Goal: Task Accomplishment & Management: Use online tool/utility

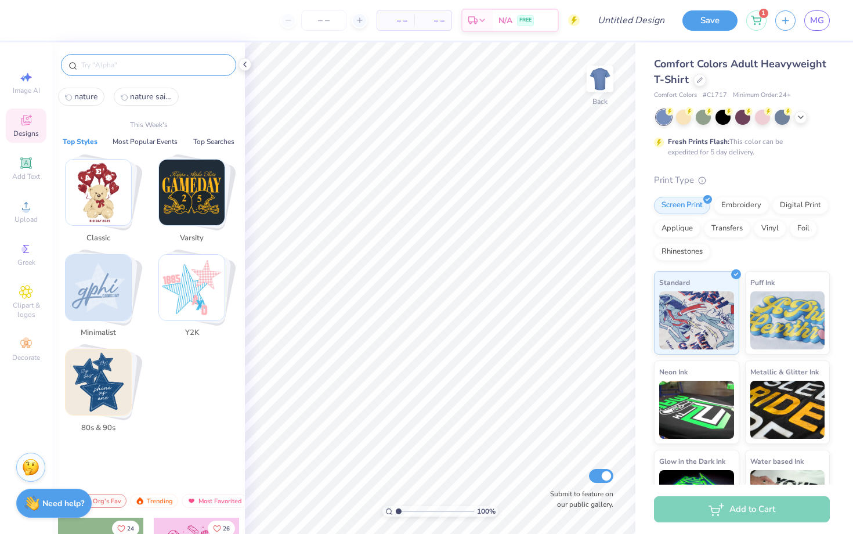
click at [151, 65] on input "text" at bounding box center [154, 65] width 148 height 12
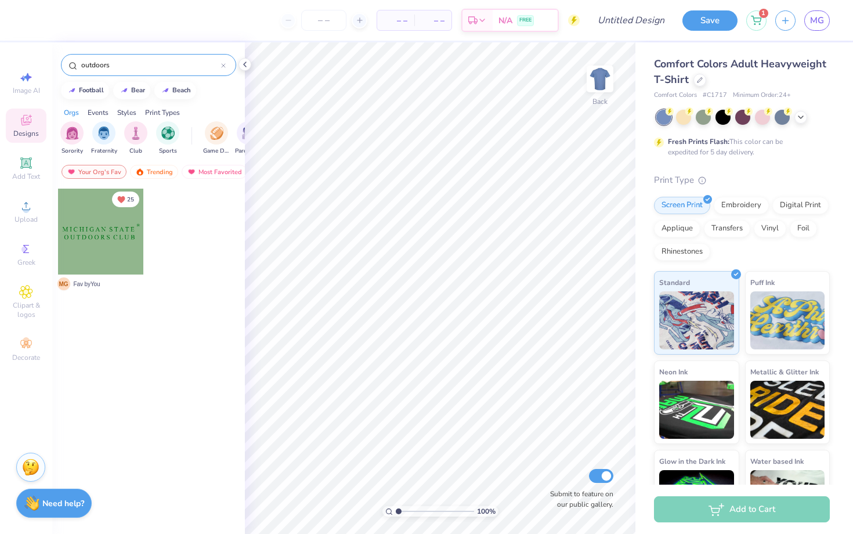
drag, startPoint x: 195, startPoint y: 70, endPoint x: 45, endPoint y: 67, distance: 149.7
click at [45, 67] on div "– – Per Item – – Total Est. Delivery N/A FREE Design Title Save 1 MG Image AI D…" at bounding box center [426, 267] width 853 height 534
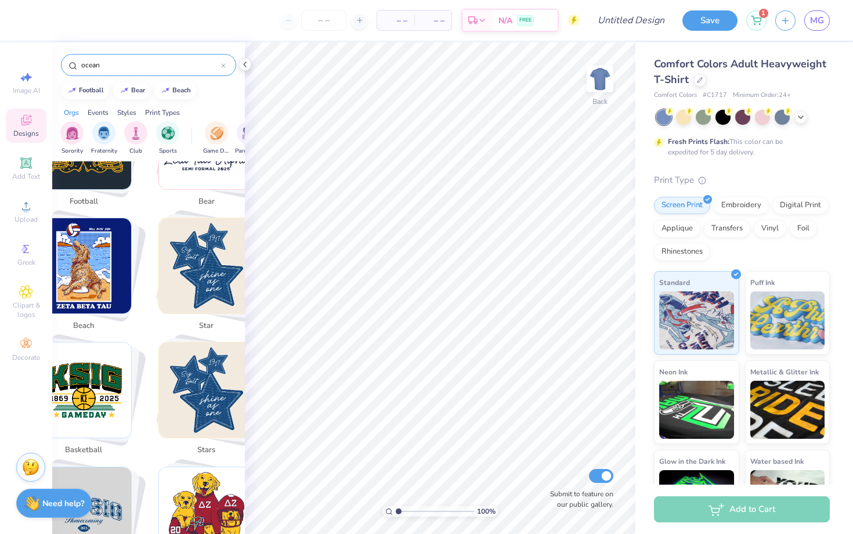
scroll to position [288, 0]
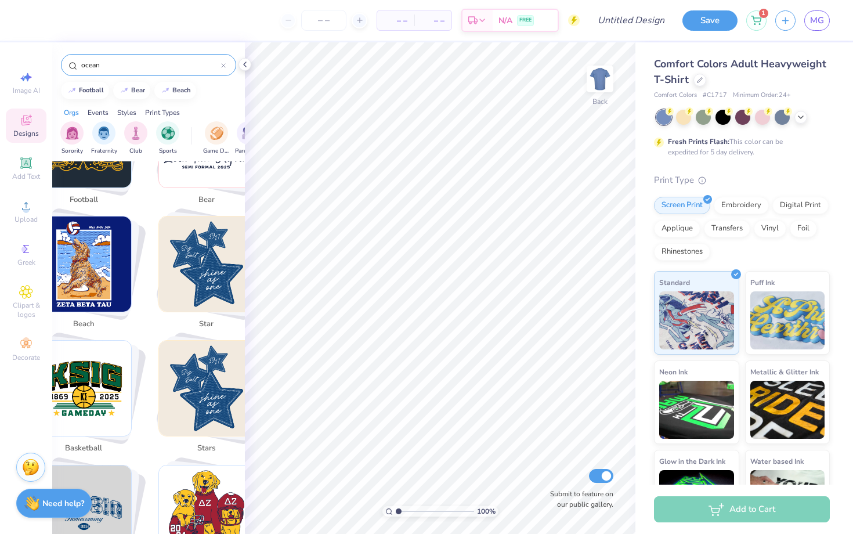
click at [104, 282] on img "Stack Card Button beach" at bounding box center [84, 263] width 95 height 95
type input "beach"
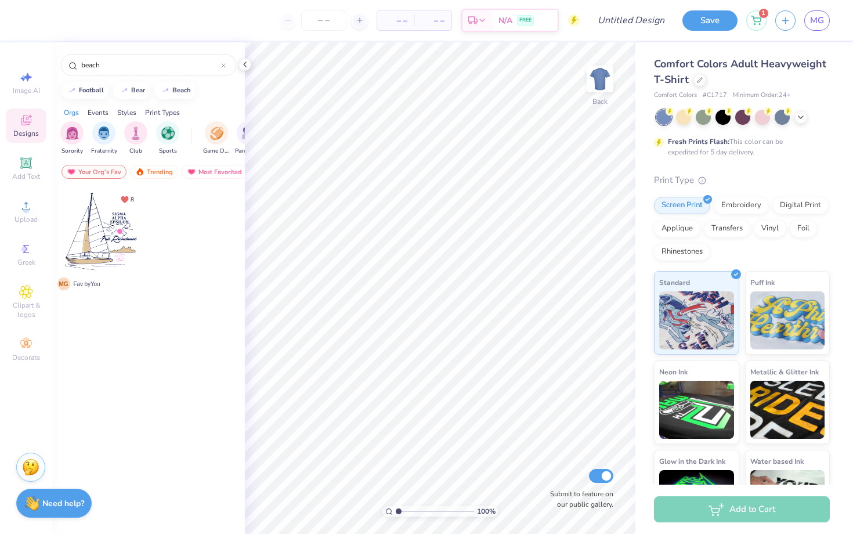
click at [113, 236] on div at bounding box center [101, 231] width 86 height 86
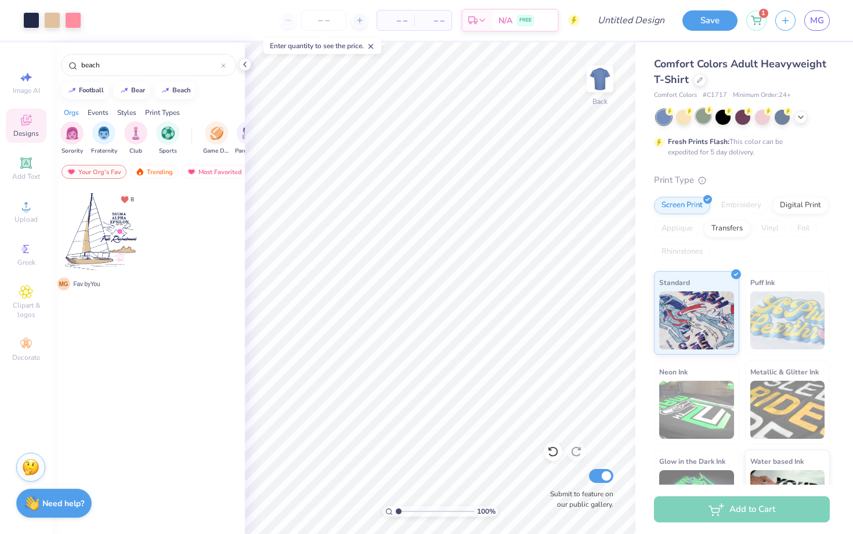
click at [704, 122] on div at bounding box center [702, 115] width 15 height 15
click at [805, 115] on div at bounding box center [800, 116] width 13 height 13
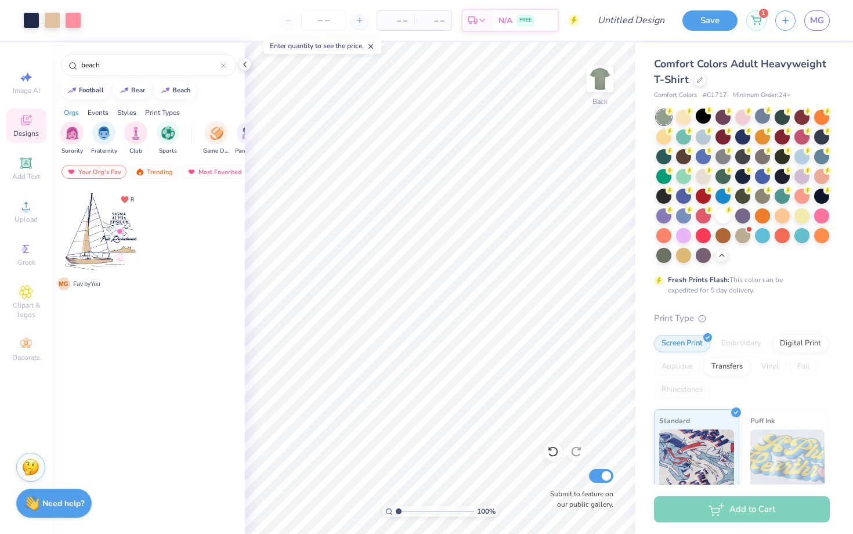
click at [768, 123] on div at bounding box center [762, 115] width 15 height 15
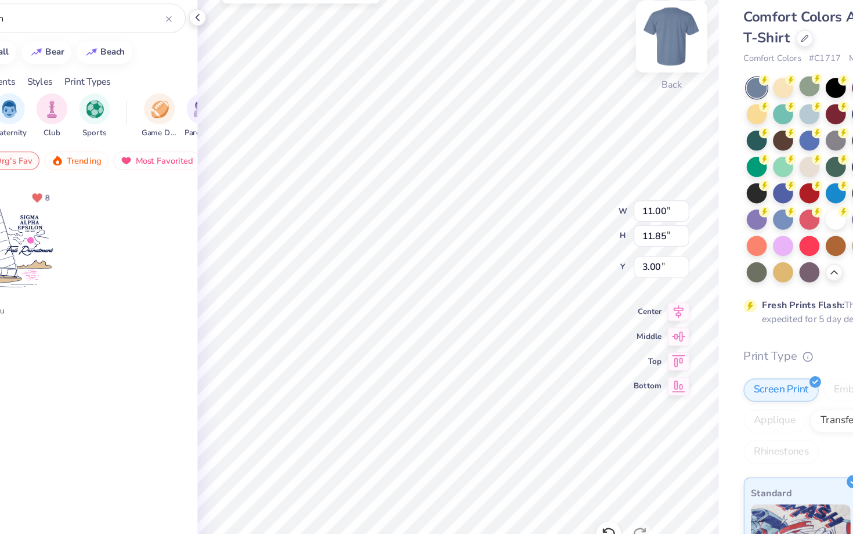
click at [602, 89] on img at bounding box center [599, 79] width 46 height 46
click at [597, 82] on img at bounding box center [599, 79] width 46 height 46
click at [590, 88] on img at bounding box center [599, 79] width 46 height 46
type input "3.00"
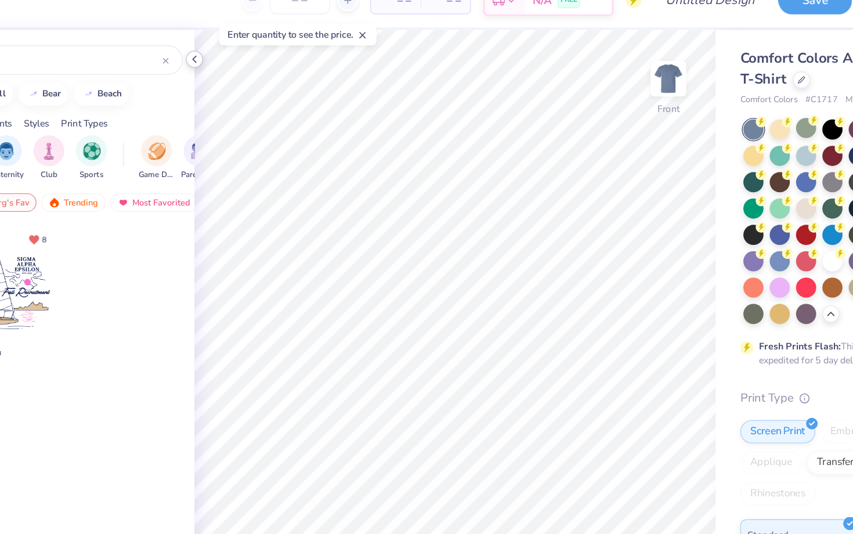
click at [246, 66] on icon at bounding box center [244, 64] width 9 height 9
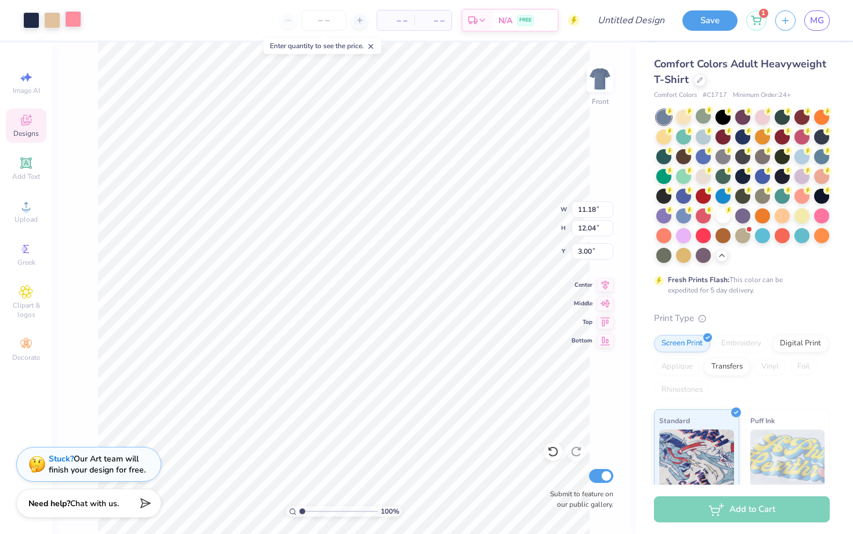
click at [78, 19] on div at bounding box center [73, 19] width 16 height 16
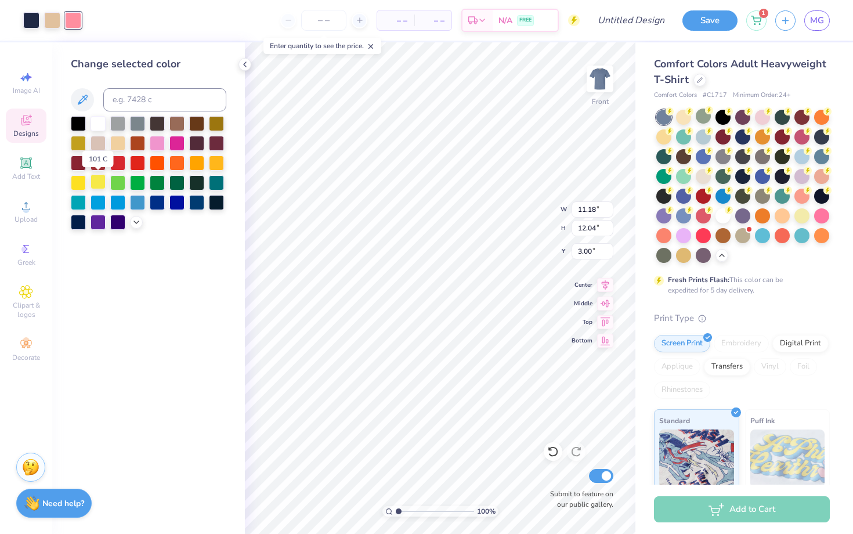
click at [105, 178] on div at bounding box center [97, 181] width 15 height 15
click at [219, 160] on div at bounding box center [216, 161] width 15 height 15
click at [193, 162] on div at bounding box center [196, 161] width 15 height 15
click at [142, 140] on div at bounding box center [137, 142] width 15 height 15
click at [704, 118] on div at bounding box center [702, 115] width 15 height 15
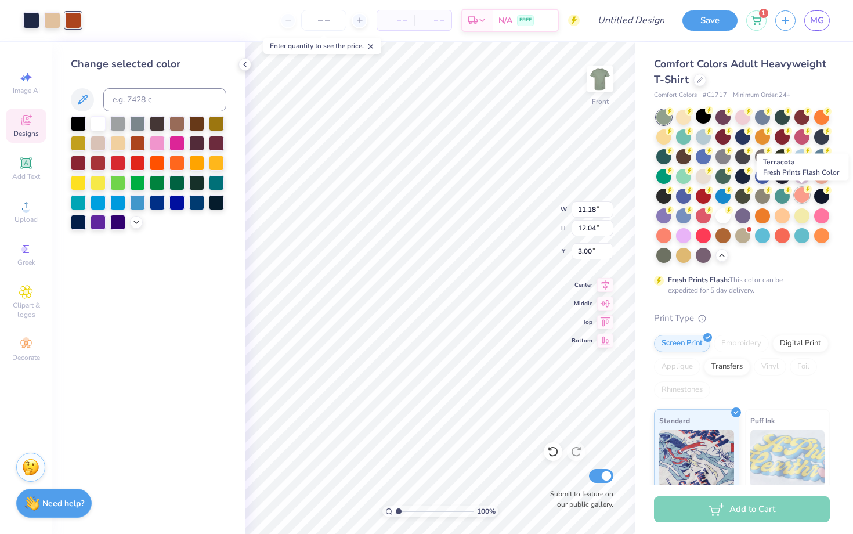
click at [800, 195] on div at bounding box center [801, 194] width 15 height 15
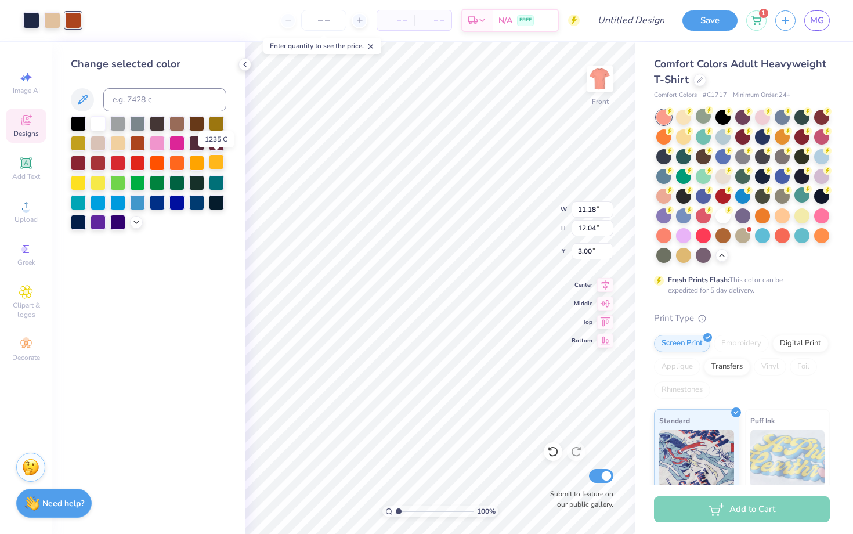
click at [215, 159] on div at bounding box center [216, 161] width 15 height 15
click at [215, 184] on div at bounding box center [216, 181] width 15 height 15
click at [800, 216] on div at bounding box center [801, 214] width 15 height 15
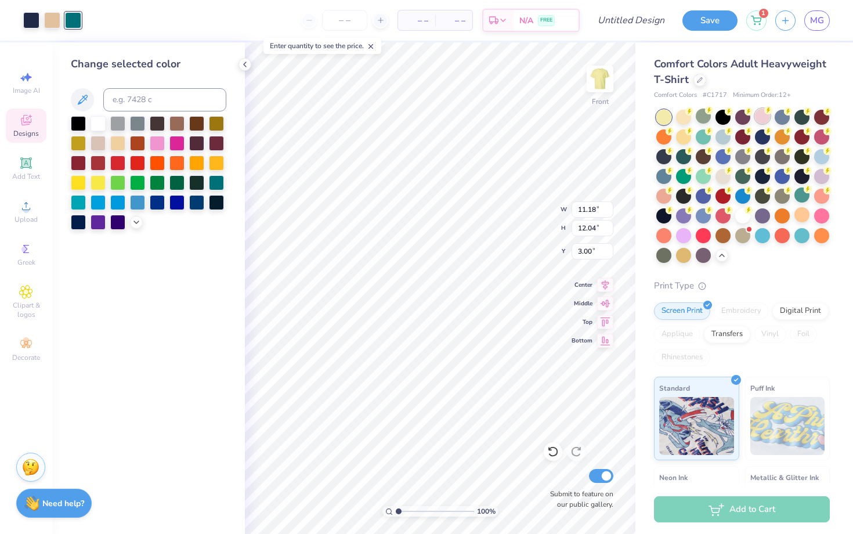
click at [761, 116] on div at bounding box center [762, 115] width 15 height 15
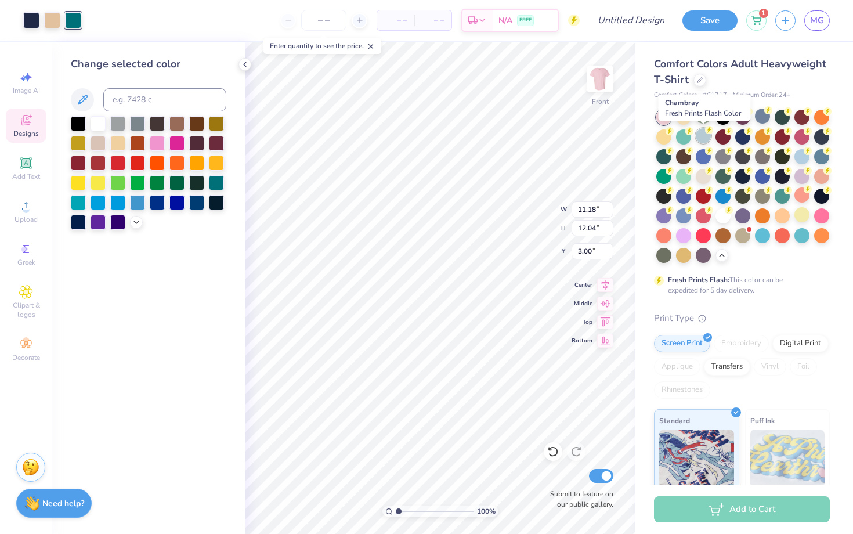
click at [701, 137] on div at bounding box center [702, 135] width 15 height 15
click at [77, 23] on div at bounding box center [73, 20] width 16 height 16
click at [174, 139] on div at bounding box center [176, 142] width 15 height 15
click at [133, 216] on div at bounding box center [136, 221] width 13 height 13
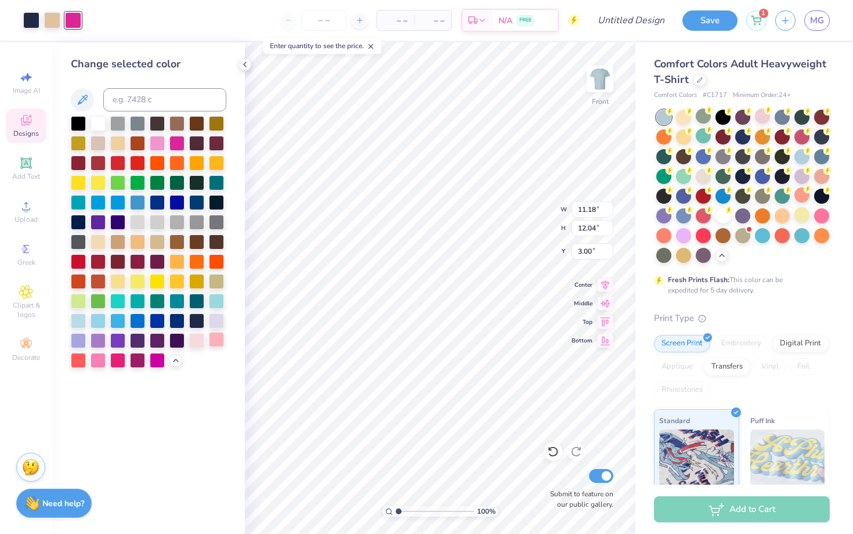
click at [215, 336] on div at bounding box center [216, 339] width 15 height 15
click at [95, 161] on div at bounding box center [97, 161] width 15 height 15
click at [71, 357] on div at bounding box center [78, 358] width 15 height 15
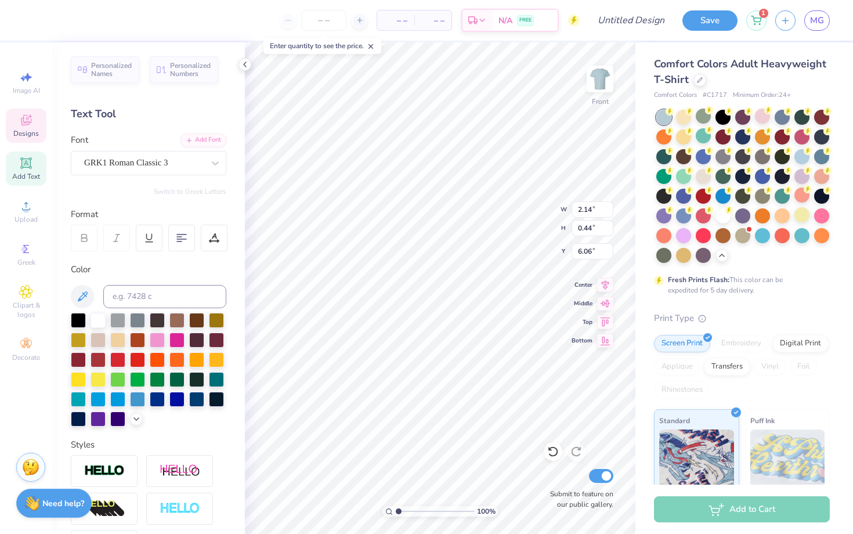
scroll to position [0, 0]
type textarea "U"
type textarea "university"
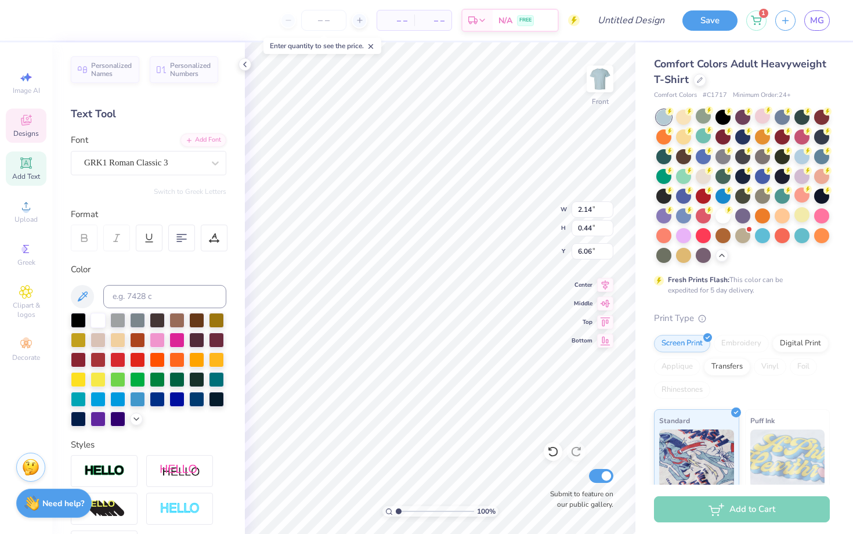
scroll to position [0, 1]
type input "2.23"
type input "0.43"
type input "6.69"
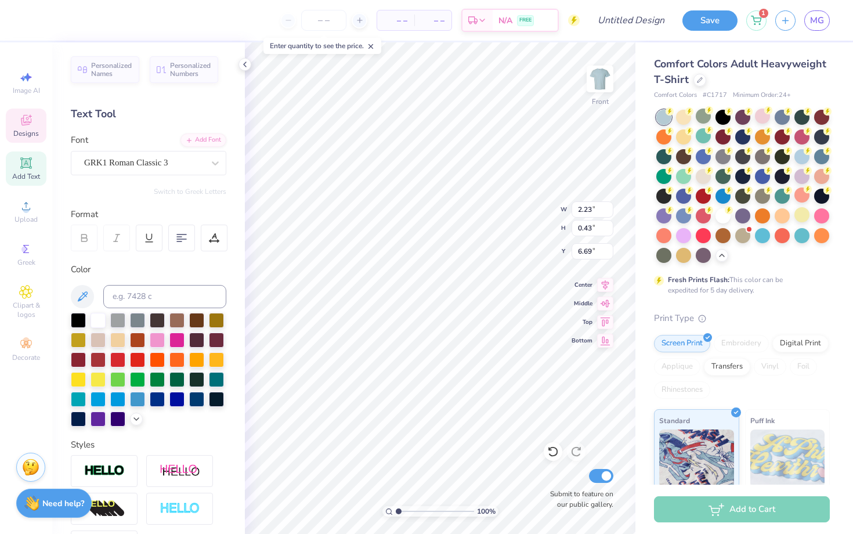
type input "4.16"
type input "0.44"
type input "6.06"
type textarea "U"
type textarea "ud"
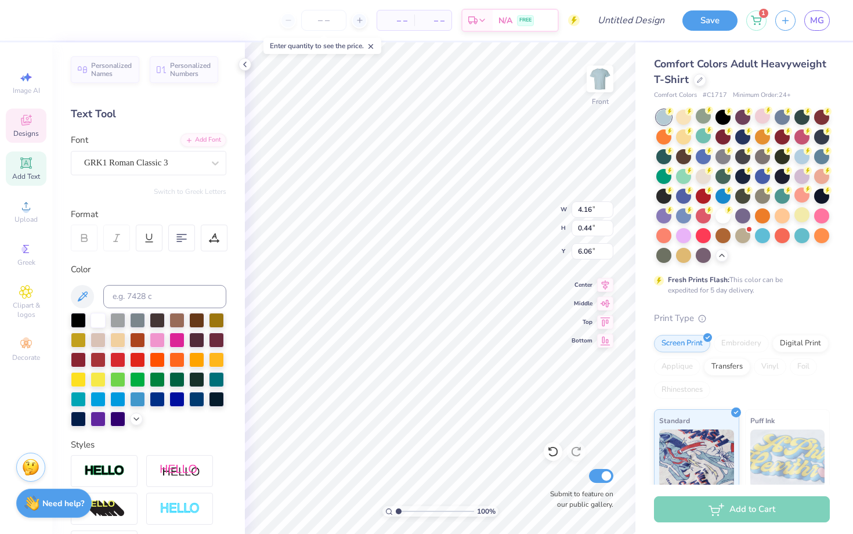
type input "2.23"
type input "0.43"
type input "6.69"
type textarea "C"
type textarea "club"
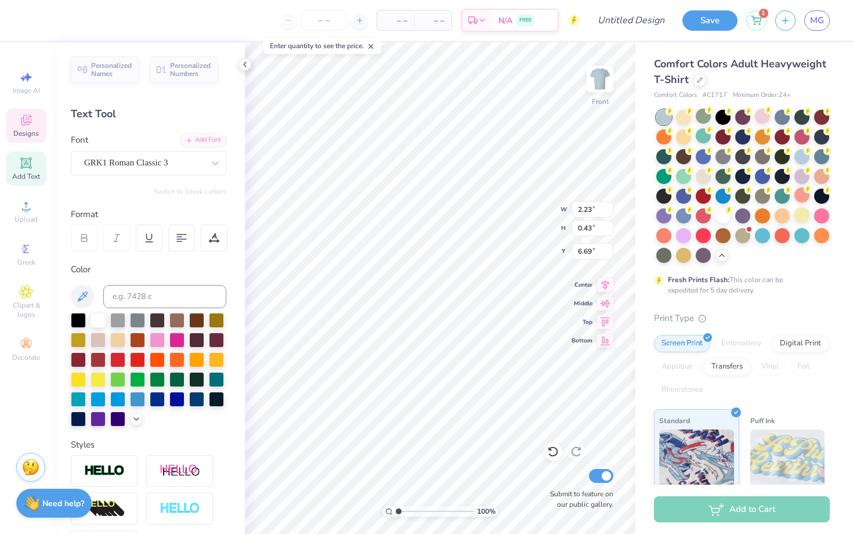
type input "2.88"
type input "0.44"
type input "7.27"
type textarea "S"
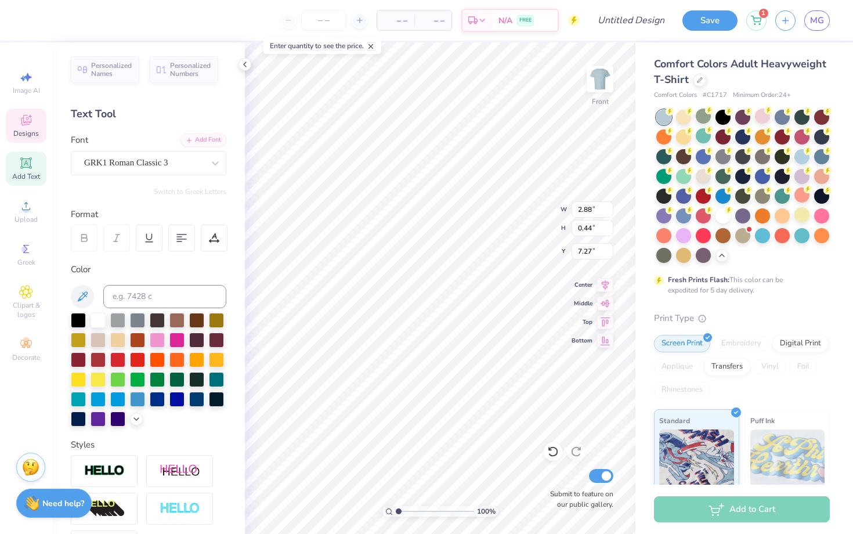
scroll to position [0, 0]
type textarea "sailing"
type input "1.13"
type input "0.18"
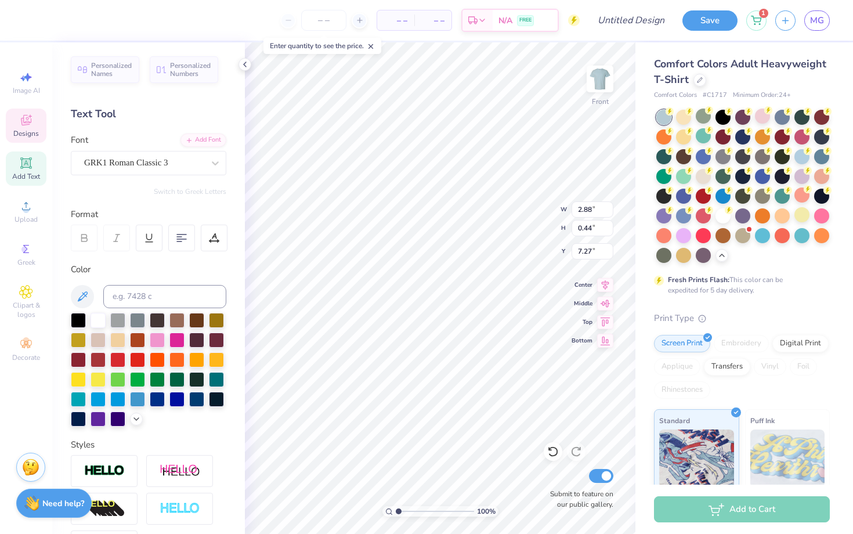
type input "7.87"
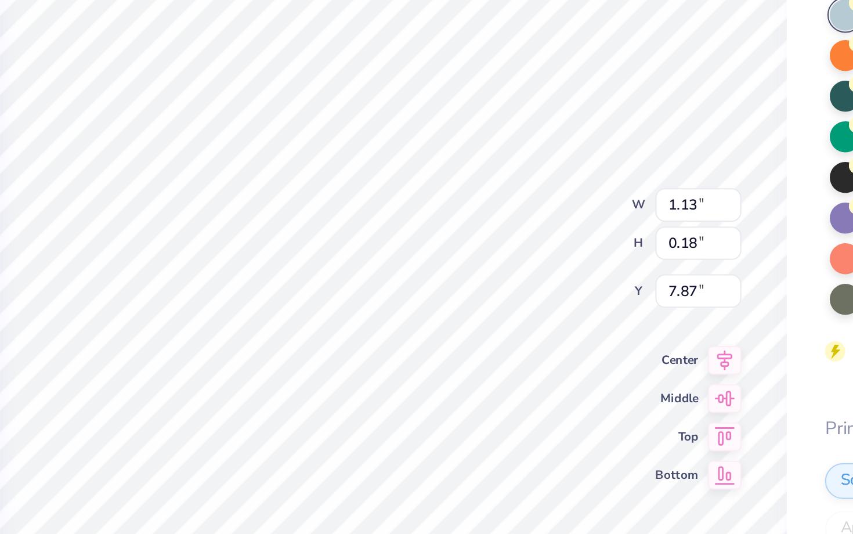
scroll to position [0, 0]
type textarea "est. 1964"
type input "11.06"
type input "12.04"
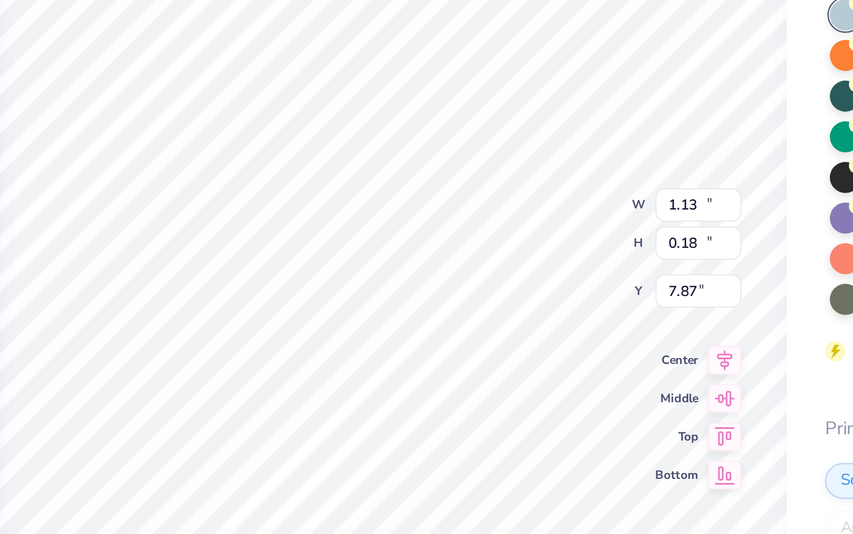
type input "3.00"
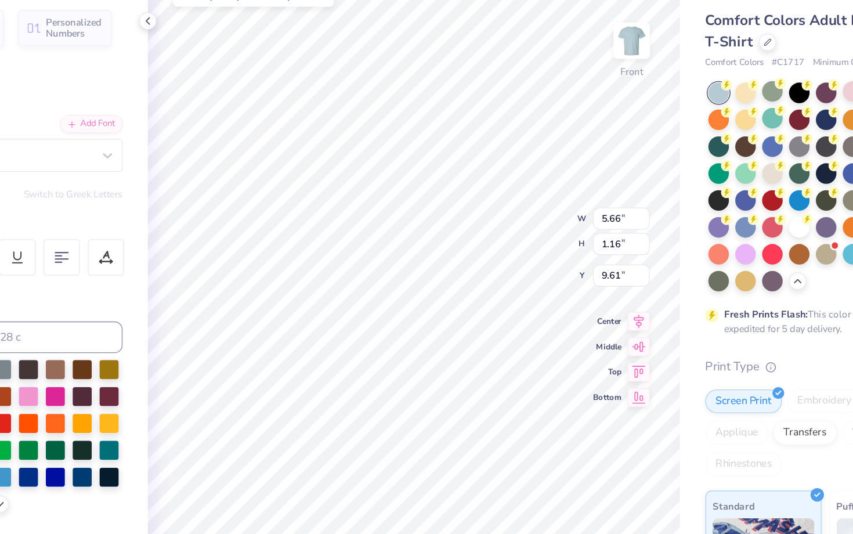
scroll to position [0, 0]
type textarea "McCurdy Memorial Regatta"
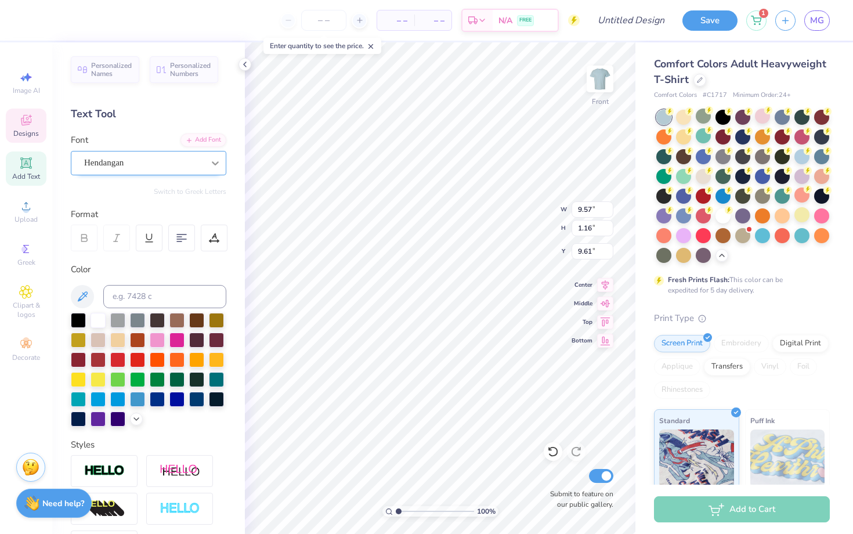
click at [213, 165] on icon at bounding box center [215, 163] width 12 height 12
type input "8.98"
type input "1.09"
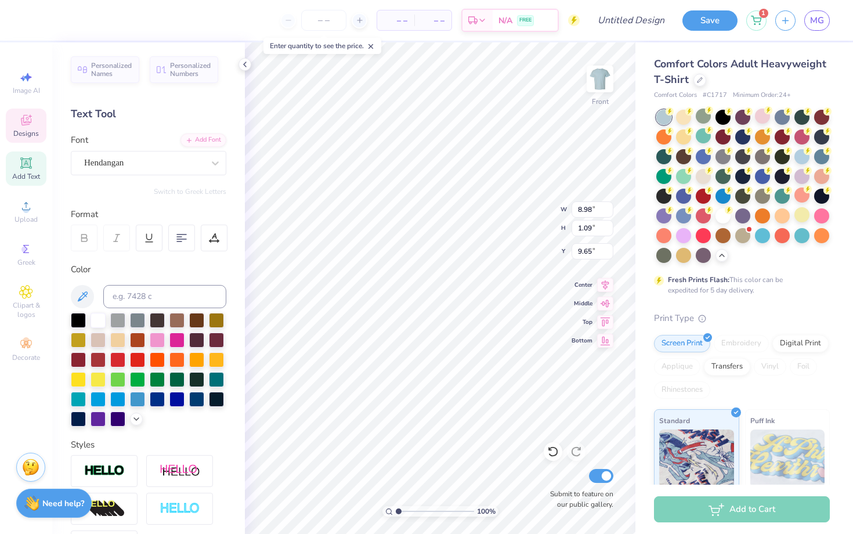
type input "9.86"
type input "10.05"
click at [77, 26] on div at bounding box center [73, 19] width 16 height 16
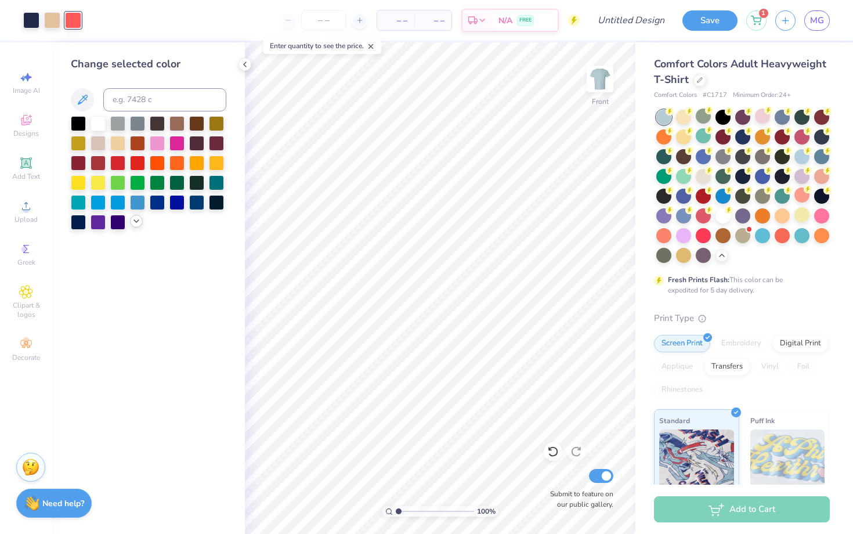
click at [135, 218] on icon at bounding box center [136, 220] width 9 height 9
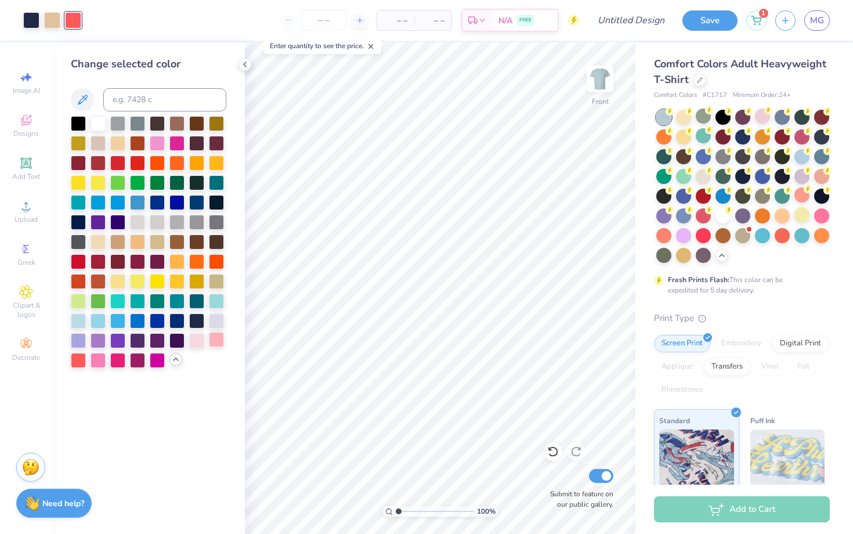
click at [216, 335] on div at bounding box center [216, 339] width 15 height 15
click at [77, 359] on div at bounding box center [78, 358] width 15 height 15
click at [95, 362] on div at bounding box center [97, 358] width 15 height 15
click at [160, 353] on div at bounding box center [157, 358] width 15 height 15
click at [137, 360] on div at bounding box center [137, 358] width 15 height 15
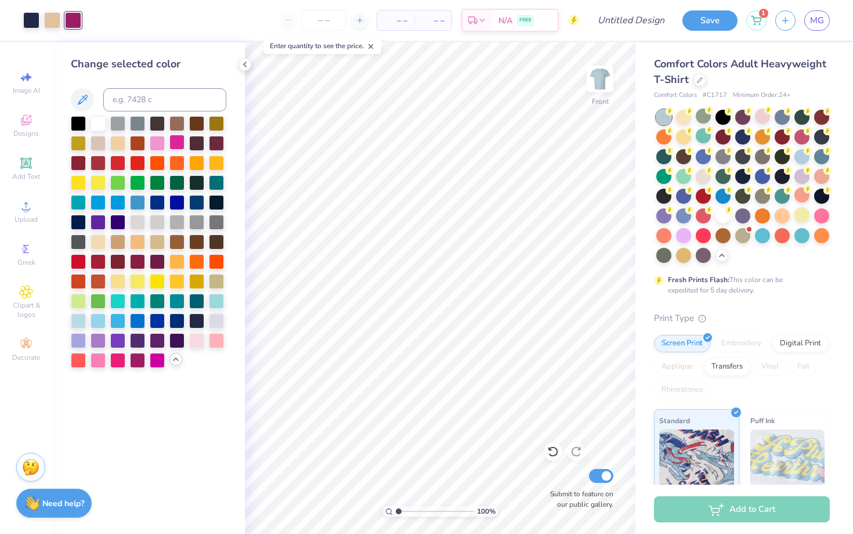
click at [181, 140] on div at bounding box center [176, 142] width 15 height 15
click at [158, 144] on div at bounding box center [157, 142] width 15 height 15
click at [220, 322] on div at bounding box center [216, 319] width 15 height 15
click at [217, 341] on div at bounding box center [216, 339] width 15 height 15
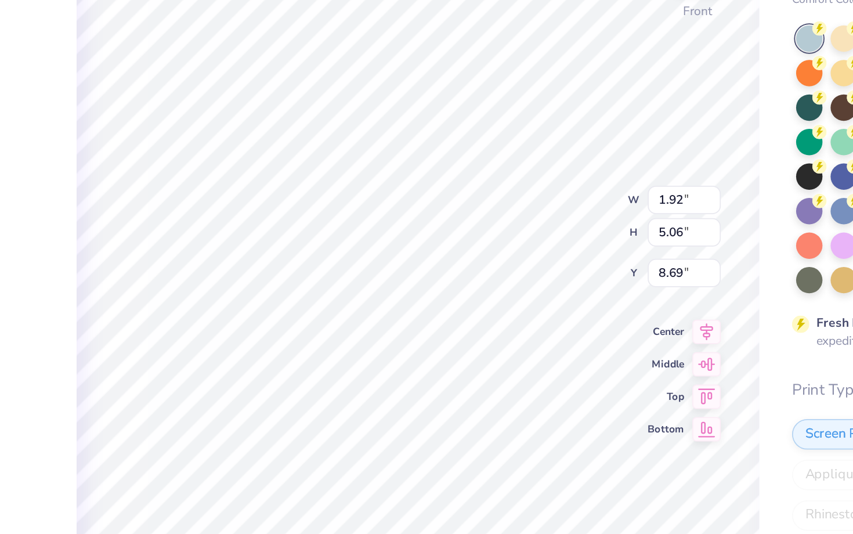
type input "8.69"
type input "8.96"
type input "8.07"
type input "11.06"
type input "12.04"
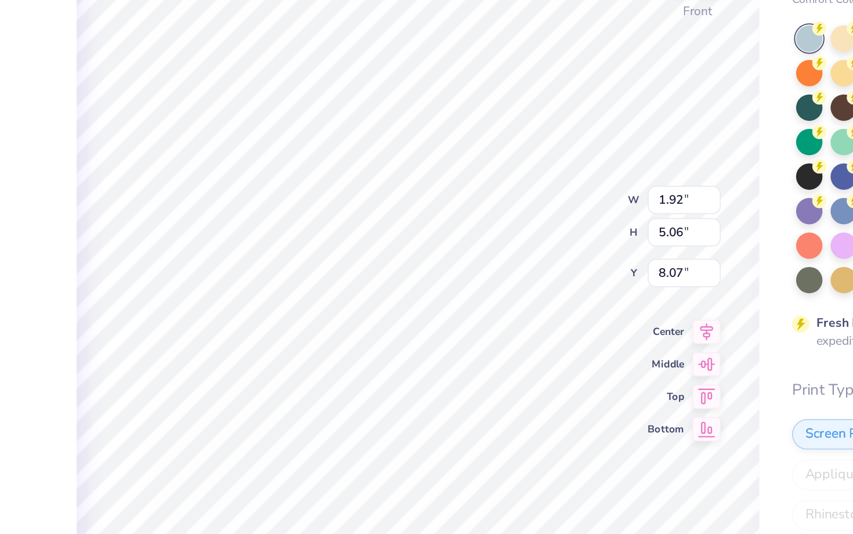
type input "3.00"
type input "1.92"
type input "5.06"
type input "8.96"
type input "8.07"
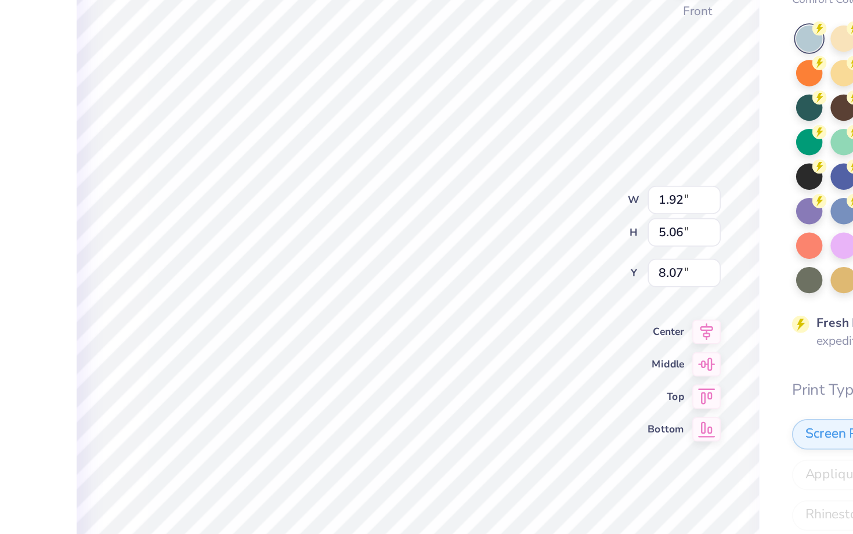
type input "11.06"
type input "12.04"
type input "3.00"
type input "2.73"
type input "0.44"
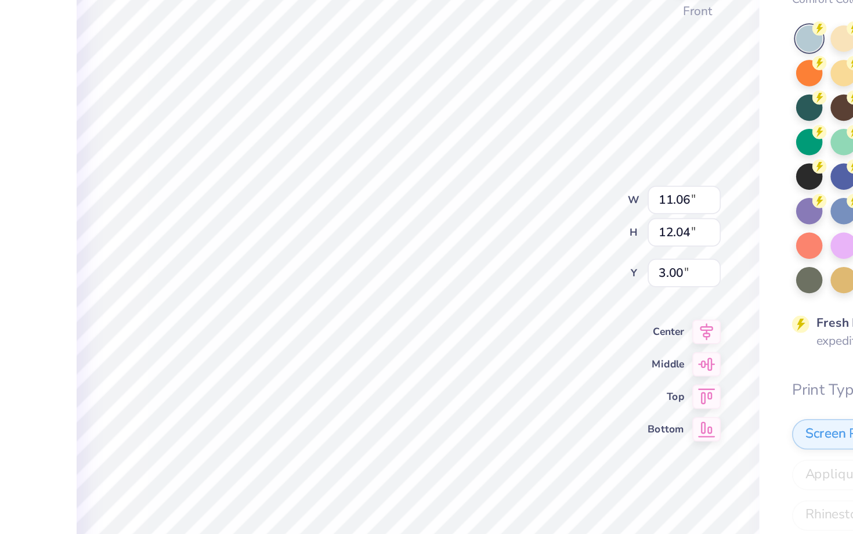
type input "7.27"
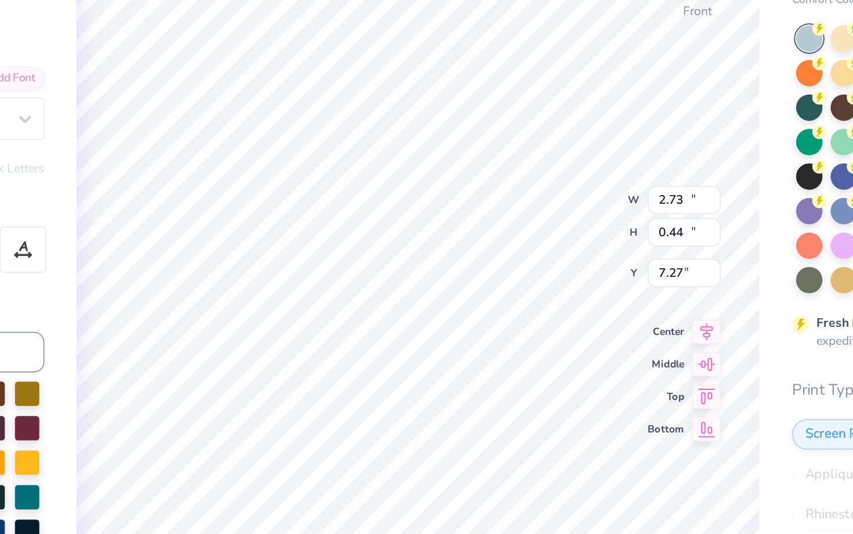
type input "11.06"
type input "12.04"
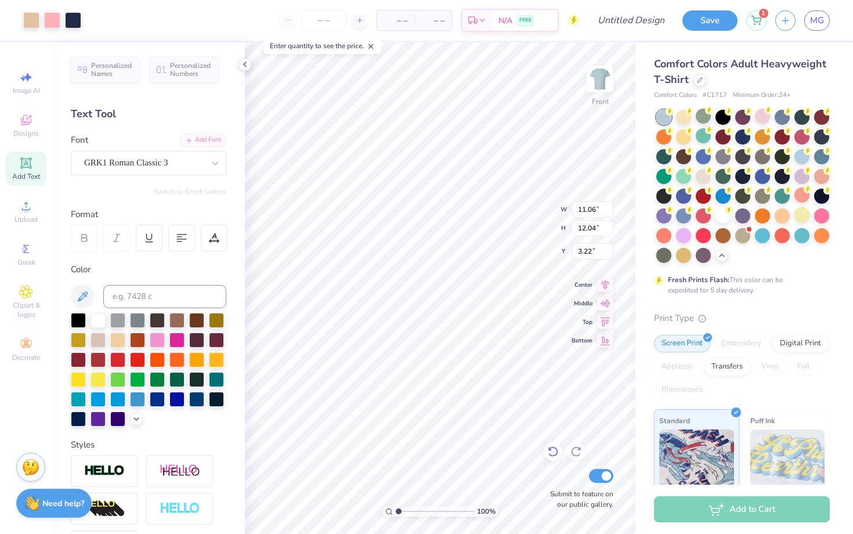
click at [551, 455] on icon at bounding box center [553, 451] width 12 height 12
type input "3.00"
click at [551, 455] on icon at bounding box center [553, 451] width 12 height 12
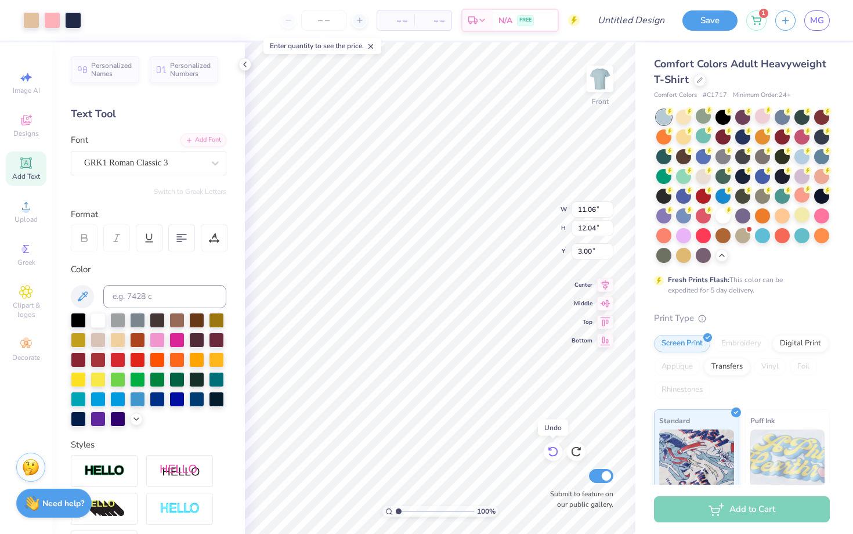
click at [551, 455] on icon at bounding box center [553, 451] width 12 height 12
click at [550, 455] on icon at bounding box center [552, 452] width 10 height 10
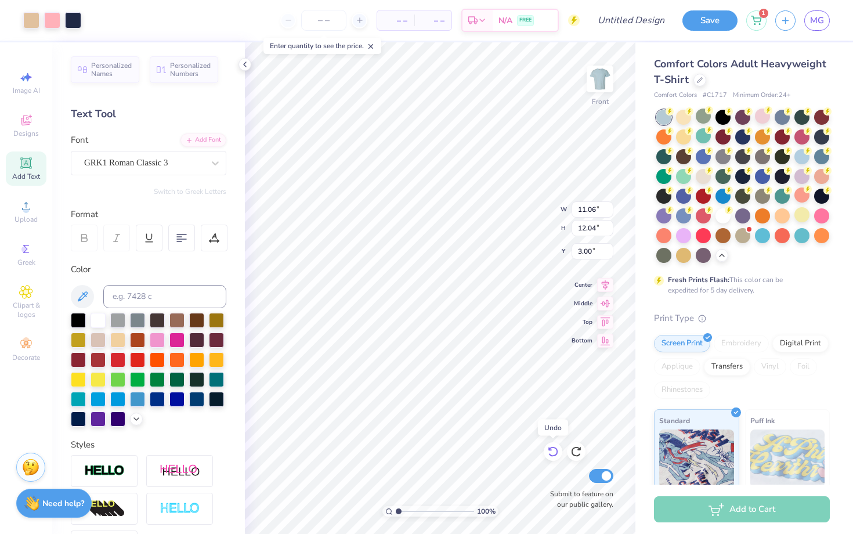
click at [550, 455] on icon at bounding box center [552, 452] width 10 height 10
click at [49, 18] on div at bounding box center [52, 19] width 16 height 16
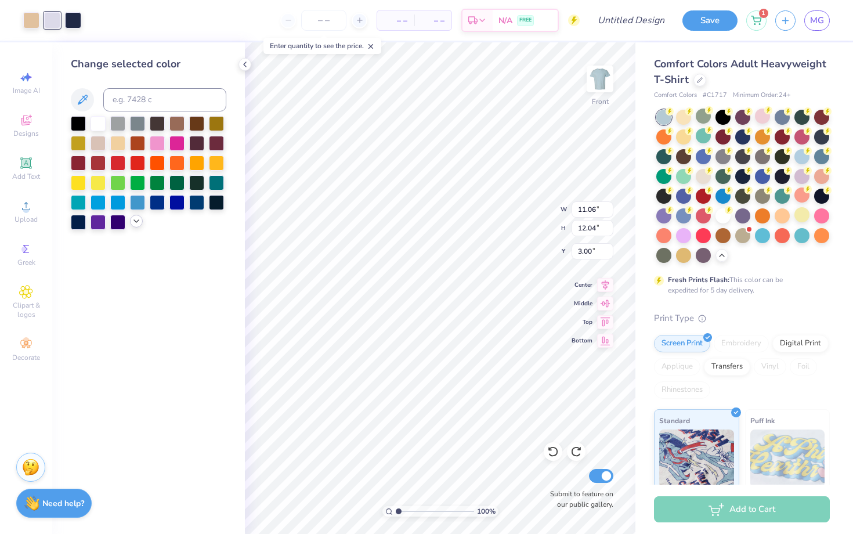
click at [136, 216] on div at bounding box center [136, 221] width 13 height 13
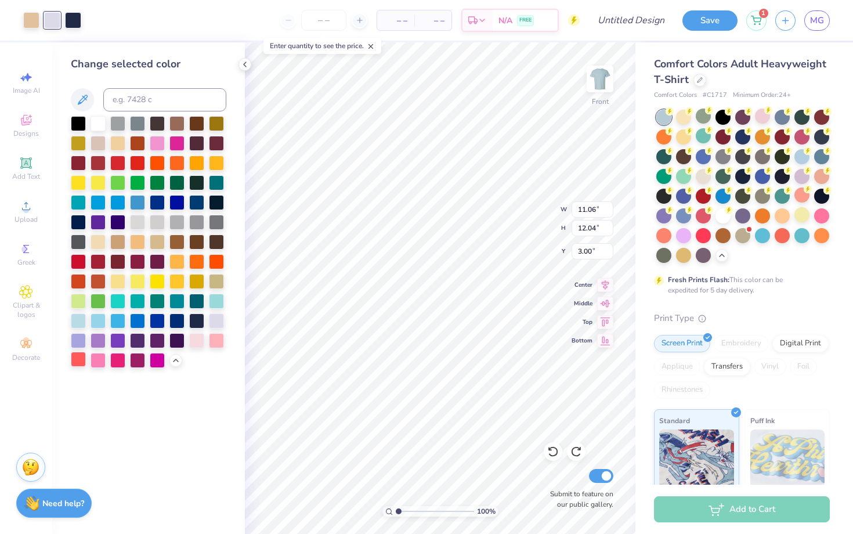
click at [71, 361] on div at bounding box center [78, 358] width 15 height 15
click at [217, 342] on div at bounding box center [216, 339] width 15 height 15
click at [197, 343] on div at bounding box center [196, 339] width 15 height 15
click at [213, 340] on div at bounding box center [216, 339] width 15 height 15
click at [158, 140] on div at bounding box center [157, 142] width 15 height 15
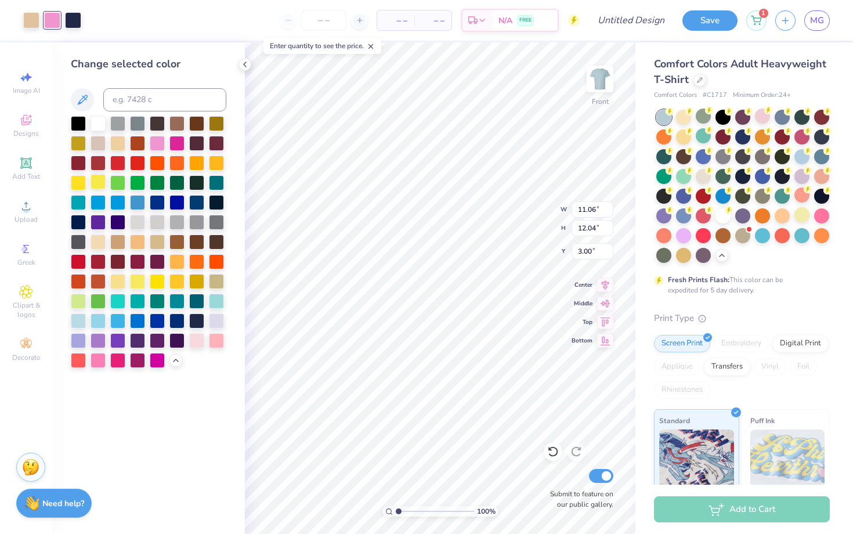
click at [102, 187] on div at bounding box center [97, 181] width 15 height 15
click at [159, 144] on div at bounding box center [157, 142] width 15 height 15
click at [215, 340] on div at bounding box center [216, 339] width 15 height 15
click at [215, 316] on div at bounding box center [216, 319] width 15 height 15
click at [196, 340] on div at bounding box center [196, 339] width 15 height 15
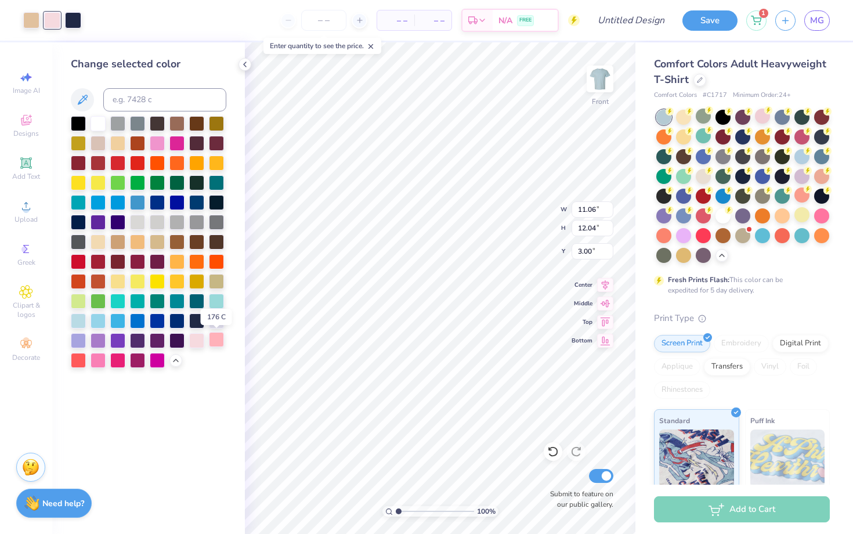
click at [213, 341] on div at bounding box center [216, 339] width 15 height 15
click at [198, 343] on div at bounding box center [196, 339] width 15 height 15
click at [98, 353] on div at bounding box center [97, 358] width 15 height 15
click at [220, 340] on div at bounding box center [216, 339] width 15 height 15
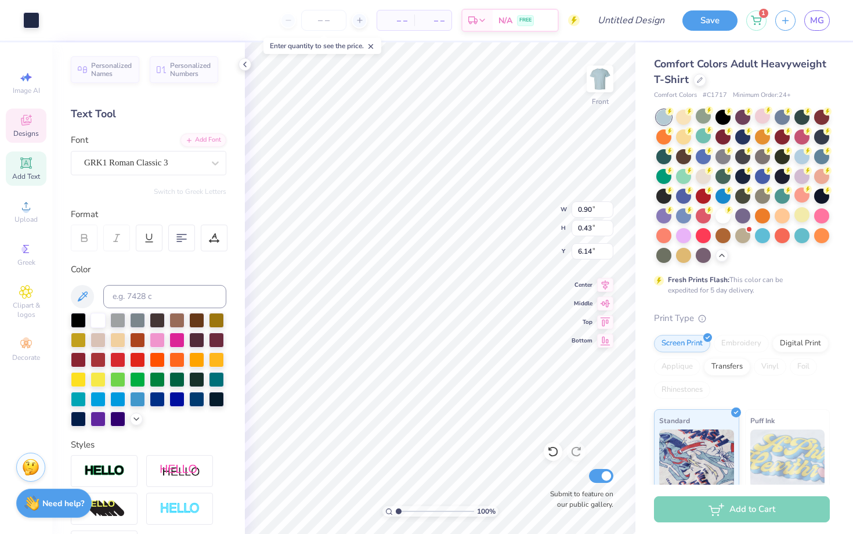
type input "2.73"
type input "0.44"
type input "7.43"
type input "11.06"
type input "12.04"
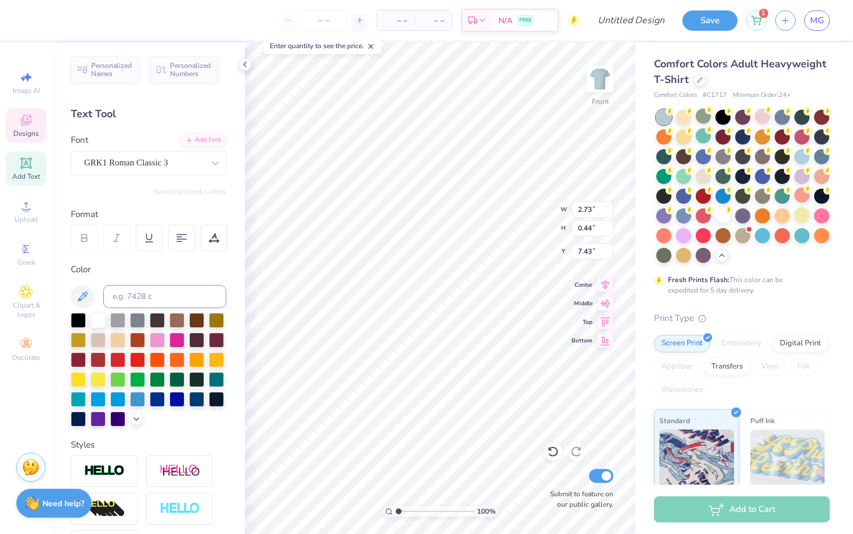
type input "3.00"
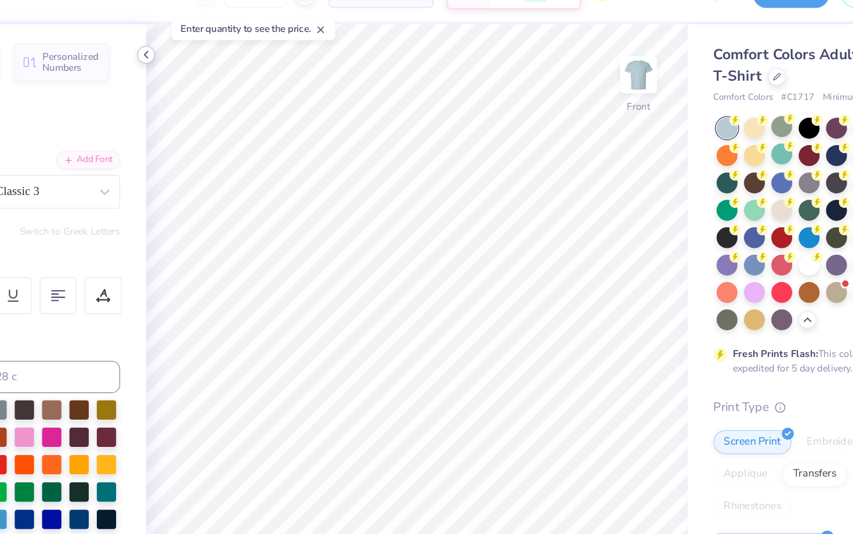
click at [246, 62] on icon at bounding box center [244, 64] width 9 height 9
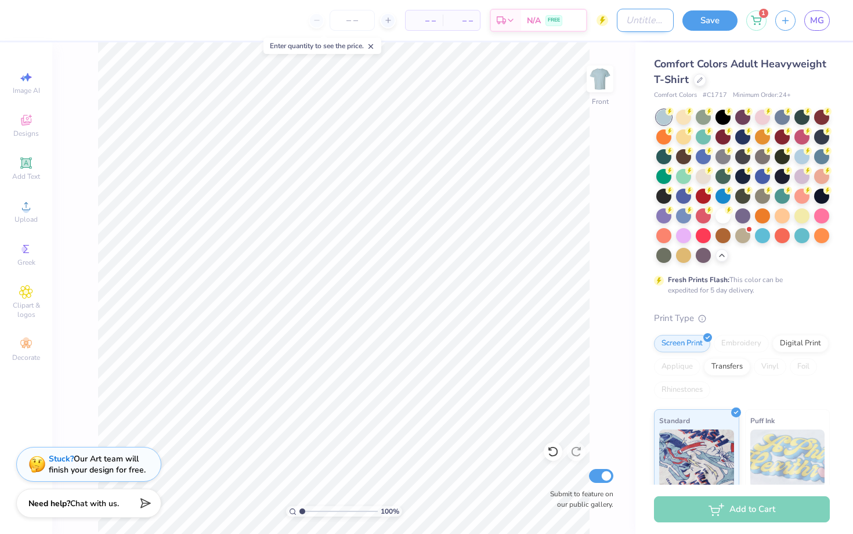
click at [649, 23] on input "Design Title" at bounding box center [644, 20] width 57 height 23
type input "M"
type input "D"
type input "FALL"
click at [699, 28] on button "Save" at bounding box center [709, 19] width 55 height 20
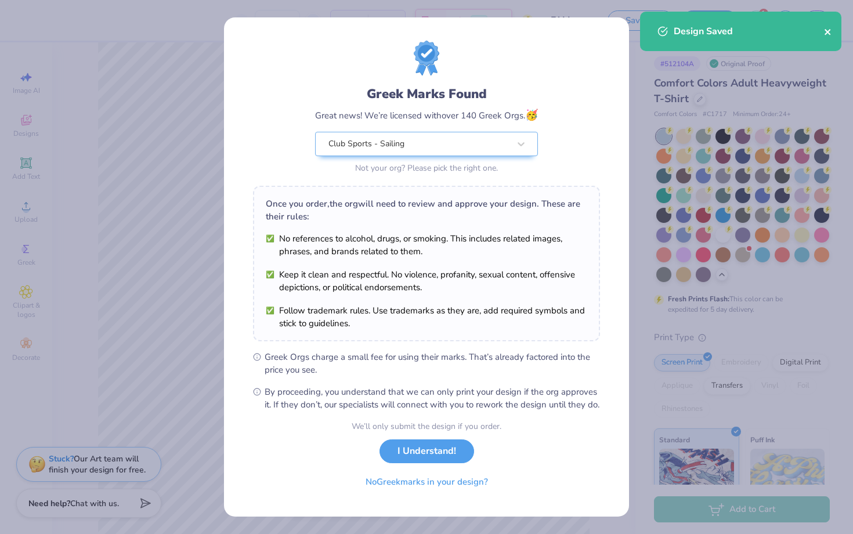
click at [828, 31] on icon "close" at bounding box center [827, 32] width 6 height 6
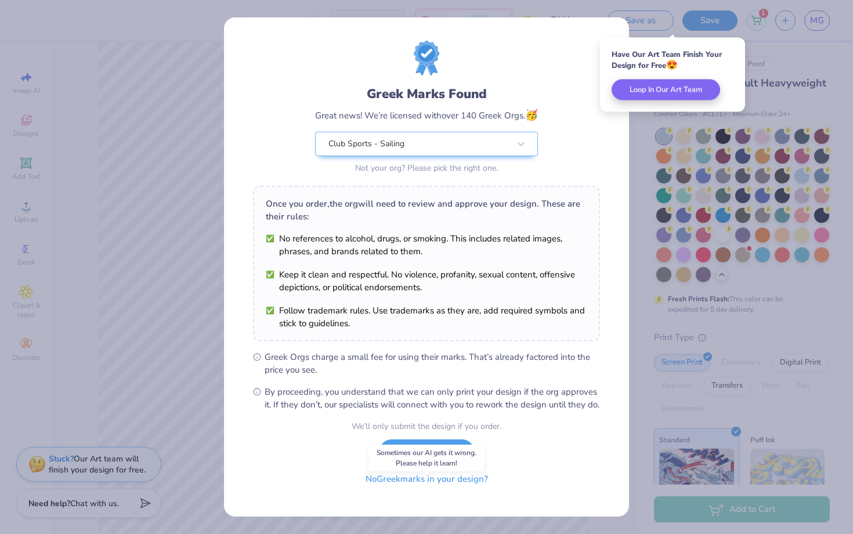
click at [389, 489] on button "No Greek marks in your design?" at bounding box center [427, 479] width 142 height 24
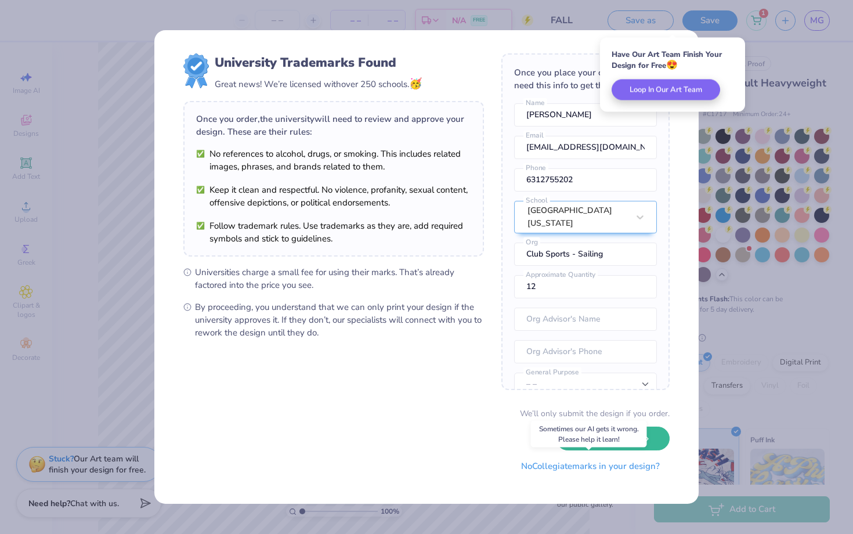
click at [549, 463] on button "No Collegiate marks in your design?" at bounding box center [590, 466] width 158 height 24
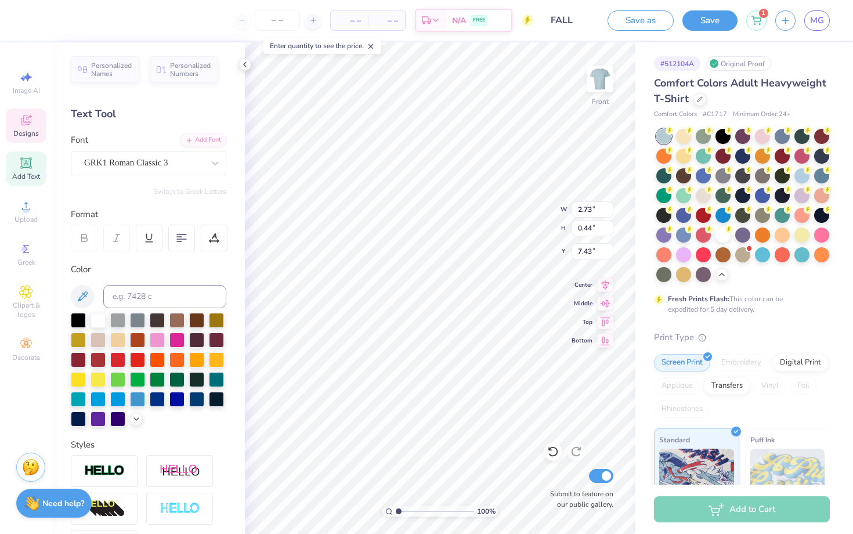
type input "7.06"
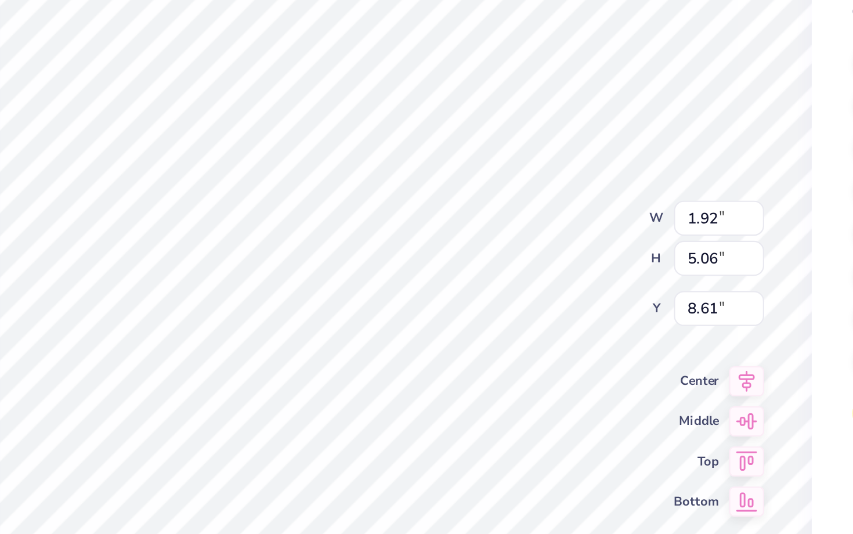
click at [539, 197] on div "100 % Front W 1.92 1.92 " H 5.06 5.06 " Y 8.61 8.61 " Center Middle Top Bottom …" at bounding box center [440, 287] width 390 height 491
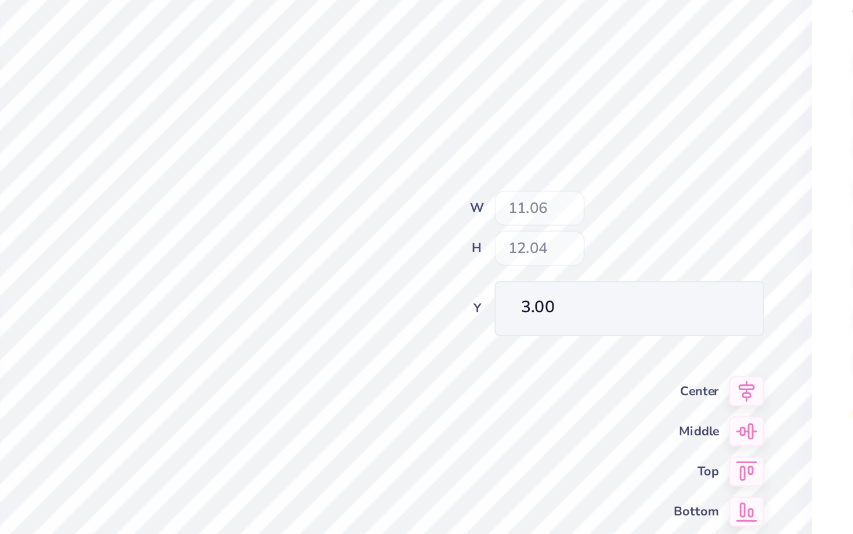
click at [531, 209] on div "100 % Front W 11.06 H 12.04 Y 3.00 Center Middle Top Bottom Submit to feature o…" at bounding box center [440, 287] width 390 height 491
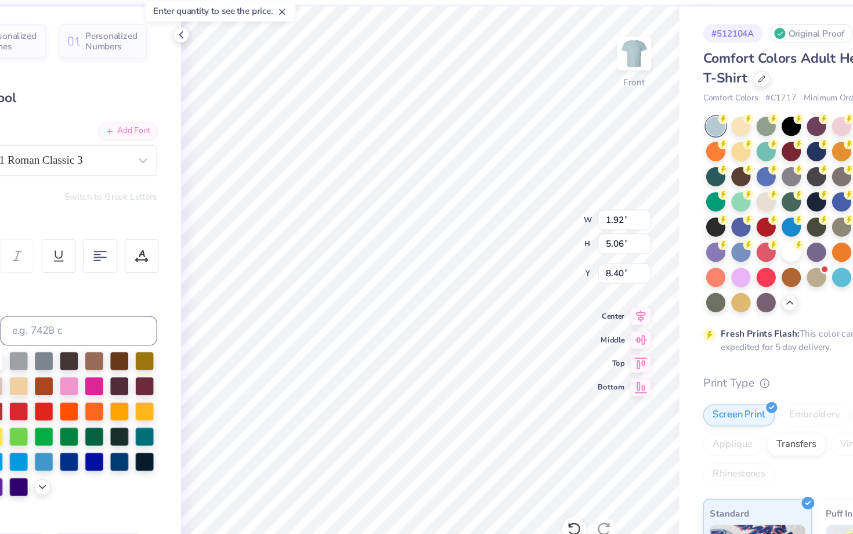
type input "8.07"
type input "8.69"
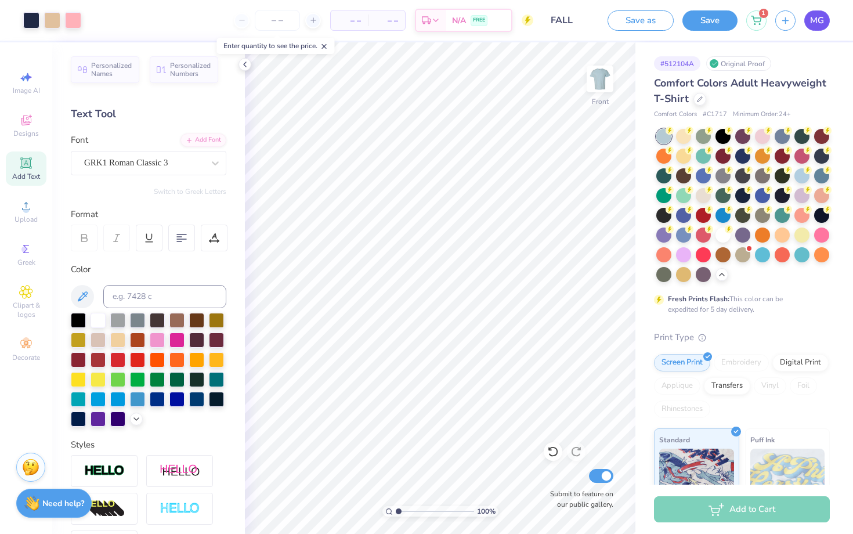
click at [808, 25] on link "MG" at bounding box center [817, 20] width 26 height 20
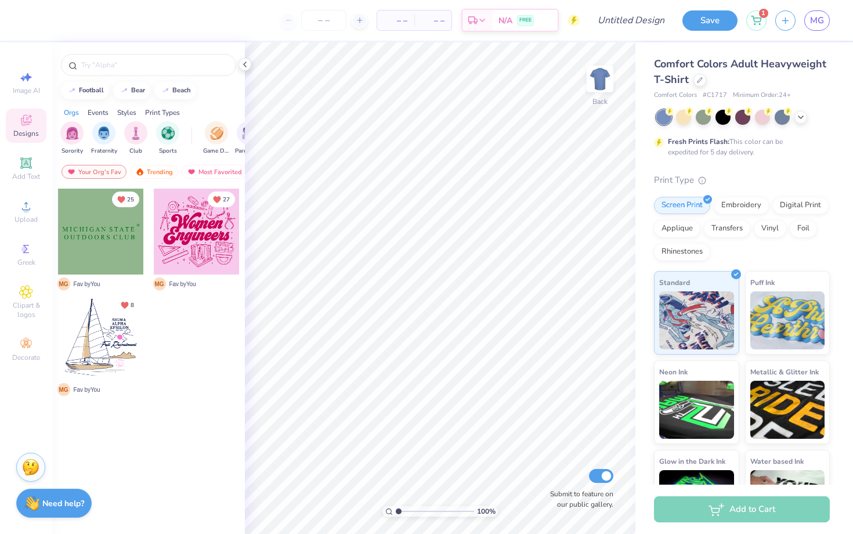
click at [105, 344] on div at bounding box center [101, 337] width 86 height 86
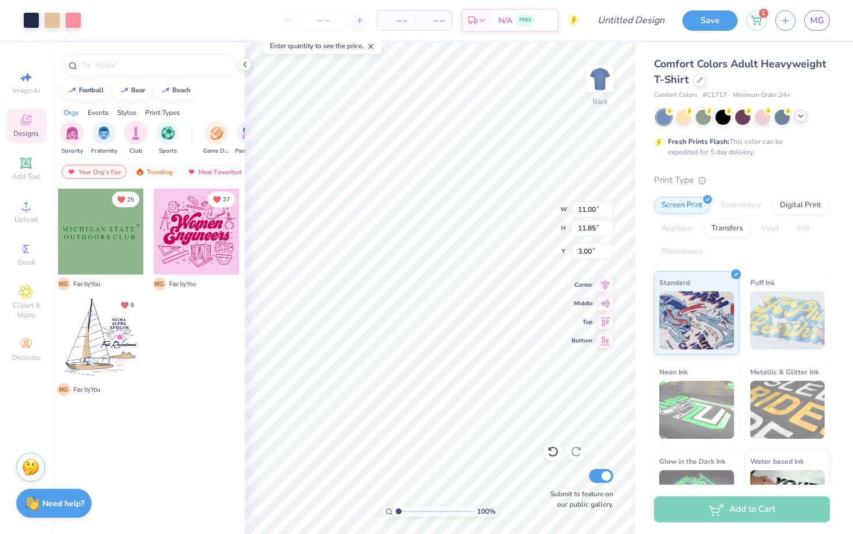
click at [802, 116] on icon at bounding box center [800, 115] width 9 height 9
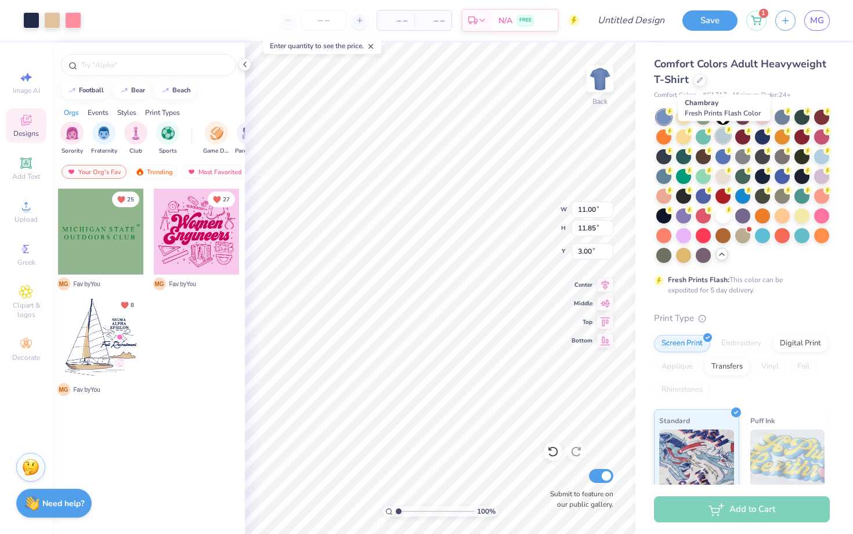
click at [721, 136] on div at bounding box center [722, 135] width 15 height 15
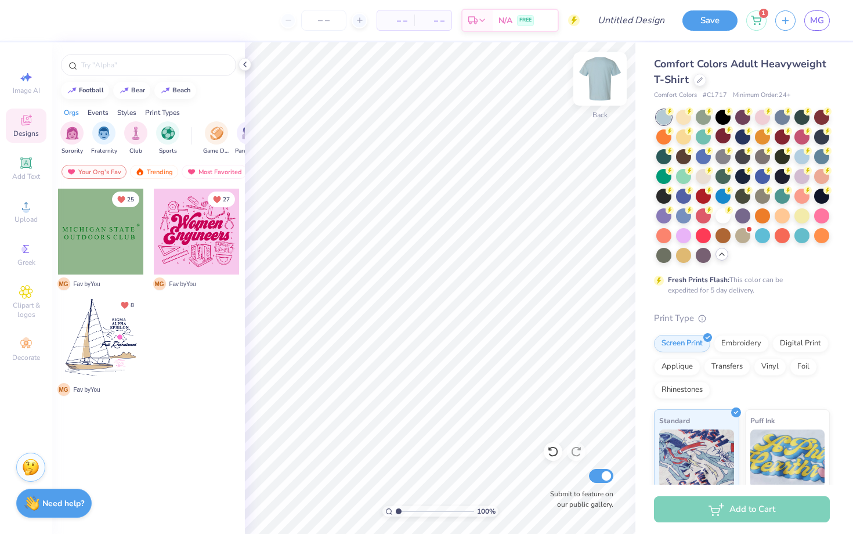
click at [596, 93] on img at bounding box center [599, 79] width 46 height 46
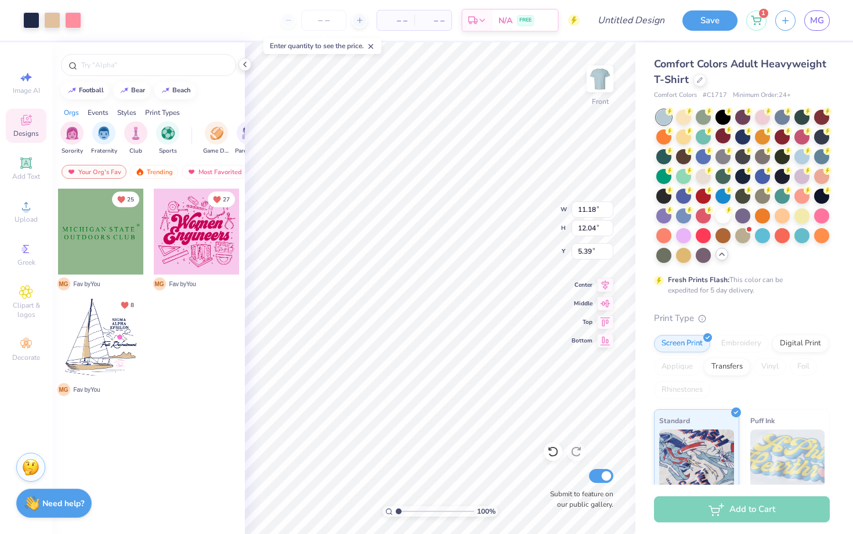
type input "3.00"
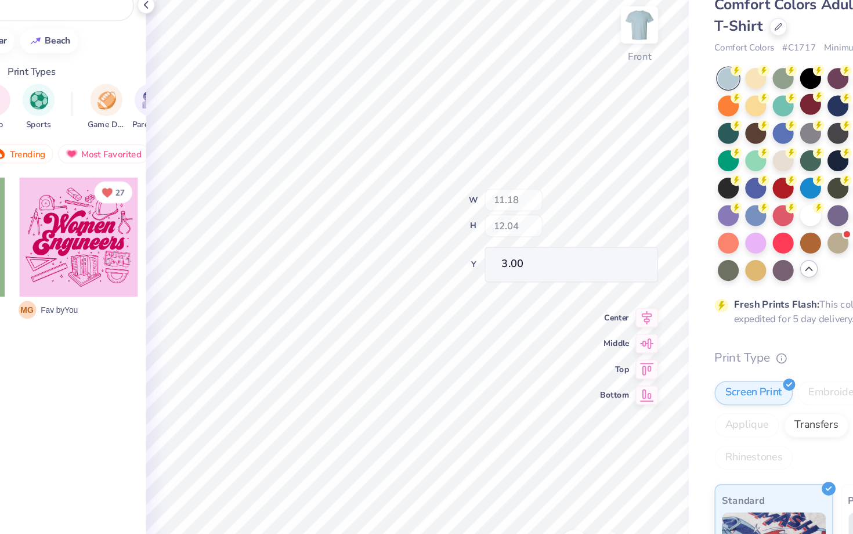
type input "2.14"
type input "0.44"
type input "6.06"
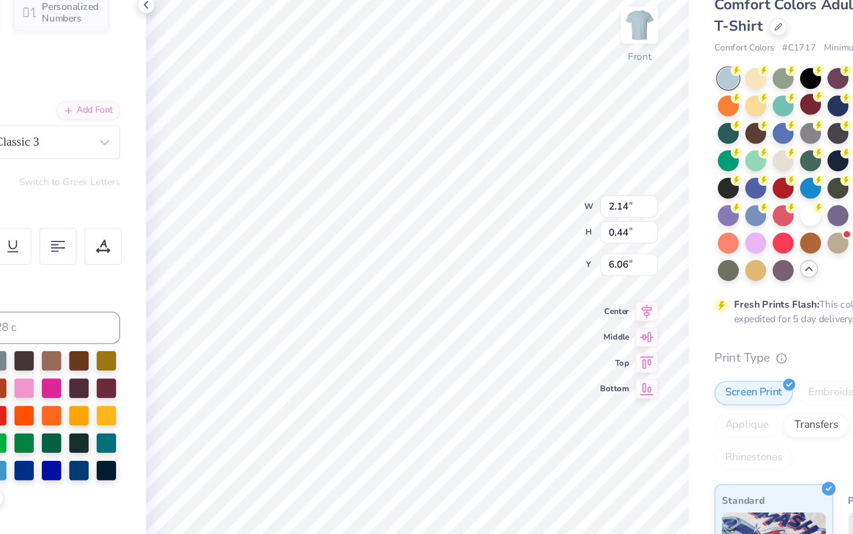
type textarea "s"
type textarea "U"
type textarea "ud"
type input "2.23"
type input "0.43"
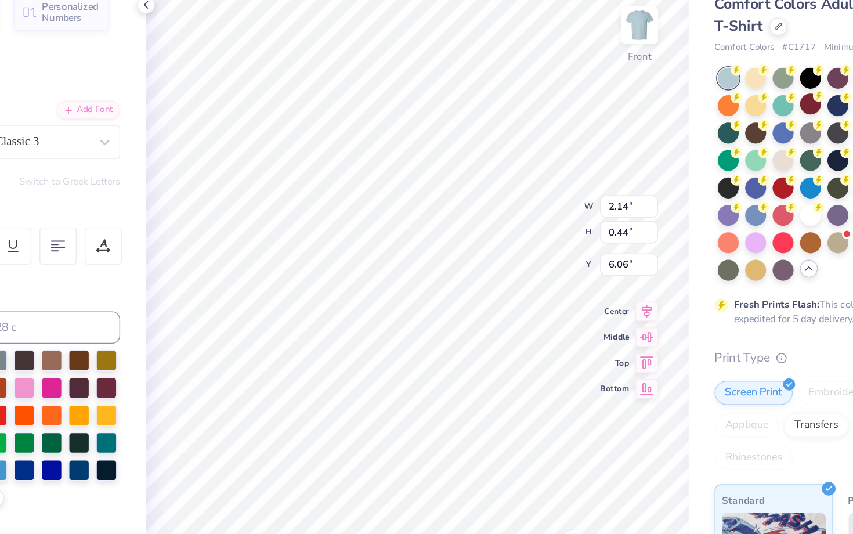
type input "6.69"
type textarea "C"
type textarea "club"
type input "2.88"
type input "0.44"
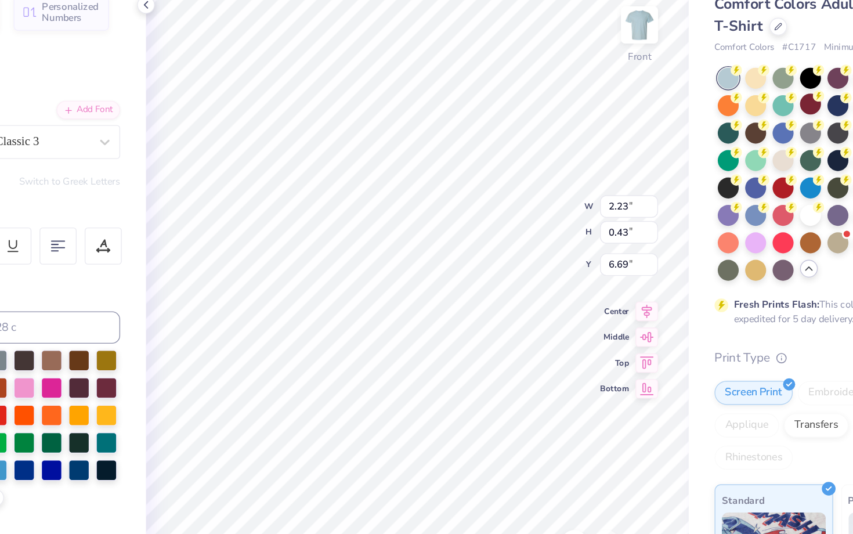
type input "7.27"
type textarea "S"
type textarea "sailing"
type textarea "est. 1965"
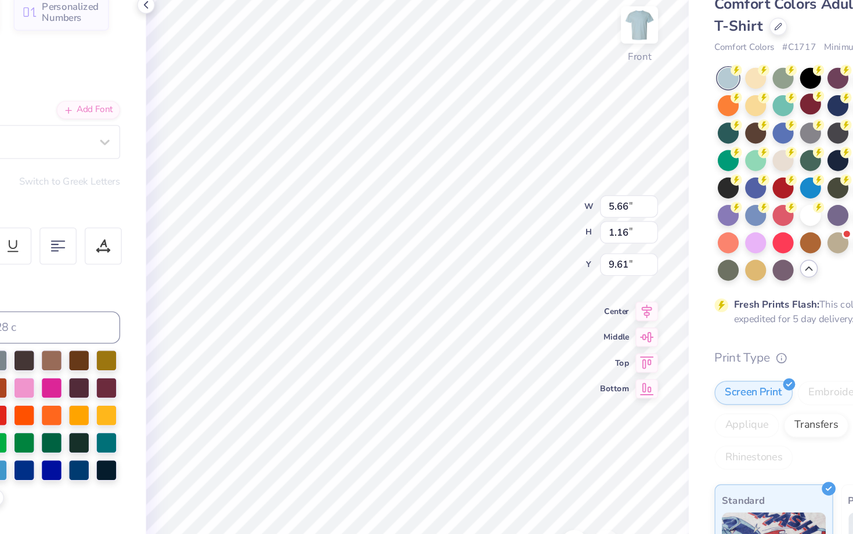
type textarea "F"
type textarea "M"
type textarea "m"
type textarea "[PERSON_NAME] Memorial"
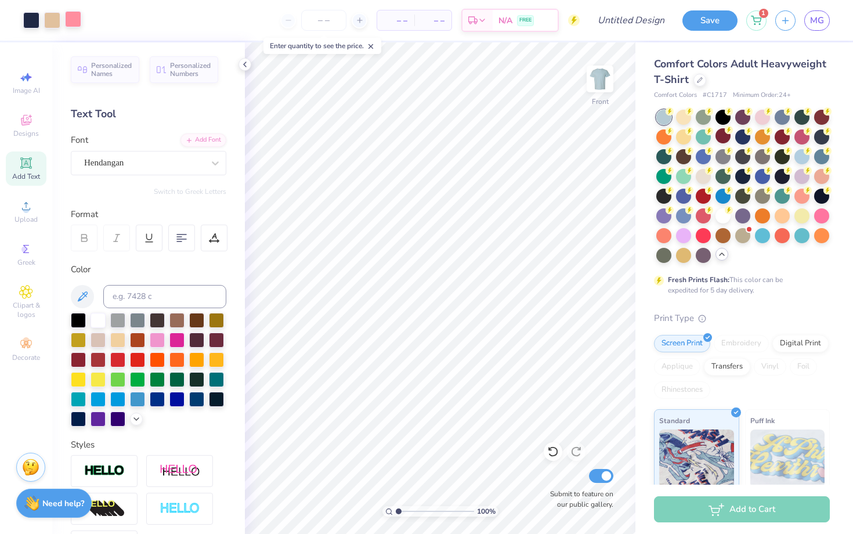
click at [71, 19] on div at bounding box center [73, 19] width 16 height 16
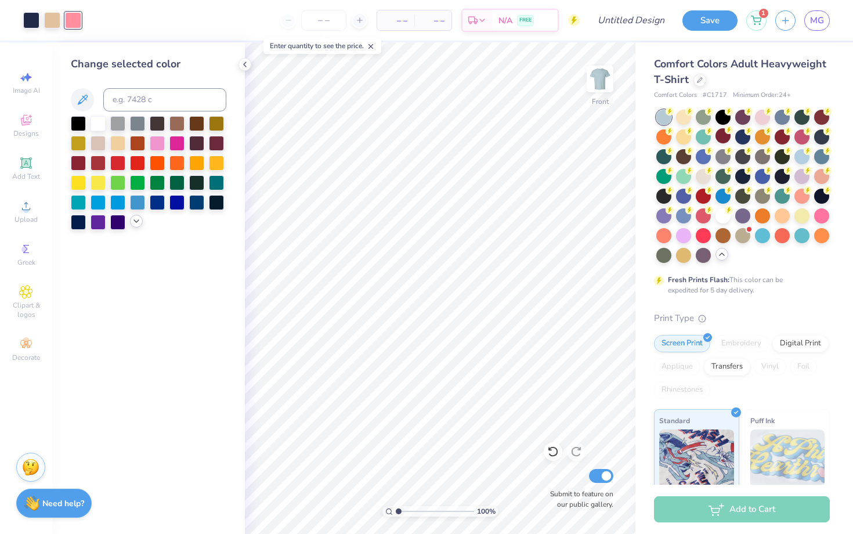
click at [136, 224] on icon at bounding box center [136, 220] width 9 height 9
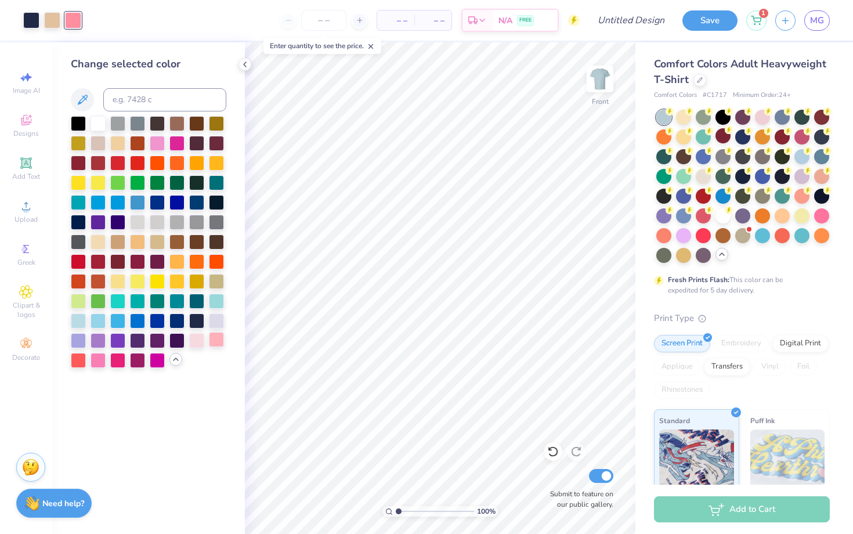
click at [213, 344] on div at bounding box center [216, 339] width 15 height 15
click at [196, 343] on div at bounding box center [196, 339] width 15 height 15
click at [209, 341] on div at bounding box center [216, 339] width 15 height 15
click at [199, 343] on div at bounding box center [196, 339] width 15 height 15
click at [220, 335] on div at bounding box center [216, 339] width 15 height 15
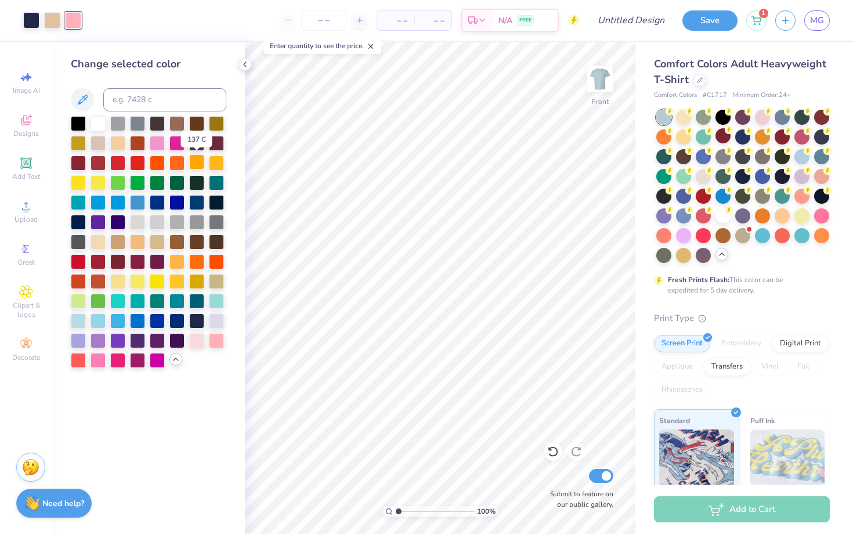
click at [202, 163] on div at bounding box center [196, 161] width 15 height 15
click at [93, 354] on div at bounding box center [97, 358] width 15 height 15
click at [195, 333] on div at bounding box center [196, 339] width 15 height 15
click at [209, 335] on div at bounding box center [216, 339] width 15 height 15
click at [153, 143] on div at bounding box center [157, 142] width 15 height 15
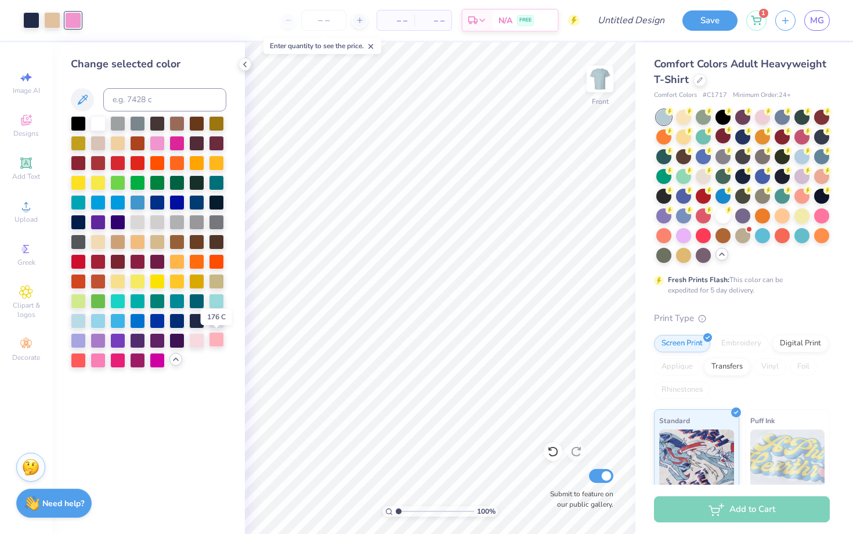
click at [217, 337] on div at bounding box center [216, 339] width 15 height 15
click at [605, 84] on img at bounding box center [599, 79] width 46 height 46
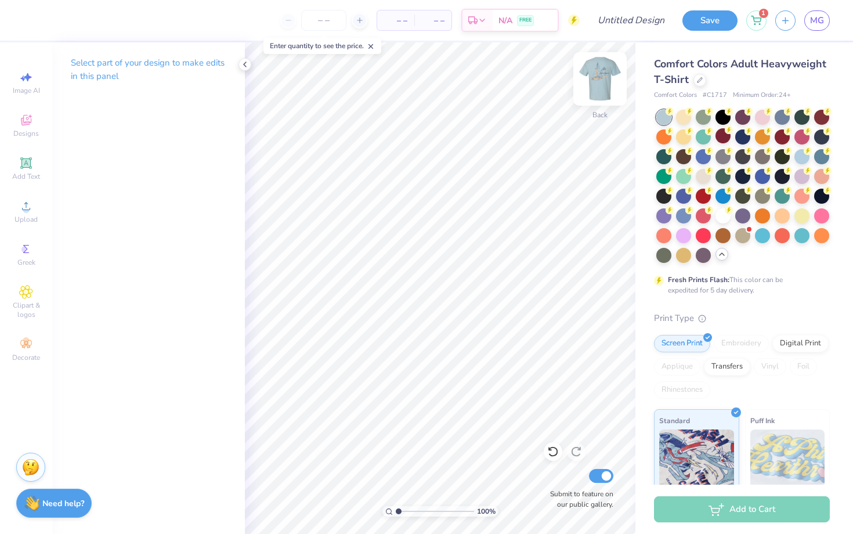
click at [602, 81] on img at bounding box center [599, 79] width 46 height 46
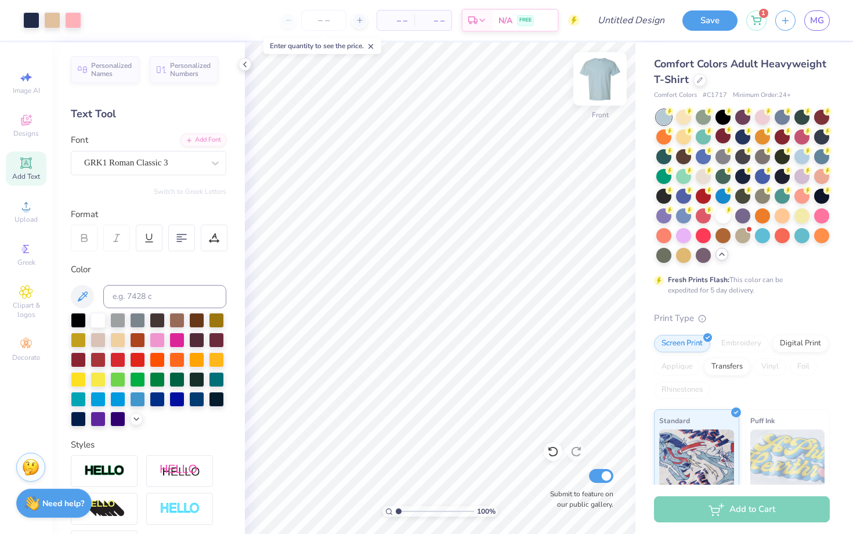
click at [599, 79] on img at bounding box center [599, 79] width 46 height 46
click at [594, 80] on img at bounding box center [599, 79] width 46 height 46
click at [593, 84] on img at bounding box center [599, 79] width 46 height 46
click at [594, 84] on img at bounding box center [599, 79] width 46 height 46
click at [554, 451] on icon at bounding box center [553, 451] width 12 height 12
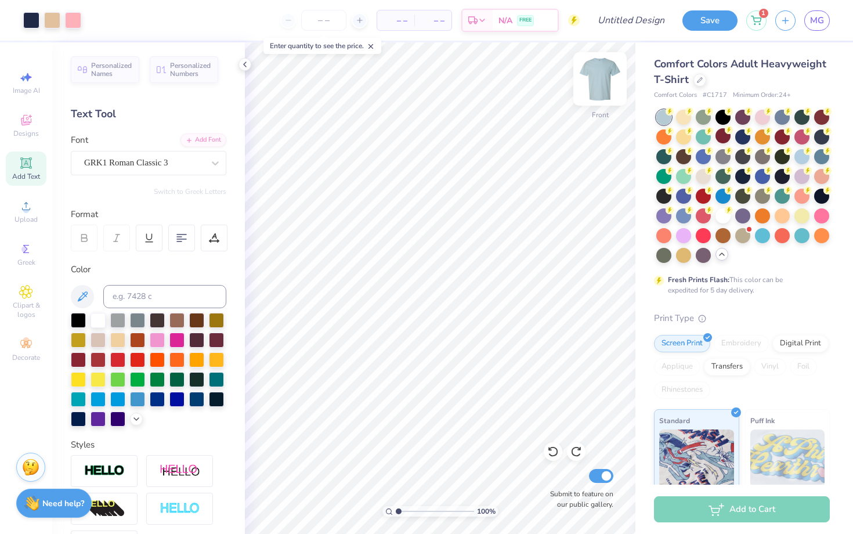
click at [600, 75] on img at bounding box center [599, 79] width 46 height 46
type input "3.00"
click at [509, 220] on div "100 % Back W 2.68 H 1.95 Y 3.00 Center Middle Top Bottom Submit to feature on o…" at bounding box center [440, 287] width 390 height 491
click at [601, 83] on img at bounding box center [599, 79] width 46 height 46
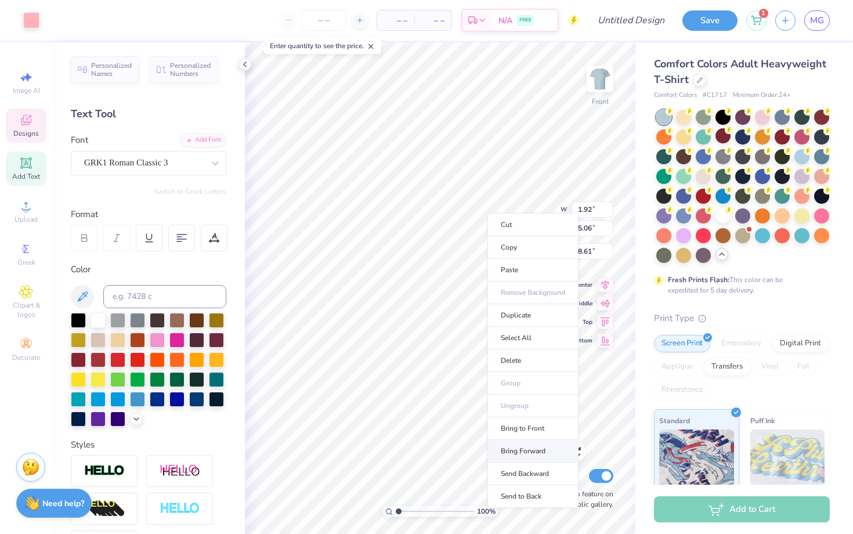
click at [535, 448] on li "Bring Forward" at bounding box center [532, 451] width 91 height 23
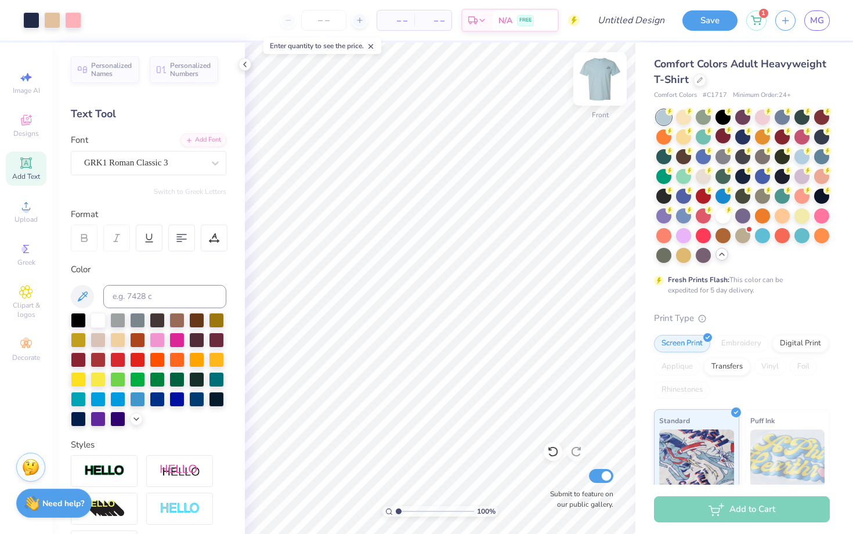
click at [601, 83] on img at bounding box center [599, 79] width 46 height 46
type input "1.84"
type input "4.86"
type input "6.90"
type textarea "ud club"
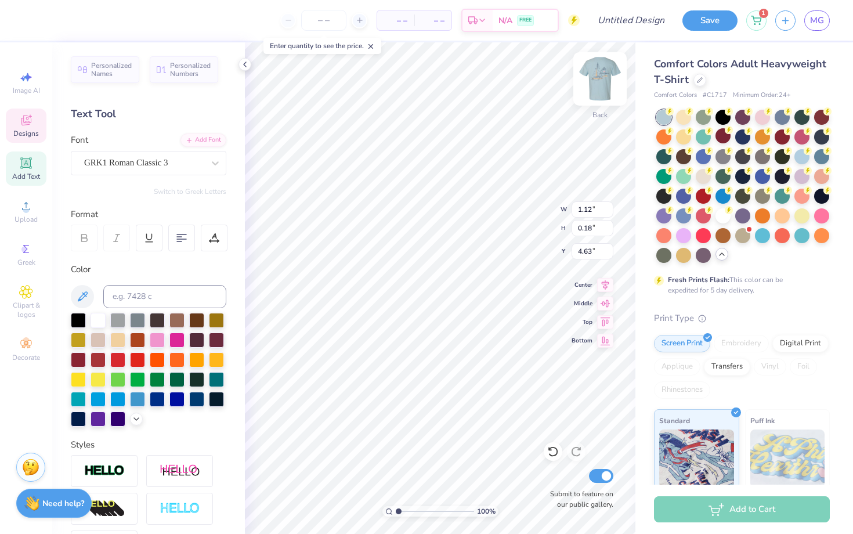
type input "4.63"
click at [525, 209] on div "100 % Back W 1.12 1.12 " H 0.18 0.18 " Y 4.63 4.63 " Center Middle Top Bottom S…" at bounding box center [440, 287] width 390 height 491
click at [599, 88] on img at bounding box center [599, 79] width 46 height 46
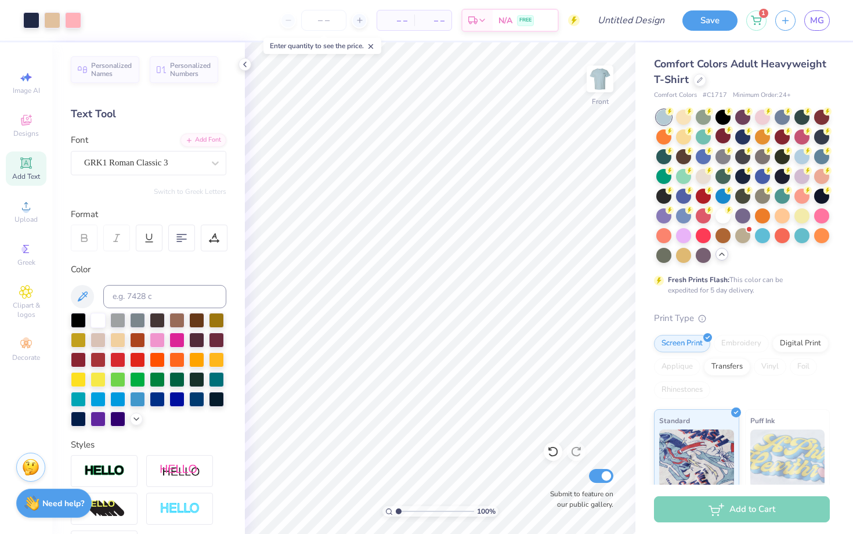
click at [599, 88] on img at bounding box center [599, 78] width 23 height 23
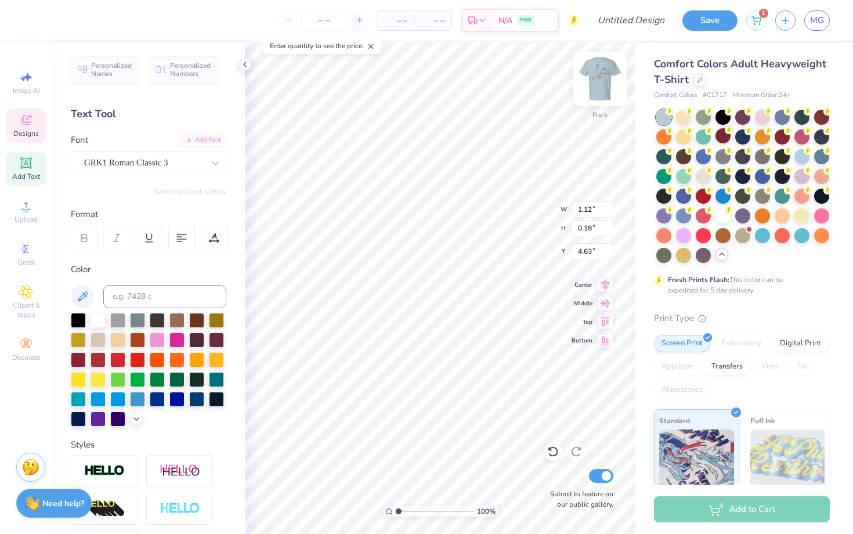
type input "4.81"
click at [525, 223] on div "100 % Back W 1.12 H 0.18 Y 4.81 Center Middle Top Bottom Submit to feature on o…" at bounding box center [440, 287] width 390 height 491
type input "3.00"
click at [599, 84] on img at bounding box center [599, 79] width 46 height 46
click at [604, 85] on img at bounding box center [599, 79] width 46 height 46
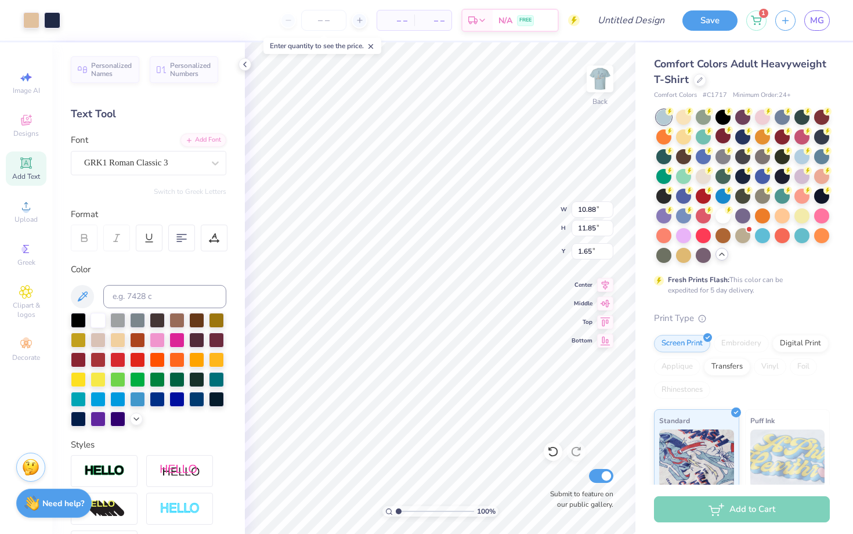
type input "2.11"
click at [550, 448] on icon at bounding box center [552, 452] width 10 height 10
type input "8.70"
click at [593, 85] on img at bounding box center [599, 79] width 46 height 46
click at [32, 124] on icon at bounding box center [26, 120] width 14 height 14
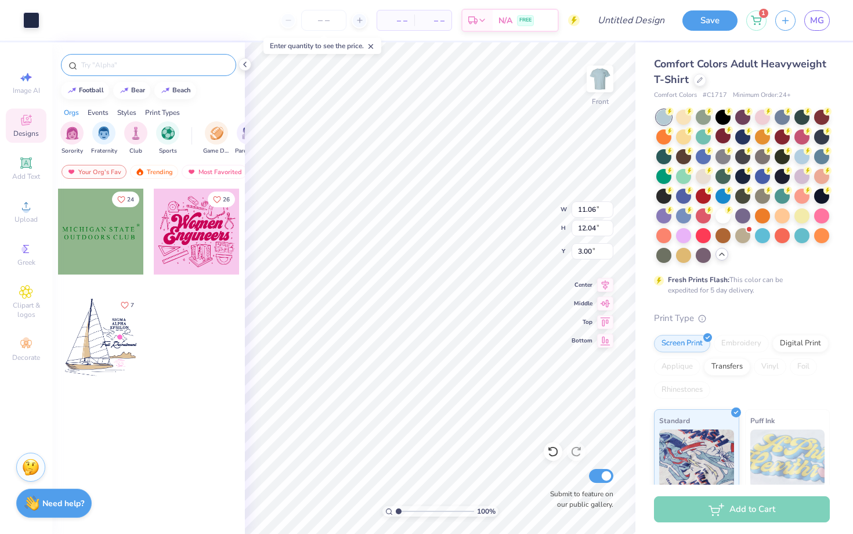
click at [142, 63] on input "text" at bounding box center [154, 65] width 148 height 12
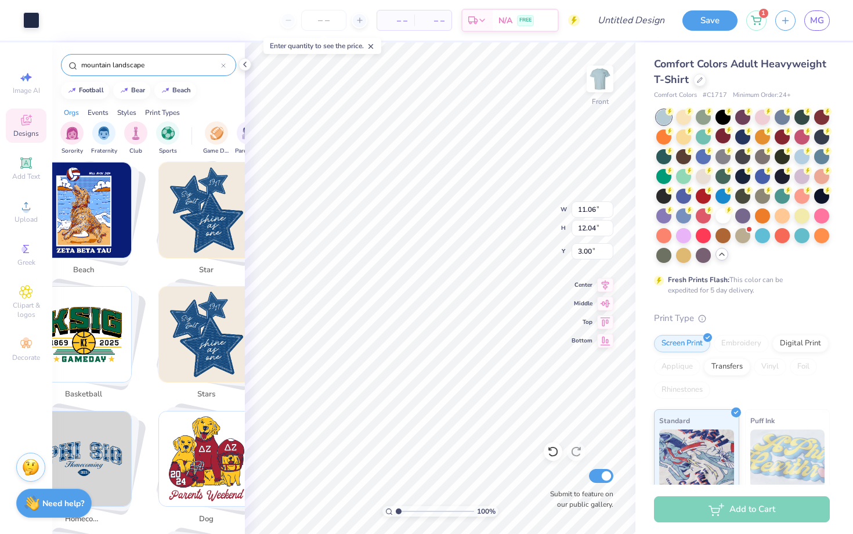
scroll to position [0, 0]
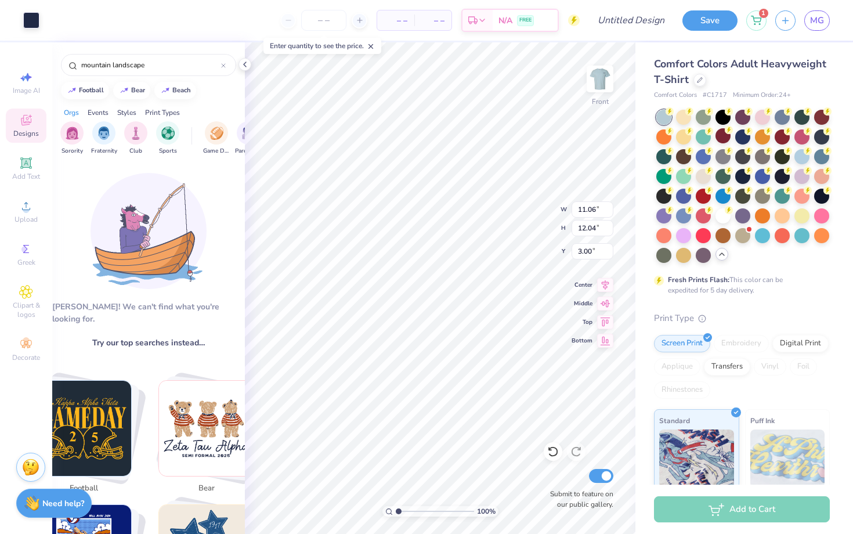
click at [132, 114] on div "Styles" at bounding box center [126, 112] width 19 height 10
drag, startPoint x: 157, startPoint y: 108, endPoint x: 206, endPoint y: 104, distance: 48.9
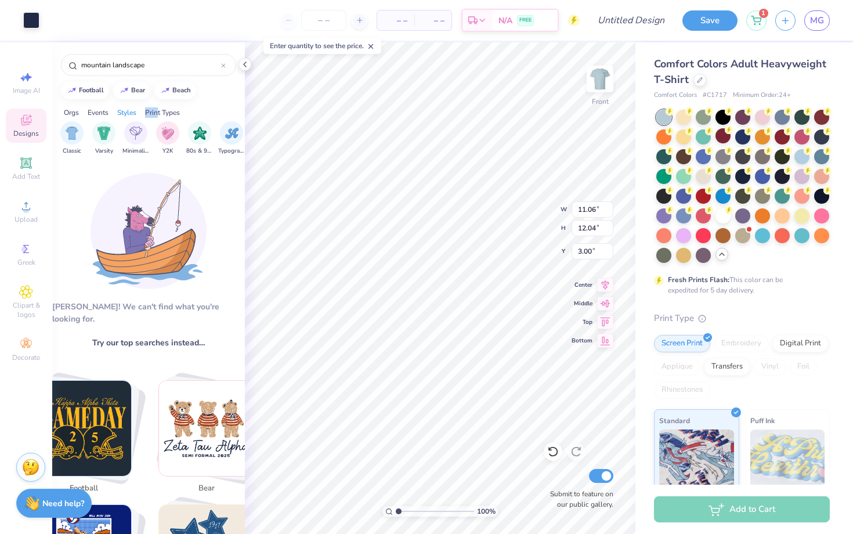
click at [205, 104] on div "Orgs Events Styles Print Types" at bounding box center [148, 109] width 193 height 16
click at [149, 63] on input "mountain landscape" at bounding box center [150, 65] width 141 height 12
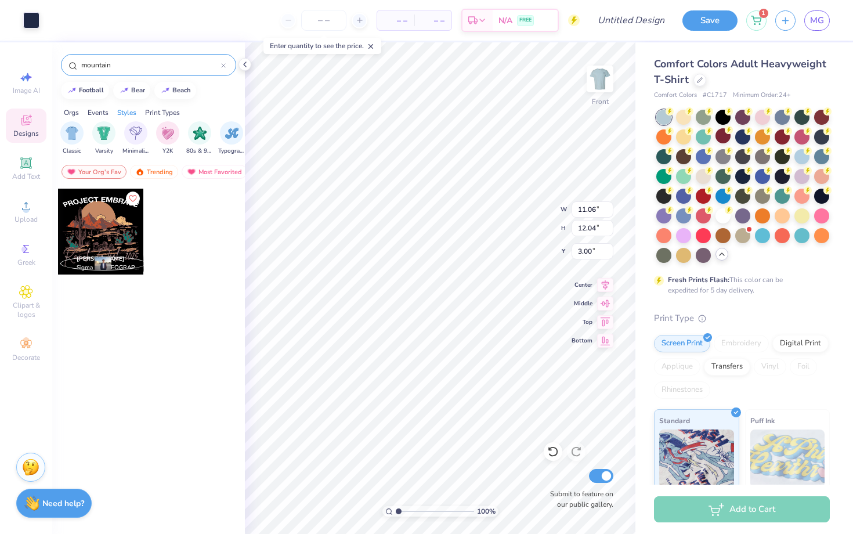
type input "mountain"
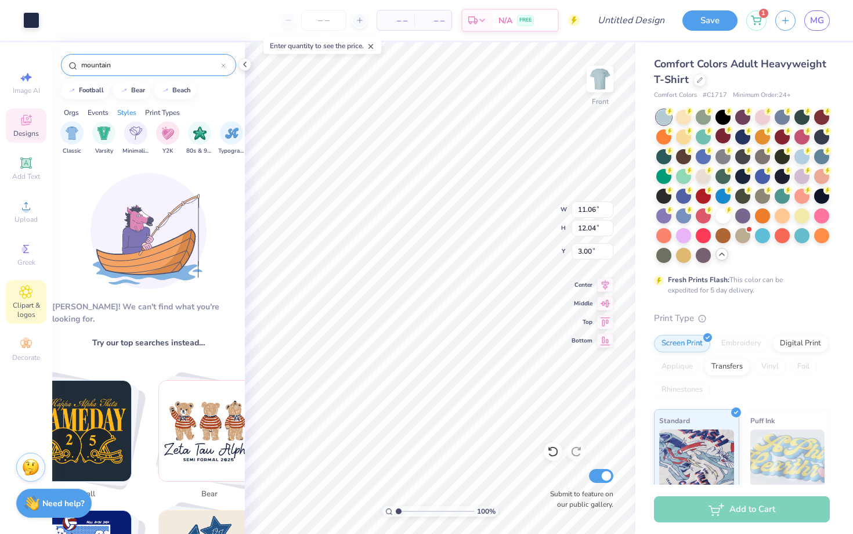
click at [31, 290] on icon at bounding box center [25, 292] width 13 height 14
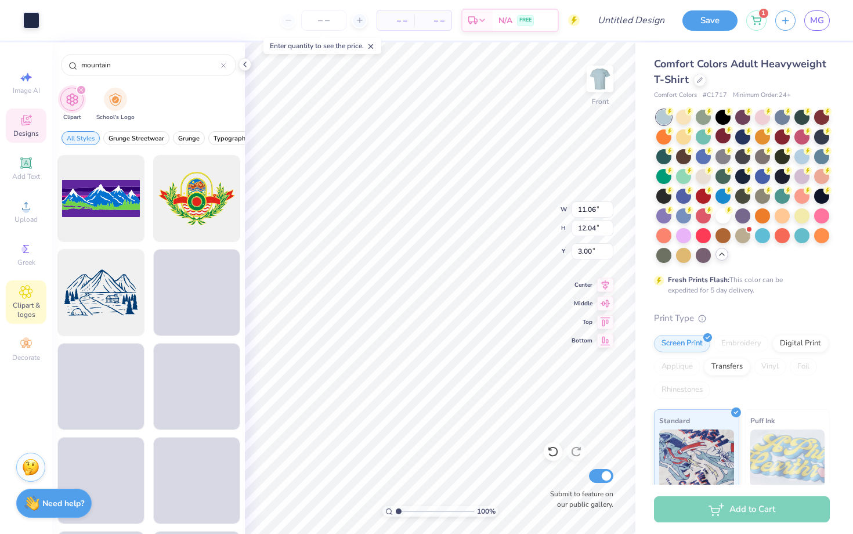
scroll to position [1888, 0]
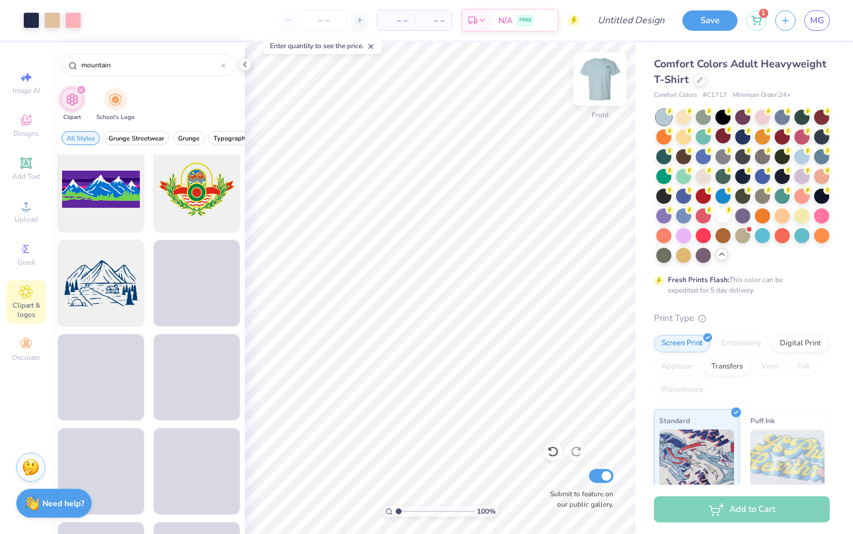
click at [598, 80] on img at bounding box center [599, 79] width 46 height 46
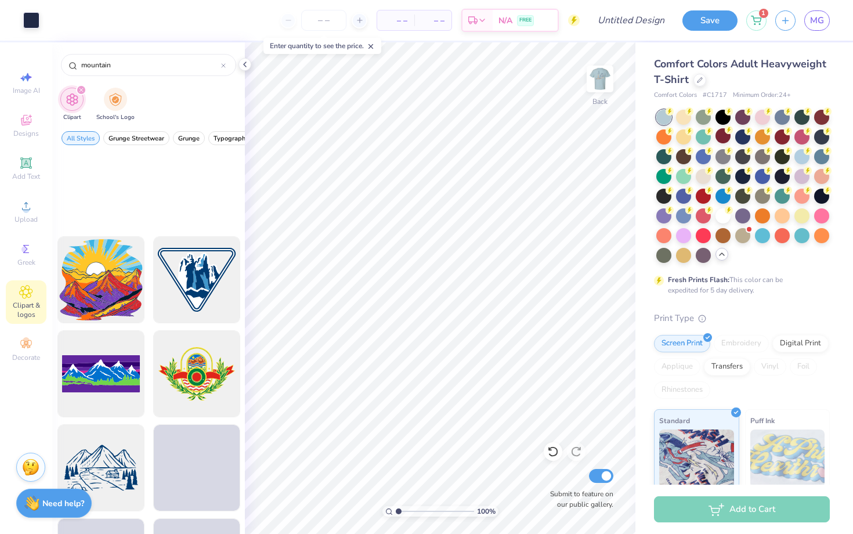
scroll to position [1246, 0]
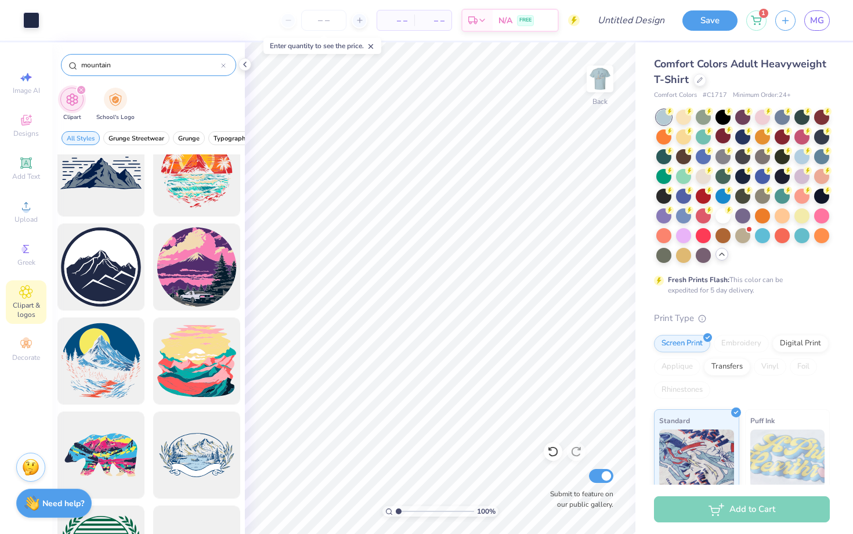
click at [111, 57] on div "mountain" at bounding box center [148, 65] width 175 height 22
click at [119, 66] on input "mountain" at bounding box center [150, 65] width 141 height 12
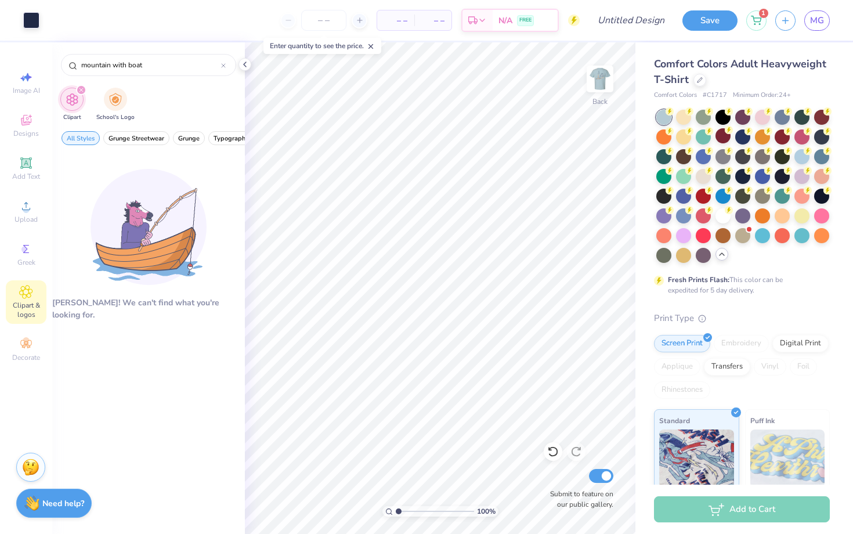
drag, startPoint x: 146, startPoint y: 62, endPoint x: 44, endPoint y: 61, distance: 102.1
click at [43, 61] on div "Art colors – – Per Item – – Total Est. Delivery N/A FREE Design Title Save 1 MG…" at bounding box center [426, 267] width 853 height 534
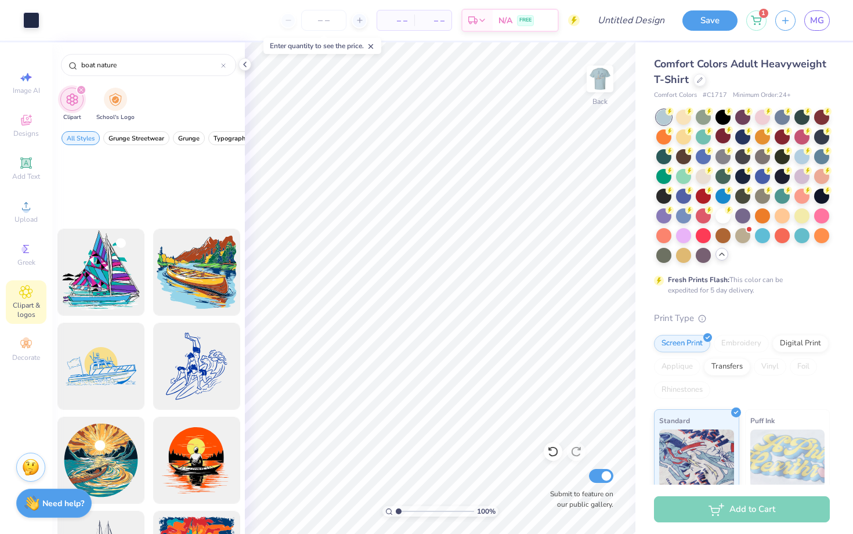
scroll to position [269, 0]
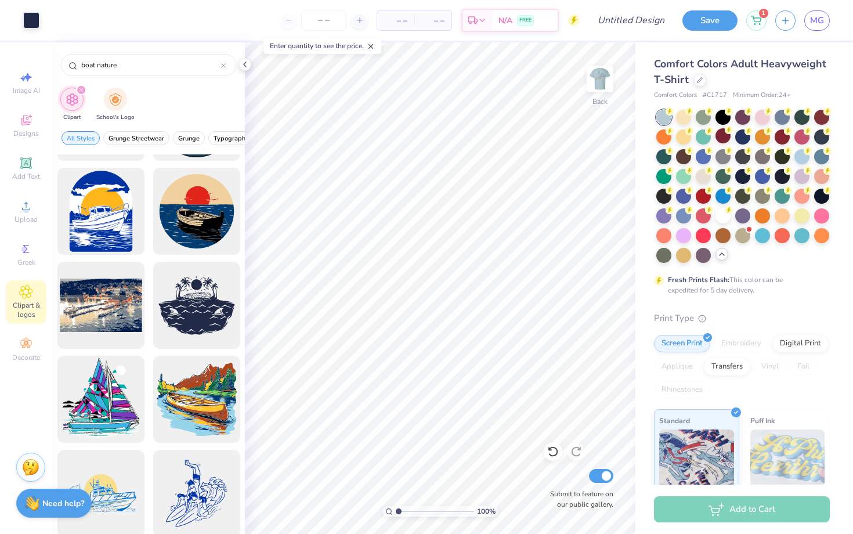
drag, startPoint x: 118, startPoint y: 69, endPoint x: 28, endPoint y: 42, distance: 93.4
click at [28, 42] on div "Art colors – – Per Item – – Total Est. Delivery N/A FREE Design Title Save 1 MG…" at bounding box center [426, 267] width 853 height 534
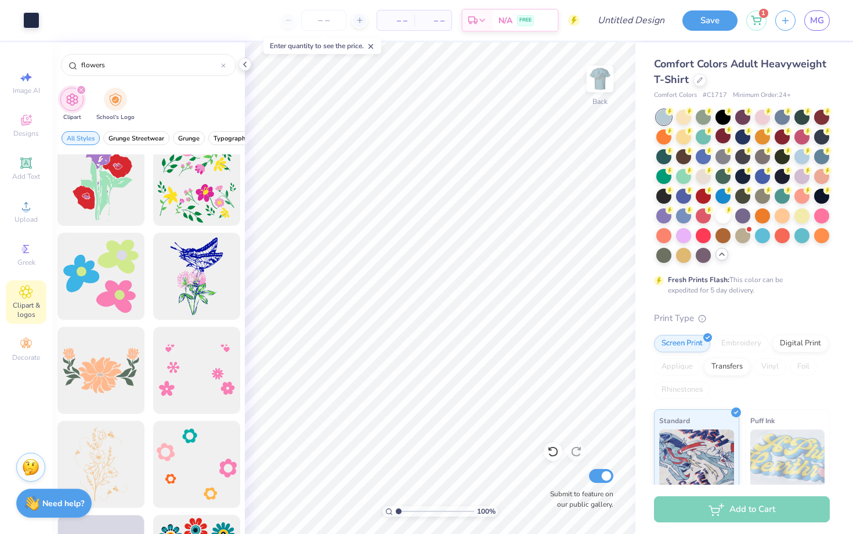
scroll to position [1139, 0]
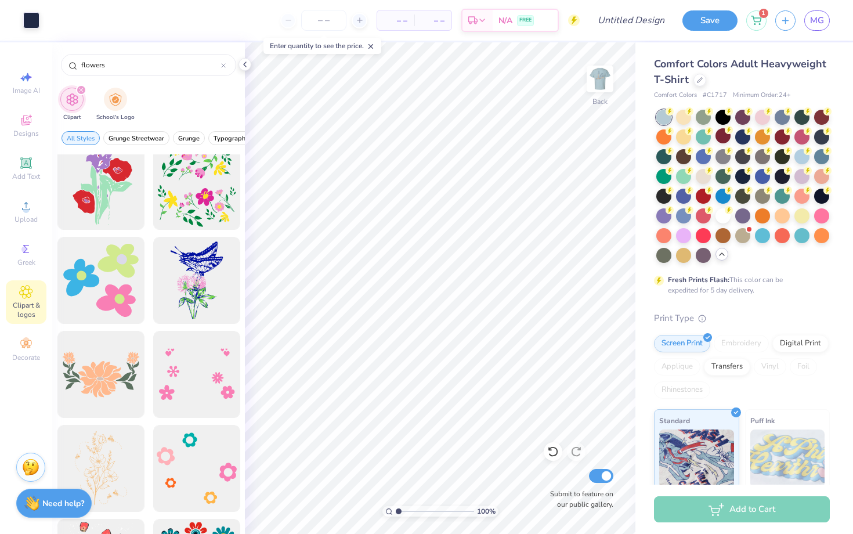
drag, startPoint x: 114, startPoint y: 64, endPoint x: 17, endPoint y: 61, distance: 96.3
click at [17, 61] on div "Art colors – – Per Item – – Total Est. Delivery N/A FREE Design Title Save 1 MG…" at bounding box center [426, 267] width 853 height 534
type input "h"
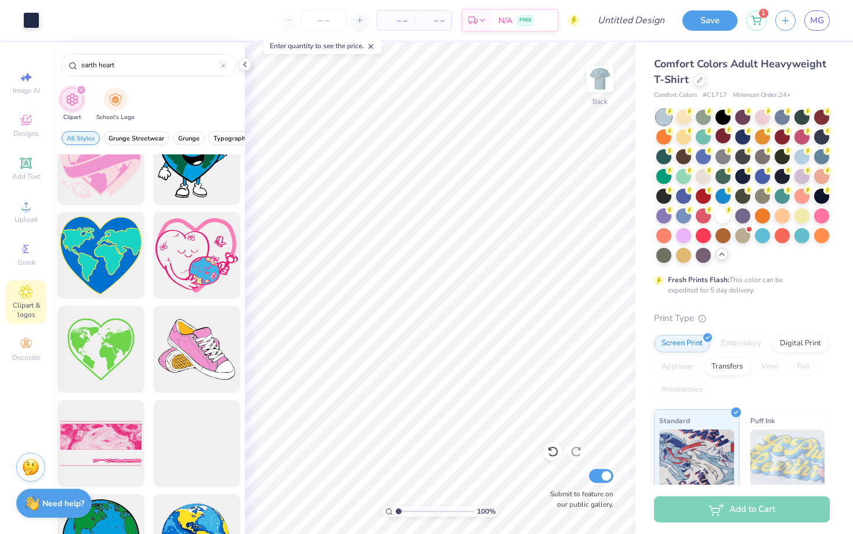
scroll to position [0, 0]
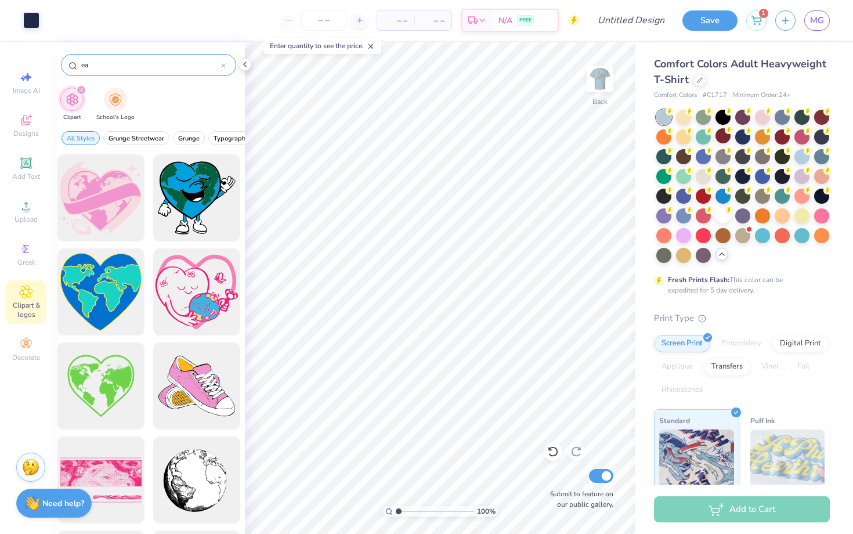
type input "e"
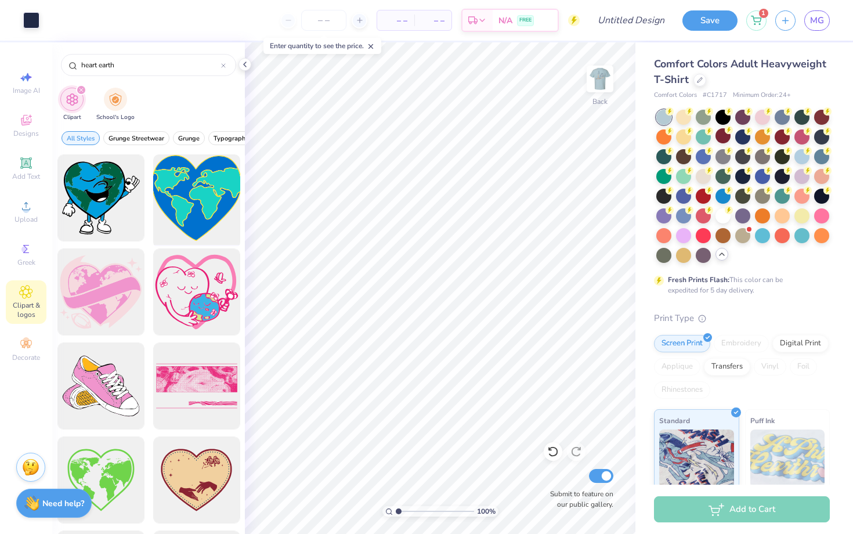
type input "heart earth"
click at [197, 203] on div at bounding box center [196, 198] width 96 height 96
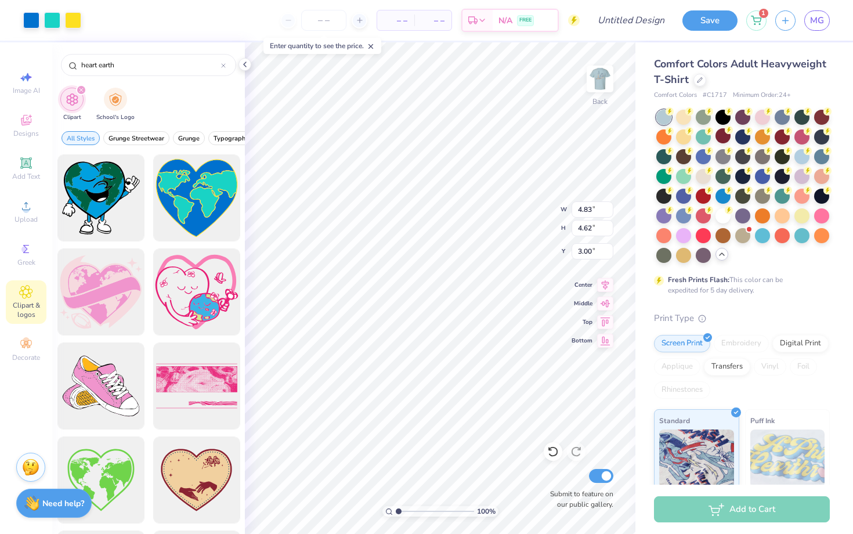
type input "4.83"
type input "4.62"
click at [224, 61] on div at bounding box center [223, 65] width 5 height 10
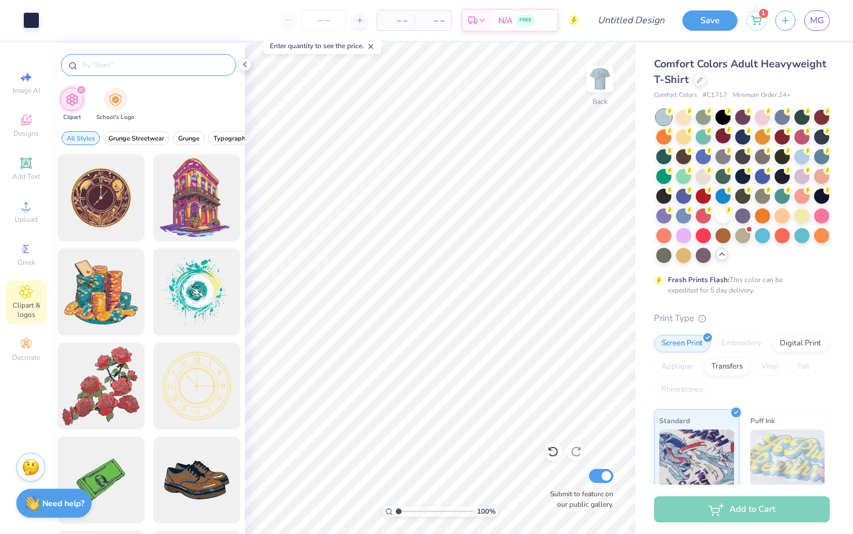
click at [221, 62] on input "text" at bounding box center [154, 65] width 148 height 12
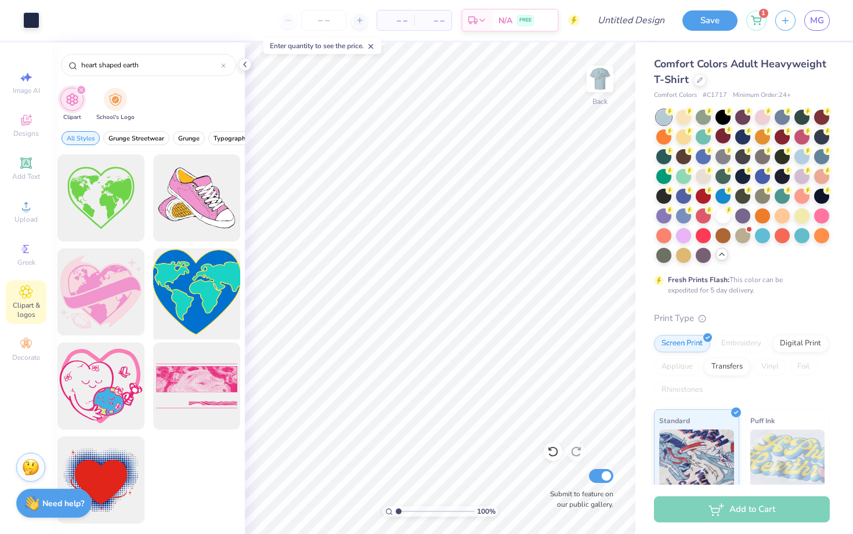
type input "heart shaped earth"
click at [194, 272] on div at bounding box center [196, 292] width 96 height 96
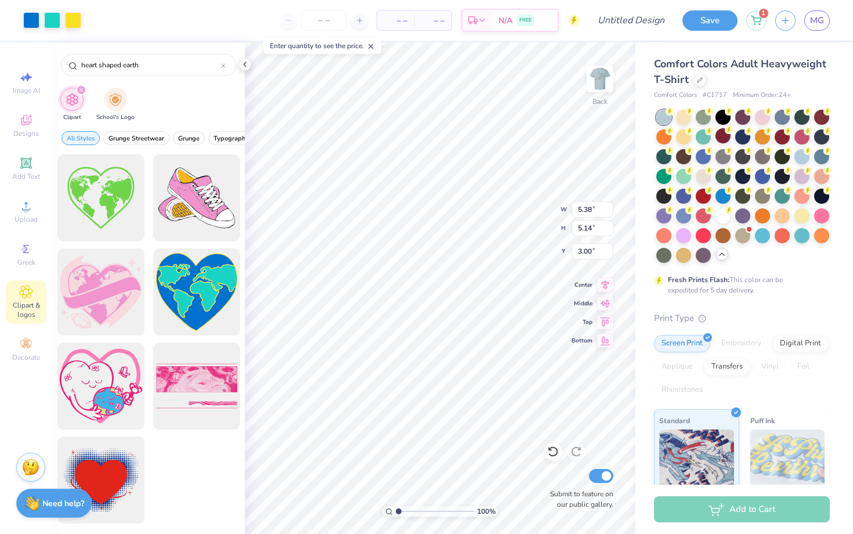
type input "5.38"
type input "5.14"
type input "2.94"
type input "2.81"
type input "4.30"
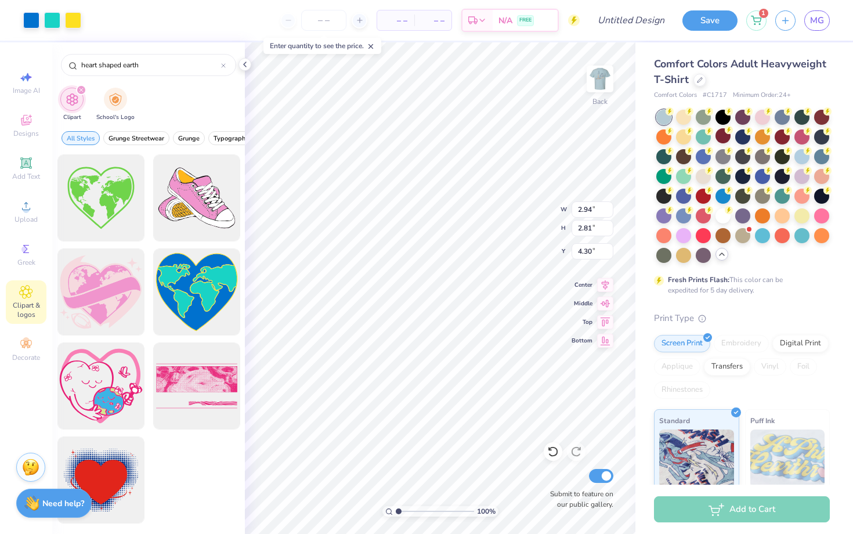
type input "1.88"
type input "1.80"
type input "4.50"
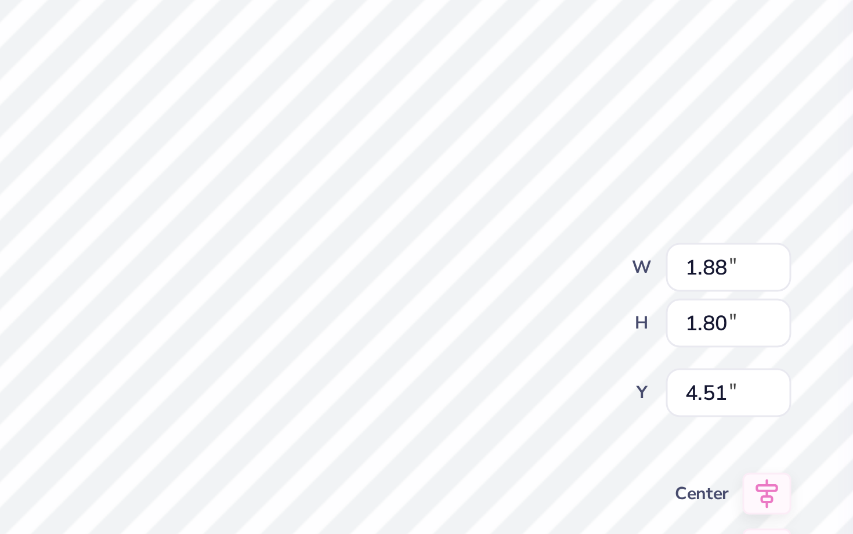
type input "1.56"
type input "1.50"
type input "4.56"
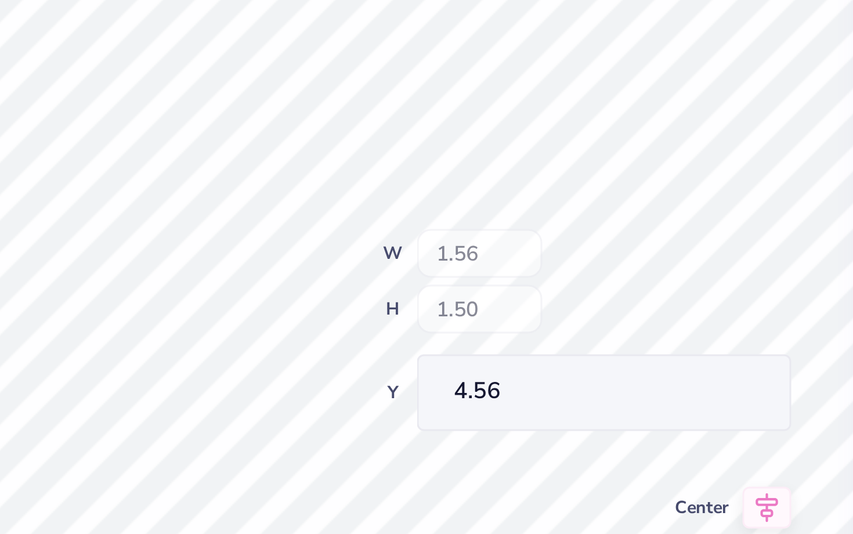
click at [528, 217] on div "100 % Back W 1.56 H 1.50 Y 4.56 Center Middle Top Bottom Submit to feature on o…" at bounding box center [440, 287] width 390 height 491
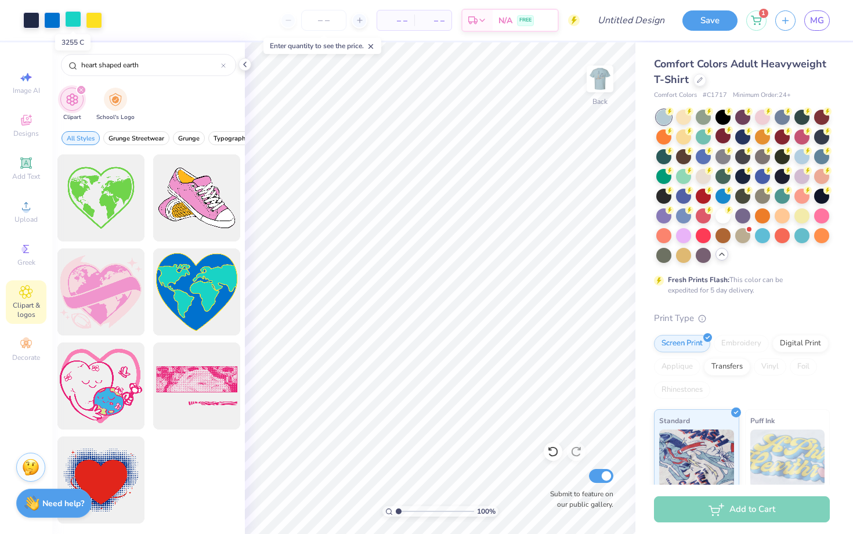
click at [78, 21] on div at bounding box center [73, 19] width 16 height 16
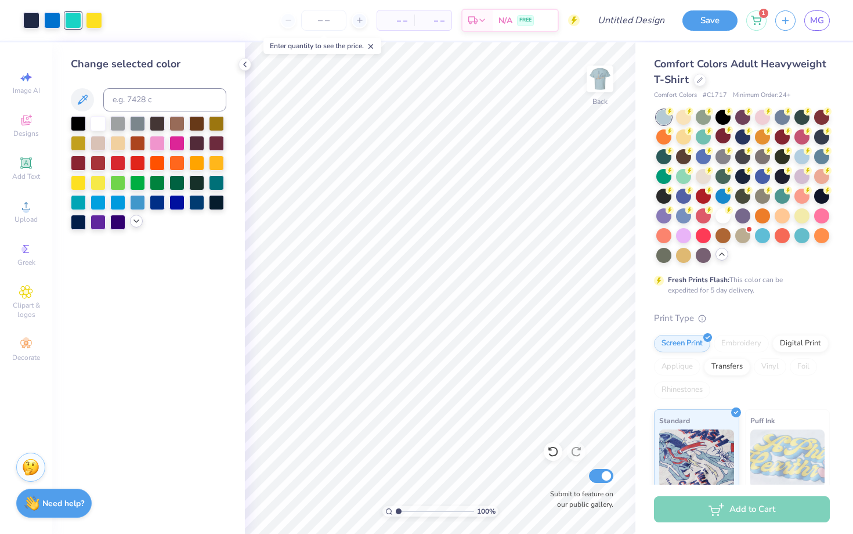
click at [134, 223] on icon at bounding box center [136, 220] width 9 height 9
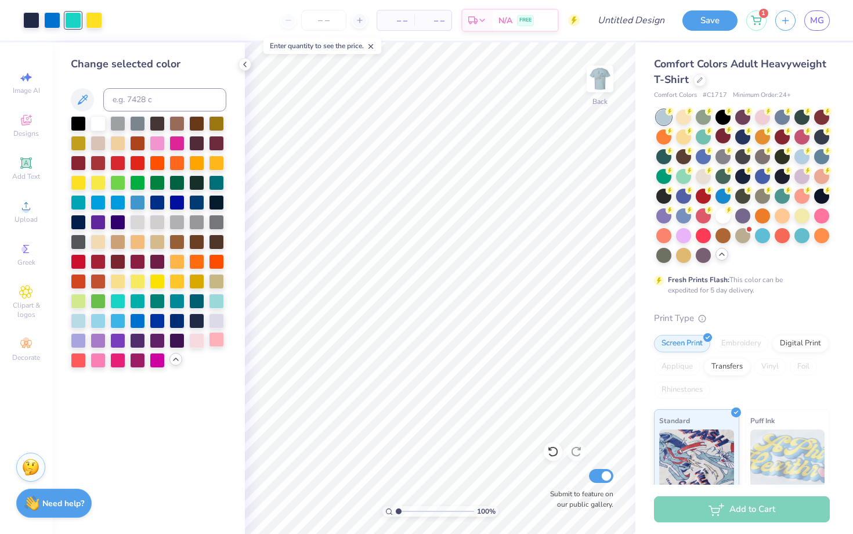
click at [214, 343] on div at bounding box center [216, 339] width 15 height 15
click at [52, 27] on div at bounding box center [52, 19] width 16 height 16
click at [30, 21] on div at bounding box center [31, 19] width 16 height 16
click at [54, 22] on div at bounding box center [52, 19] width 16 height 16
click at [95, 19] on div at bounding box center [94, 19] width 16 height 16
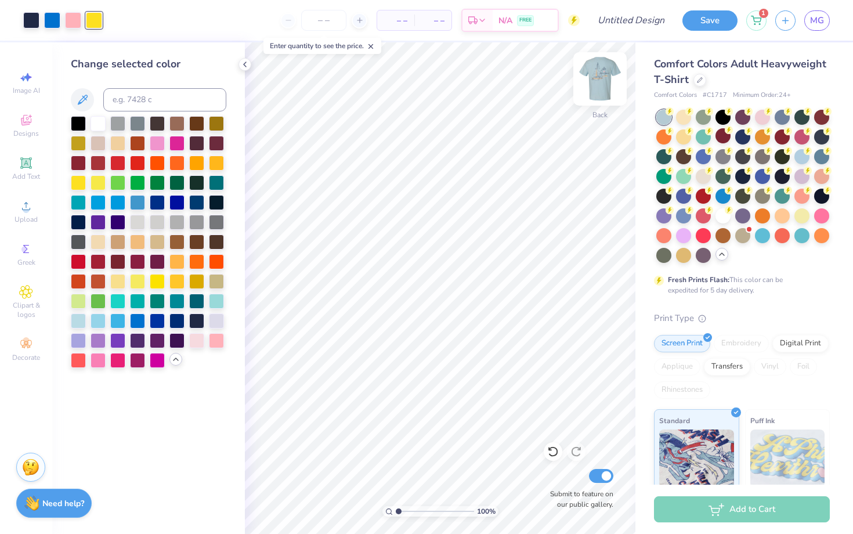
click at [601, 80] on img at bounding box center [599, 79] width 46 height 46
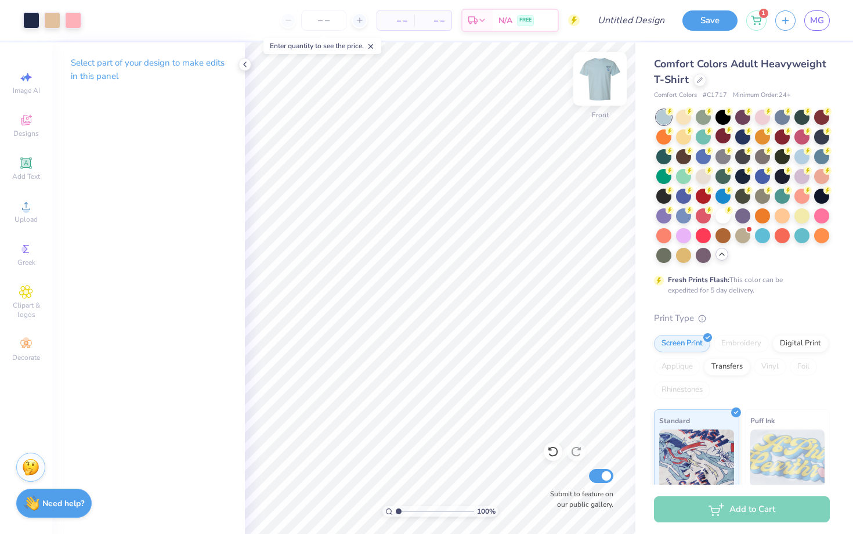
click at [602, 85] on img at bounding box center [599, 79] width 46 height 46
click at [73, 16] on div at bounding box center [73, 19] width 16 height 16
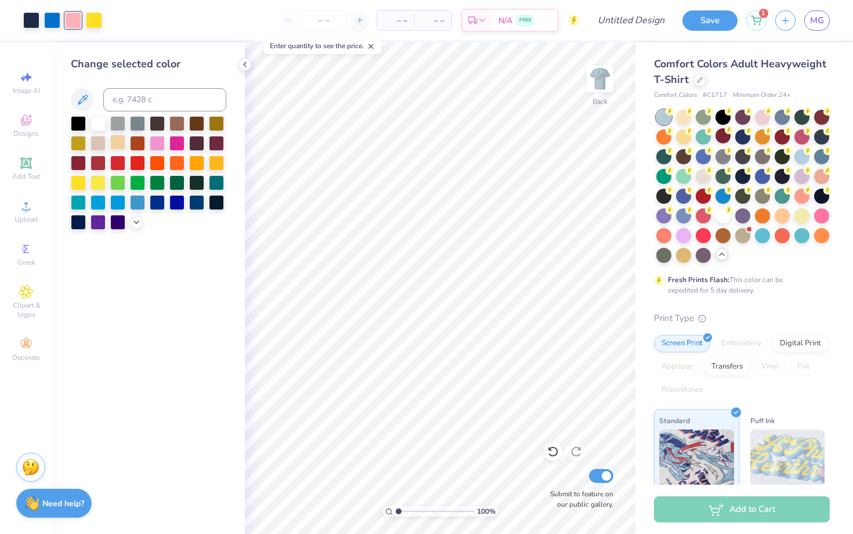
click at [119, 142] on div at bounding box center [117, 142] width 15 height 15
click at [53, 17] on div at bounding box center [52, 19] width 16 height 16
click at [138, 220] on icon at bounding box center [136, 220] width 9 height 9
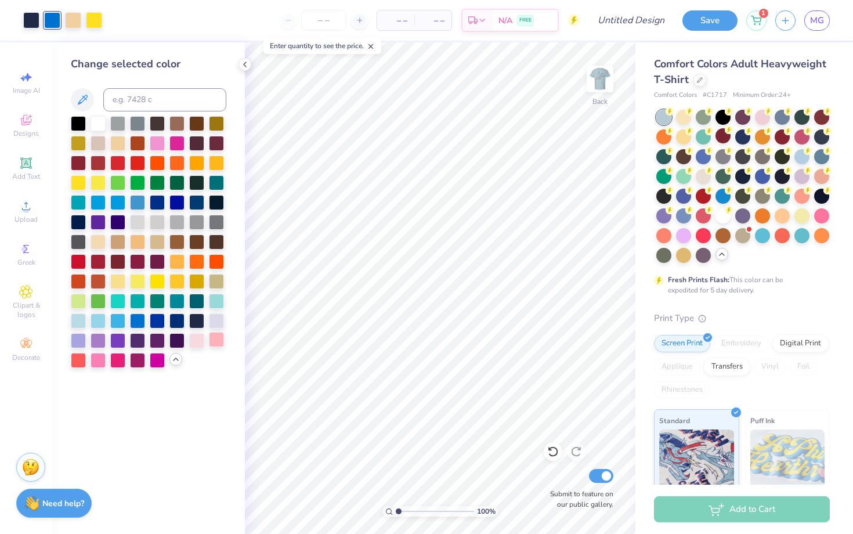
click at [215, 341] on div at bounding box center [216, 339] width 15 height 15
click at [96, 23] on div at bounding box center [94, 19] width 16 height 16
click at [30, 24] on div at bounding box center [31, 19] width 16 height 16
click at [100, 26] on div at bounding box center [94, 19] width 16 height 16
click at [82, 122] on div at bounding box center [78, 122] width 15 height 15
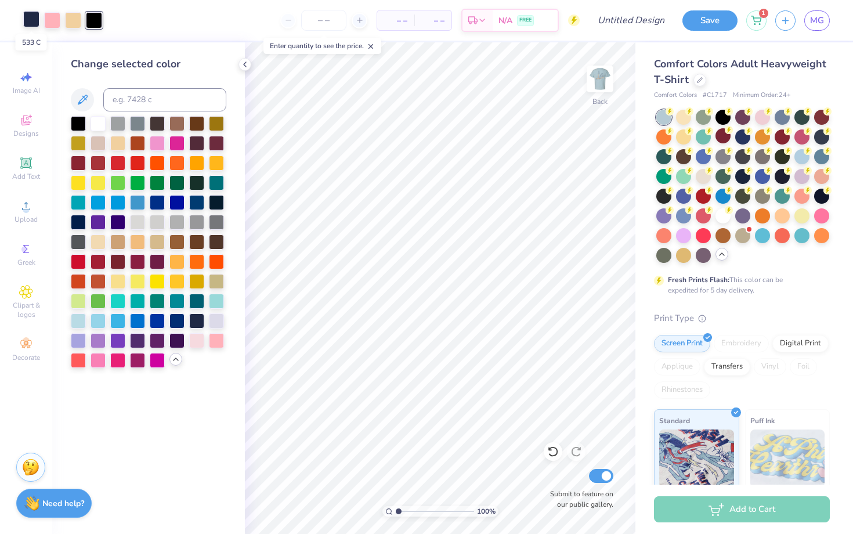
click at [31, 16] on div at bounding box center [31, 19] width 16 height 16
click at [95, 23] on div at bounding box center [94, 19] width 16 height 16
click at [200, 317] on div at bounding box center [196, 319] width 15 height 15
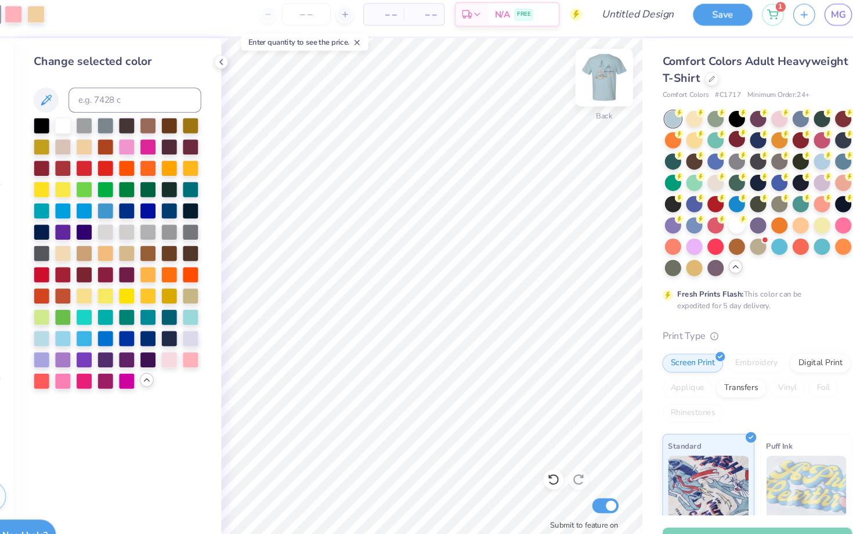
click at [599, 88] on img at bounding box center [599, 79] width 46 height 46
click at [605, 79] on img at bounding box center [599, 79] width 46 height 46
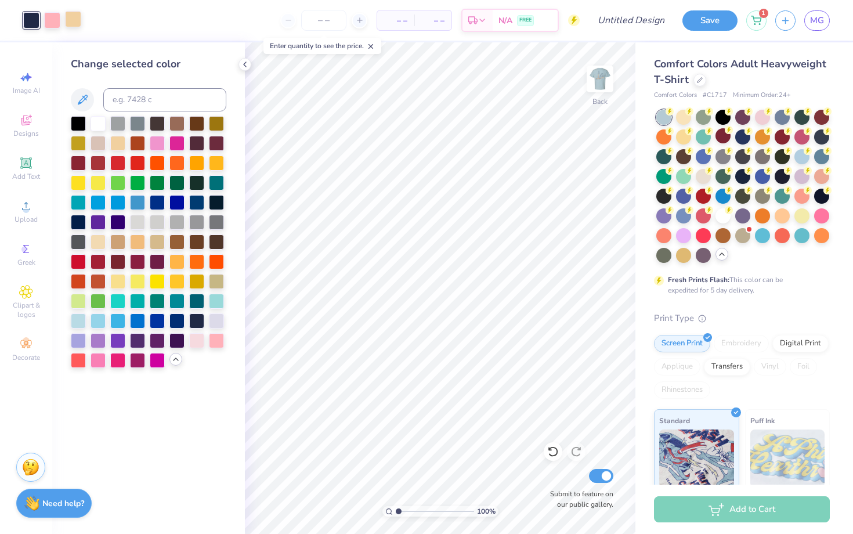
click at [69, 20] on div at bounding box center [73, 19] width 16 height 16
click at [196, 320] on div at bounding box center [196, 319] width 15 height 15
click at [211, 339] on div at bounding box center [216, 339] width 15 height 15
click at [553, 447] on icon at bounding box center [552, 452] width 10 height 10
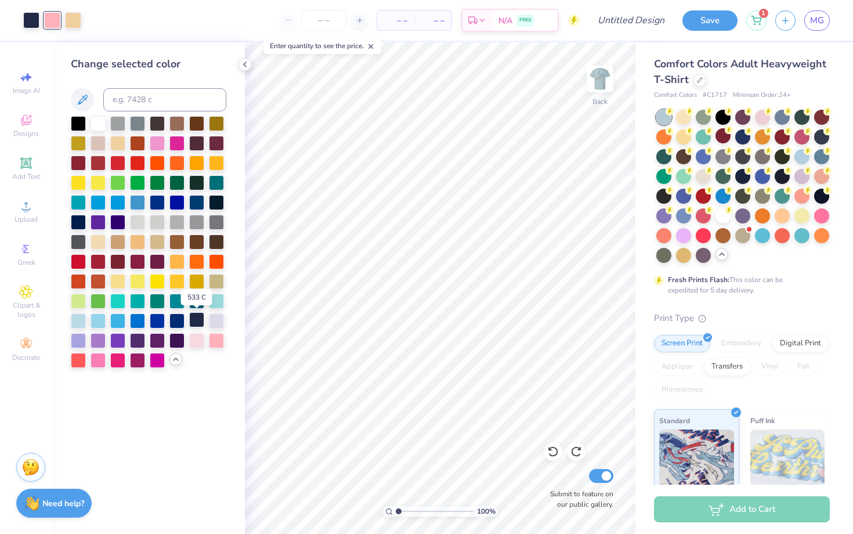
click at [195, 321] on div at bounding box center [196, 319] width 15 height 15
click at [53, 27] on div at bounding box center [52, 19] width 16 height 16
click at [214, 337] on div at bounding box center [216, 339] width 15 height 15
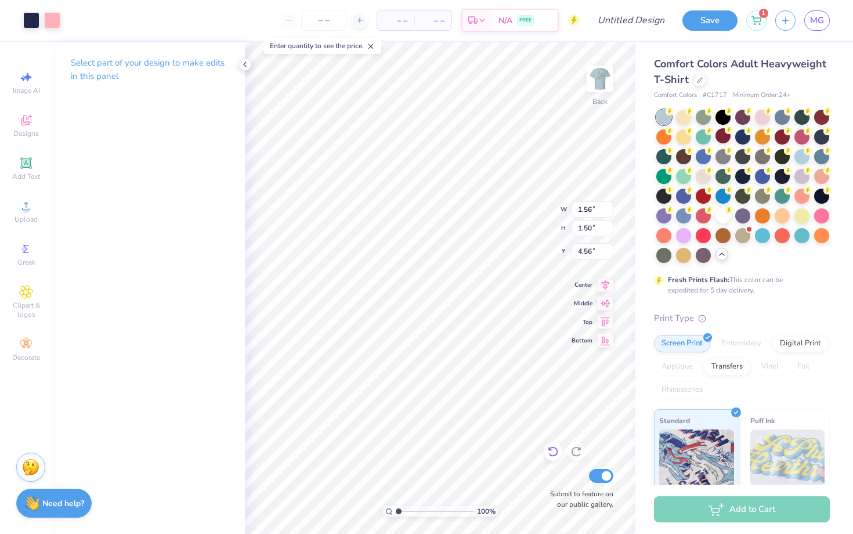
click at [556, 454] on icon at bounding box center [553, 451] width 12 height 12
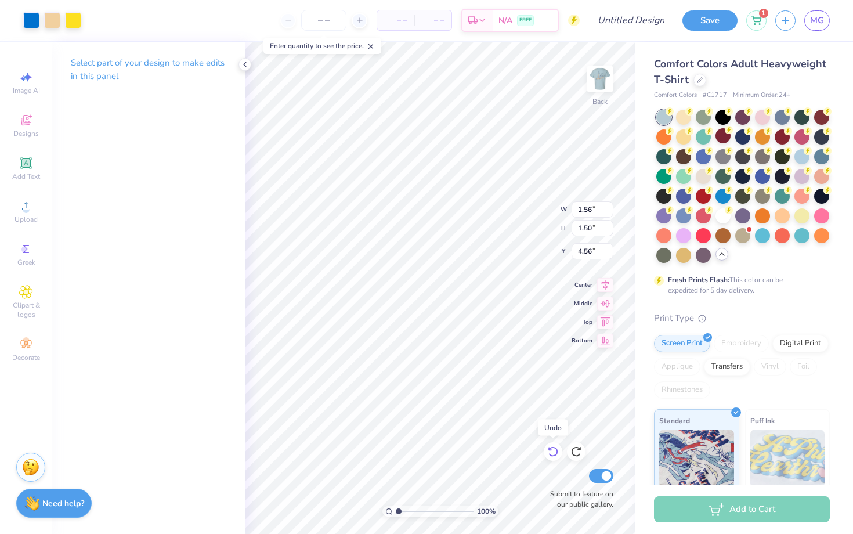
click at [556, 454] on icon at bounding box center [553, 451] width 12 height 12
type input "4.51"
click at [556, 454] on icon at bounding box center [553, 451] width 12 height 12
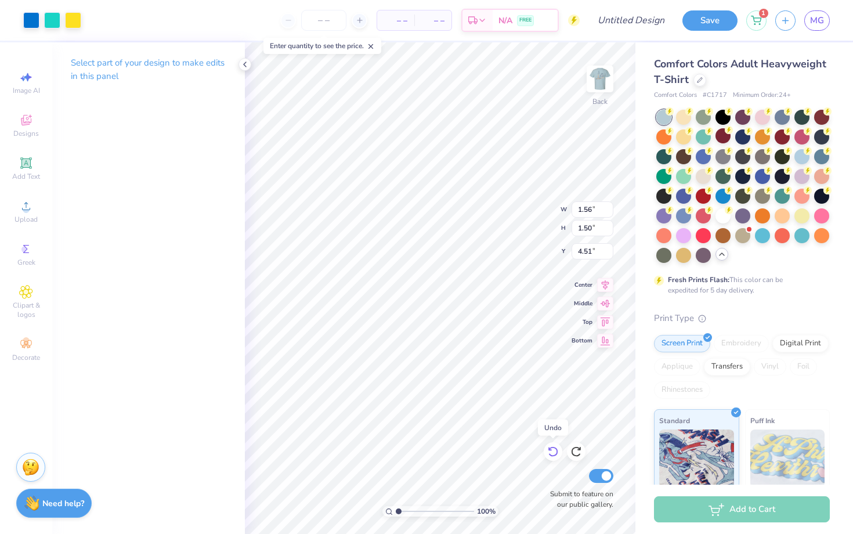
type input "1.88"
type input "1.80"
click at [556, 454] on icon at bounding box center [553, 451] width 12 height 12
type input "10.70"
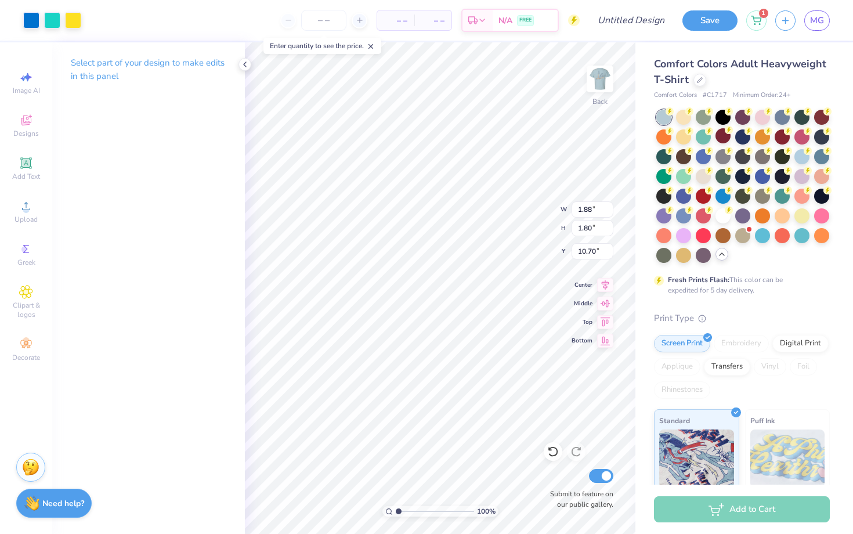
type input "6.42"
type input "6.14"
click at [70, 20] on div at bounding box center [73, 19] width 16 height 16
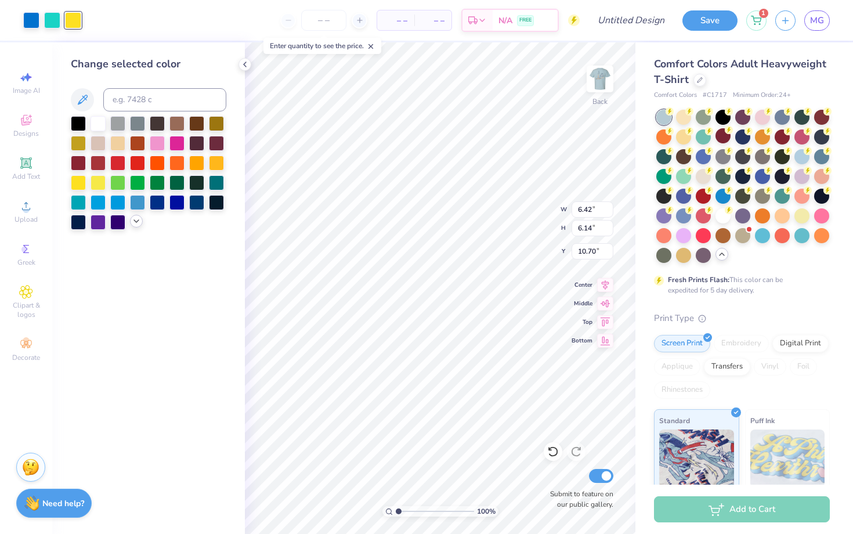
click at [135, 222] on icon at bounding box center [136, 220] width 9 height 9
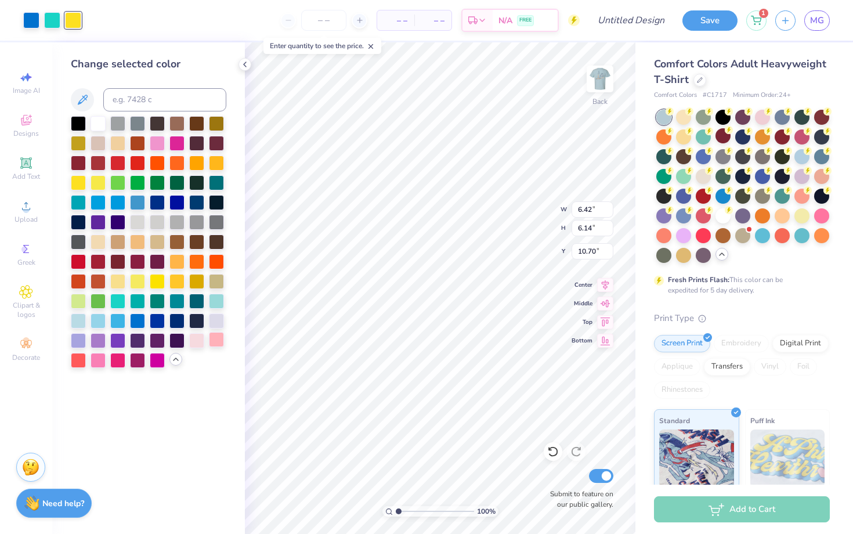
click at [213, 338] on div at bounding box center [216, 339] width 15 height 15
click at [33, 23] on div at bounding box center [31, 19] width 16 height 16
click at [193, 319] on div at bounding box center [196, 319] width 15 height 15
click at [50, 23] on div at bounding box center [52, 19] width 16 height 16
click at [233, 99] on div "Change selected color" at bounding box center [148, 287] width 193 height 491
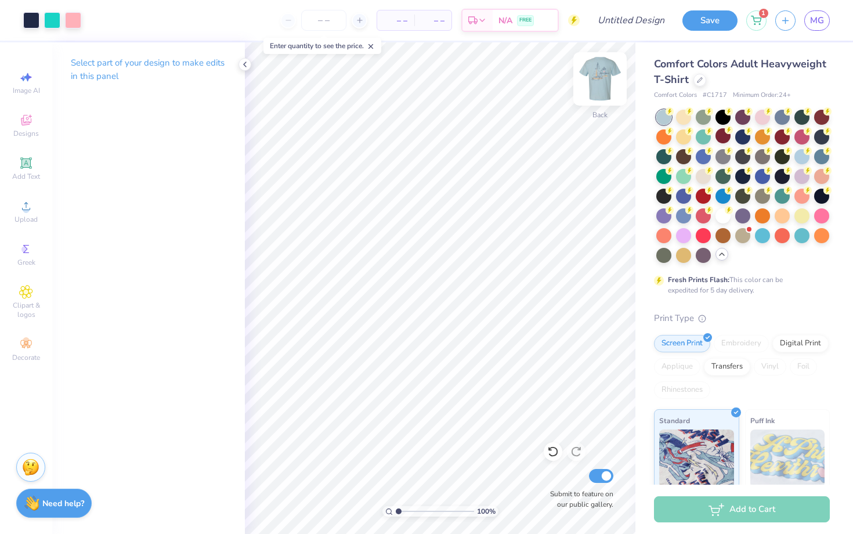
click at [589, 75] on img at bounding box center [599, 79] width 46 height 46
click at [608, 78] on img at bounding box center [599, 79] width 46 height 46
click at [51, 25] on div at bounding box center [52, 19] width 16 height 16
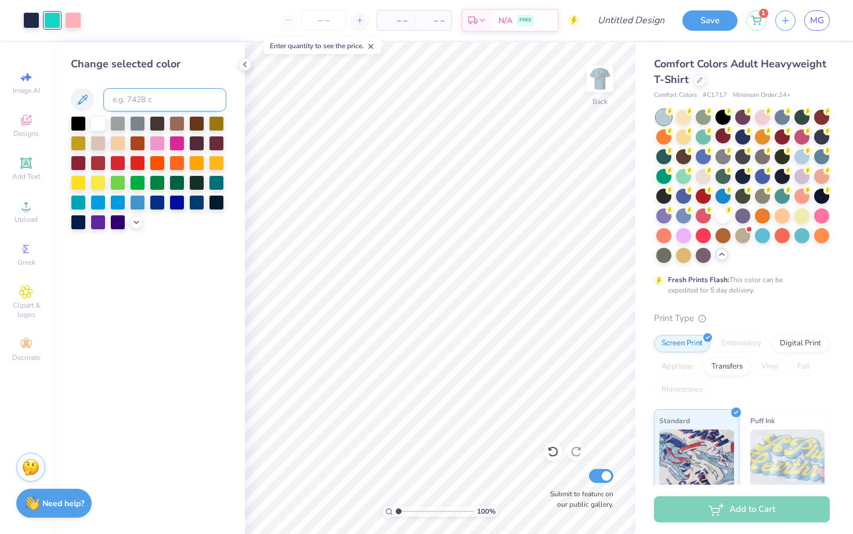
click at [163, 103] on input at bounding box center [164, 99] width 123 height 23
type input "726"
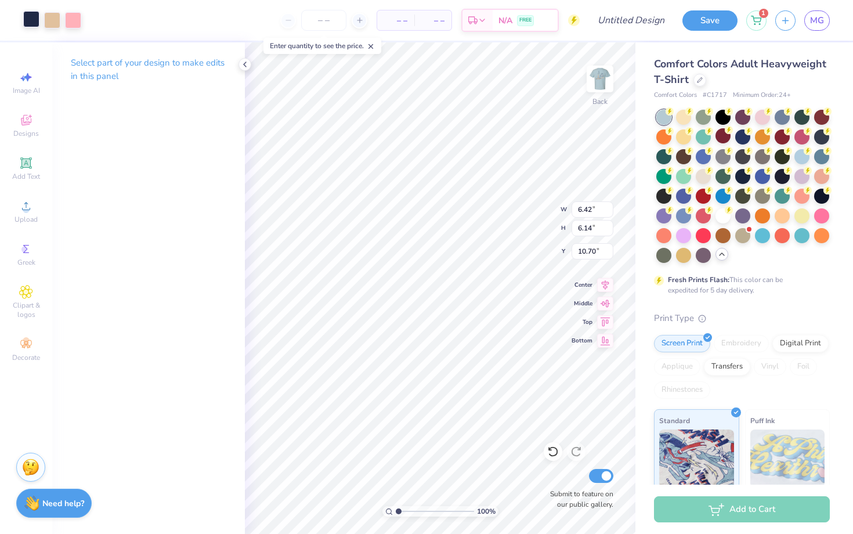
click at [31, 15] on div at bounding box center [31, 19] width 16 height 16
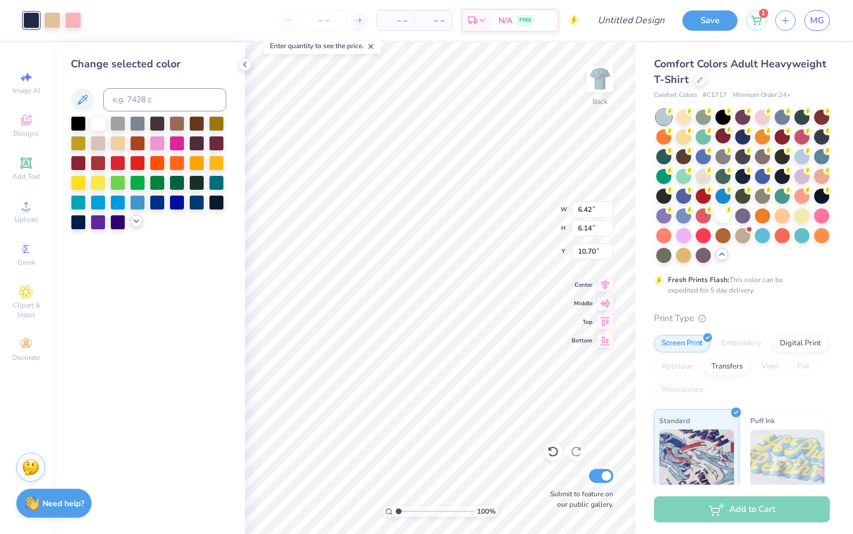
click at [138, 222] on icon at bounding box center [136, 220] width 9 height 9
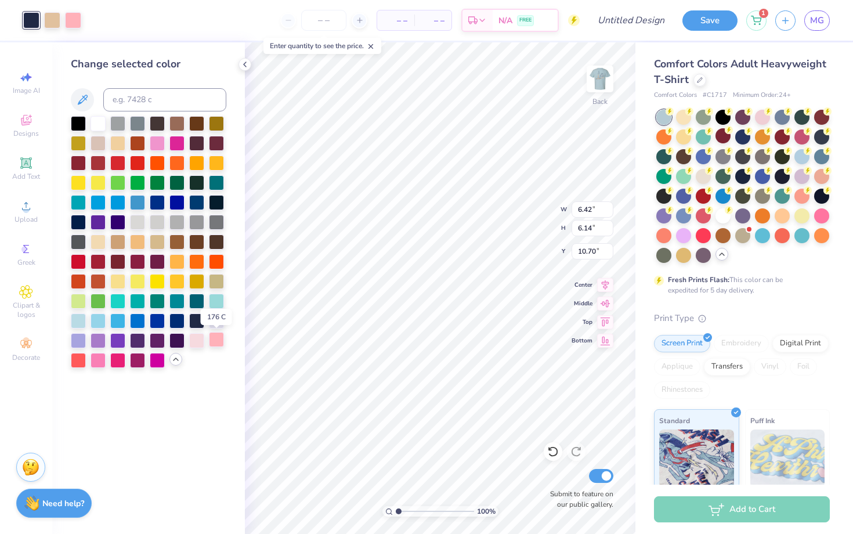
click at [213, 343] on div at bounding box center [216, 339] width 15 height 15
click at [51, 21] on div at bounding box center [52, 19] width 16 height 16
click at [200, 321] on div at bounding box center [196, 319] width 15 height 15
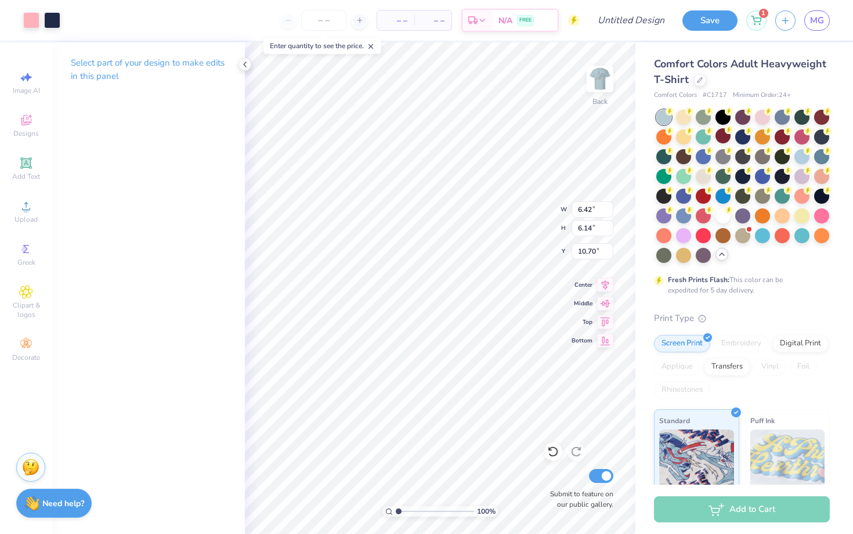
type input "10.69"
type input "6.68"
type input "6.39"
type input "10.78"
click at [551, 454] on icon at bounding box center [553, 451] width 12 height 12
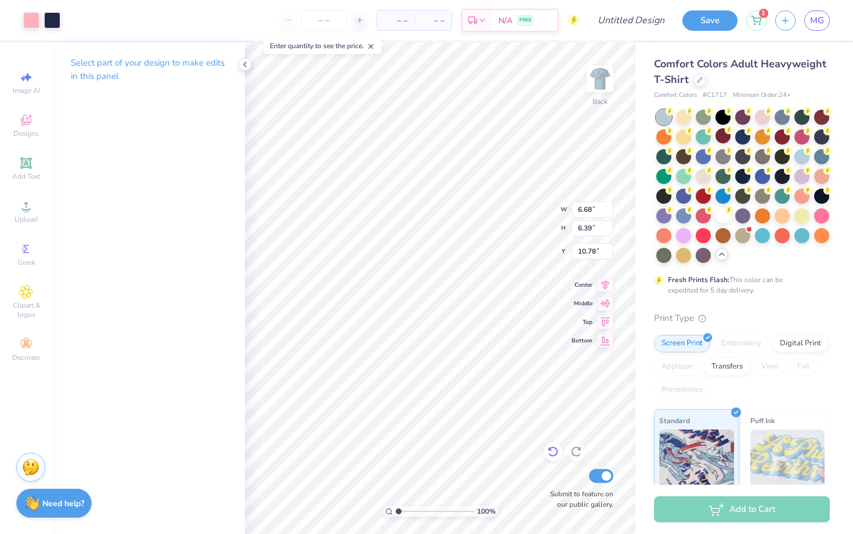
click at [551, 454] on icon at bounding box center [553, 451] width 12 height 12
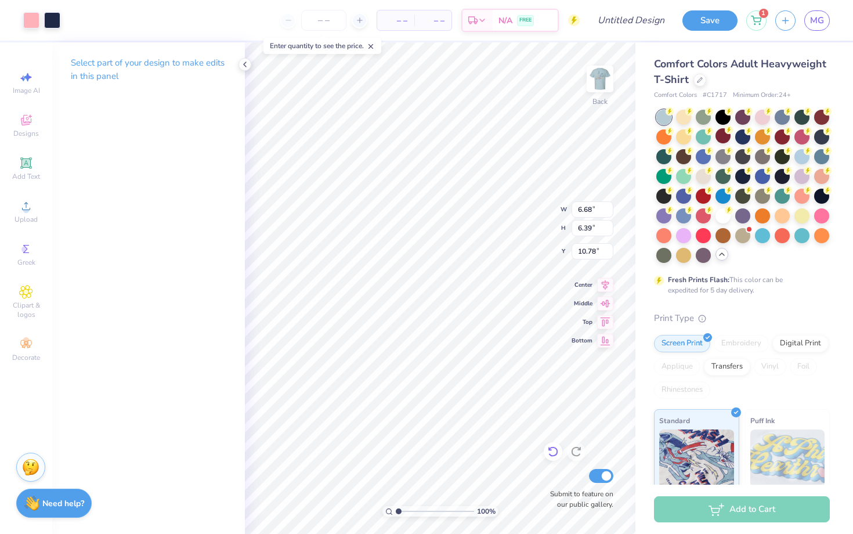
click at [551, 454] on icon at bounding box center [553, 451] width 12 height 12
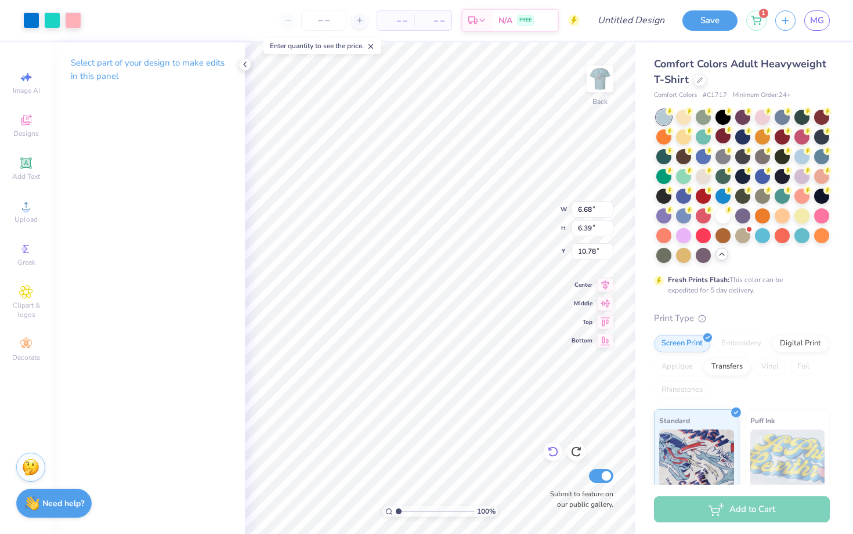
click at [551, 454] on icon at bounding box center [553, 451] width 12 height 12
type input "2.94"
type input "2.81"
type input "9.21"
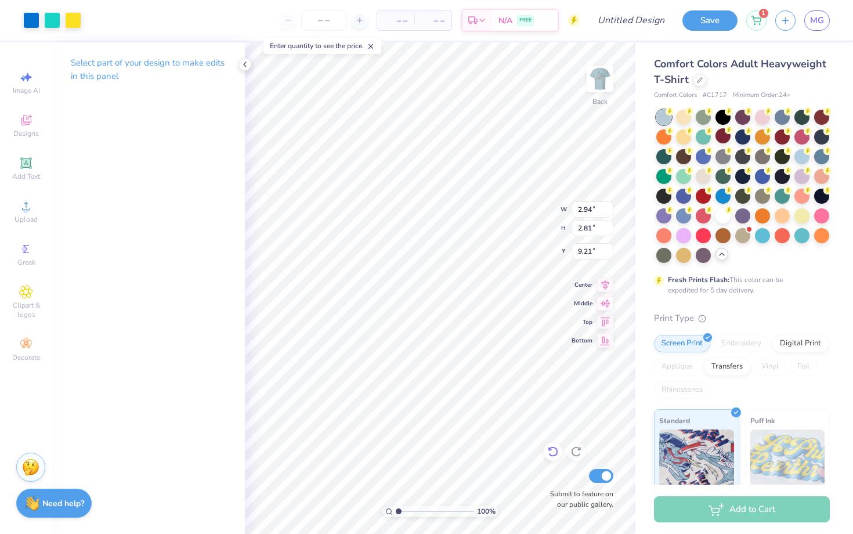
type input "9.27"
type input "8.86"
type input "9.24"
click at [68, 20] on div at bounding box center [73, 19] width 16 height 16
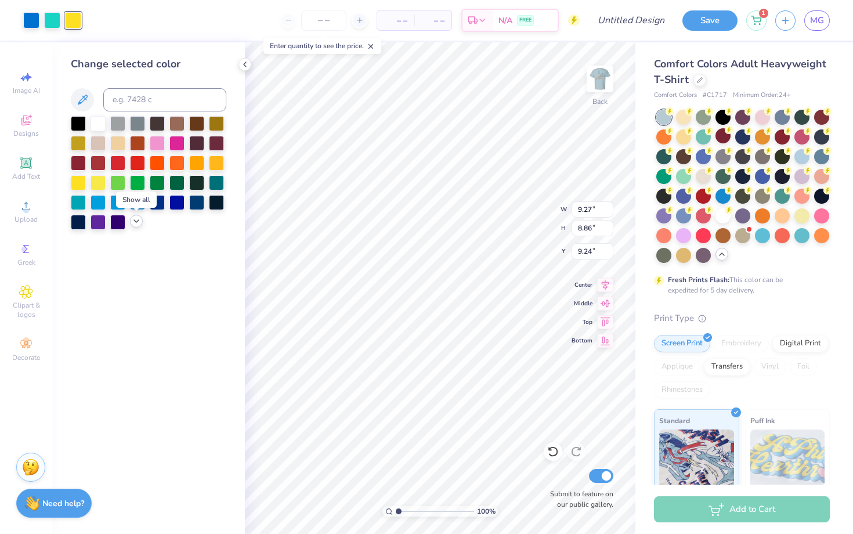
click at [133, 221] on icon at bounding box center [136, 220] width 9 height 9
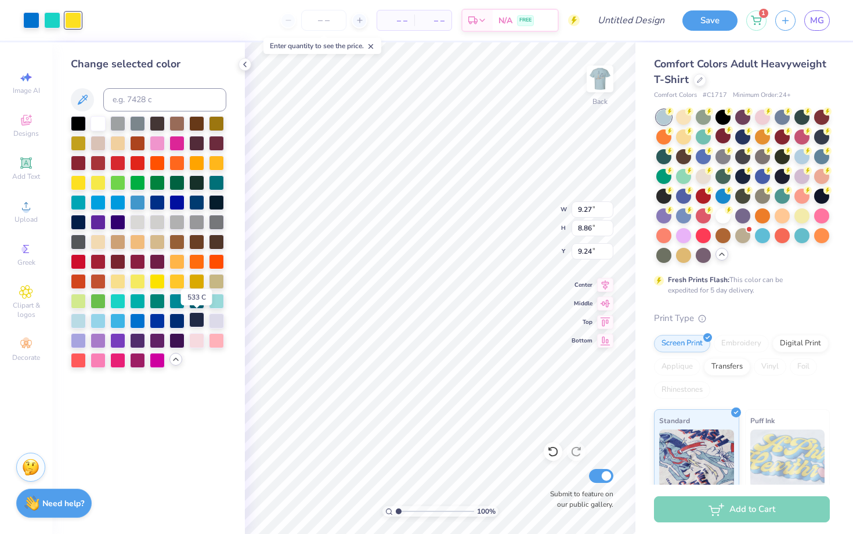
click at [192, 315] on div at bounding box center [196, 319] width 15 height 15
click at [33, 24] on div at bounding box center [31, 19] width 16 height 16
click at [217, 337] on div at bounding box center [216, 339] width 15 height 15
click at [55, 16] on div at bounding box center [52, 19] width 16 height 16
click at [198, 321] on div at bounding box center [196, 319] width 15 height 15
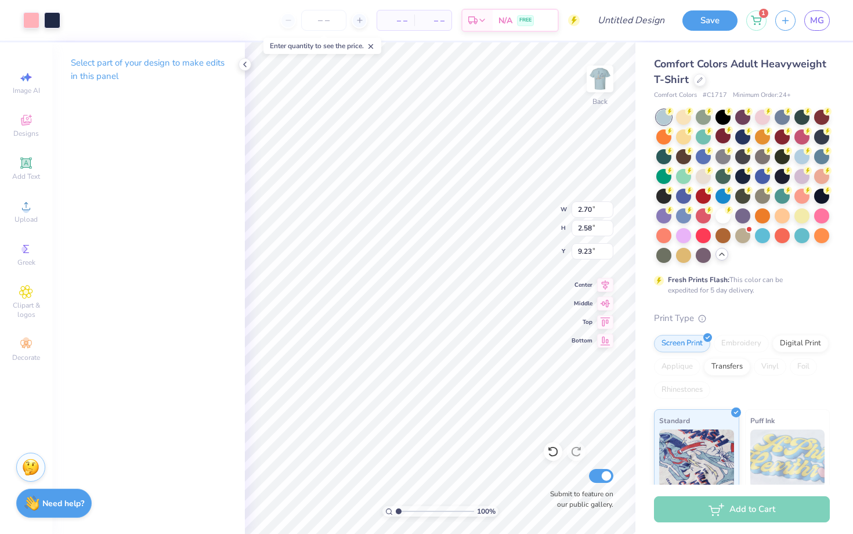
type input "2.70"
type input "2.58"
type input "4.51"
type input "2.01"
type input "1.93"
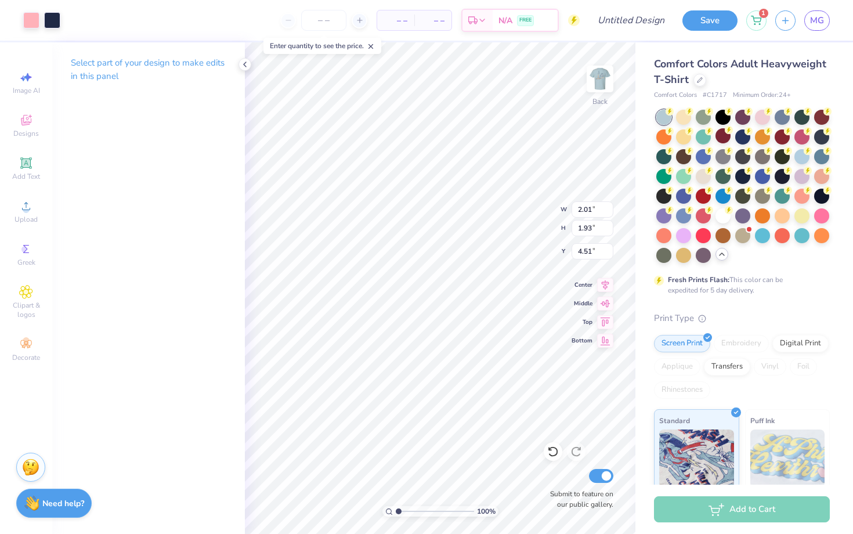
type input "4.30"
type input "4.49"
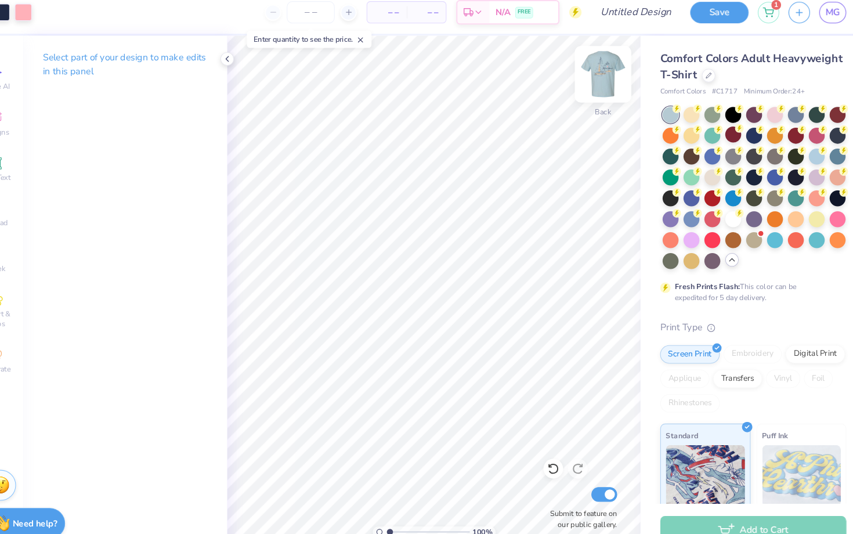
click at [602, 95] on img at bounding box center [599, 79] width 46 height 46
click at [602, 90] on img at bounding box center [599, 78] width 23 height 23
click at [247, 64] on icon at bounding box center [244, 64] width 9 height 9
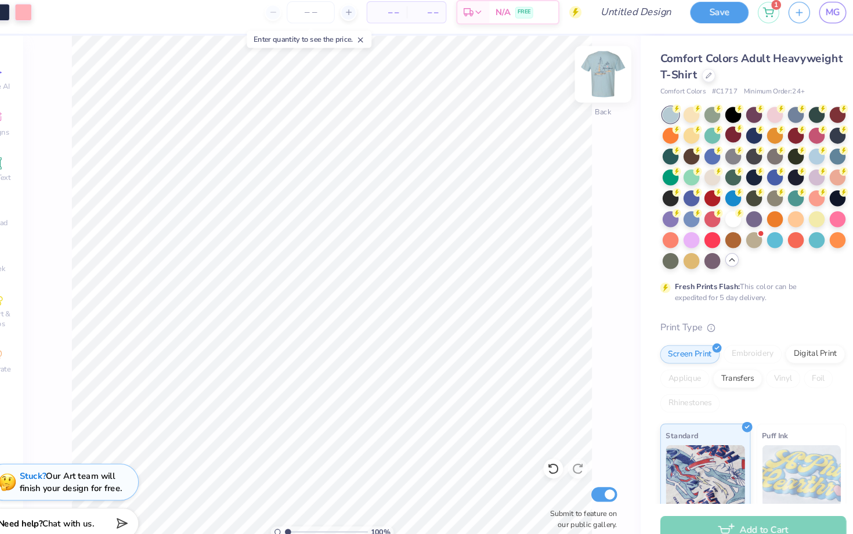
click at [590, 77] on img at bounding box center [599, 79] width 46 height 46
click at [595, 79] on img at bounding box center [599, 79] width 46 height 46
click at [596, 87] on img at bounding box center [599, 79] width 46 height 46
click at [599, 89] on img at bounding box center [599, 79] width 46 height 46
click at [597, 78] on img at bounding box center [599, 79] width 46 height 46
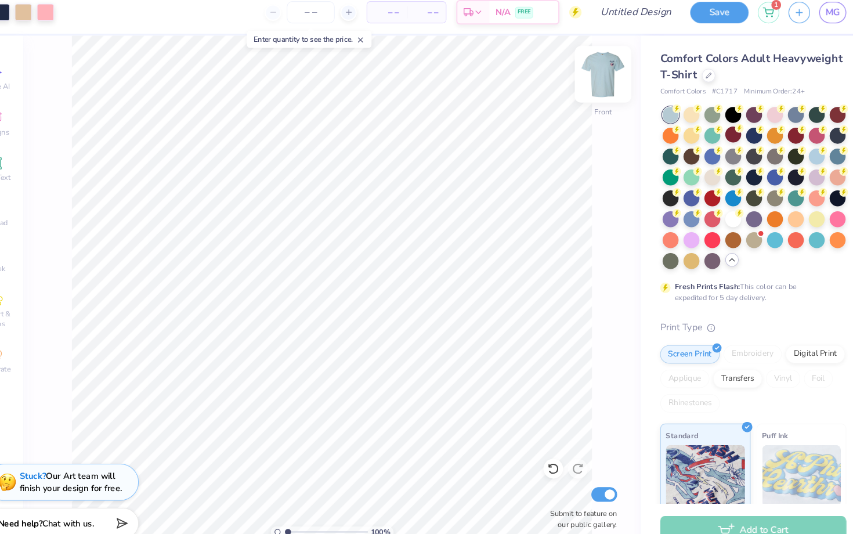
click at [597, 78] on img at bounding box center [599, 79] width 46 height 46
type input "4.50"
type input "6.13"
type input "2.78"
type input "0.44"
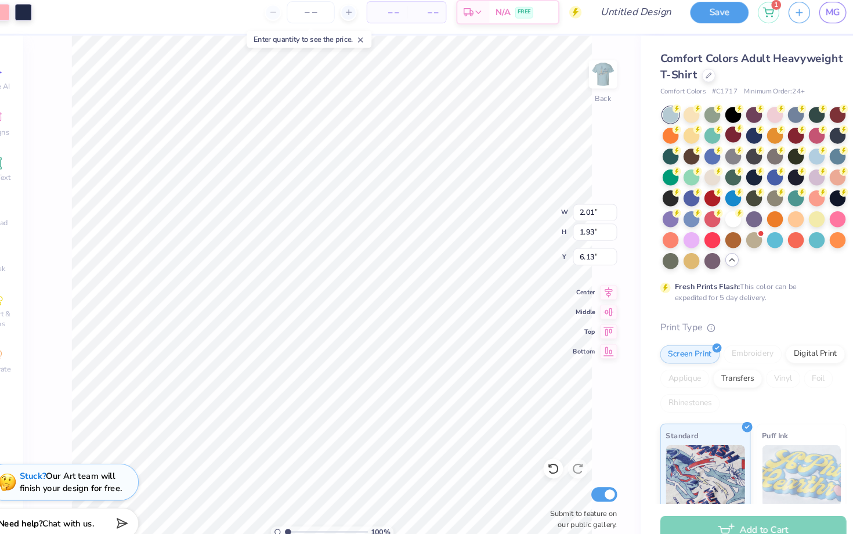
type input "3.00"
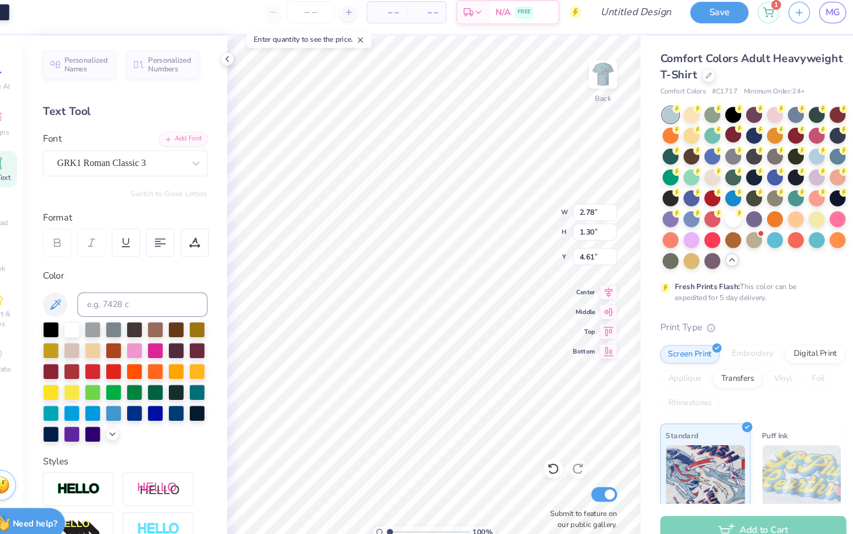
type input "4.61"
type input "2.01"
type input "1.93"
type input "2.68"
type input "3.00"
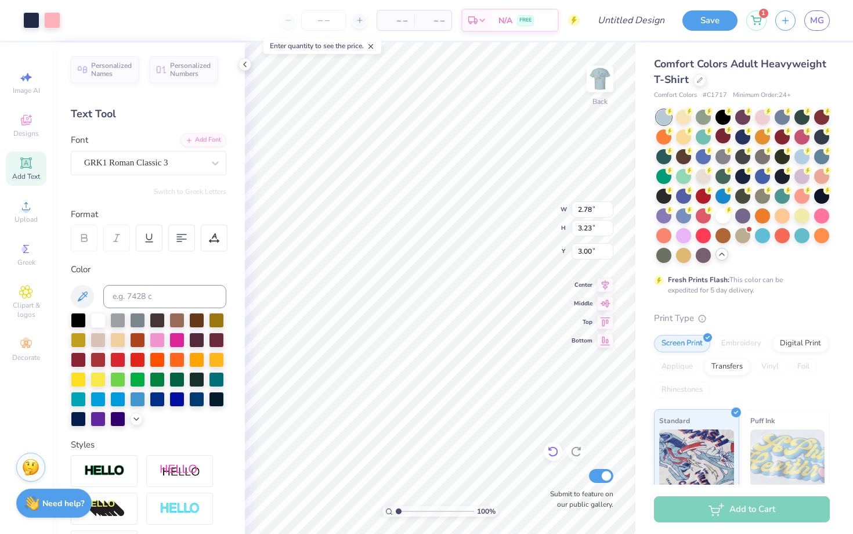
click at [553, 451] on icon at bounding box center [553, 451] width 12 height 12
type input "3.00"
click at [603, 82] on img at bounding box center [599, 79] width 46 height 46
click at [603, 82] on img at bounding box center [599, 78] width 23 height 23
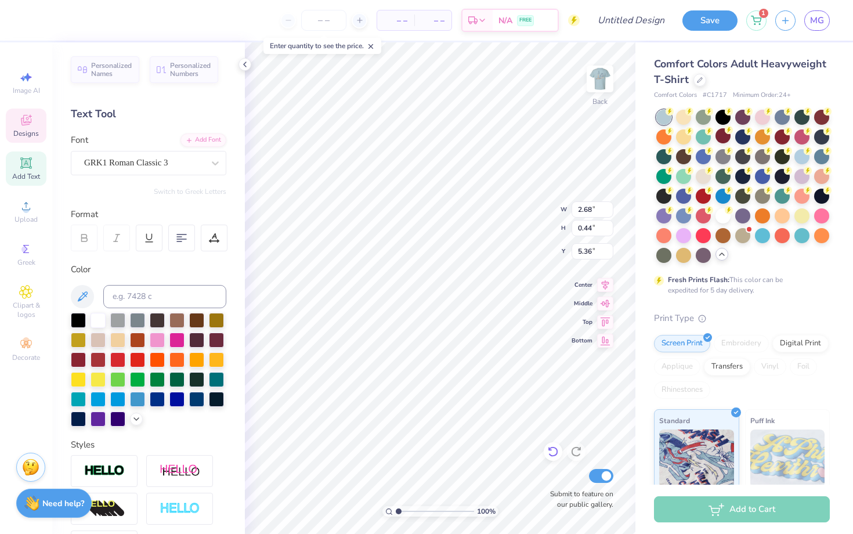
click at [551, 449] on icon at bounding box center [553, 451] width 12 height 12
type input "5.43"
type input "3.00"
click at [517, 226] on div "100 % Back W 2.78 H 1.30 Y 3.00 Center Middle Top Bottom Submit to feature on o…" at bounding box center [440, 287] width 390 height 491
click at [604, 82] on img at bounding box center [599, 79] width 46 height 46
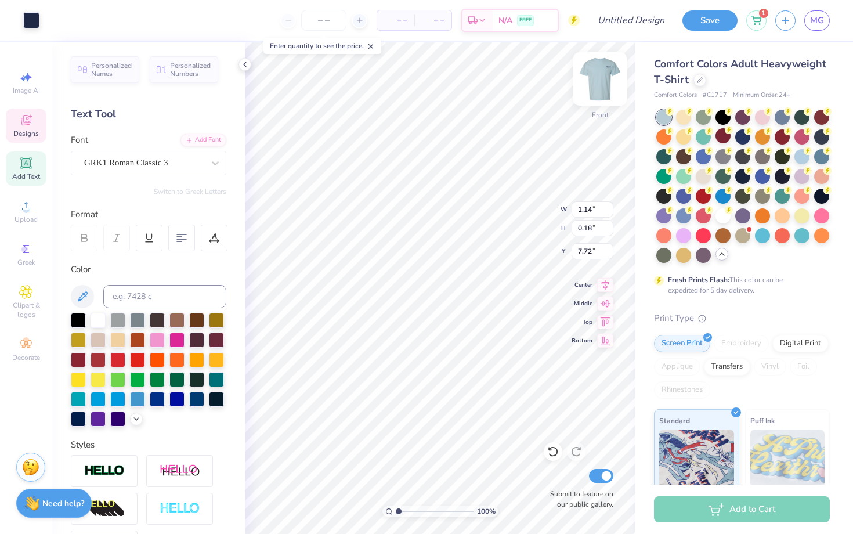
type input "6.64"
type input "1.12"
type input "9.63"
type input "11.06"
type input "12.04"
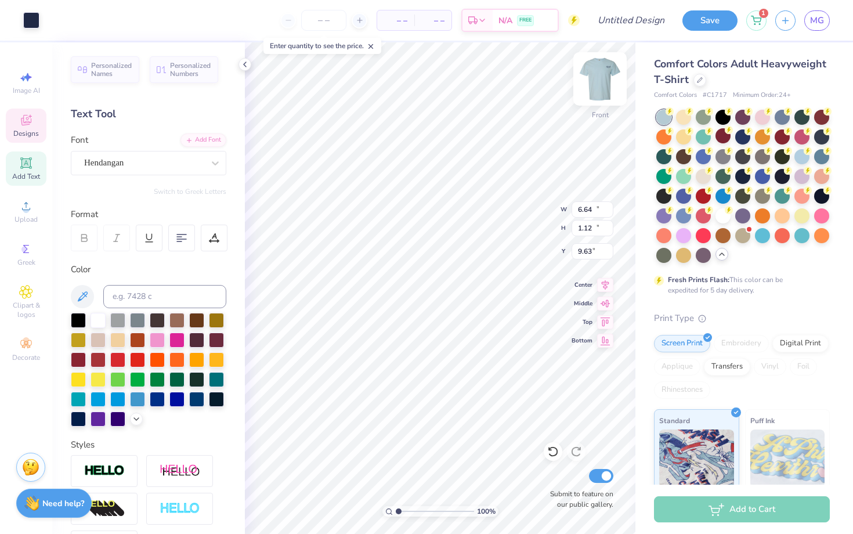
type input "3.00"
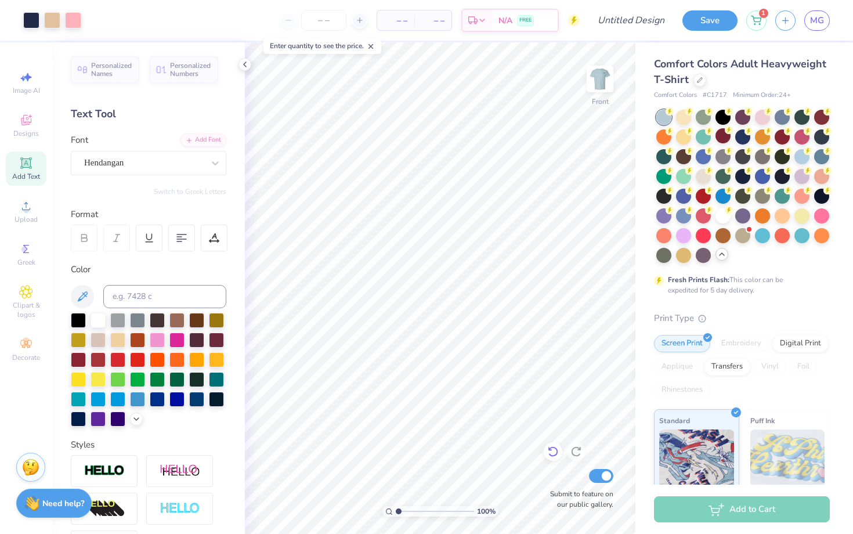
click at [552, 451] on icon at bounding box center [553, 451] width 12 height 12
click at [605, 86] on img at bounding box center [599, 79] width 46 height 46
type input "1.81"
type input "8.09"
click at [551, 459] on div at bounding box center [552, 451] width 19 height 19
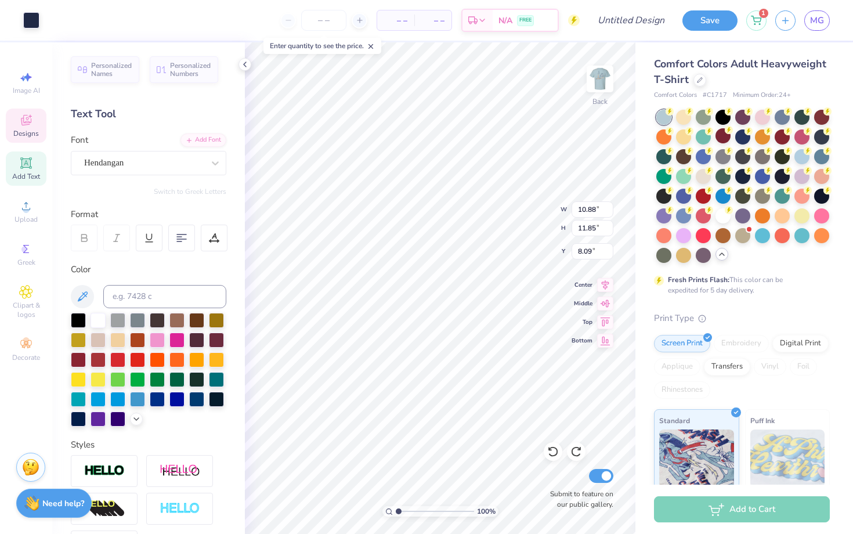
type input "12.50"
type input "10.79"
type input "7.54"
type input "5.11"
type input "4.54"
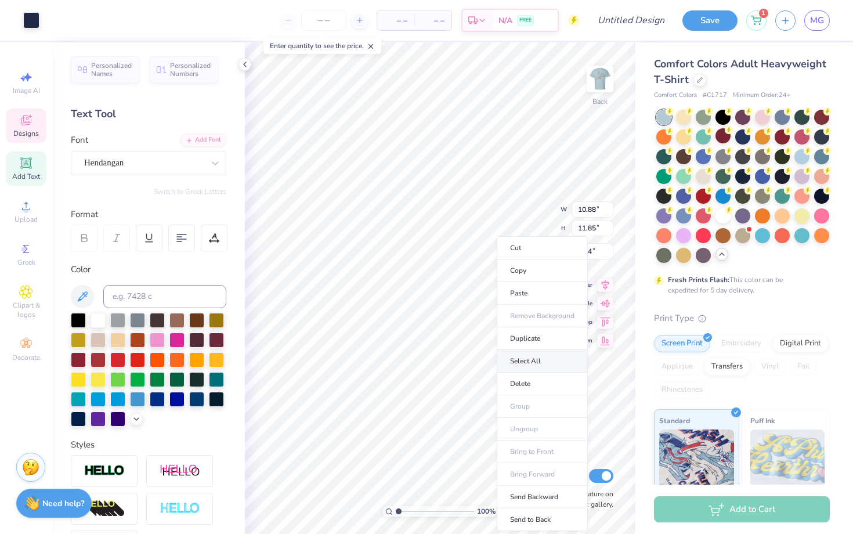
click at [515, 361] on li "Select All" at bounding box center [541, 361] width 91 height 23
type input "12.22"
type input "13.38"
type input "3.00"
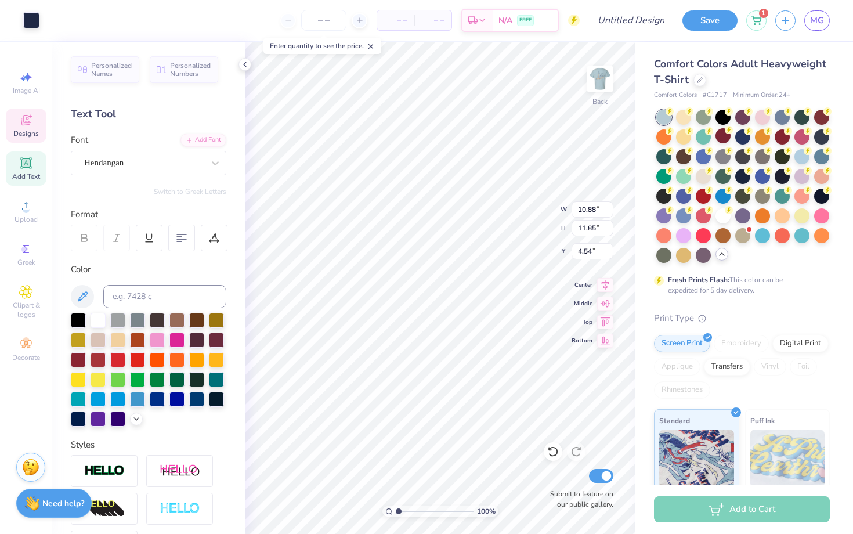
type input "4.30"
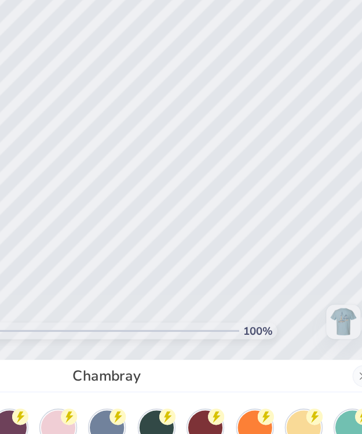
click at [268, 148] on div "Chambray" at bounding box center [181, 217] width 362 height 434
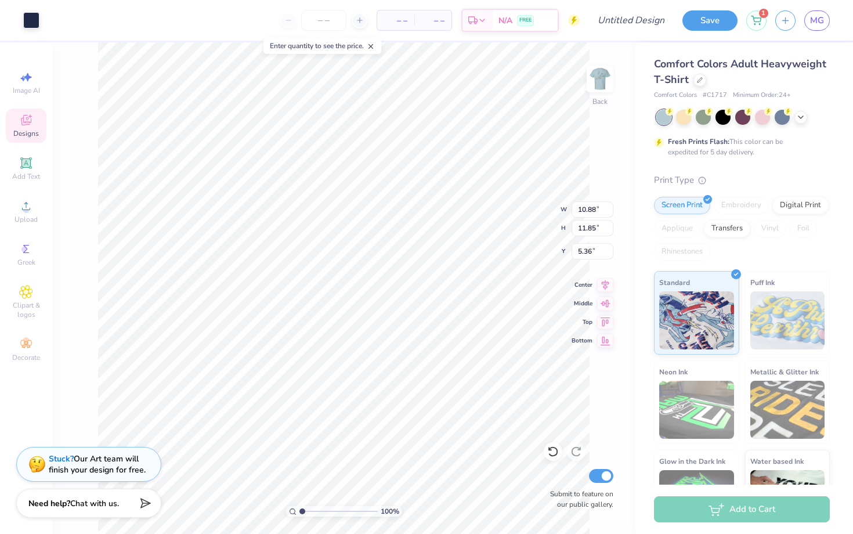
type input "5.37"
type input "5.33"
type input "5.21"
click at [26, 92] on span "Image AI" at bounding box center [26, 90] width 27 height 9
select select "4"
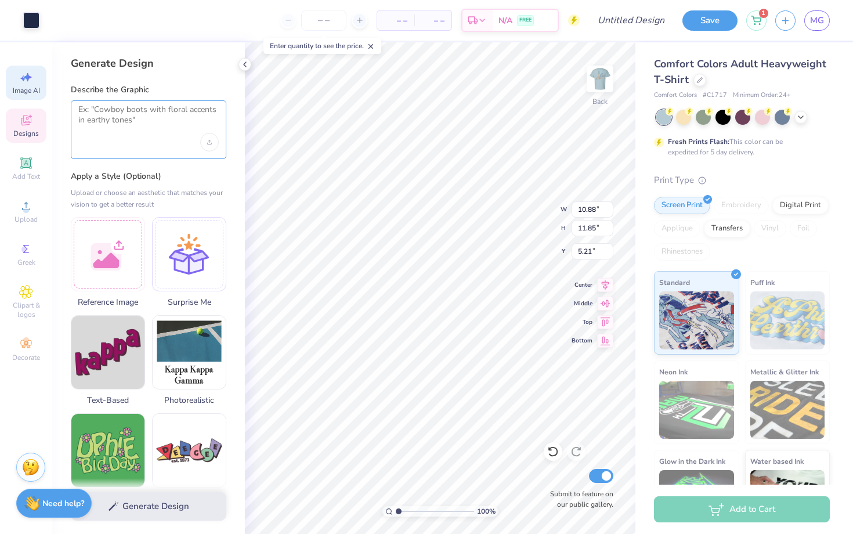
click at [153, 114] on textarea at bounding box center [148, 118] width 140 height 29
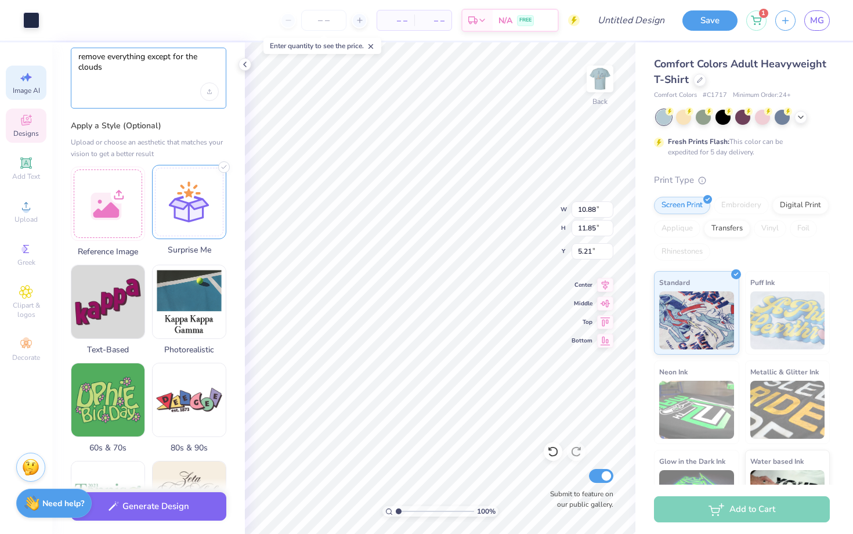
scroll to position [56, 0]
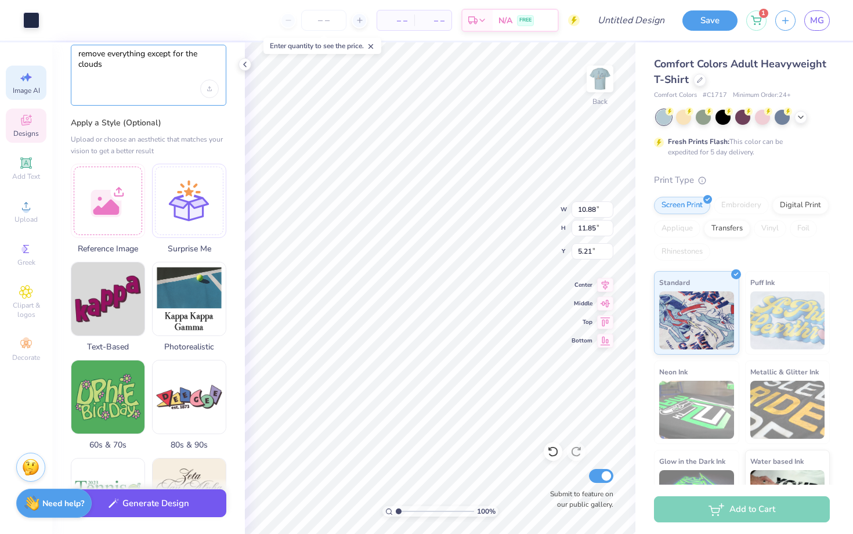
type textarea "remove everything except for the clouds"
click at [161, 512] on button "Generate Design" at bounding box center [148, 503] width 155 height 28
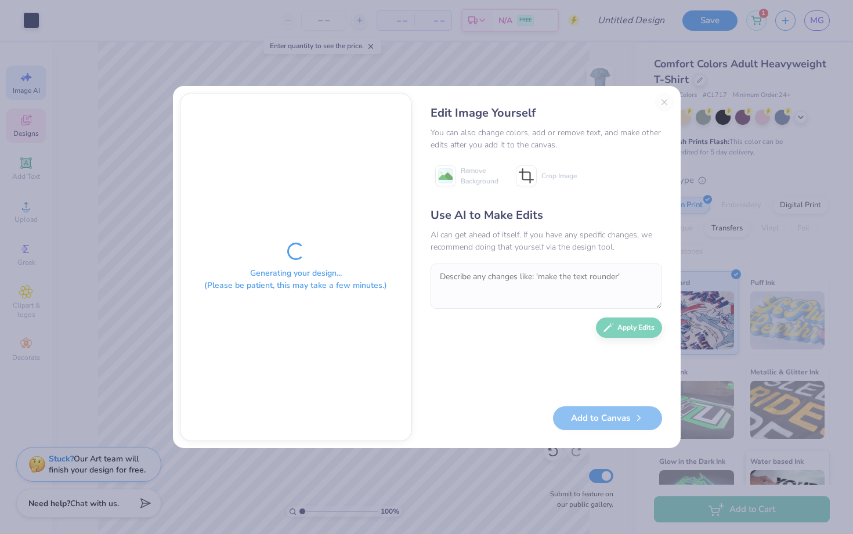
click at [669, 103] on div "Edit Image Yourself You can also change colors, add or remove text, and make ot…" at bounding box center [546, 267] width 255 height 348
click at [664, 103] on div "Edit Image Yourself You can also change colors, add or remove text, and make ot…" at bounding box center [546, 267] width 255 height 348
click at [658, 104] on div "Edit Image Yourself" at bounding box center [545, 112] width 231 height 17
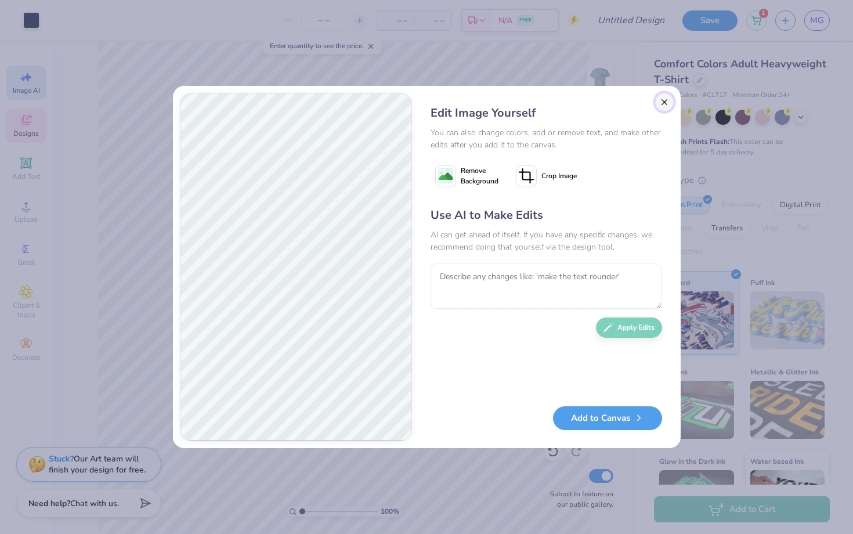
click at [665, 103] on button "Close" at bounding box center [664, 102] width 19 height 19
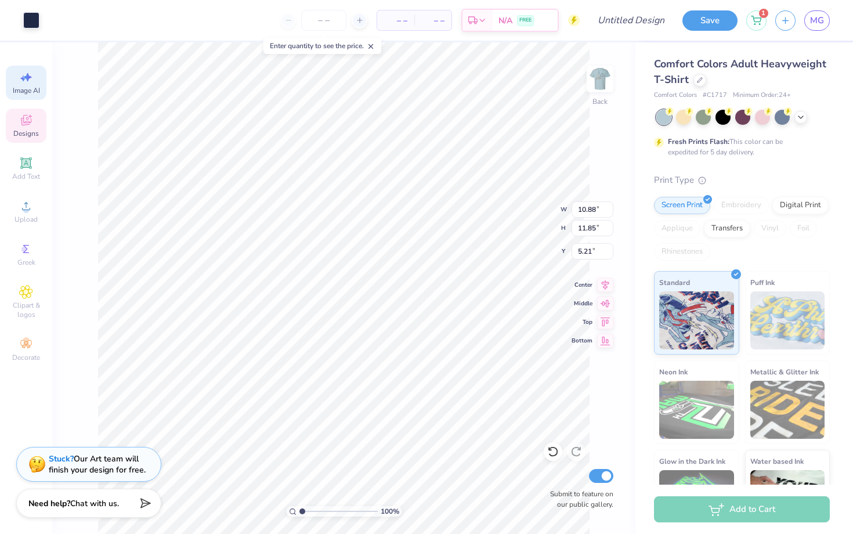
scroll to position [0, 26]
click at [376, 251] on li "Cut" at bounding box center [392, 247] width 91 height 23
click at [600, 91] on img at bounding box center [599, 79] width 46 height 46
click at [129, 500] on div "Need help? Chat with us." at bounding box center [88, 501] width 145 height 29
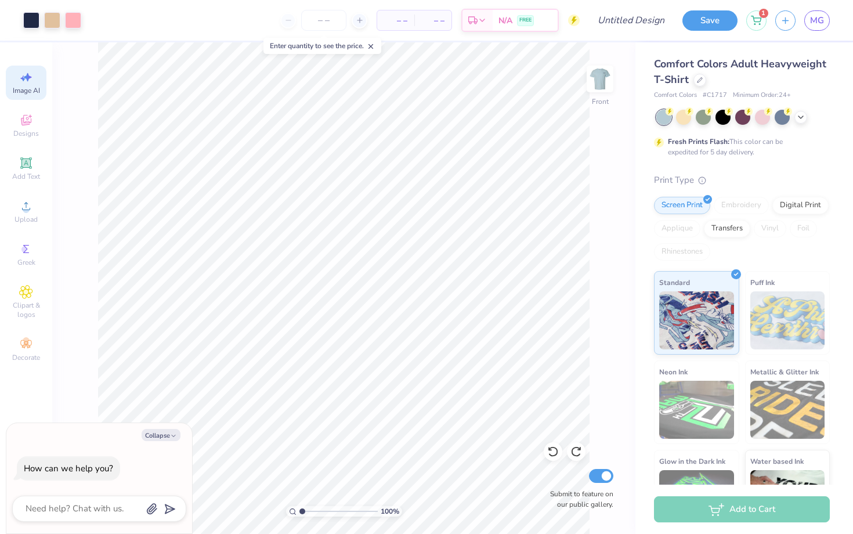
click at [106, 500] on div at bounding box center [99, 508] width 174 height 26
click at [616, 21] on input "Design Title" at bounding box center [644, 20] width 57 height 23
type input "F"
type textarea "x"
type input "Fa"
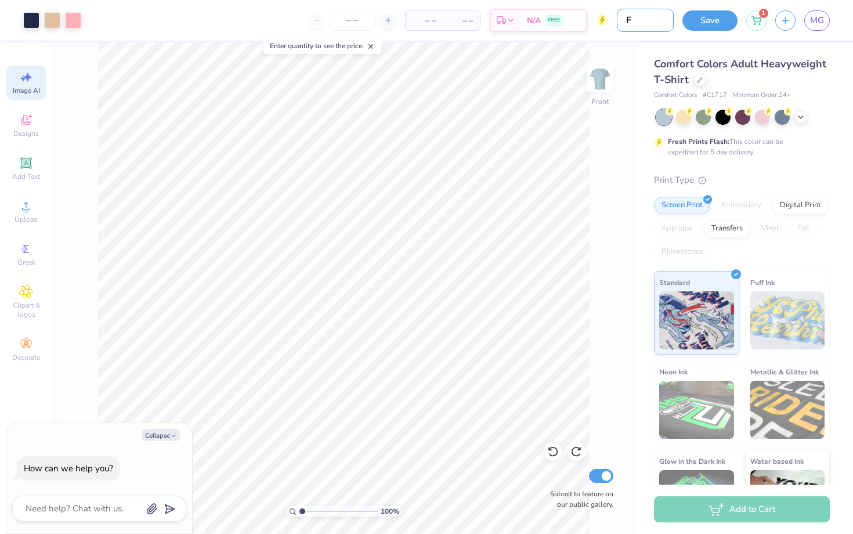
type textarea "x"
type input "Fal"
type textarea "x"
type input "Fall"
type textarea "x"
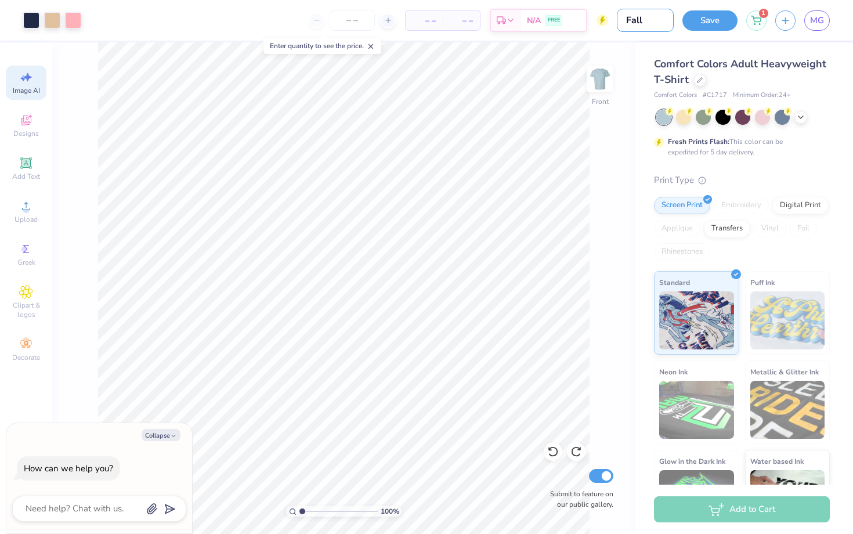
type input "Fall"
type textarea "x"
type input "Fall R"
type textarea "x"
type input "Fall Re"
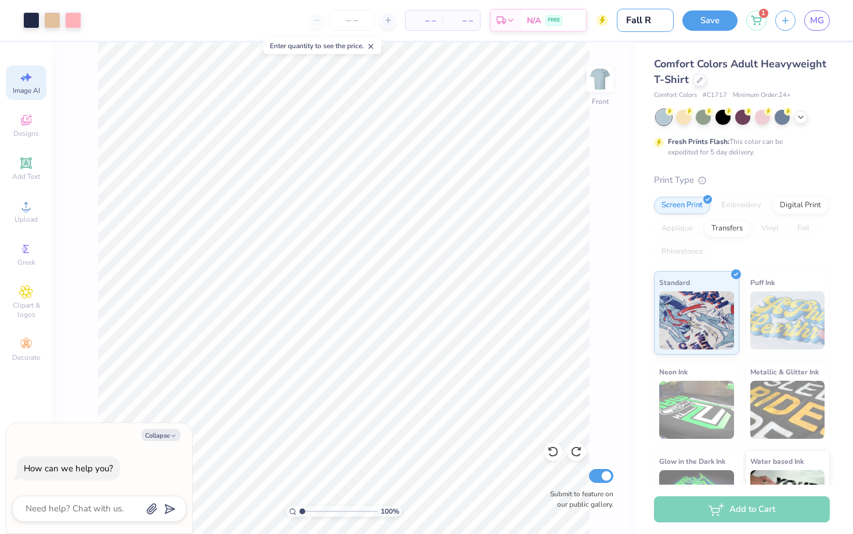
type textarea "x"
type input "Fall Reg"
type textarea "x"
type input "Fall Rega"
type textarea "x"
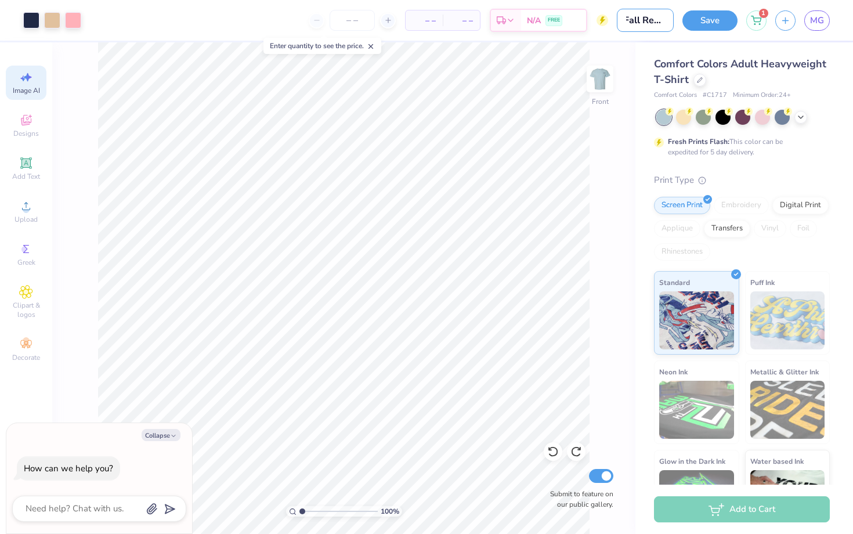
type input "Fall Regat"
type textarea "x"
type input "Fall Regatt"
type textarea "x"
type input "Fall Regatta"
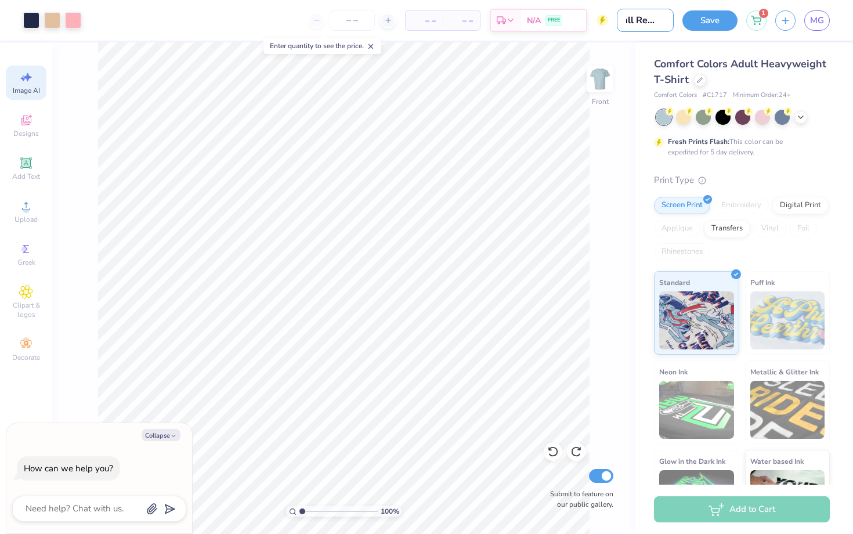
type textarea "x"
type input "Fall Regatta"
type textarea "x"
type input "Fall Regatta T"
type textarea "x"
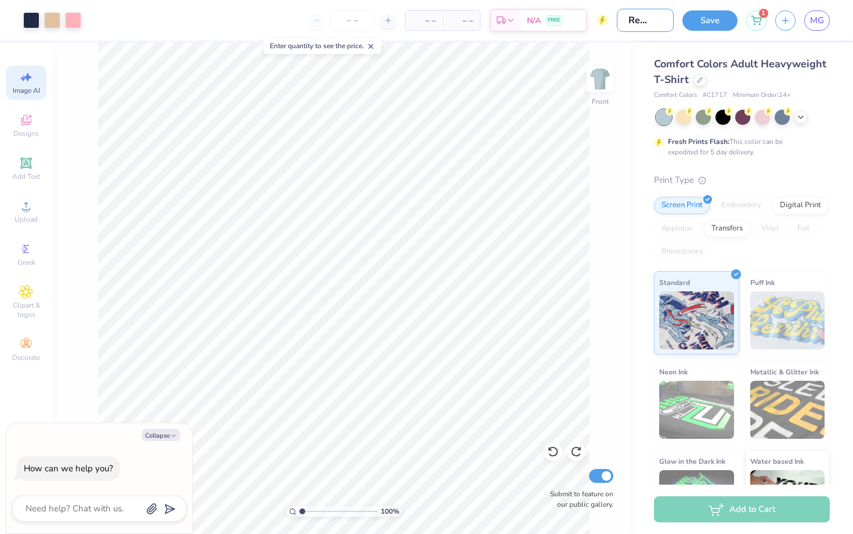
scroll to position [0, 22]
type input "Fall Regatta TS"
type textarea "x"
type input "Fall Regatta TSh"
type textarea "x"
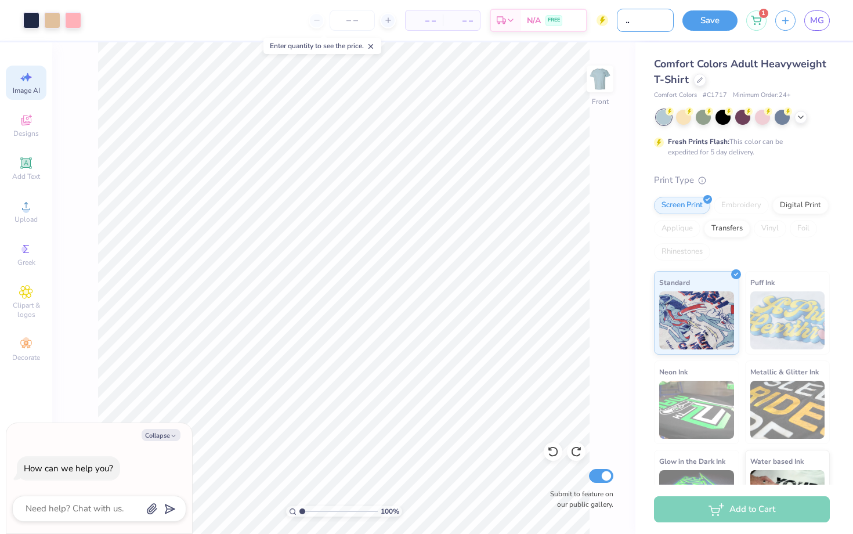
type input "Fall Regatta TShi"
type textarea "x"
type input "Fall Regatta TShir"
type textarea "x"
type input "Fall Regatta TShirt"
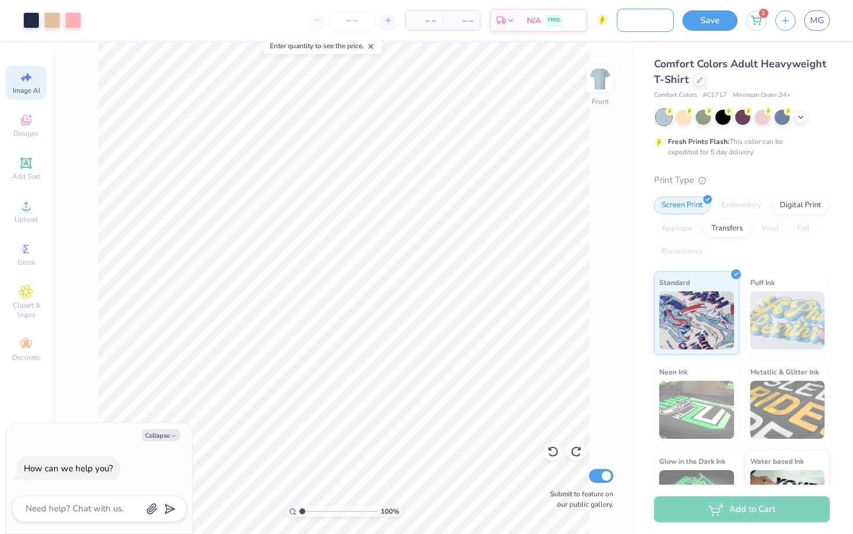
type textarea "x"
type input "Fall Regatta TShirt"
click at [702, 28] on button "Save" at bounding box center [709, 19] width 55 height 20
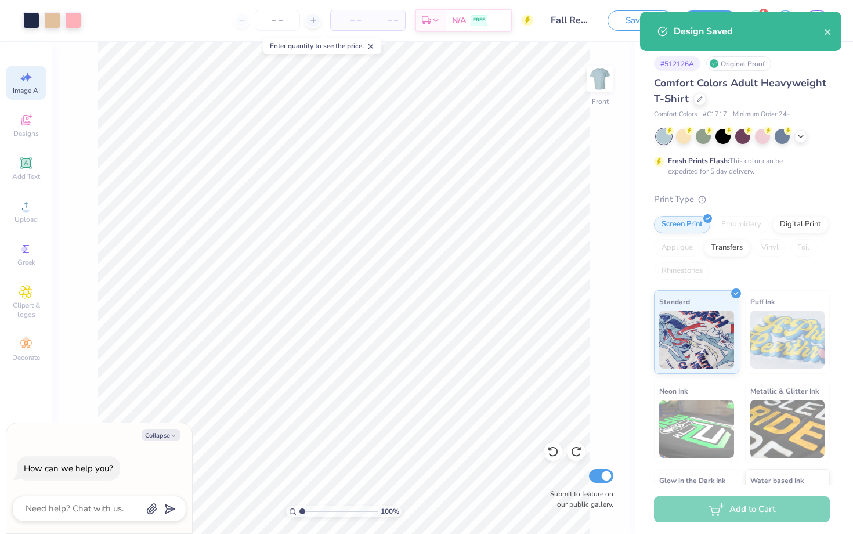
click at [820, 33] on div "Design Saved" at bounding box center [748, 31] width 150 height 14
click at [826, 30] on icon "close" at bounding box center [828, 31] width 8 height 9
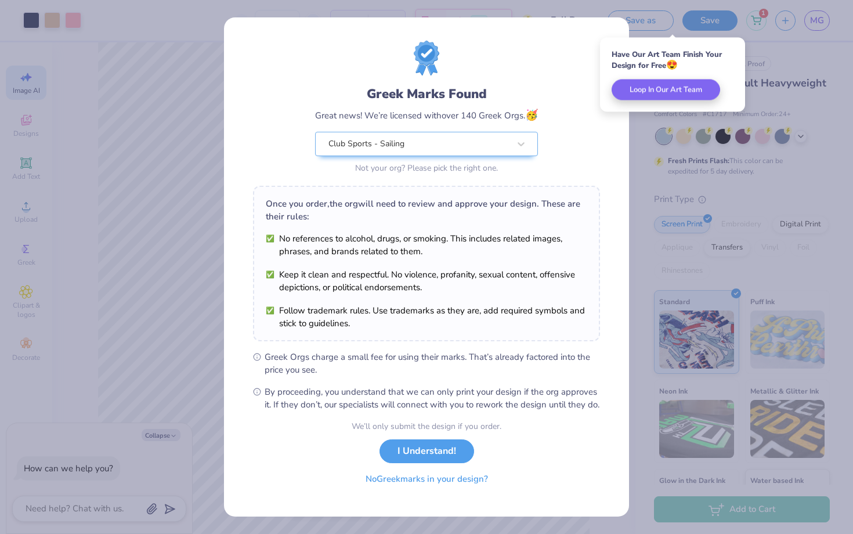
click at [405, 491] on button "No Greek marks in your design?" at bounding box center [427, 479] width 142 height 24
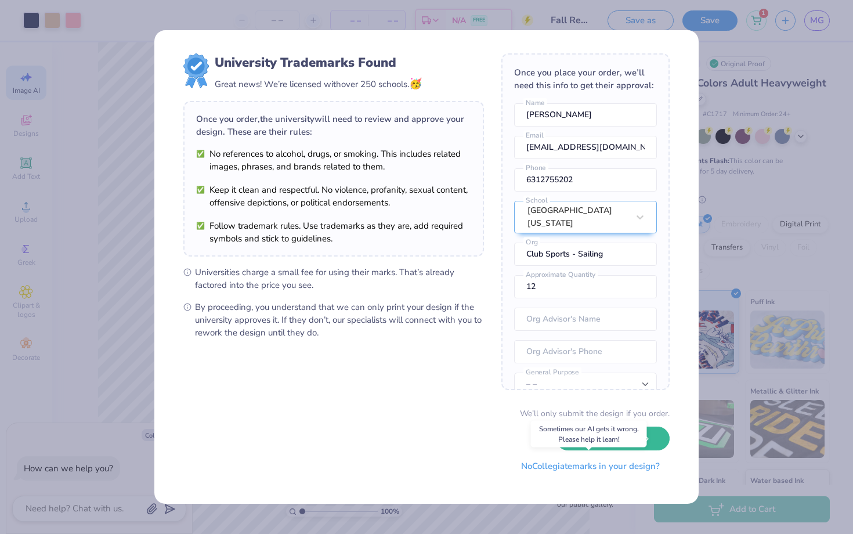
click at [561, 467] on button "No Collegiate marks in your design?" at bounding box center [590, 466] width 158 height 24
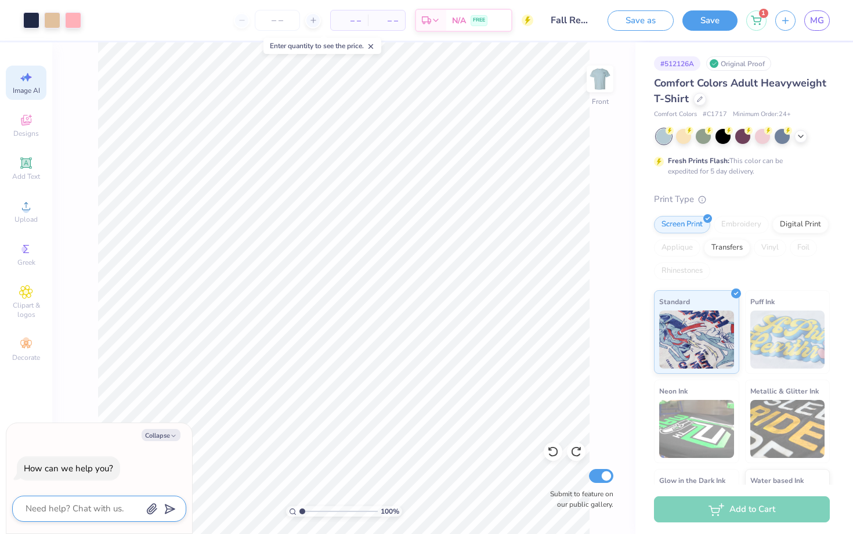
click at [113, 512] on textarea at bounding box center [83, 508] width 118 height 16
type textarea "x"
type textarea "I"
type textarea "x"
type textarea "I"
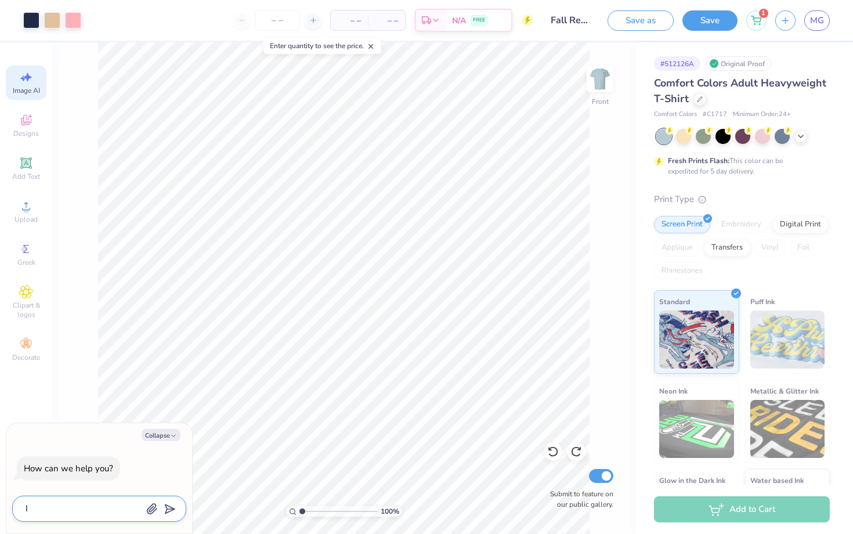
type textarea "x"
type textarea "I n"
type textarea "x"
type textarea "I ne"
type textarea "x"
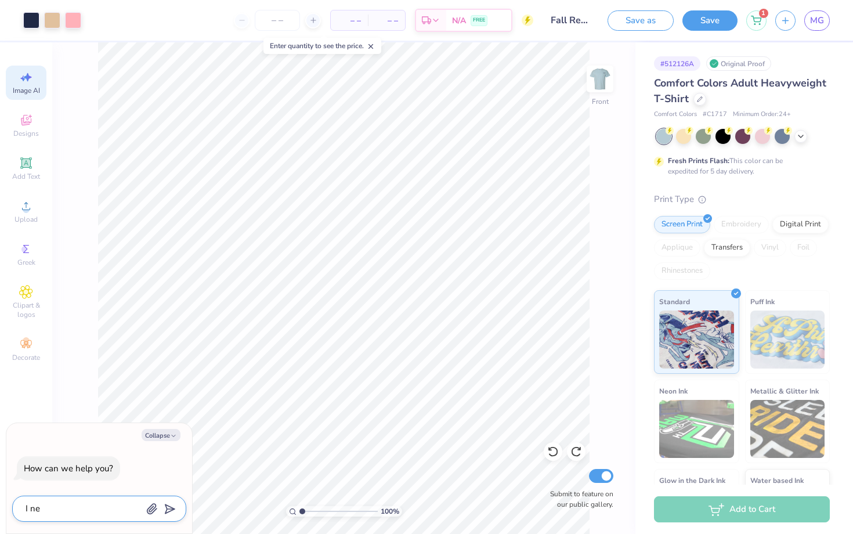
type textarea "I nee"
type textarea "x"
type textarea "I need"
type textarea "x"
type textarea "I need"
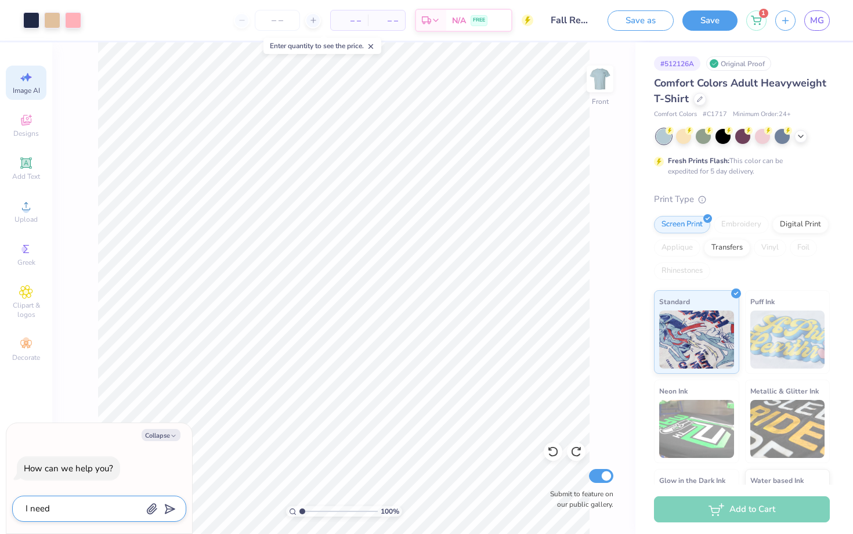
type textarea "x"
type textarea "I need h"
type textarea "x"
type textarea "I need he"
type textarea "x"
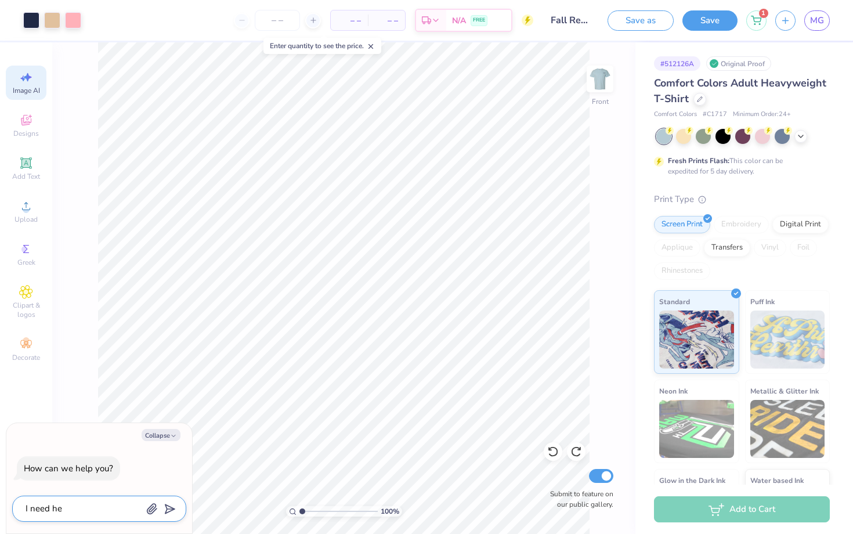
type textarea "I need hel"
type textarea "x"
type textarea "I need he"
type textarea "x"
type textarea "I need hel"
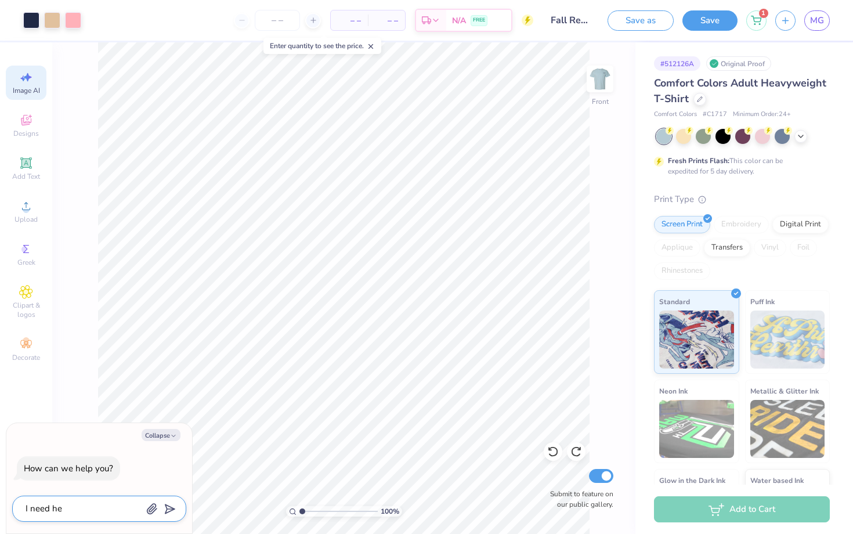
type textarea "x"
type textarea "I need help"
type textarea "x"
type textarea "I need help"
type textarea "x"
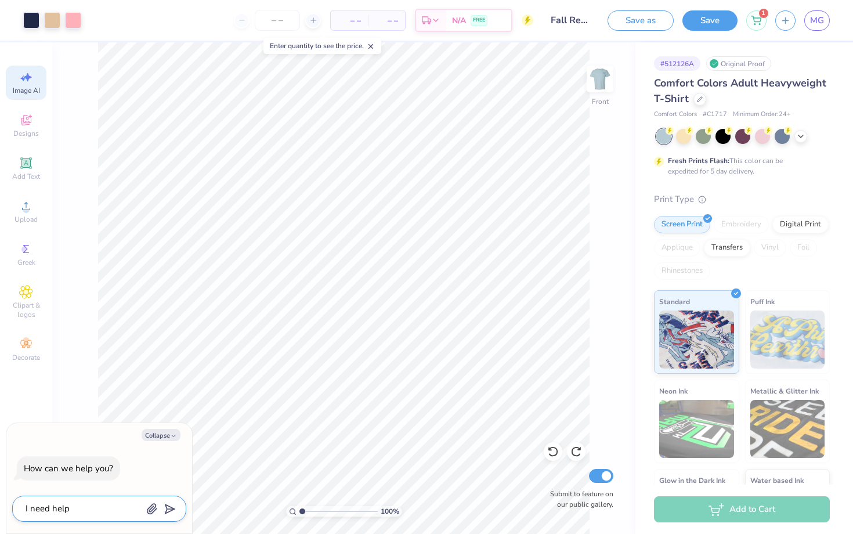
type textarea "I need help t"
type textarea "x"
type textarea "I need help tu"
type textarea "x"
type textarea "I need help tur"
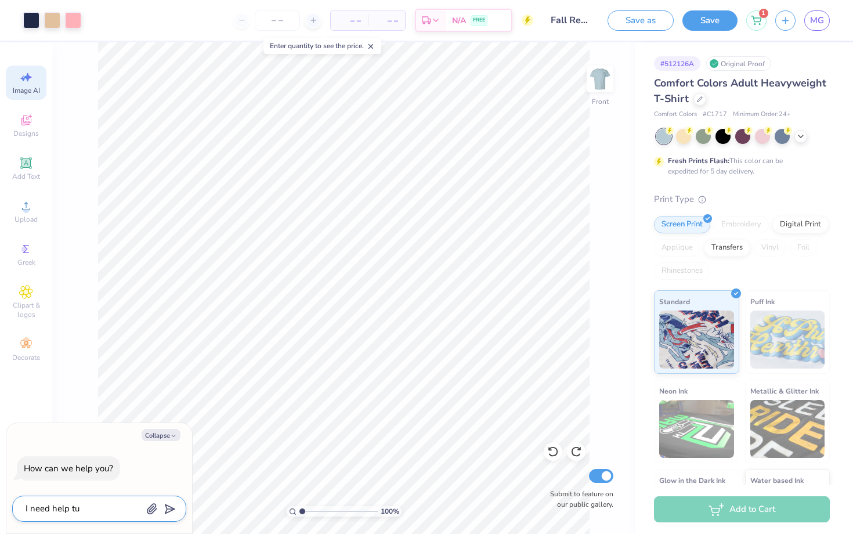
type textarea "x"
type textarea "I need help turn"
type textarea "x"
type textarea "I need help turni"
type textarea "x"
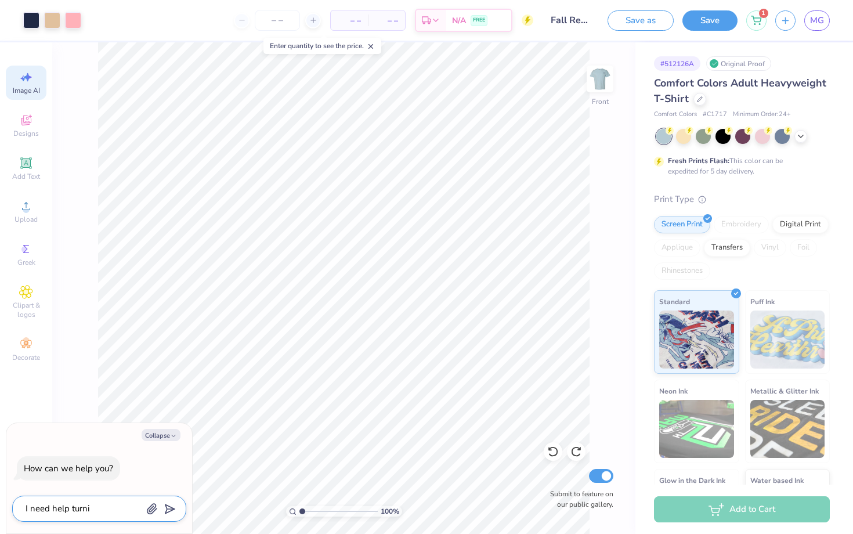
type textarea "I need help turnin"
type textarea "x"
type textarea "I need help turning"
type textarea "x"
type textarea "I need help turning"
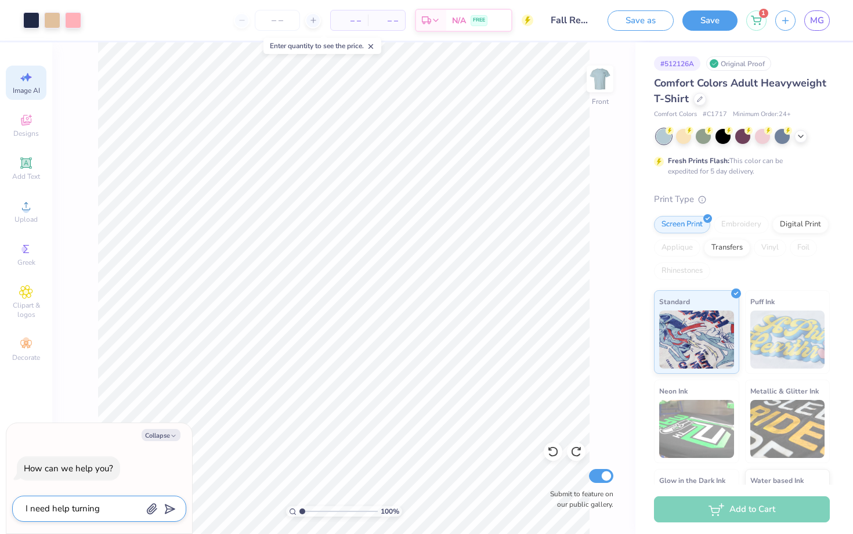
type textarea "x"
type textarea "I need help turning t"
type textarea "x"
type textarea "I need help turning th"
type textarea "x"
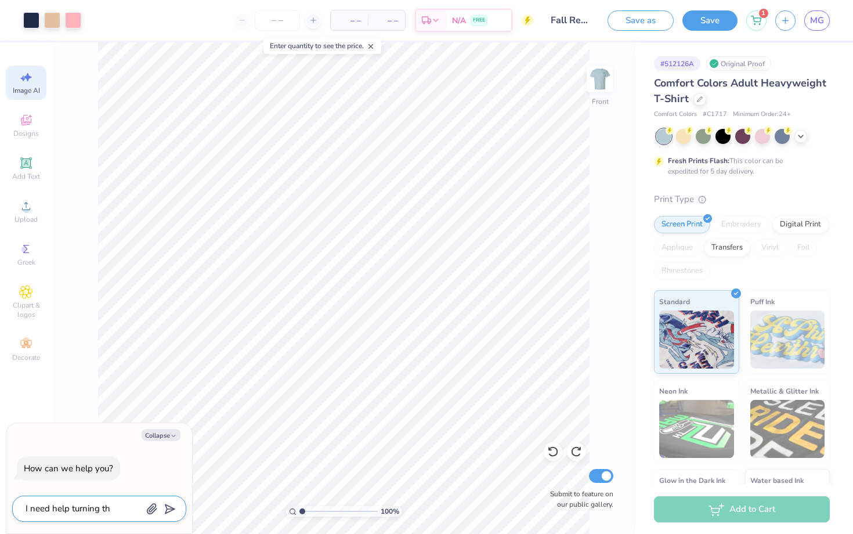
type textarea "I need help turning the"
type textarea "x"
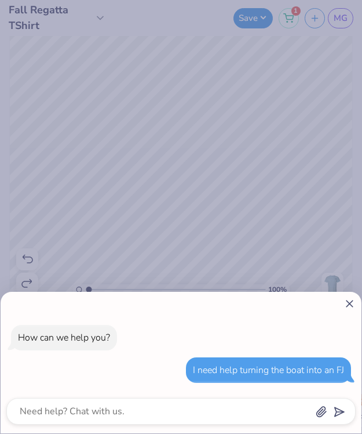
click at [352, 305] on icon at bounding box center [350, 304] width 12 height 12
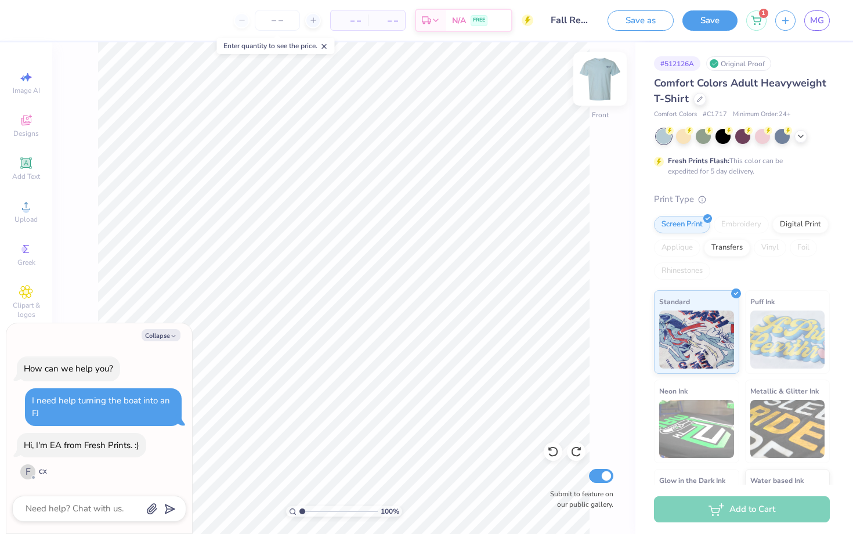
click at [593, 87] on img at bounding box center [599, 79] width 46 height 46
click at [593, 87] on img at bounding box center [599, 78] width 23 height 23
click at [111, 513] on textarea at bounding box center [83, 508] width 118 height 16
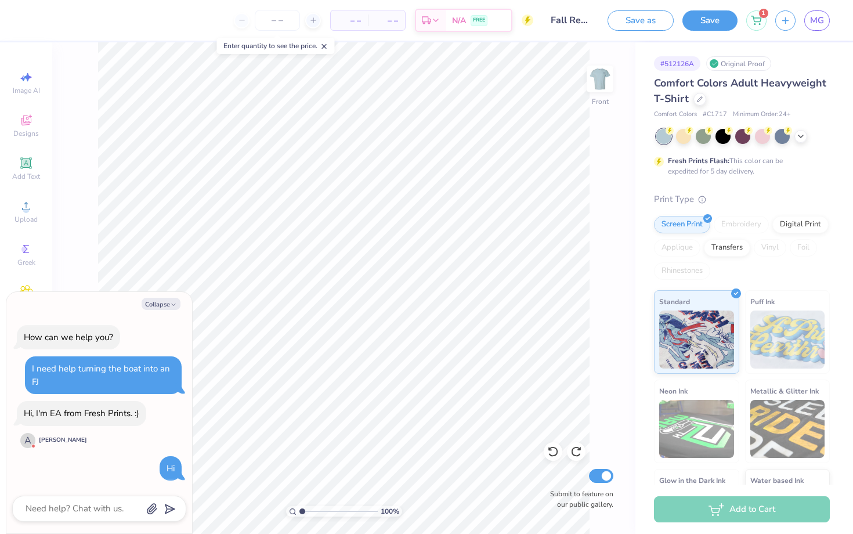
click at [24, 302] on div "Collapse" at bounding box center [99, 304] width 174 height 12
click at [175, 303] on polyline "button" at bounding box center [173, 304] width 3 height 2
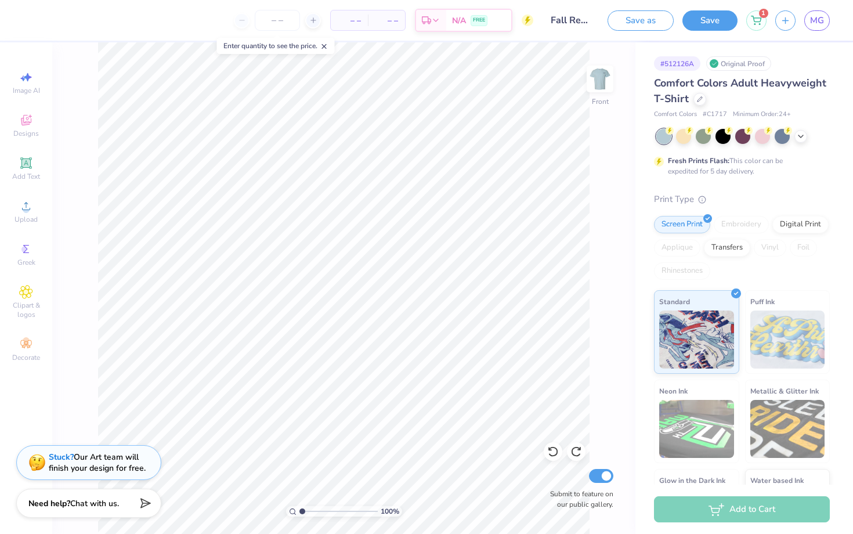
click at [72, 452] on strong "Stuck?" at bounding box center [61, 456] width 25 height 11
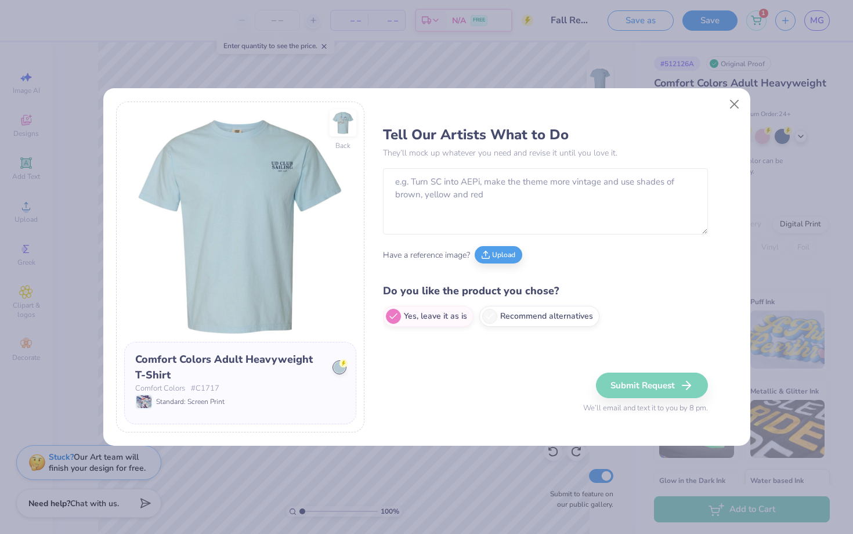
click at [66, 455] on div "Back Comfort Colors Adult Heavyweight T-Shirt Comfort Colors # C1717 Standard: …" at bounding box center [426, 267] width 853 height 534
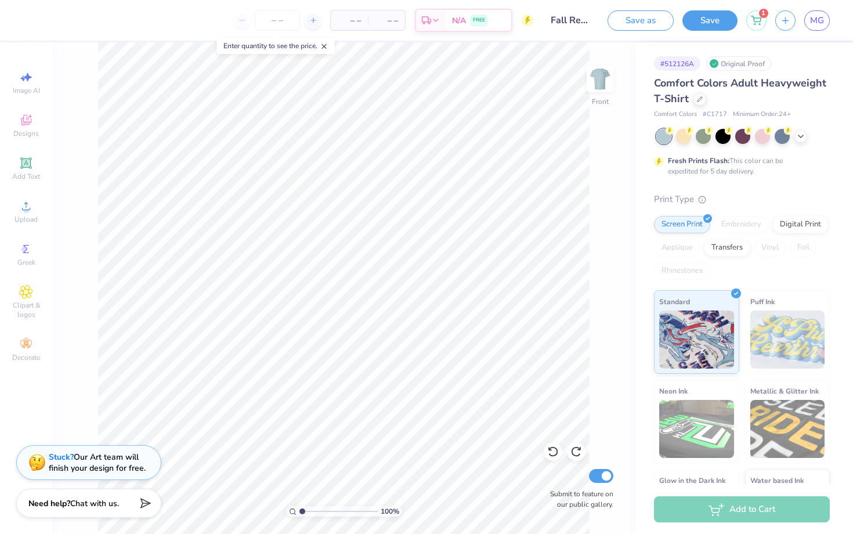
click at [66, 455] on strong "Stuck?" at bounding box center [61, 456] width 25 height 11
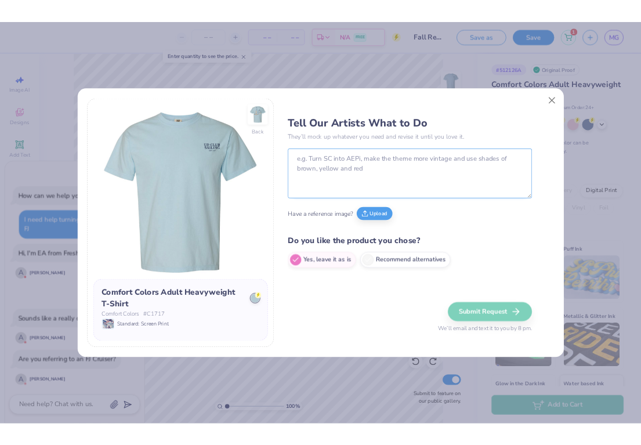
scroll to position [3, 0]
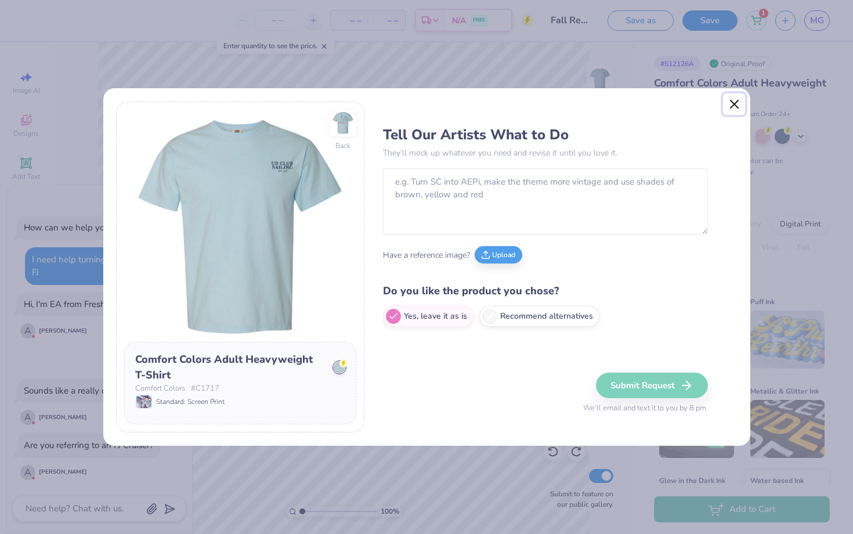
click at [735, 114] on button "Close" at bounding box center [734, 104] width 22 height 22
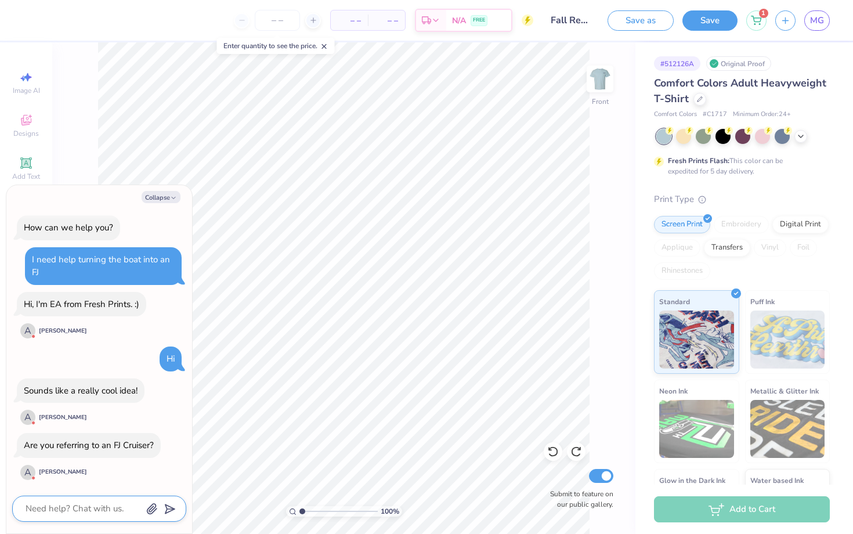
click at [82, 513] on textarea at bounding box center [83, 508] width 118 height 16
click at [148, 509] on icon "button" at bounding box center [151, 509] width 9 height 10
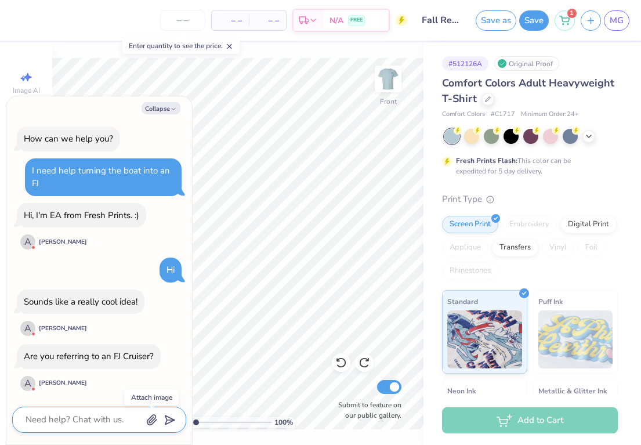
click at [157, 416] on icon "button" at bounding box center [152, 420] width 12 height 12
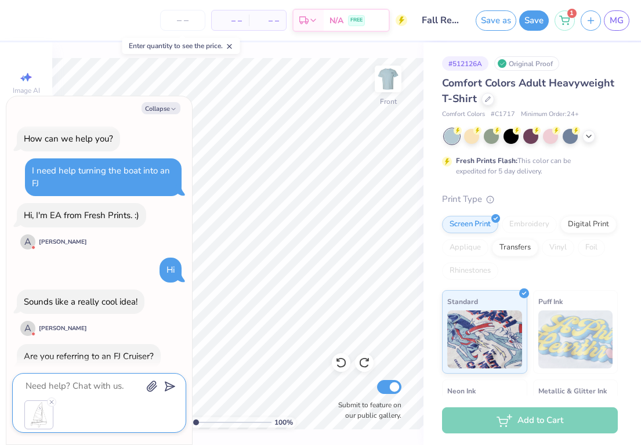
click at [146, 379] on button "button" at bounding box center [152, 385] width 13 height 13
click at [63, 413] on div at bounding box center [99, 414] width 150 height 29
click at [84, 389] on textarea at bounding box center [83, 386] width 118 height 16
click at [169, 390] on icon "submit" at bounding box center [167, 386] width 16 height 16
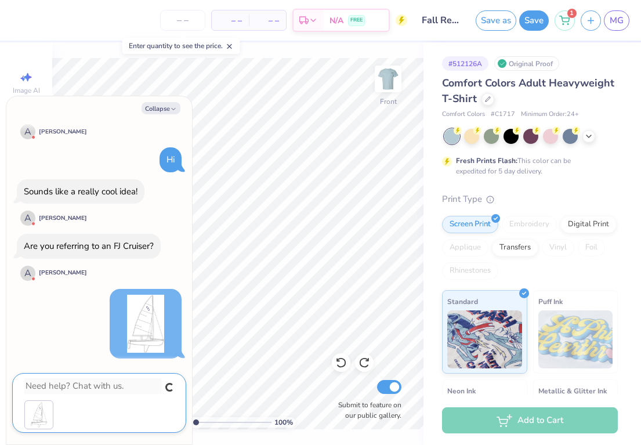
click at [119, 409] on div at bounding box center [99, 414] width 150 height 29
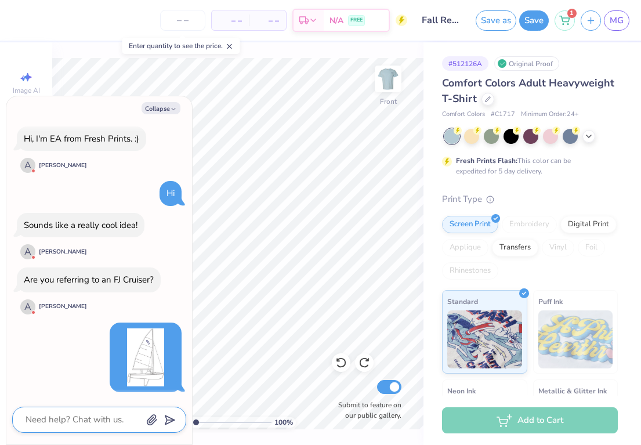
click at [112, 423] on textarea at bounding box center [83, 420] width 118 height 16
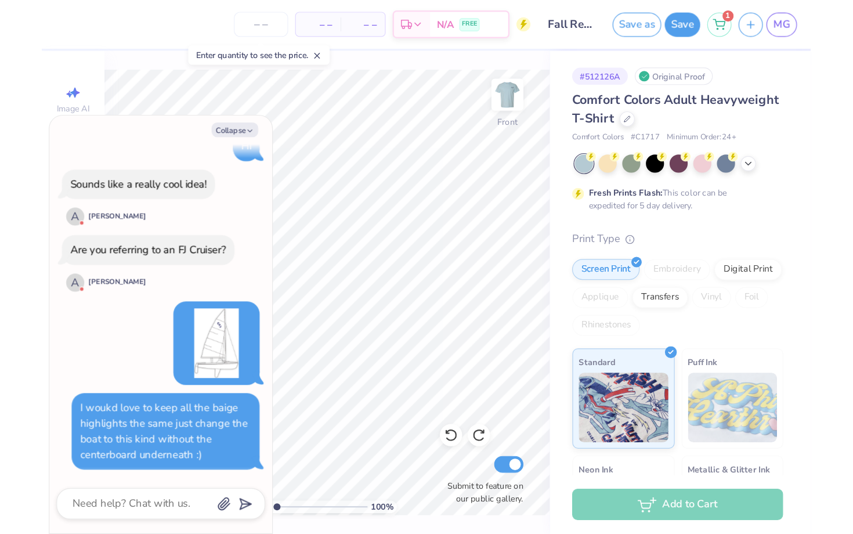
scroll to position [150, 0]
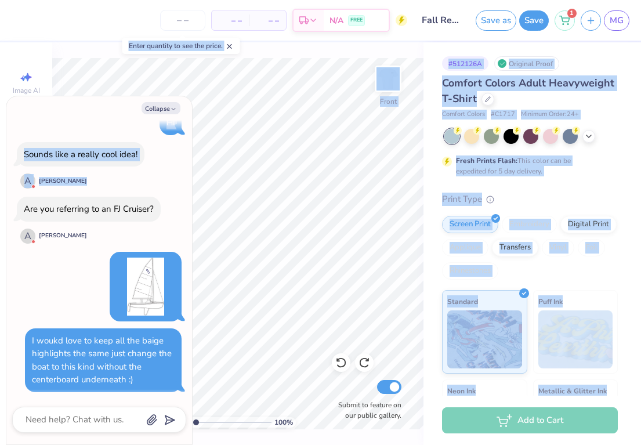
click at [200, 201] on body "– – Per Item – – Total Est. Delivery N/A FREE Design Title Fall Regatta TShirt …" at bounding box center [320, 222] width 641 height 445
click at [187, 178] on div "Collapse How can we help you? I need help turning the boat into an FJ Hi, I'm E…" at bounding box center [99, 270] width 186 height 348
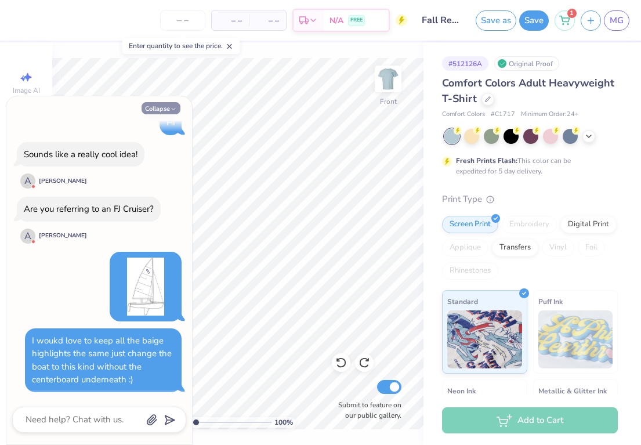
click at [166, 110] on button "Collapse" at bounding box center [161, 108] width 39 height 12
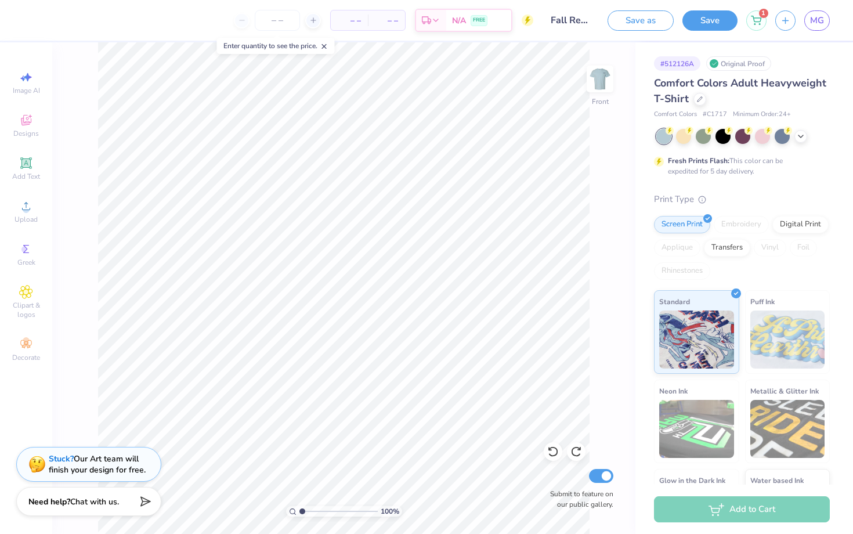
click at [122, 503] on div "Need help? Chat with us." at bounding box center [88, 501] width 145 height 29
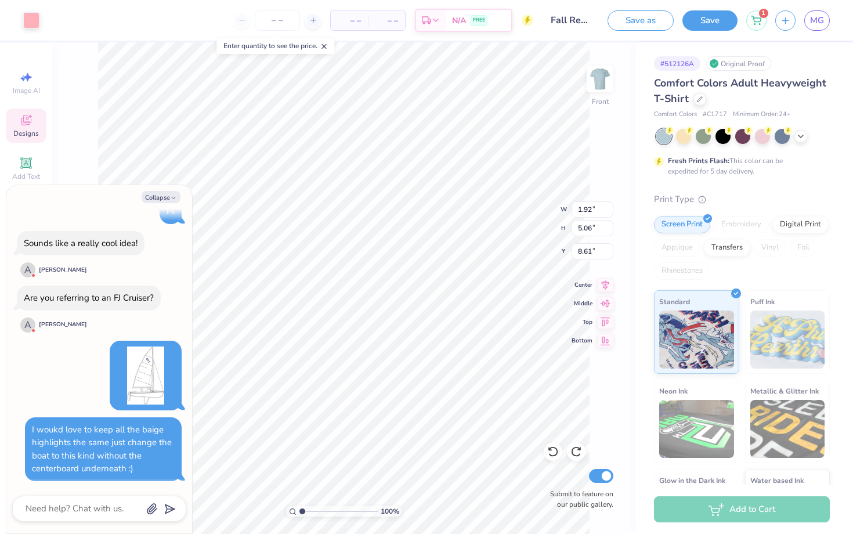
scroll to position [325, 0]
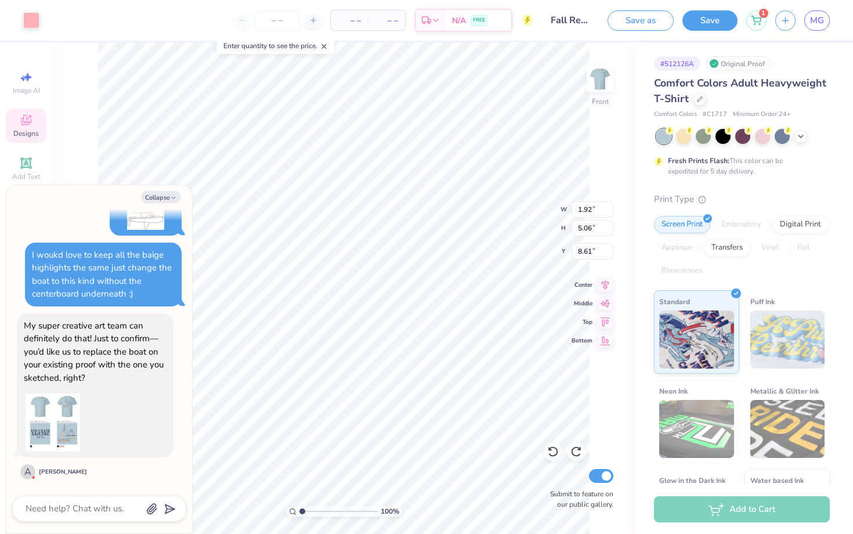
click at [70, 420] on img at bounding box center [53, 422] width 58 height 58
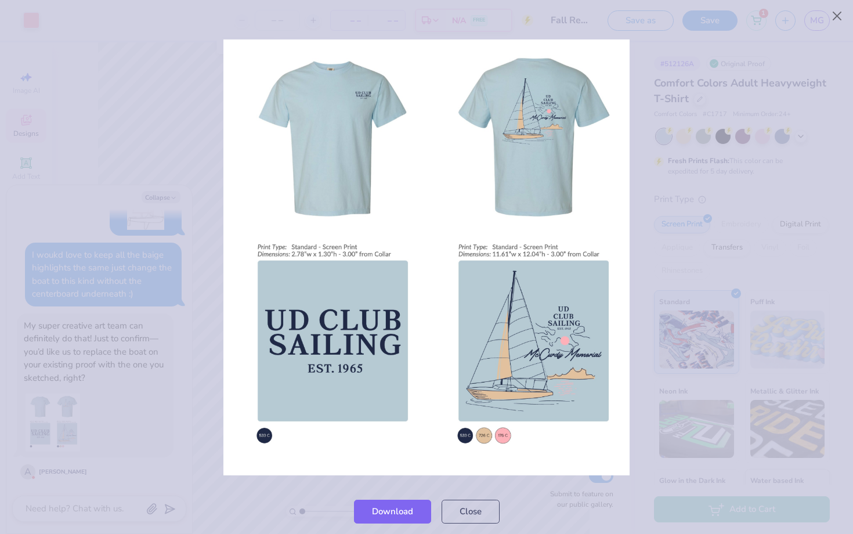
click at [155, 214] on div at bounding box center [426, 257] width 853 height 462
click at [473, 516] on button "Close" at bounding box center [470, 508] width 58 height 24
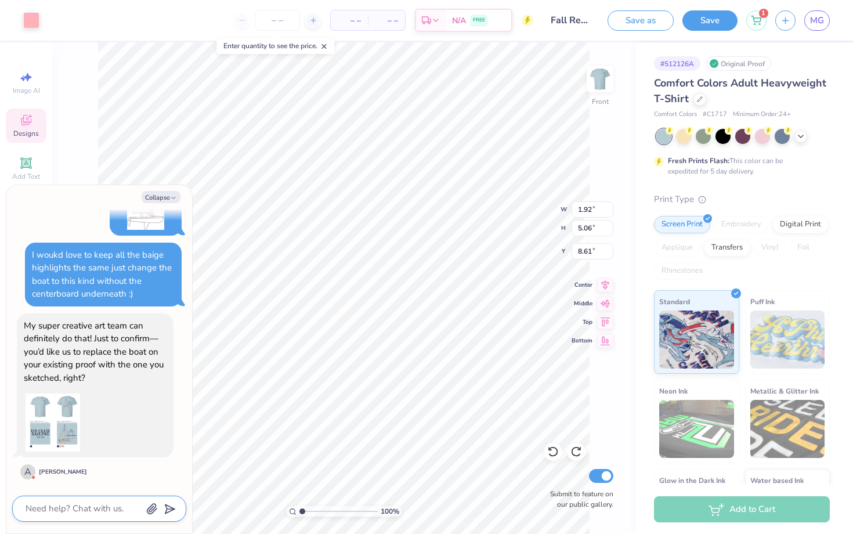
click at [93, 502] on textarea at bounding box center [83, 508] width 118 height 16
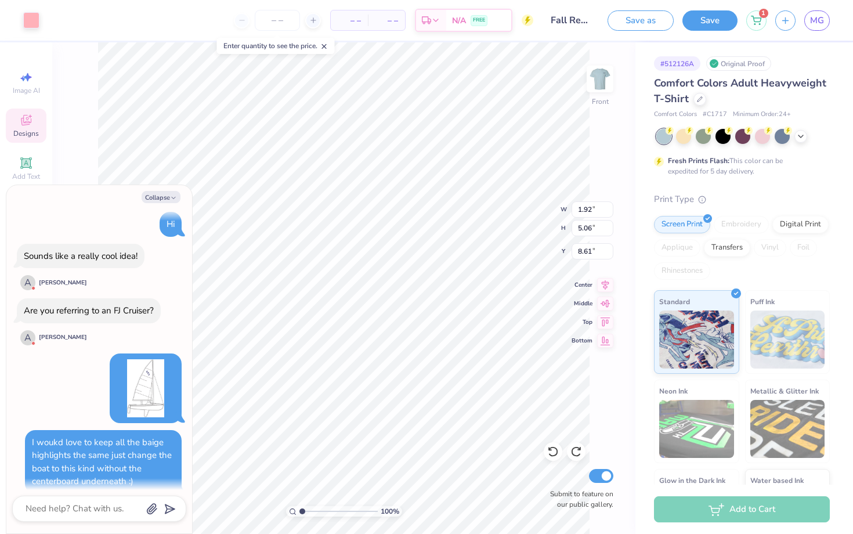
scroll to position [79, 0]
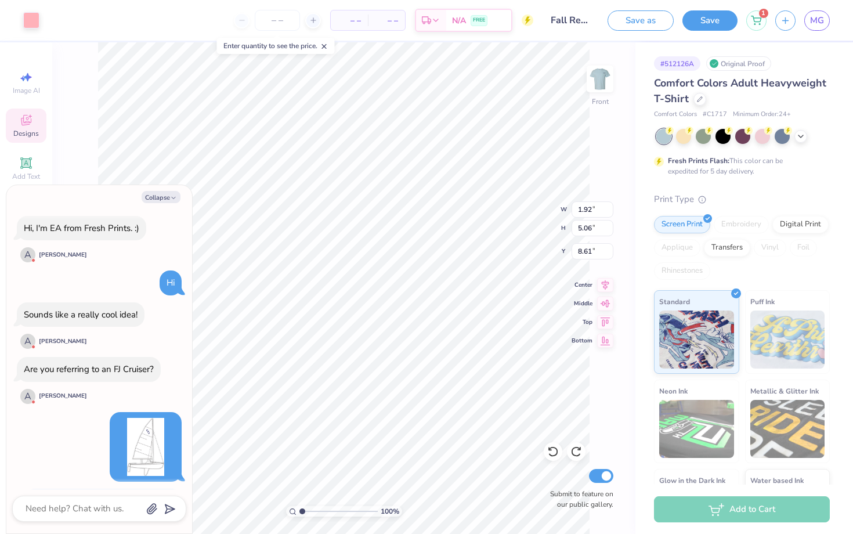
click at [161, 451] on img at bounding box center [146, 447] width 58 height 58
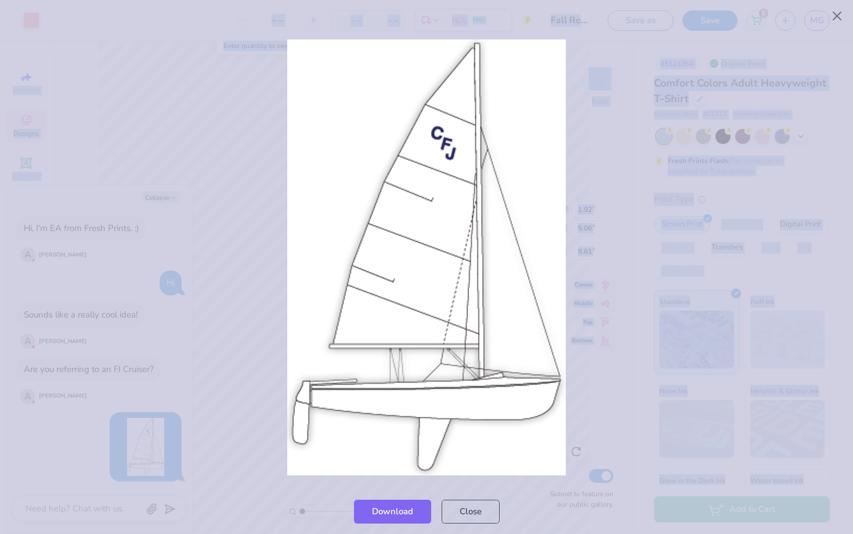
click at [161, 451] on div at bounding box center [426, 257] width 853 height 462
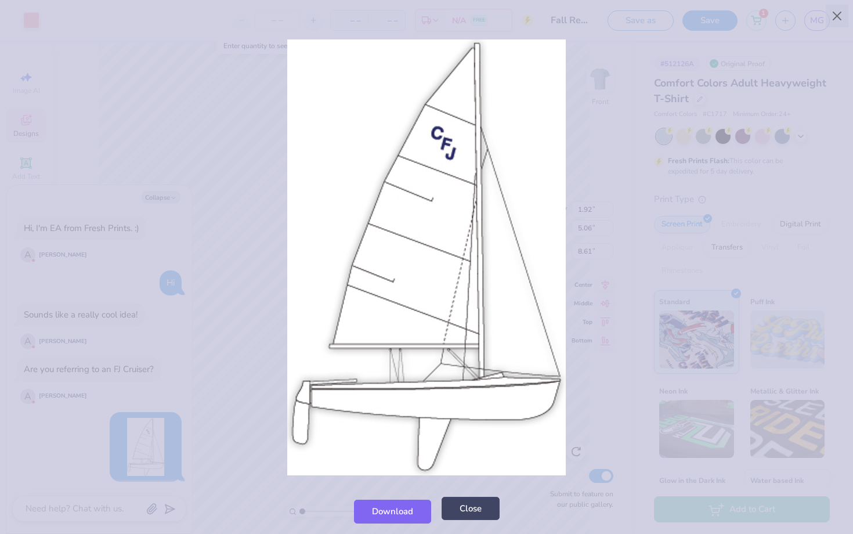
click at [467, 521] on div "Download Close" at bounding box center [426, 510] width 853 height 45
click at [467, 516] on button "Close" at bounding box center [470, 508] width 58 height 24
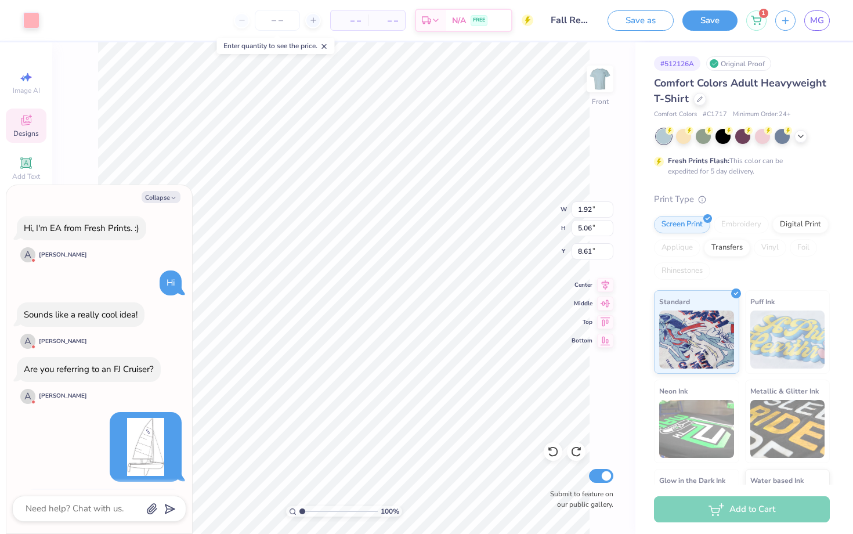
click at [102, 335] on div "Sounds like a really cool idea! A Ashanna V" at bounding box center [81, 326] width 128 height 48
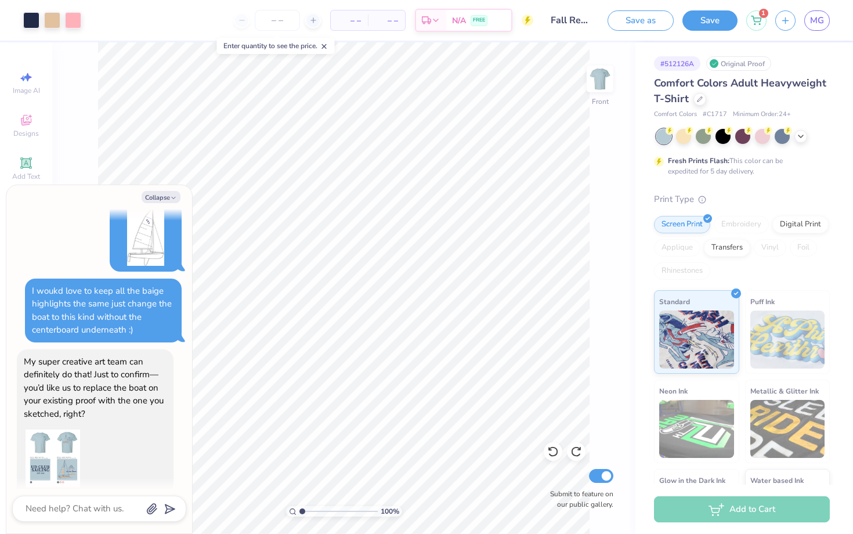
scroll to position [408, 0]
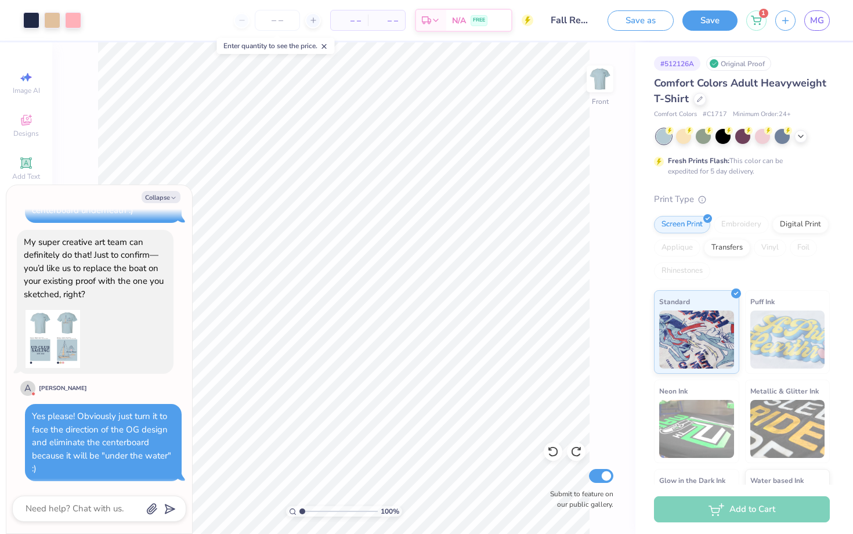
click at [38, 332] on img at bounding box center [53, 339] width 58 height 58
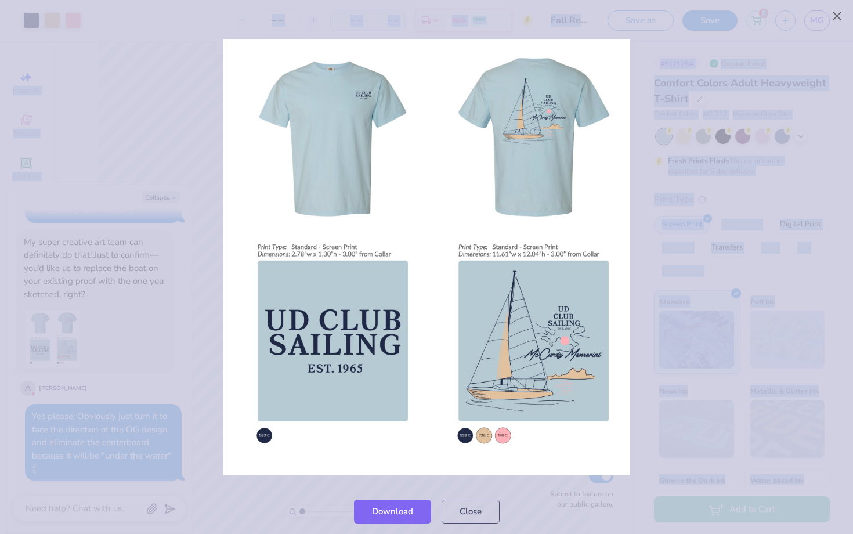
click at [38, 332] on div at bounding box center [426, 257] width 853 height 462
click at [97, 386] on div at bounding box center [426, 257] width 853 height 462
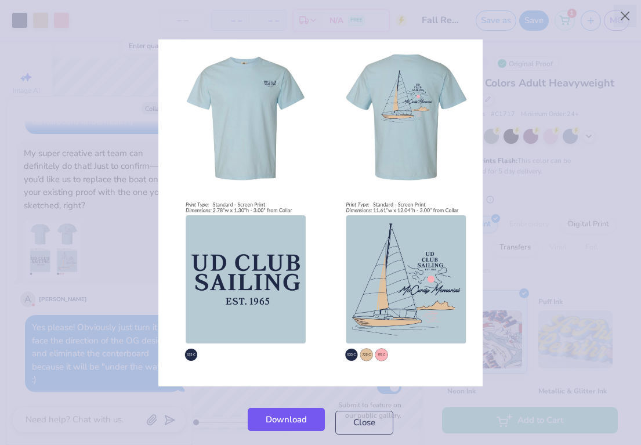
click at [277, 424] on link "Download" at bounding box center [286, 420] width 77 height 24
click at [282, 425] on link "Download" at bounding box center [286, 420] width 77 height 24
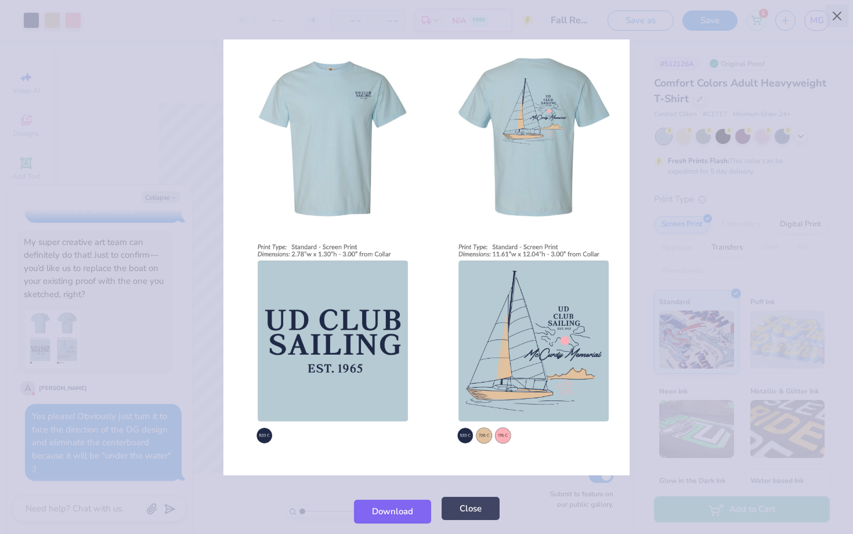
click at [487, 502] on button "Close" at bounding box center [470, 508] width 58 height 24
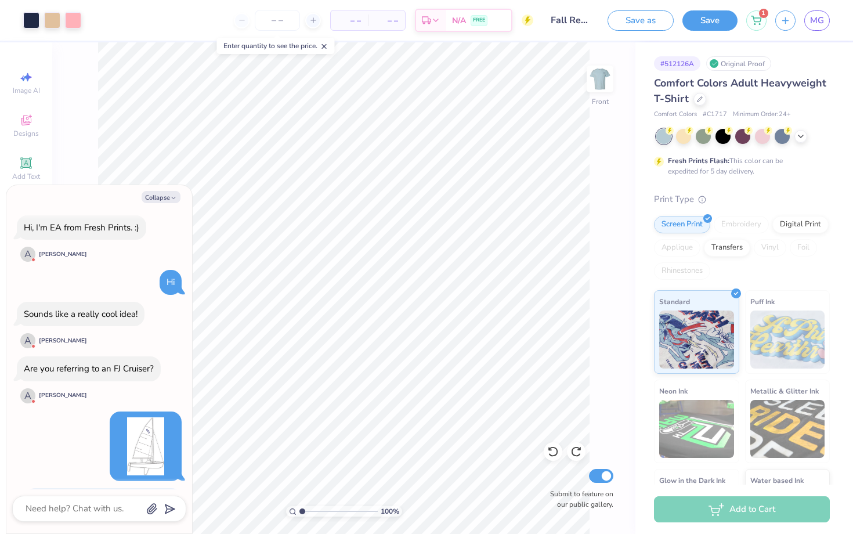
scroll to position [166, 0]
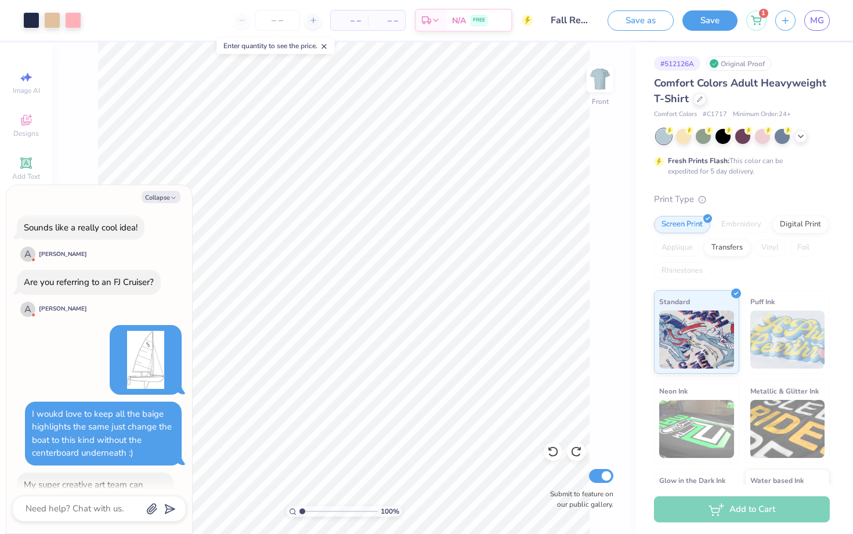
click at [157, 383] on img at bounding box center [146, 360] width 58 height 58
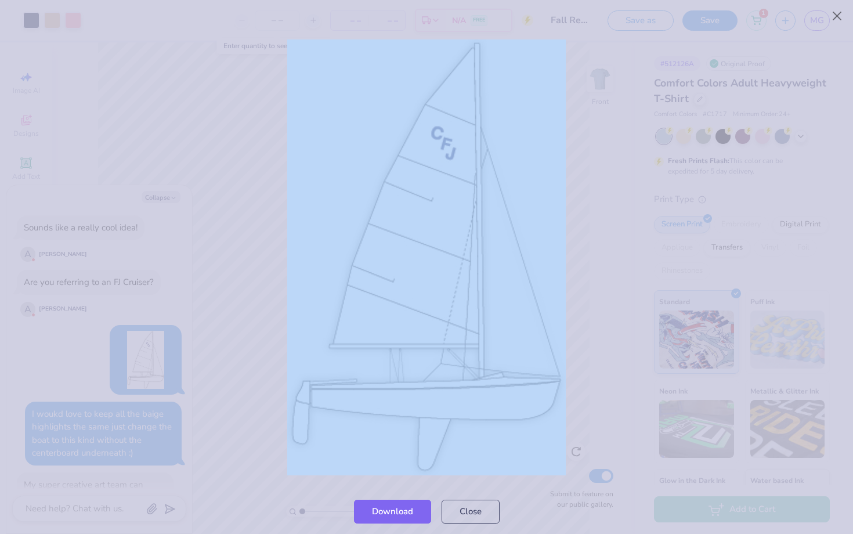
click at [157, 383] on div at bounding box center [426, 257] width 853 height 462
click at [163, 302] on div at bounding box center [426, 257] width 853 height 462
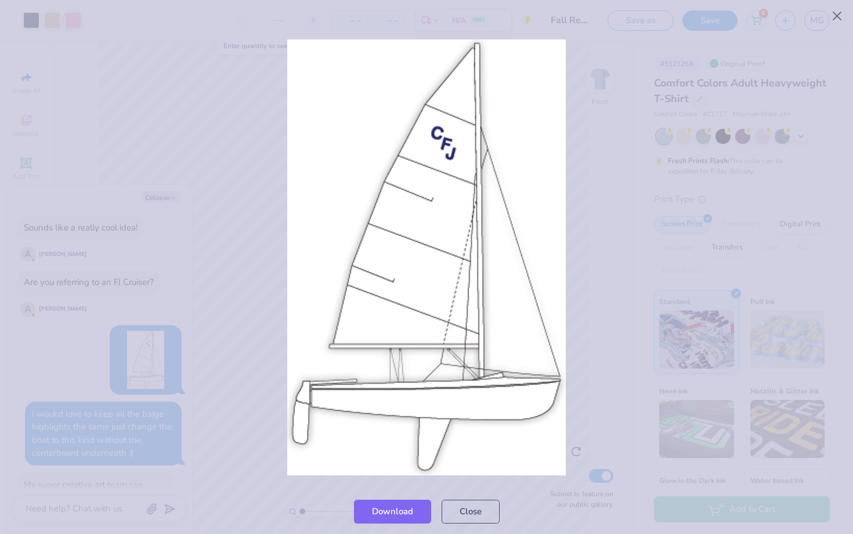
scroll to position [528, 0]
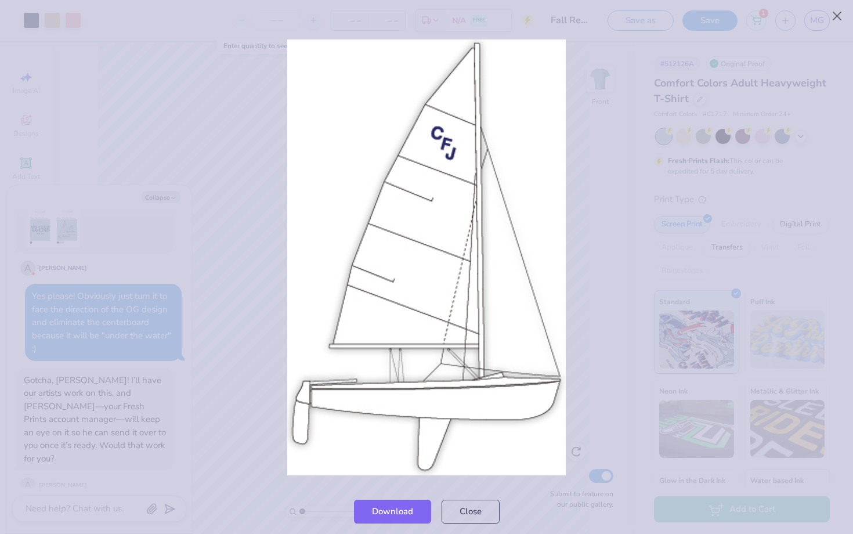
click at [168, 376] on div at bounding box center [426, 257] width 853 height 462
click at [188, 420] on div at bounding box center [426, 257] width 853 height 462
click at [468, 516] on button "Close" at bounding box center [470, 508] width 58 height 24
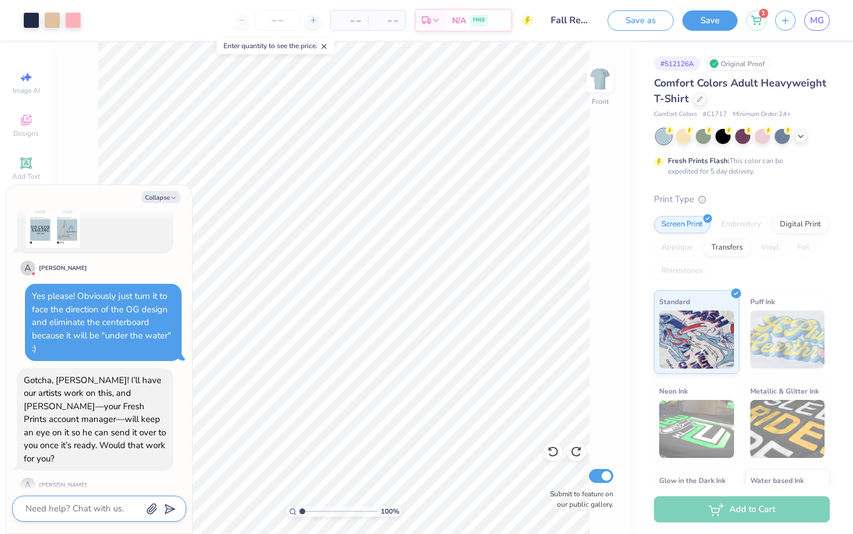
click at [85, 512] on textarea at bounding box center [83, 508] width 118 height 16
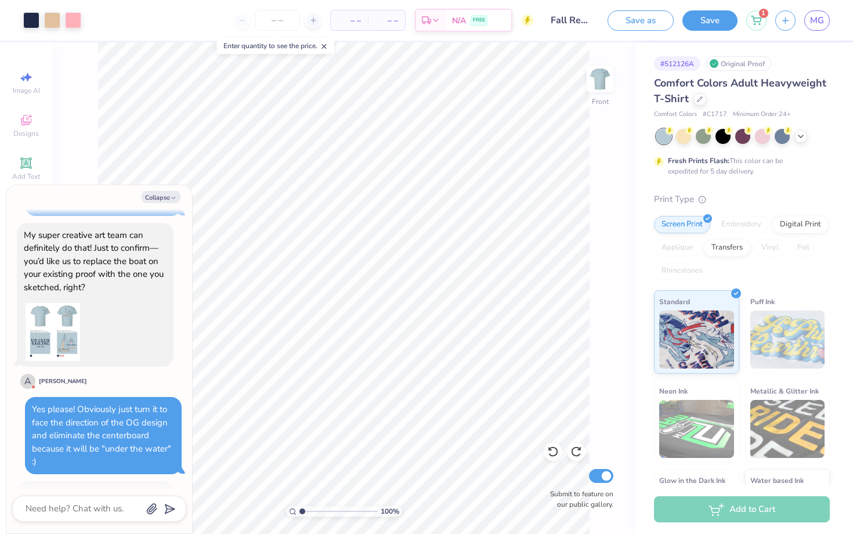
scroll to position [409, 0]
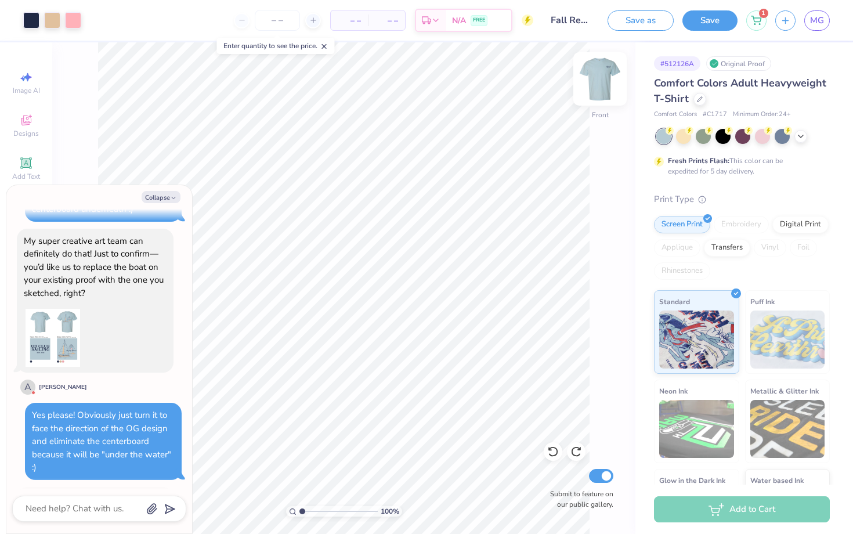
click at [596, 79] on img at bounding box center [599, 79] width 46 height 46
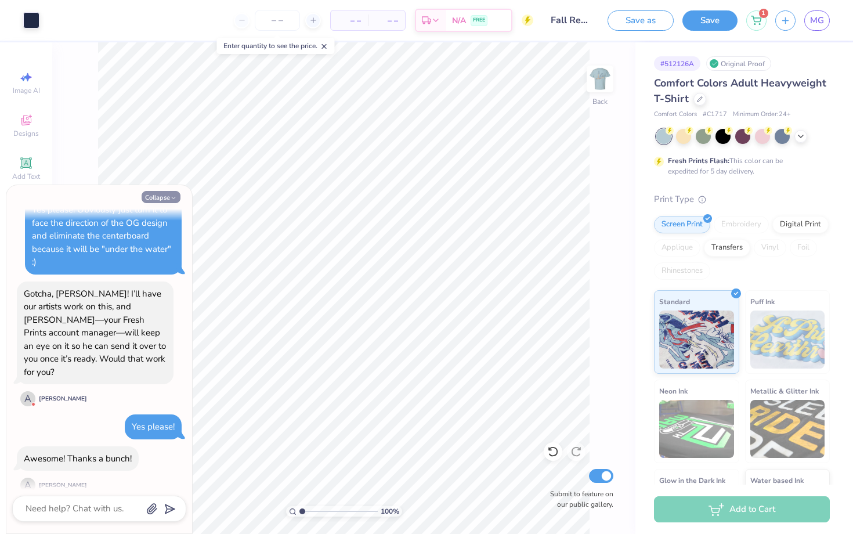
click at [160, 201] on button "Collapse" at bounding box center [161, 197] width 39 height 12
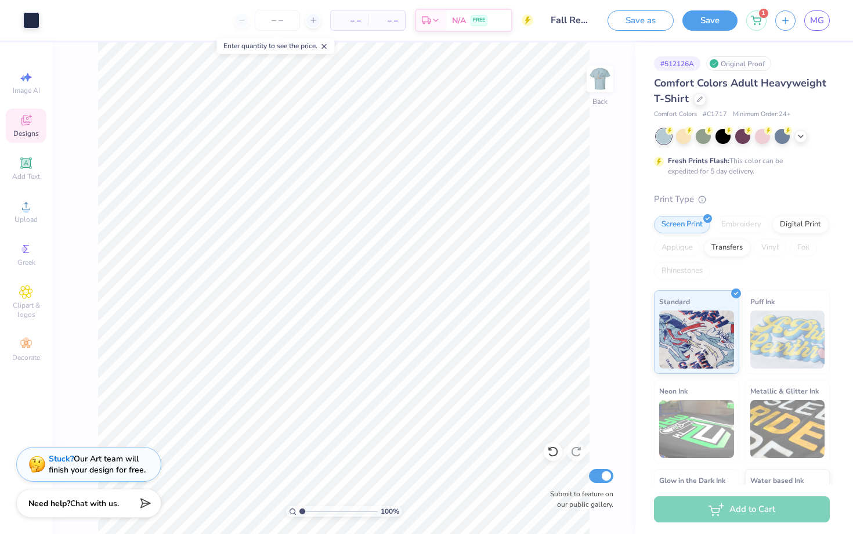
click at [28, 132] on span "Designs" at bounding box center [26, 133] width 26 height 9
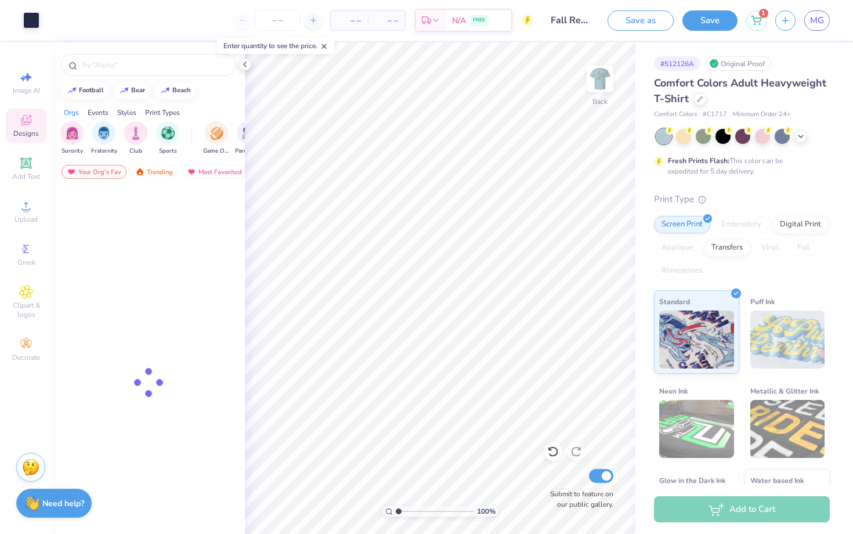
scroll to position [0, 0]
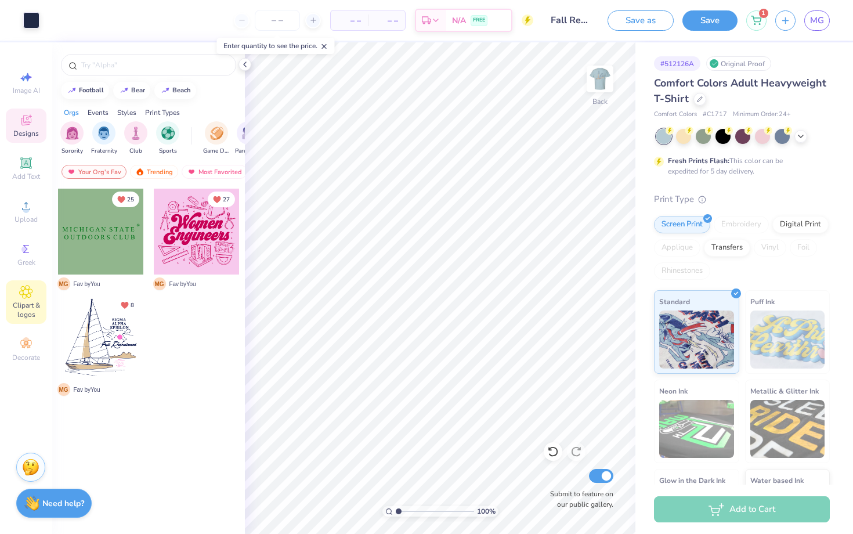
click at [29, 292] on icon at bounding box center [26, 292] width 6 height 6
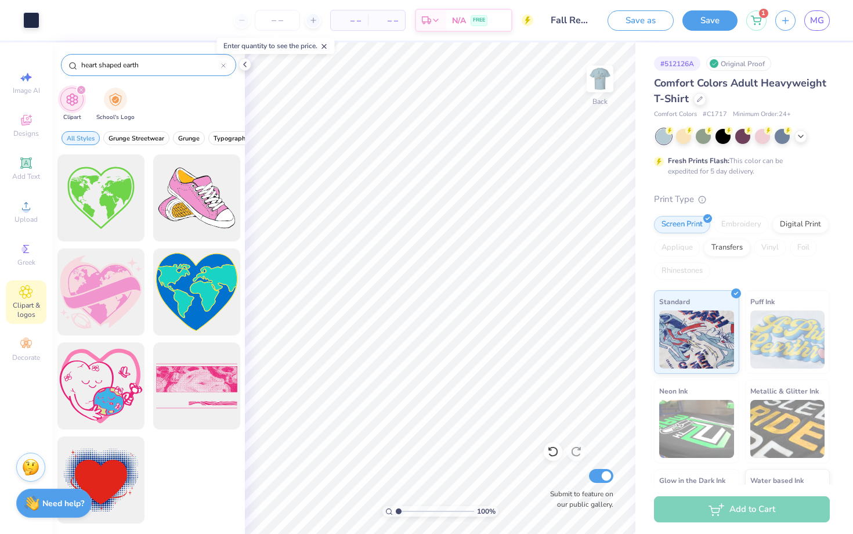
drag, startPoint x: 164, startPoint y: 72, endPoint x: 135, endPoint y: 70, distance: 28.5
click at [135, 70] on div "heart shaped earth" at bounding box center [148, 65] width 175 height 22
drag, startPoint x: 152, startPoint y: 64, endPoint x: 46, endPoint y: 61, distance: 105.6
click at [47, 61] on div "Art colors – – Per Item – – Total Est. Delivery N/A FREE Design Title Fall Rega…" at bounding box center [426, 267] width 853 height 534
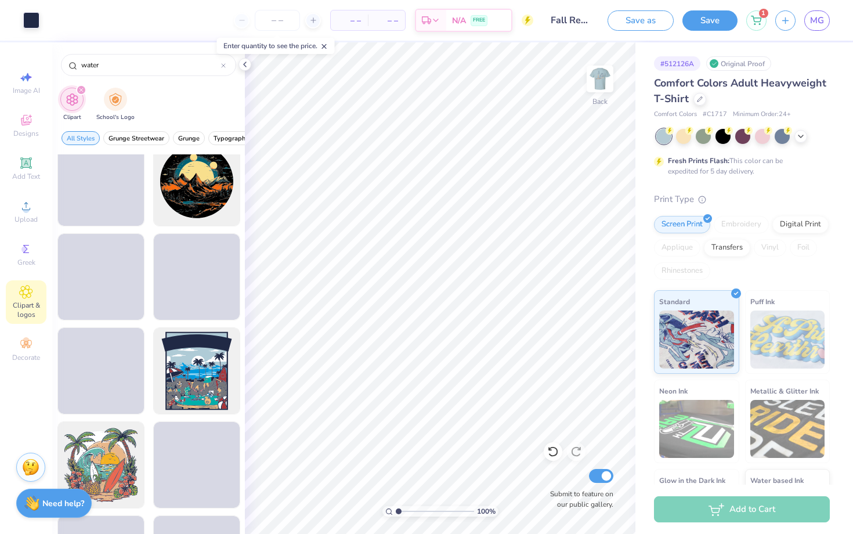
scroll to position [2170, 0]
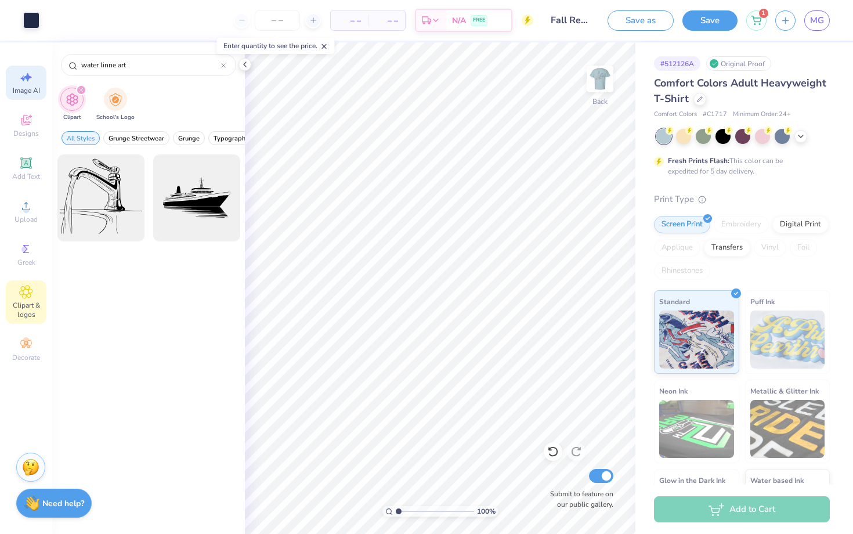
drag, startPoint x: 126, startPoint y: 68, endPoint x: 44, endPoint y: 68, distance: 81.8
click at [43, 68] on div "Art colors – – Per Item – – Total Est. Delivery N/A FREE Design Title Fall Rega…" at bounding box center [426, 267] width 853 height 534
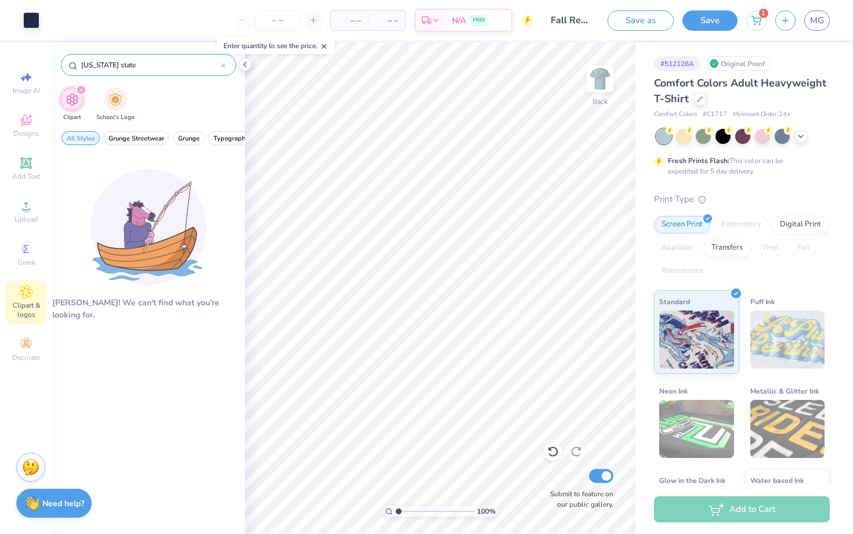
click at [224, 71] on div "[US_STATE] state" at bounding box center [148, 65] width 175 height 22
click at [224, 70] on div at bounding box center [223, 65] width 5 height 10
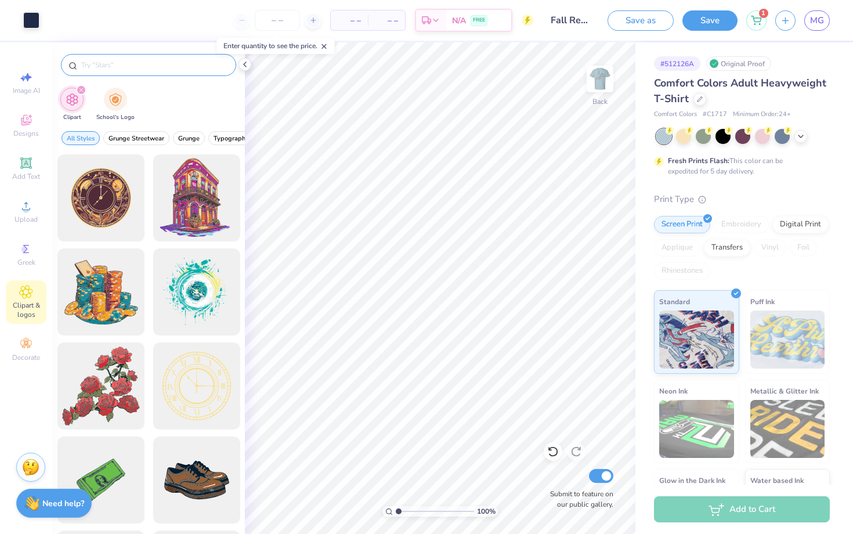
click at [200, 62] on input "text" at bounding box center [154, 65] width 148 height 12
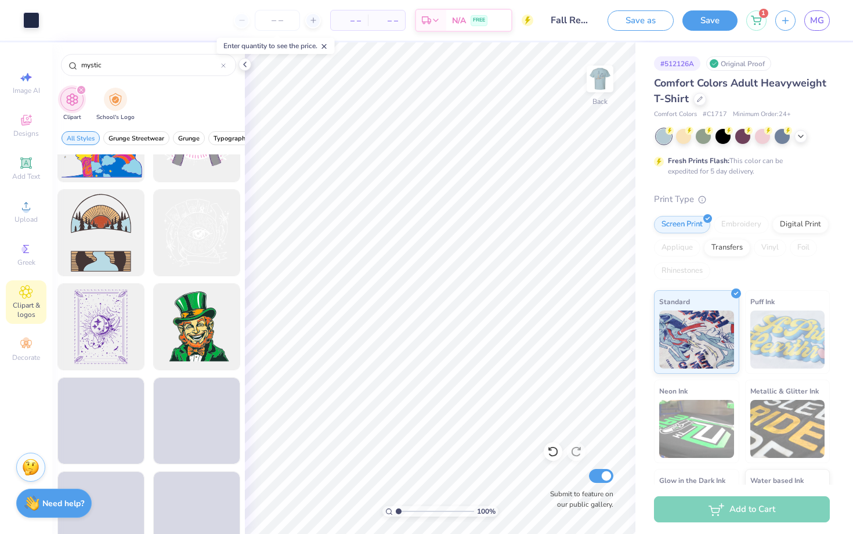
scroll to position [466, 0]
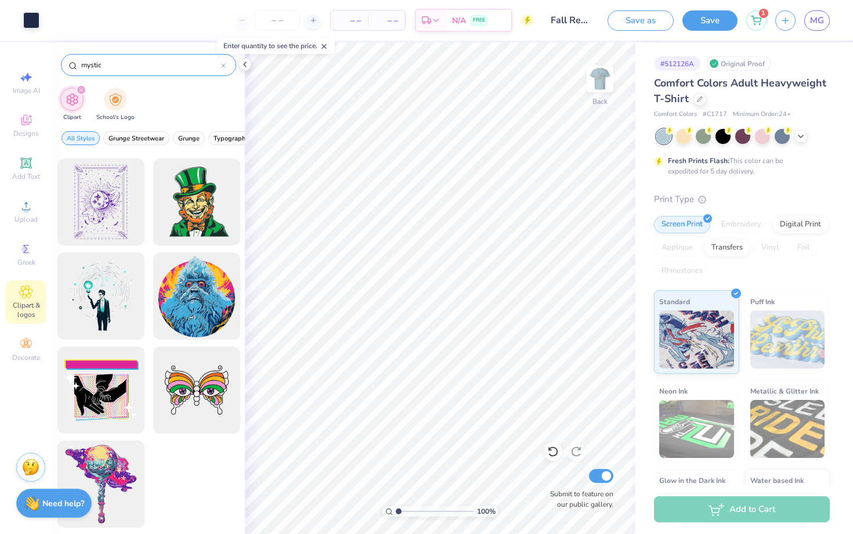
click at [219, 64] on input "mystic" at bounding box center [150, 65] width 141 height 12
click at [224, 67] on icon at bounding box center [223, 65] width 5 height 5
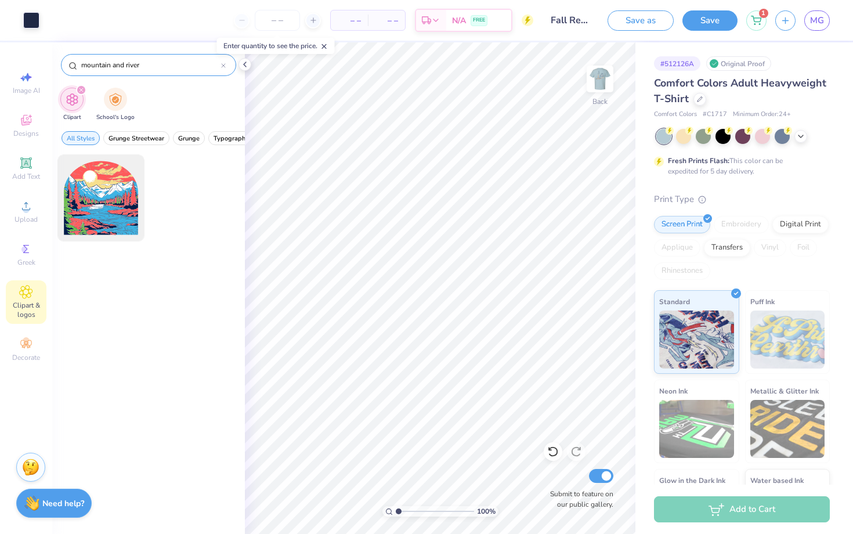
drag, startPoint x: 143, startPoint y: 68, endPoint x: 113, endPoint y: 67, distance: 30.7
click at [113, 67] on input "mountain and river" at bounding box center [150, 65] width 141 height 12
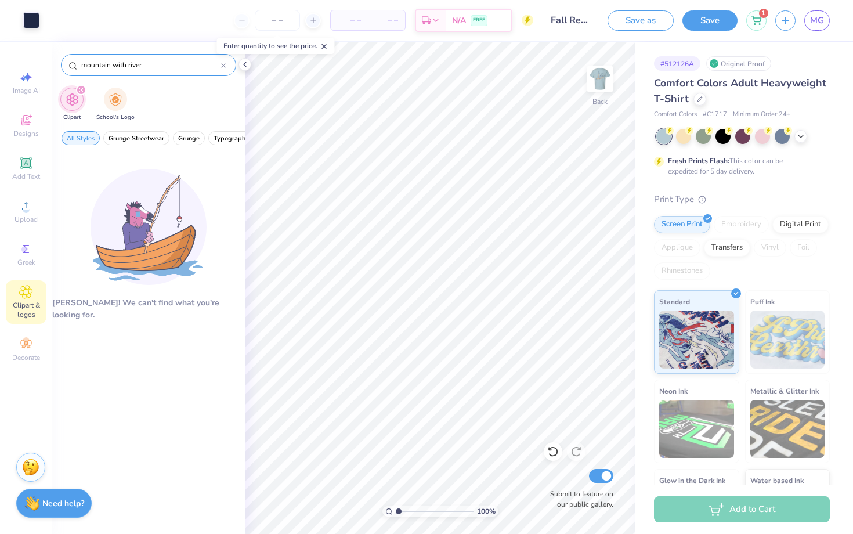
drag, startPoint x: 150, startPoint y: 67, endPoint x: 109, endPoint y: 65, distance: 40.7
click at [109, 65] on input "mountain with river" at bounding box center [150, 65] width 141 height 12
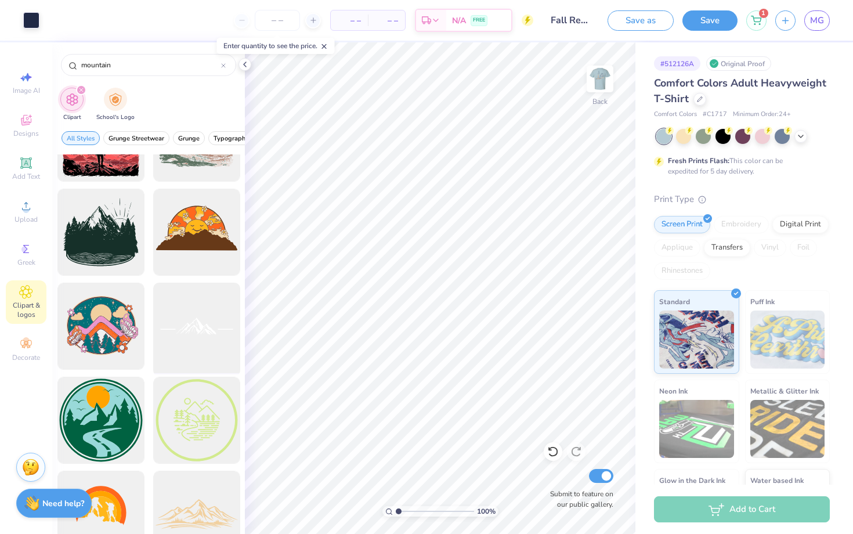
scroll to position [2316, 0]
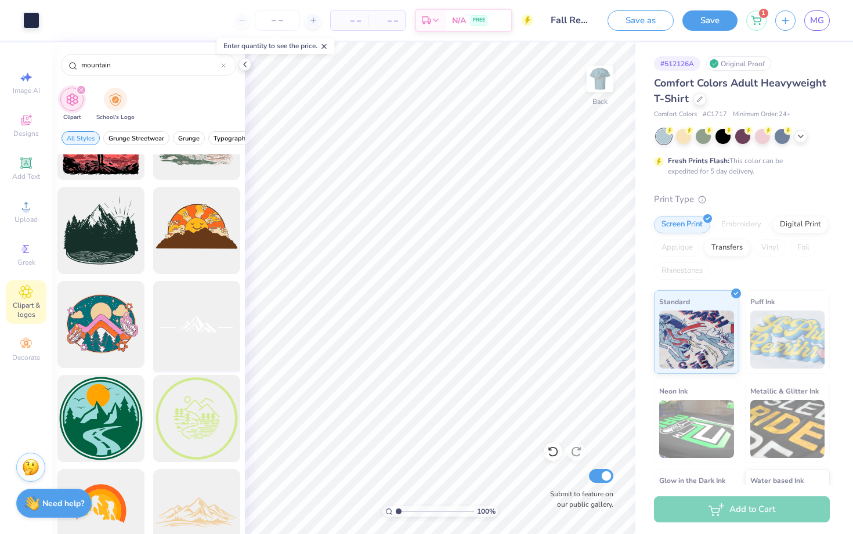
drag, startPoint x: 218, startPoint y: 340, endPoint x: 206, endPoint y: 335, distance: 13.3
click at [206, 335] on div at bounding box center [196, 325] width 96 height 96
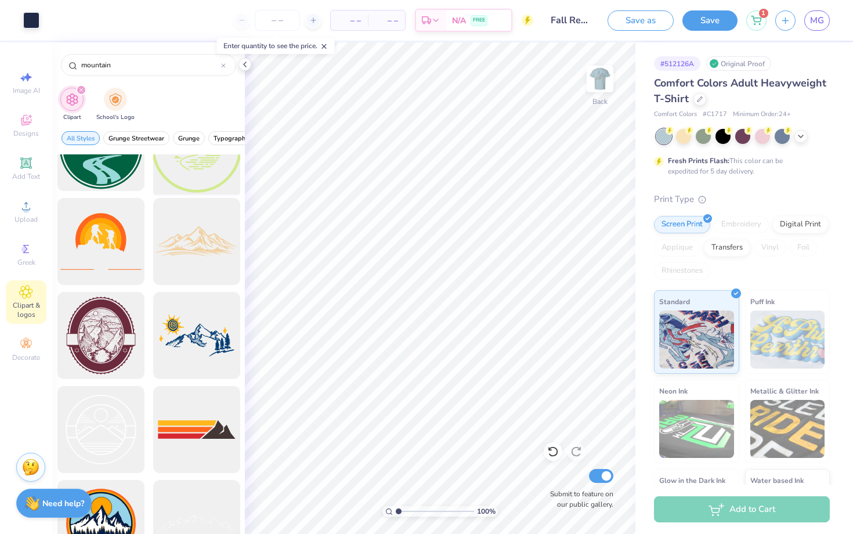
scroll to position [2754, 0]
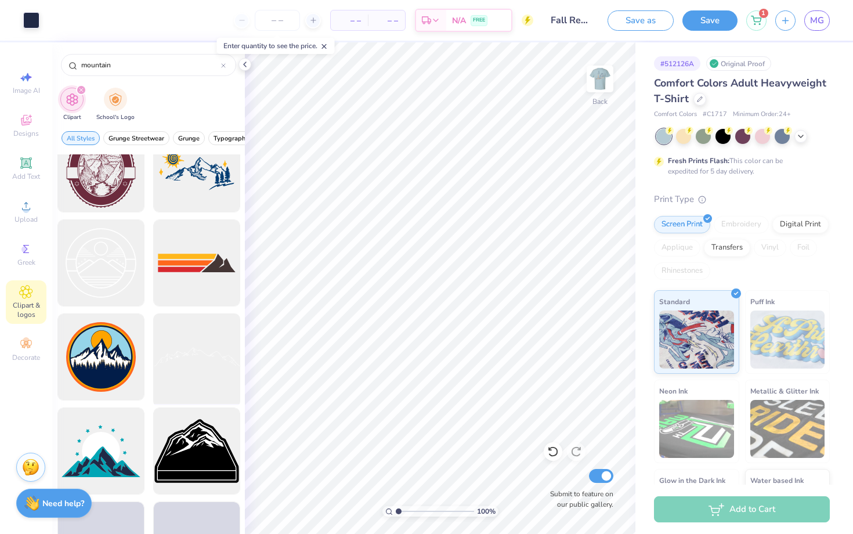
click at [201, 361] on div at bounding box center [196, 357] width 96 height 96
click at [33, 17] on div at bounding box center [31, 19] width 16 height 16
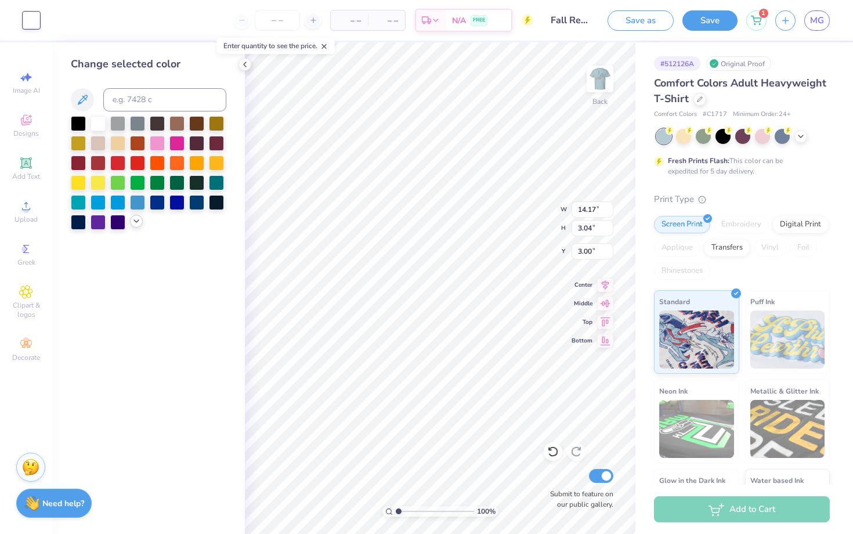
click at [135, 223] on icon at bounding box center [136, 220] width 9 height 9
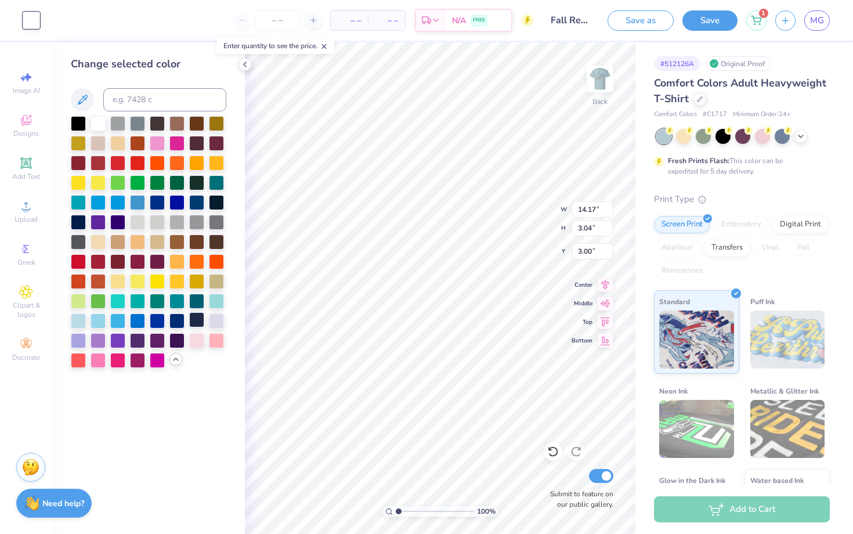
click at [199, 318] on div at bounding box center [196, 319] width 15 height 15
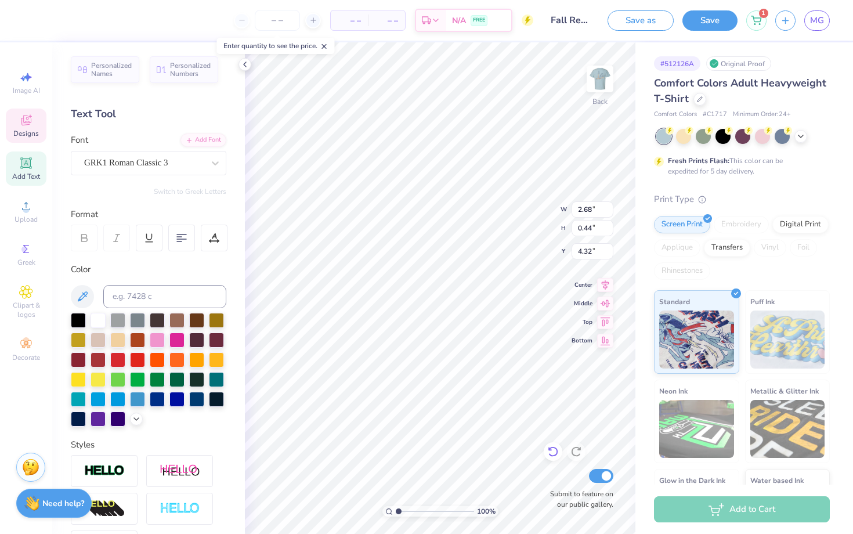
click at [552, 456] on icon at bounding box center [552, 452] width 10 height 10
click at [514, 229] on div "100 % Back W 4.13 4.13 " H 2.19 2.19 " Y 3.00 3.00 " Center Middle Top Bottom S…" at bounding box center [440, 287] width 390 height 491
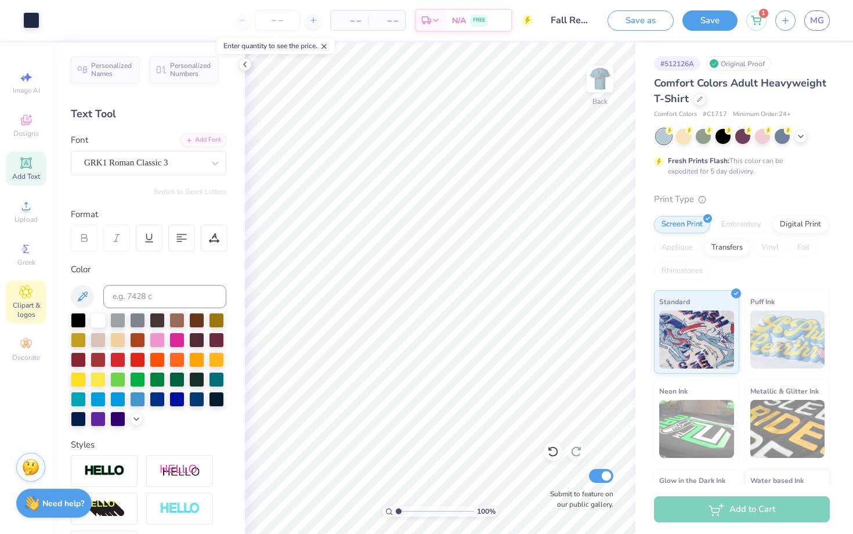
click at [32, 301] on span "Clipart & logos" at bounding box center [26, 309] width 41 height 19
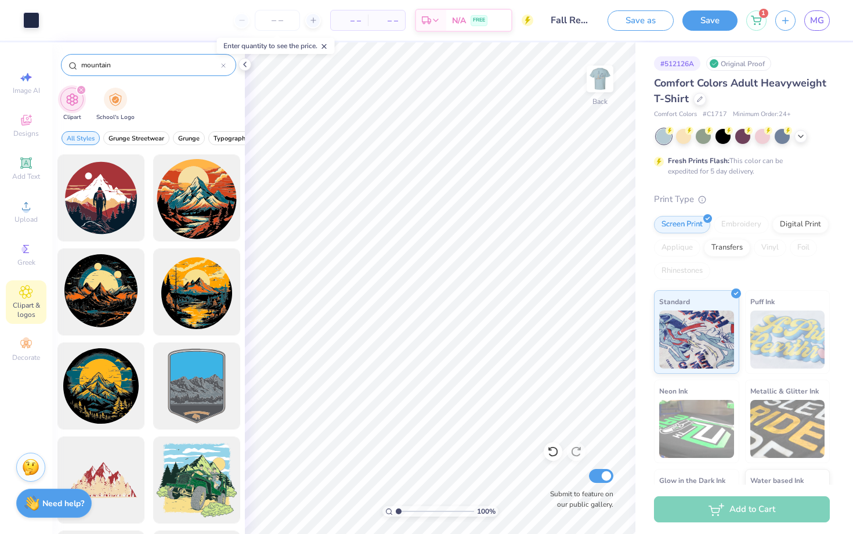
click at [222, 68] on div at bounding box center [223, 65] width 5 height 10
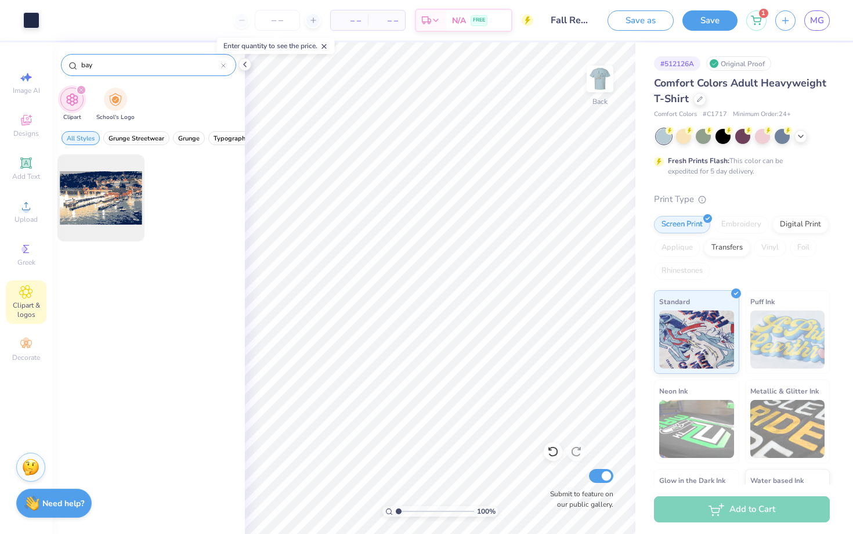
click at [223, 63] on icon at bounding box center [223, 65] width 5 height 5
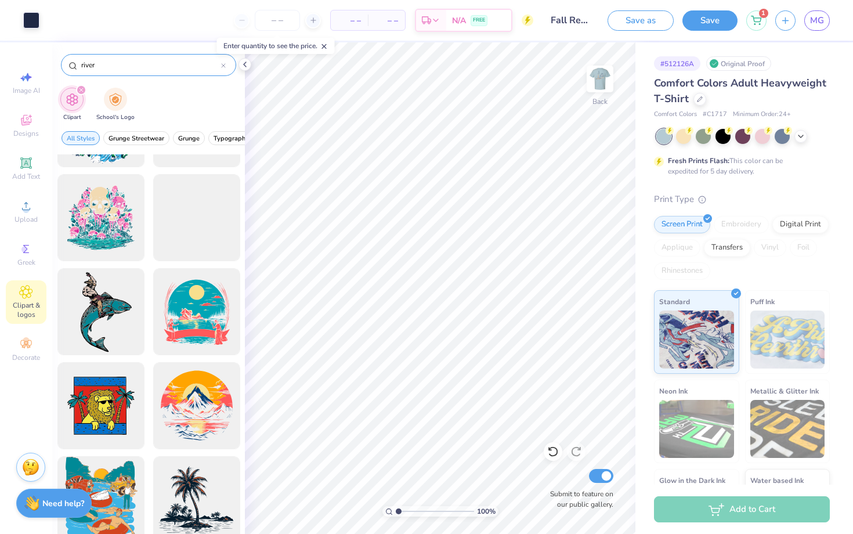
scroll to position [2122, 0]
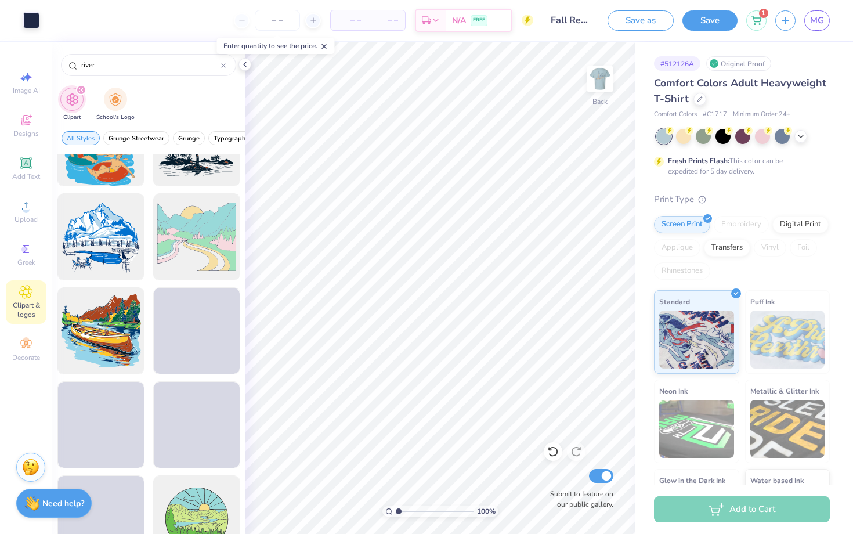
drag, startPoint x: 138, startPoint y: 61, endPoint x: 14, endPoint y: 53, distance: 124.4
click at [14, 53] on div "Art colors – – Per Item – – Total Est. Delivery N/A FREE Design Title Fall Rega…" at bounding box center [426, 267] width 853 height 534
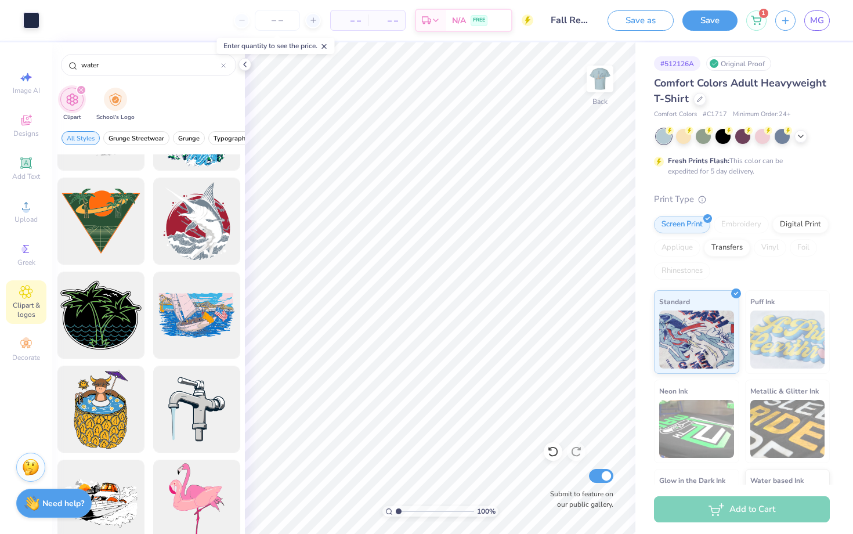
scroll to position [3074, 0]
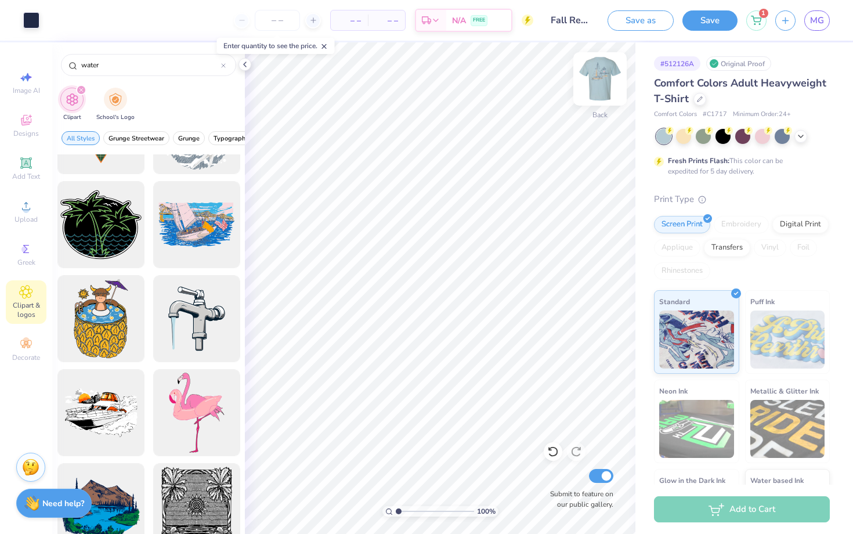
click at [607, 83] on img at bounding box center [599, 79] width 46 height 46
click at [595, 89] on img at bounding box center [599, 79] width 46 height 46
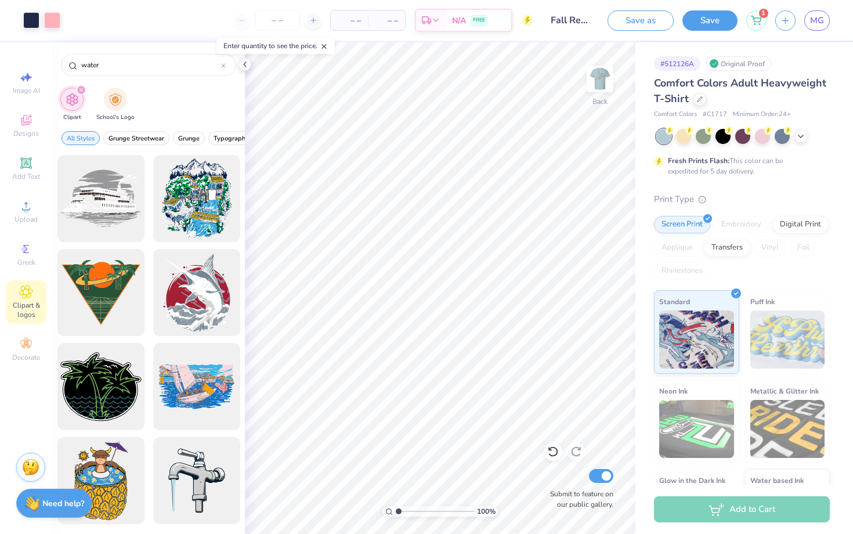
scroll to position [2526, 0]
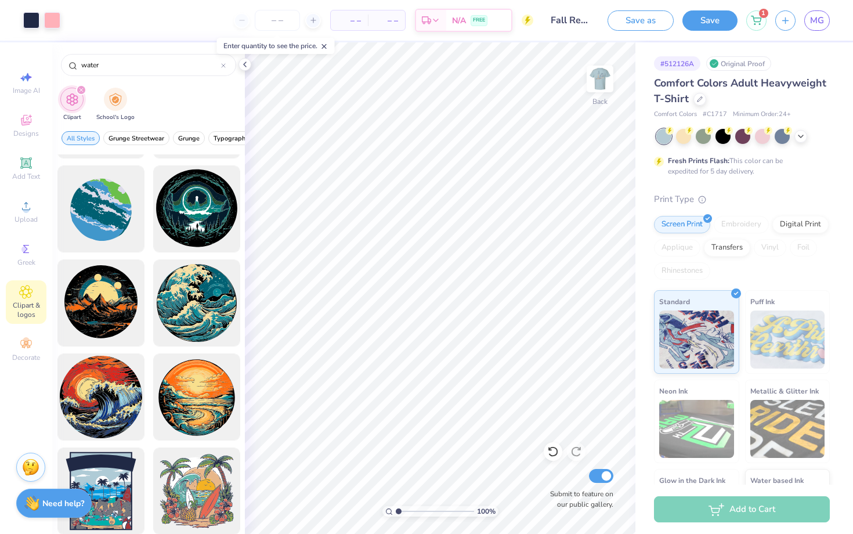
drag, startPoint x: 111, startPoint y: 67, endPoint x: 2, endPoint y: 58, distance: 108.8
click at [2, 58] on div "Art colors – – Per Item – – Total Est. Delivery N/A FREE Design Title Fall Rega…" at bounding box center [426, 267] width 853 height 534
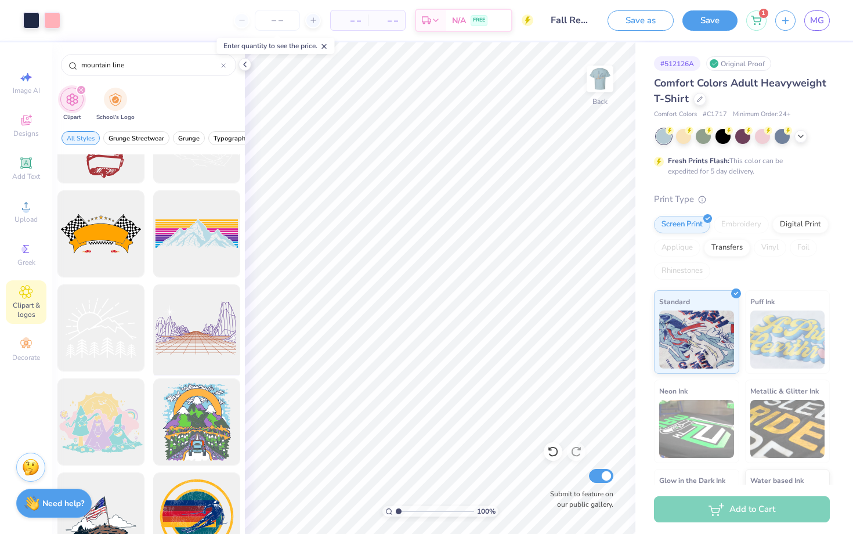
scroll to position [0, 0]
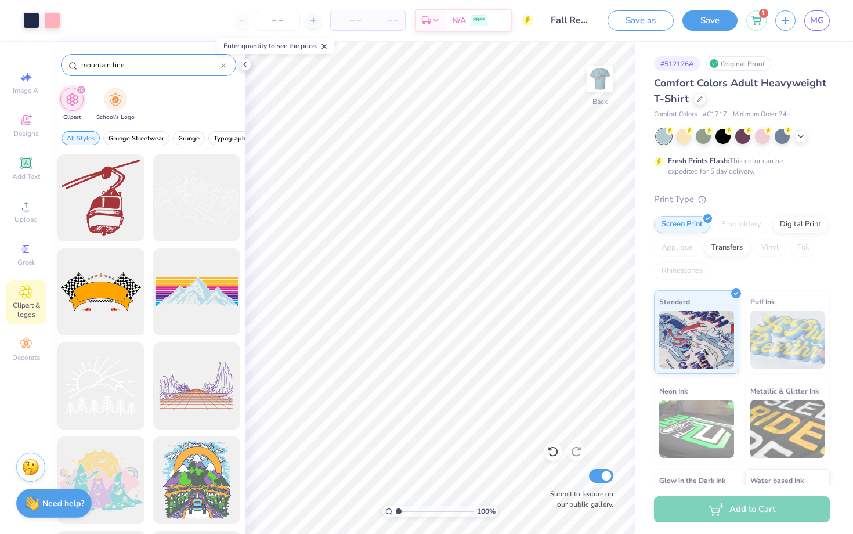
click at [143, 69] on input "mountain line" at bounding box center [150, 65] width 141 height 12
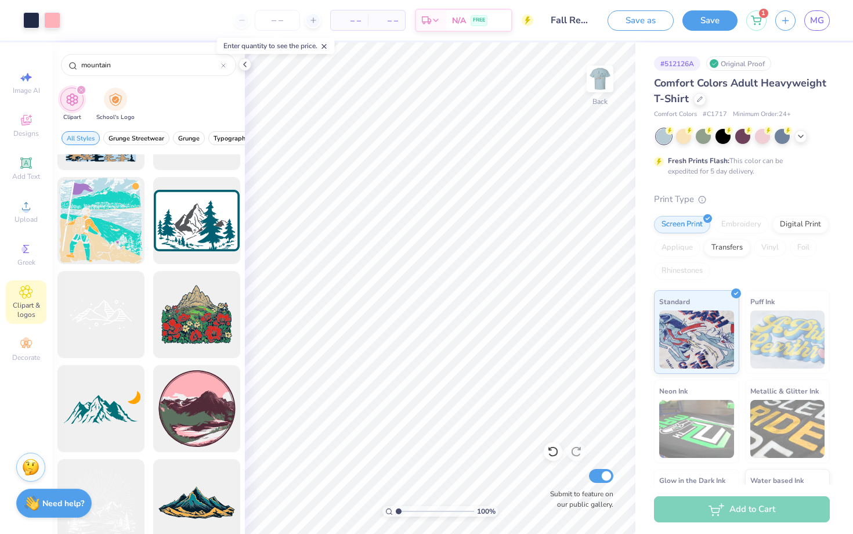
scroll to position [666, 0]
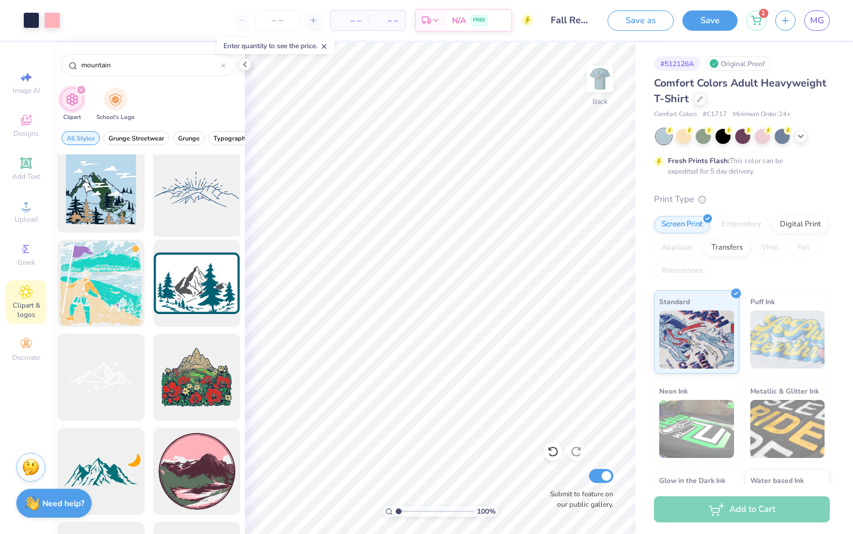
click at [172, 214] on div at bounding box center [196, 190] width 96 height 96
click at [31, 25] on div at bounding box center [31, 19] width 16 height 16
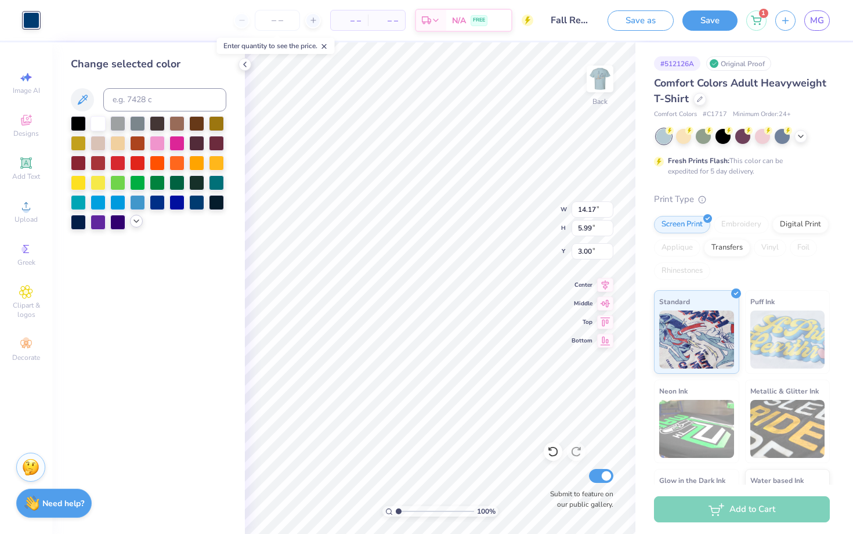
click at [135, 218] on icon at bounding box center [136, 220] width 9 height 9
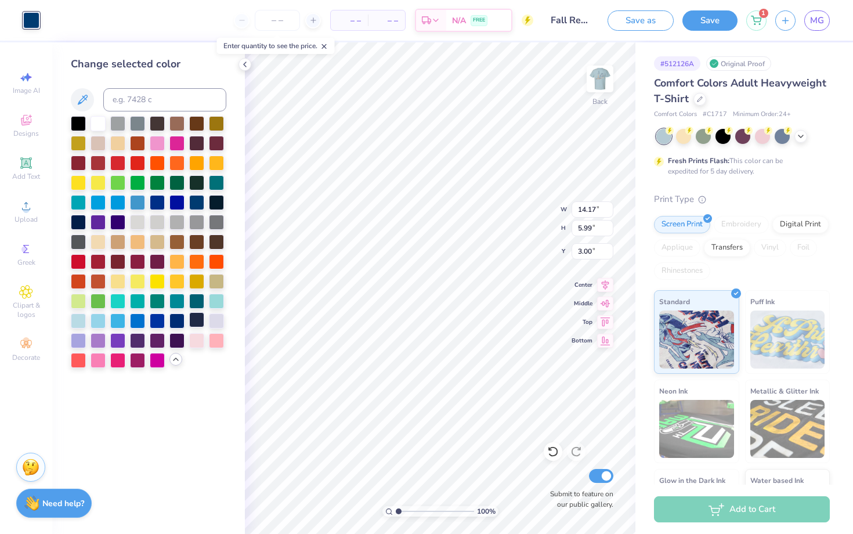
click at [199, 320] on div at bounding box center [196, 319] width 15 height 15
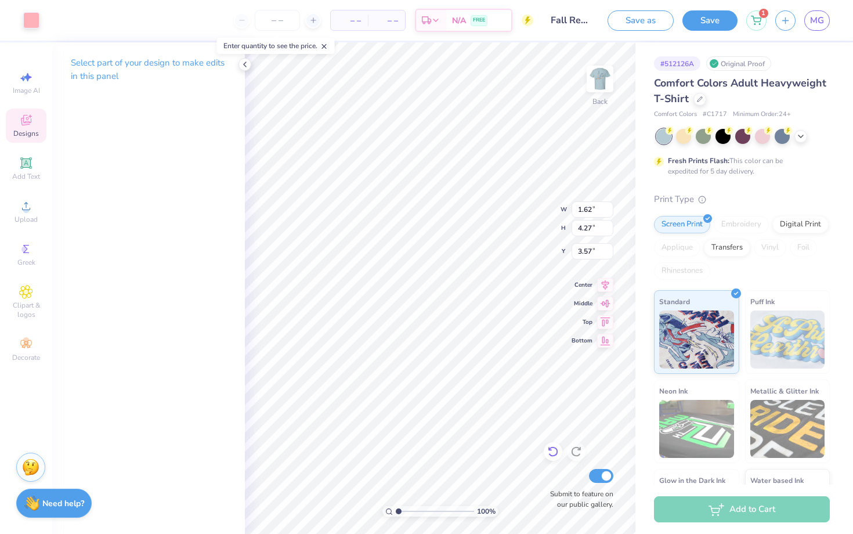
click at [553, 452] on icon at bounding box center [553, 451] width 12 height 12
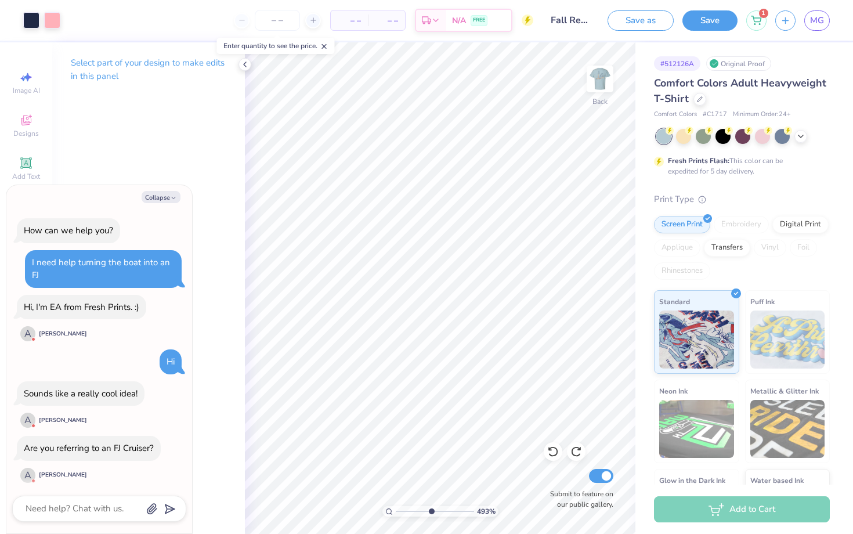
scroll to position [685, 0]
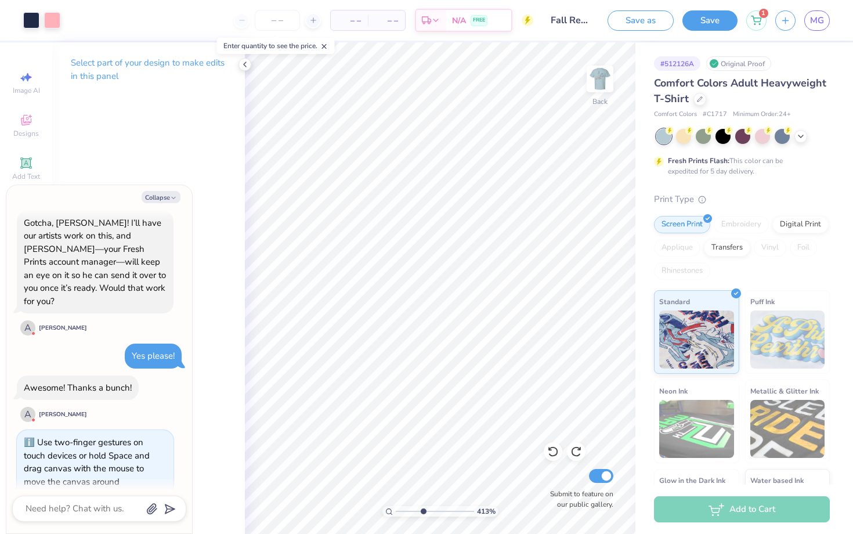
drag, startPoint x: 397, startPoint y: 509, endPoint x: 422, endPoint y: 507, distance: 25.6
click at [422, 507] on input "range" at bounding box center [435, 511] width 78 height 10
click at [234, 357] on div "Select part of your design to make edits in this panel" at bounding box center [148, 287] width 193 height 491
drag, startPoint x: 424, startPoint y: 511, endPoint x: 399, endPoint y: 511, distance: 24.9
click at [399, 511] on input "range" at bounding box center [435, 511] width 78 height 10
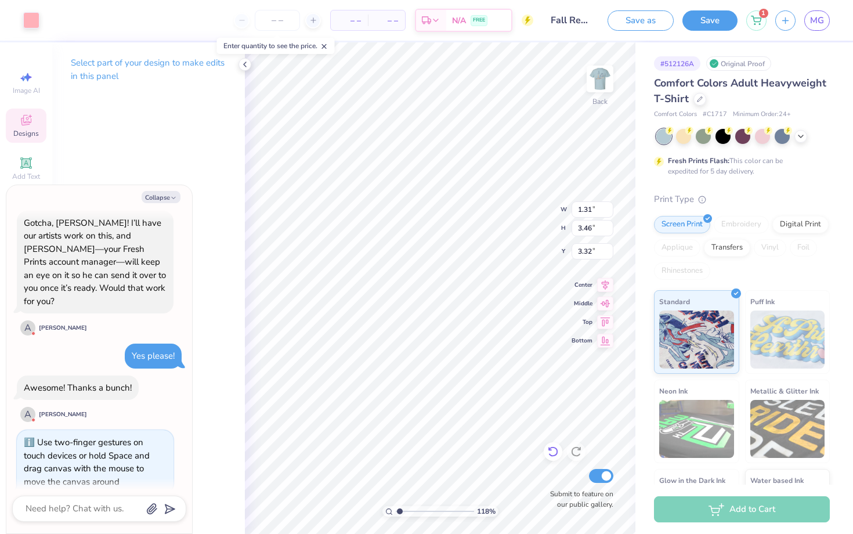
click at [553, 455] on icon at bounding box center [553, 451] width 12 height 12
drag, startPoint x: 133, startPoint y: 454, endPoint x: 171, endPoint y: 426, distance: 46.9
click at [171, 430] on div "Use two-finger gestures on touch devices or hold Space and drag canvas with the…" at bounding box center [95, 462] width 157 height 64
click at [34, 23] on div at bounding box center [31, 19] width 16 height 16
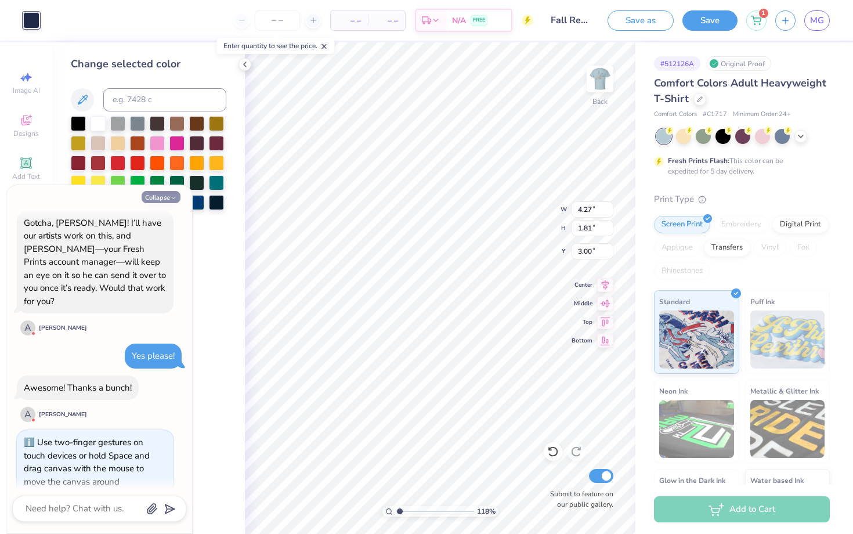
click at [177, 195] on button "Collapse" at bounding box center [161, 197] width 39 height 12
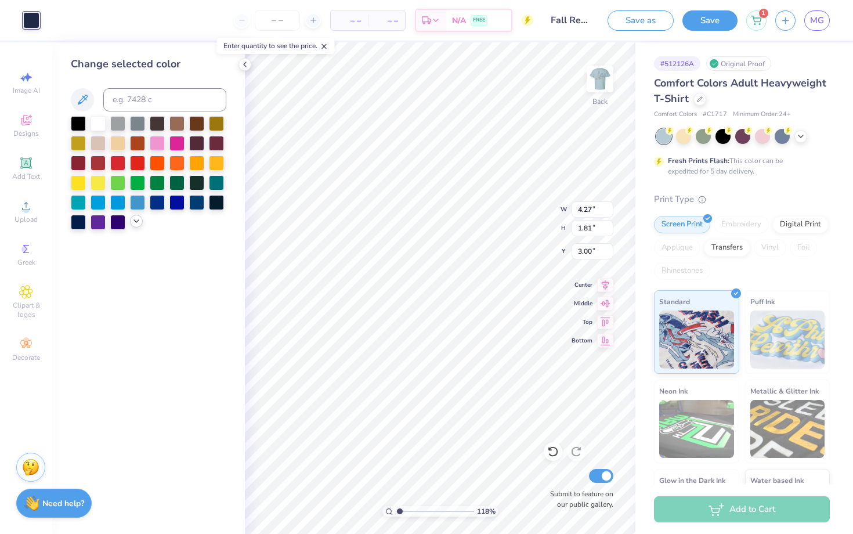
click at [132, 219] on icon at bounding box center [136, 220] width 9 height 9
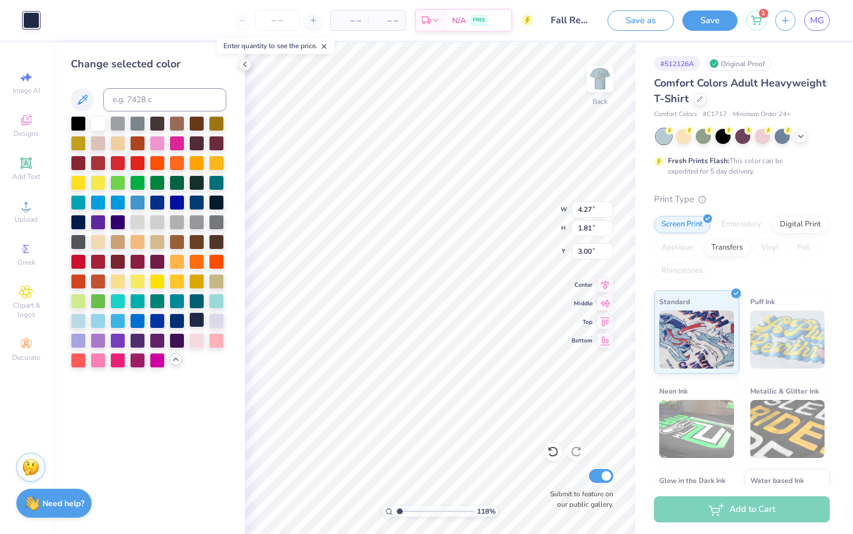
click at [196, 318] on div at bounding box center [196, 319] width 15 height 15
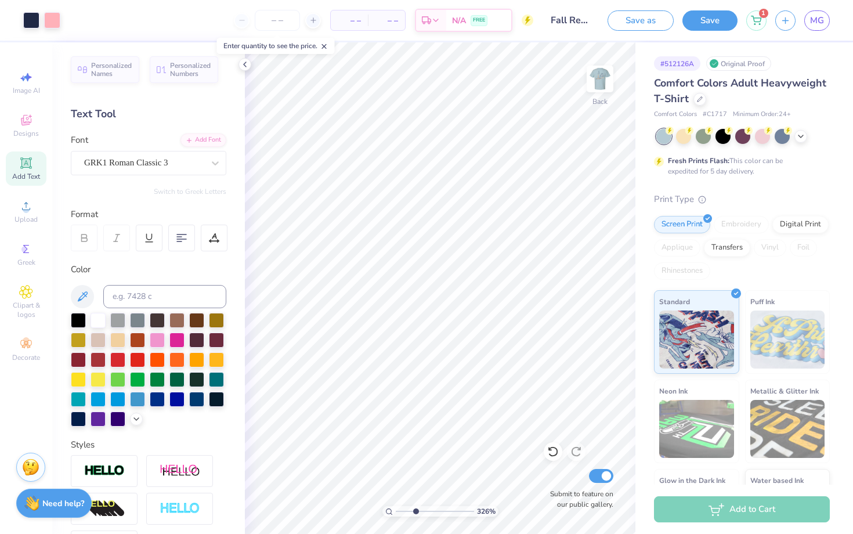
drag, startPoint x: 399, startPoint y: 510, endPoint x: 415, endPoint y: 509, distance: 15.7
click at [415, 509] on input "range" at bounding box center [435, 511] width 78 height 10
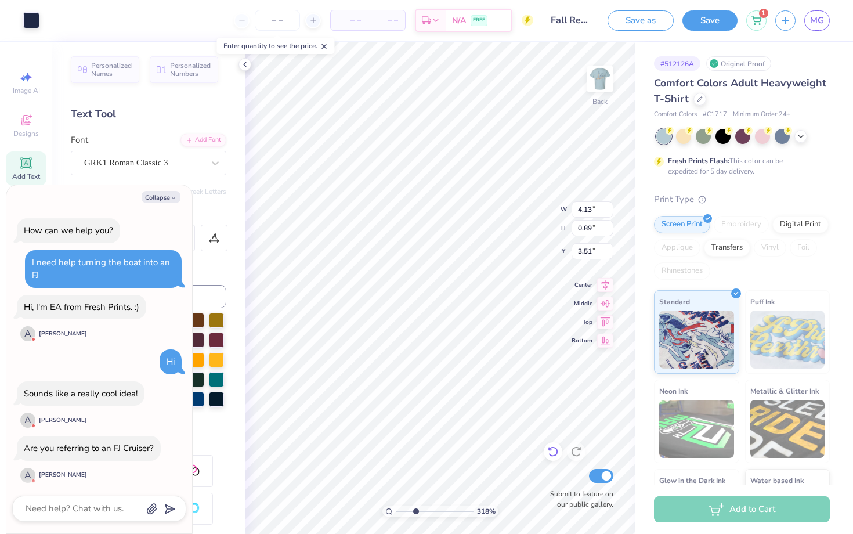
click at [550, 451] on icon at bounding box center [553, 451] width 12 height 12
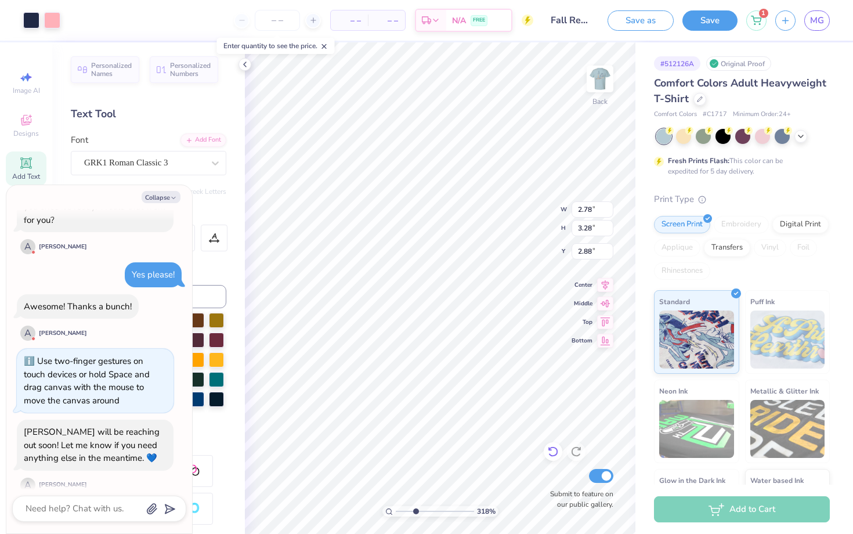
click at [556, 449] on icon at bounding box center [552, 452] width 10 height 10
click at [549, 452] on icon at bounding box center [553, 451] width 12 height 12
drag, startPoint x: 416, startPoint y: 513, endPoint x: 433, endPoint y: 513, distance: 17.4
click at [433, 513] on input "range" at bounding box center [435, 511] width 78 height 10
drag, startPoint x: 431, startPoint y: 511, endPoint x: 419, endPoint y: 509, distance: 12.3
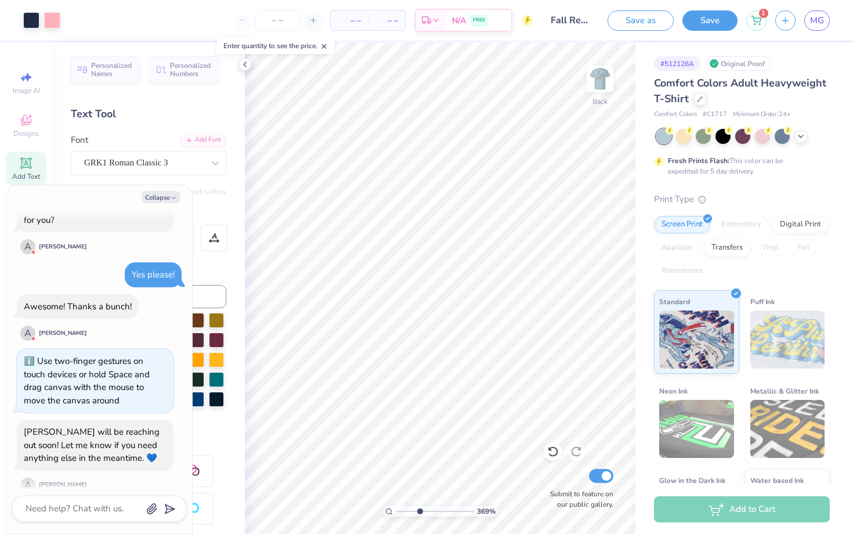
click at [419, 509] on input "range" at bounding box center [435, 511] width 78 height 10
click at [552, 451] on icon at bounding box center [553, 451] width 12 height 12
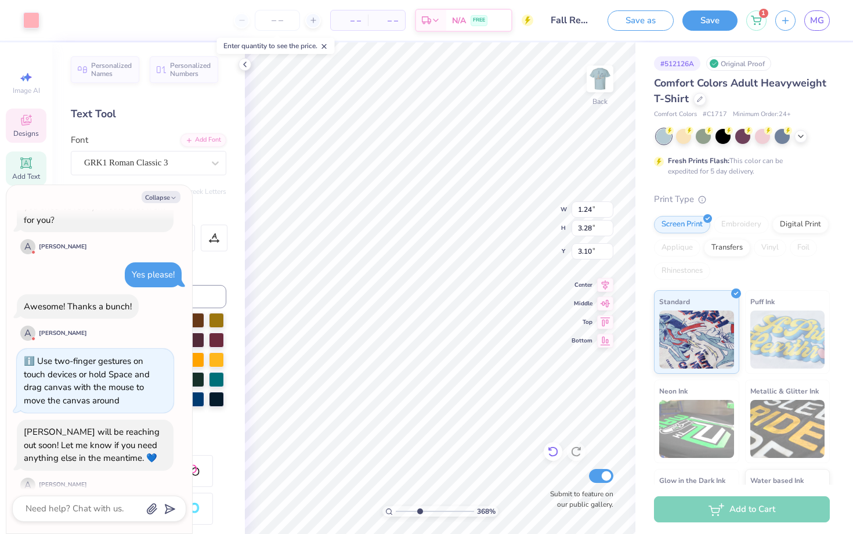
click at [552, 451] on icon at bounding box center [553, 451] width 12 height 12
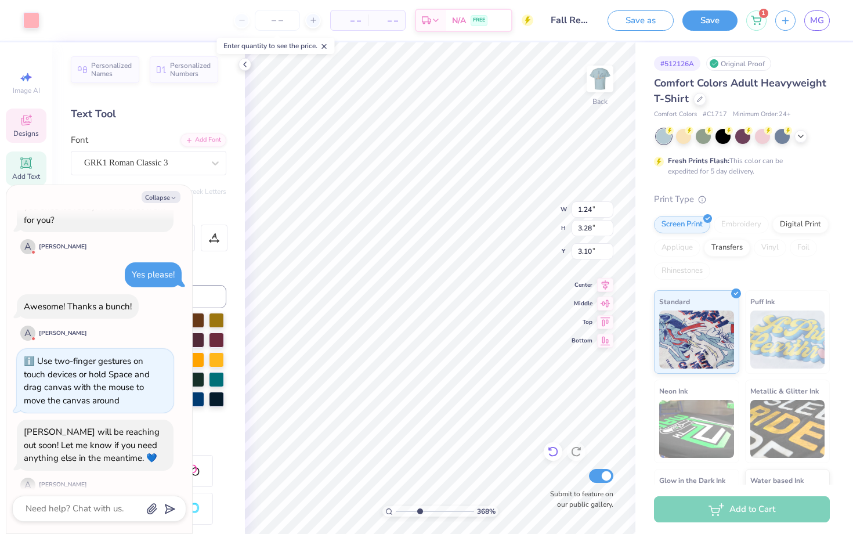
click at [552, 451] on icon at bounding box center [553, 451] width 12 height 12
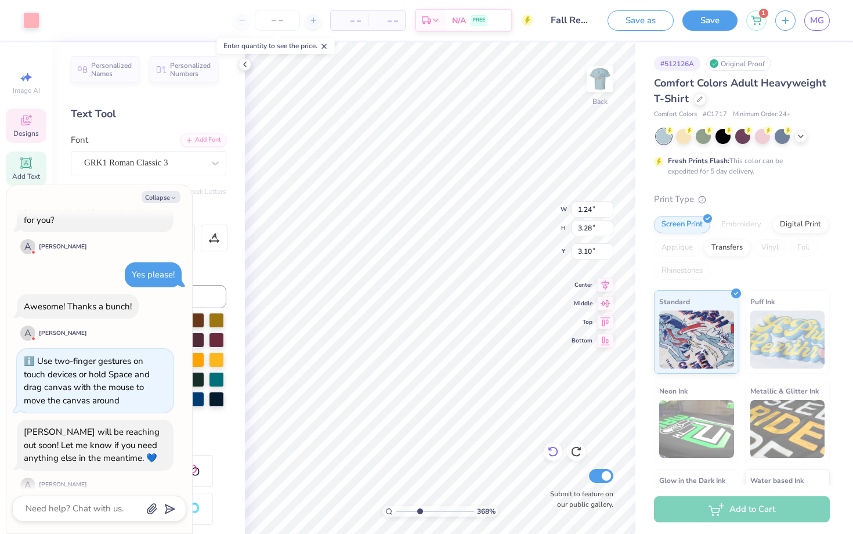
click at [552, 451] on icon at bounding box center [553, 451] width 12 height 12
click at [552, 449] on icon at bounding box center [553, 451] width 12 height 12
drag, startPoint x: 418, startPoint y: 512, endPoint x: 401, endPoint y: 510, distance: 16.3
click at [401, 510] on input "range" at bounding box center [435, 511] width 78 height 10
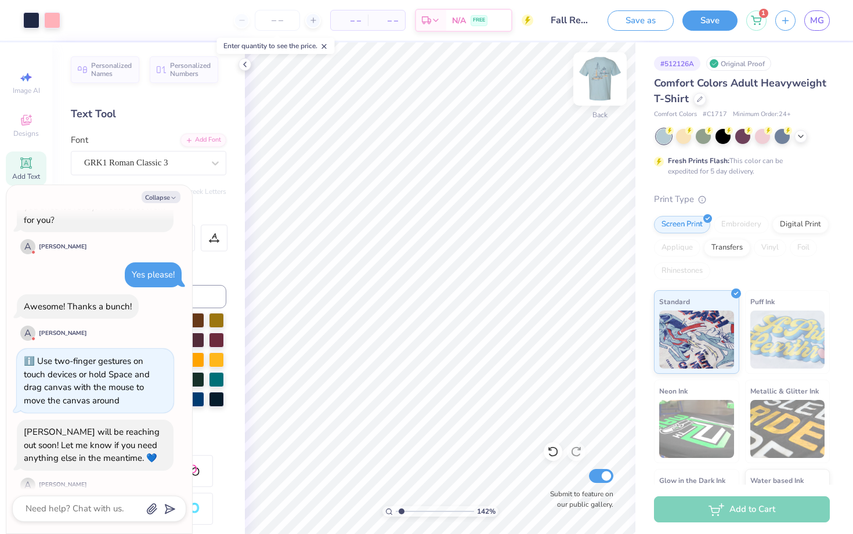
click at [603, 82] on img at bounding box center [599, 79] width 46 height 46
click at [605, 83] on img at bounding box center [599, 79] width 46 height 46
click at [246, 67] on icon at bounding box center [244, 64] width 9 height 9
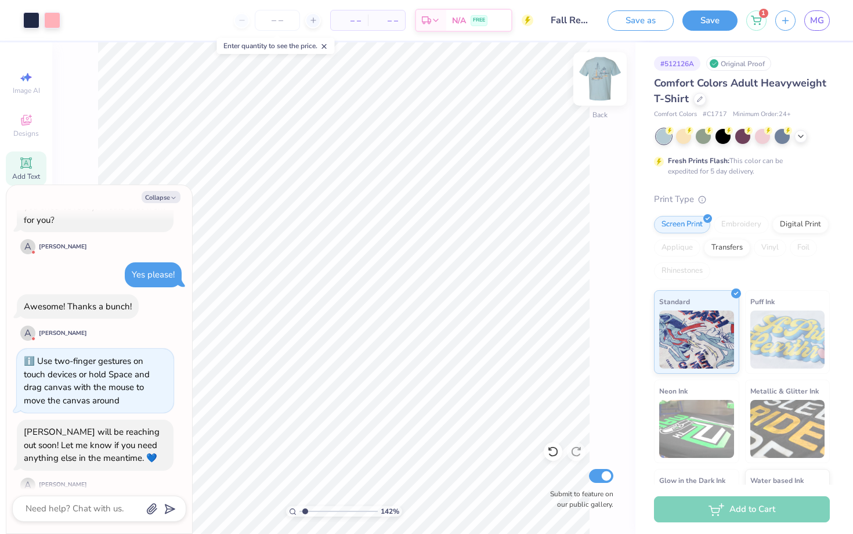
click at [612, 85] on img at bounding box center [599, 79] width 46 height 46
click at [611, 85] on img at bounding box center [599, 78] width 23 height 23
click at [173, 197] on icon "button" at bounding box center [173, 197] width 7 height 7
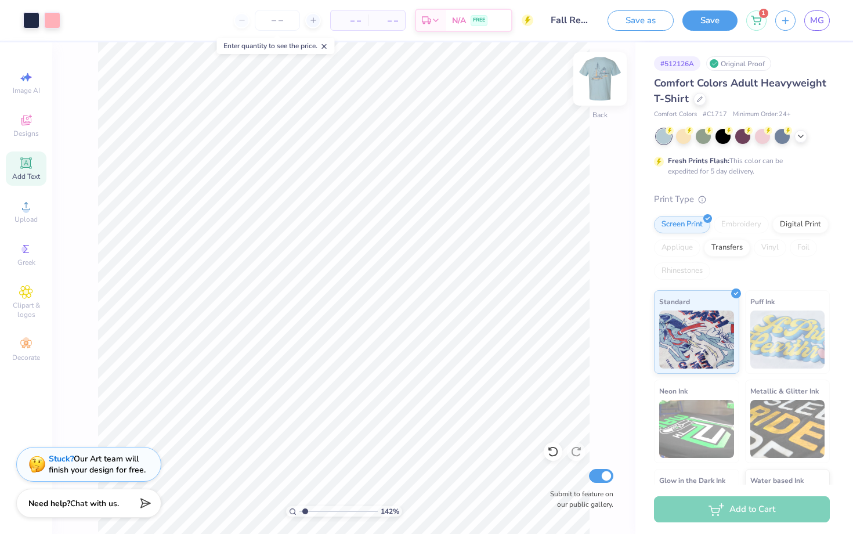
click at [604, 86] on img at bounding box center [599, 79] width 46 height 46
click at [604, 87] on img at bounding box center [599, 79] width 46 height 46
click at [608, 82] on img at bounding box center [599, 79] width 46 height 46
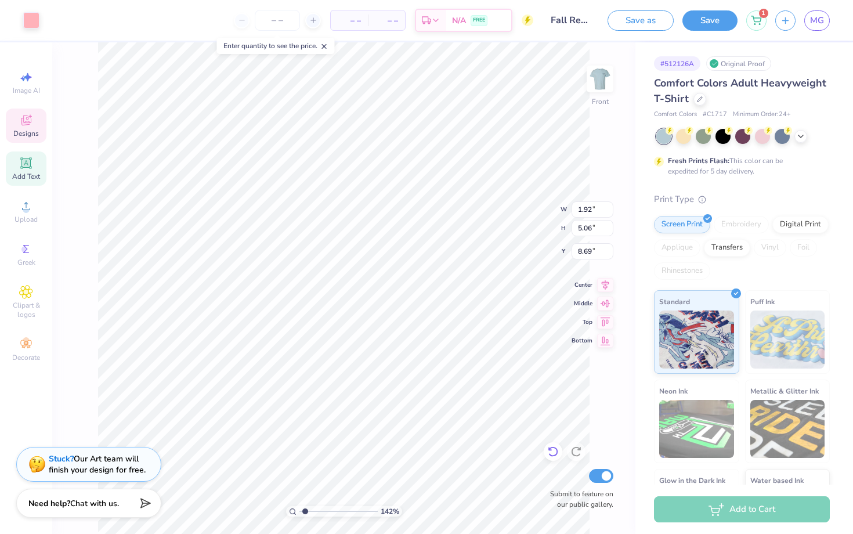
click at [552, 452] on icon at bounding box center [553, 451] width 12 height 12
drag, startPoint x: 303, startPoint y: 513, endPoint x: 339, endPoint y: 516, distance: 36.1
click at [339, 516] on input "range" at bounding box center [338, 511] width 78 height 10
drag, startPoint x: 337, startPoint y: 509, endPoint x: 306, endPoint y: 509, distance: 30.7
click at [306, 509] on input "range" at bounding box center [338, 511] width 78 height 10
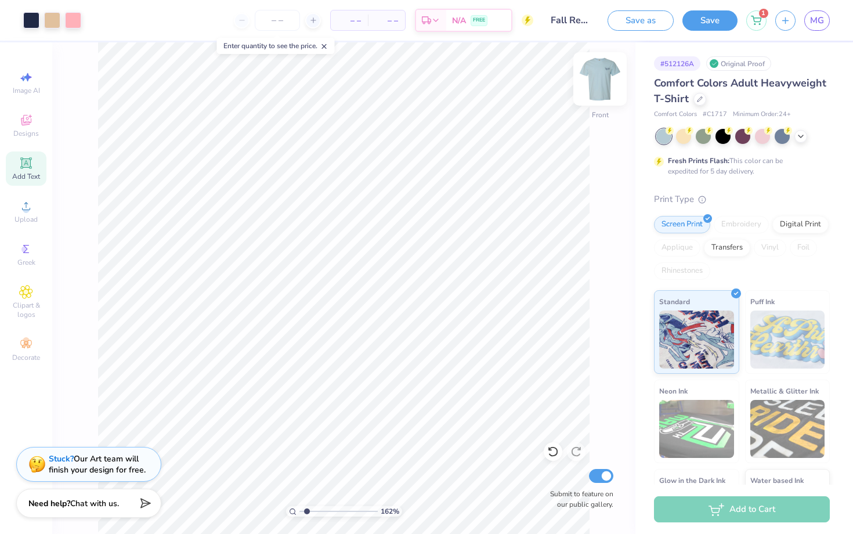
click at [596, 84] on img at bounding box center [599, 79] width 46 height 46
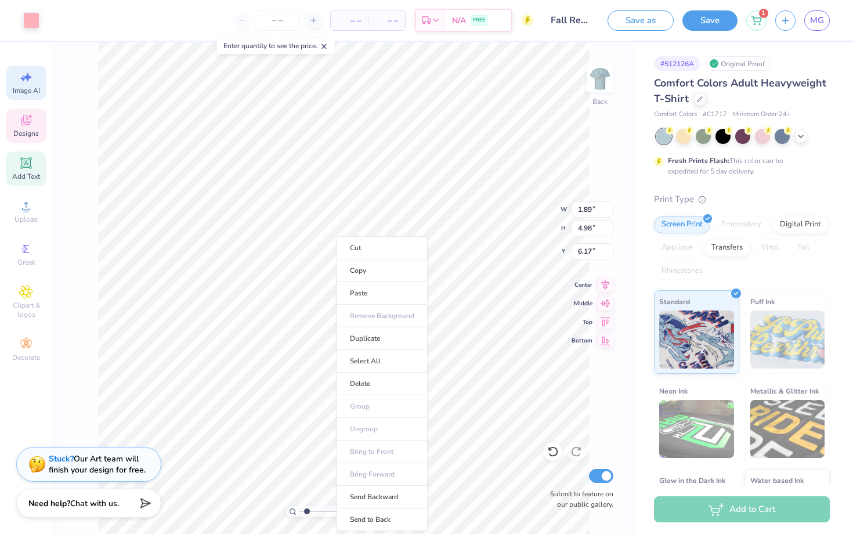
click at [28, 88] on span "Image AI" at bounding box center [26, 90] width 27 height 9
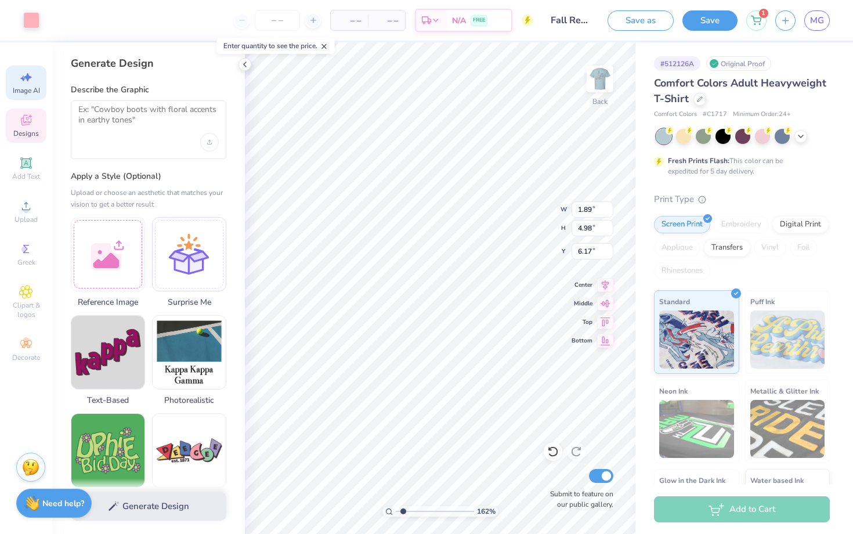
click at [143, 509] on div "Generate Design" at bounding box center [148, 506] width 193 height 56
click at [137, 495] on div "Generate Design" at bounding box center [148, 506] width 193 height 56
click at [90, 507] on div "Need help? Chat with us." at bounding box center [53, 502] width 75 height 29
click at [28, 79] on icon at bounding box center [28, 77] width 8 height 9
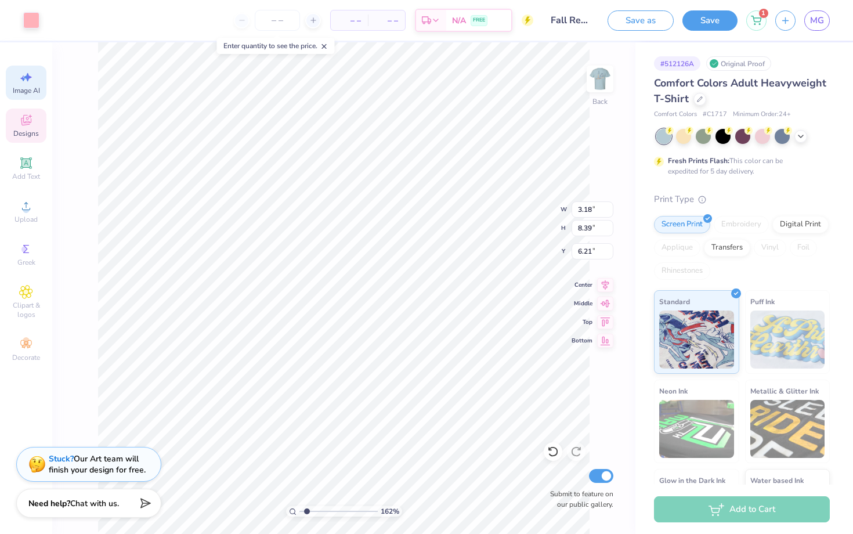
click at [23, 86] on span "Image AI" at bounding box center [26, 90] width 27 height 9
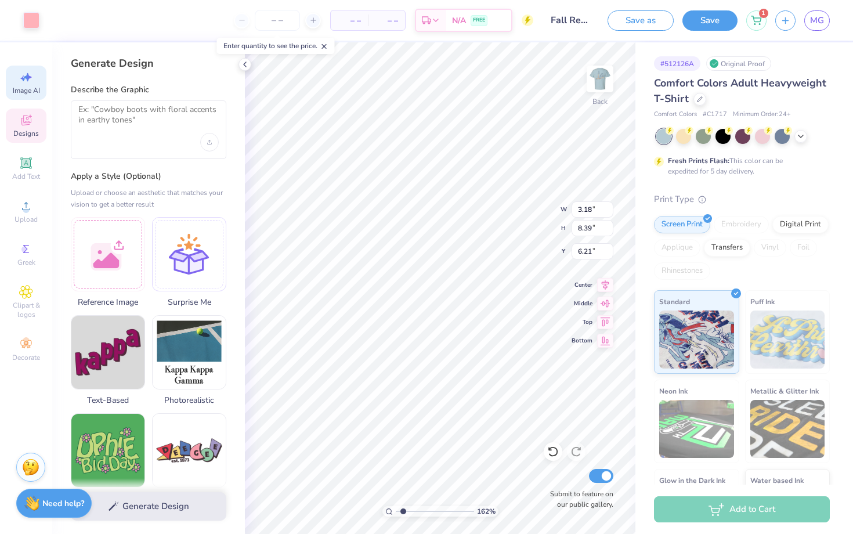
click at [24, 86] on span "Image AI" at bounding box center [26, 90] width 27 height 9
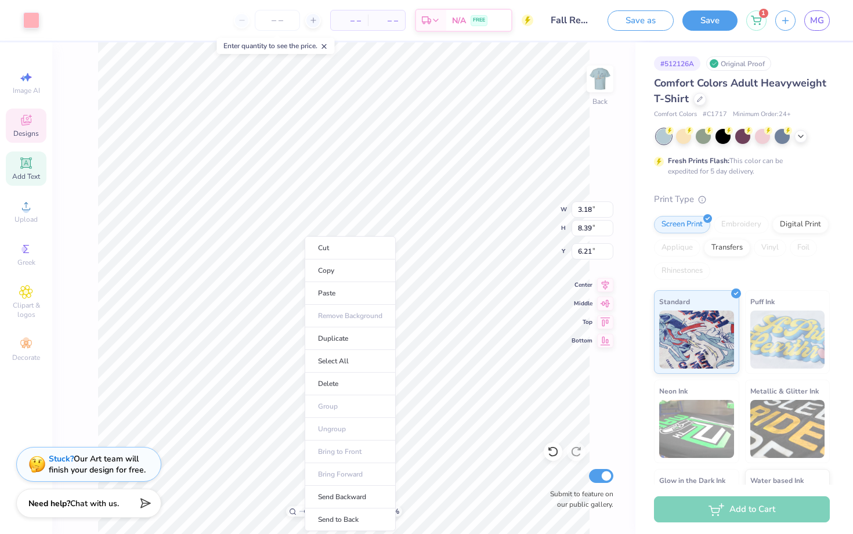
click at [28, 167] on icon at bounding box center [25, 162] width 11 height 11
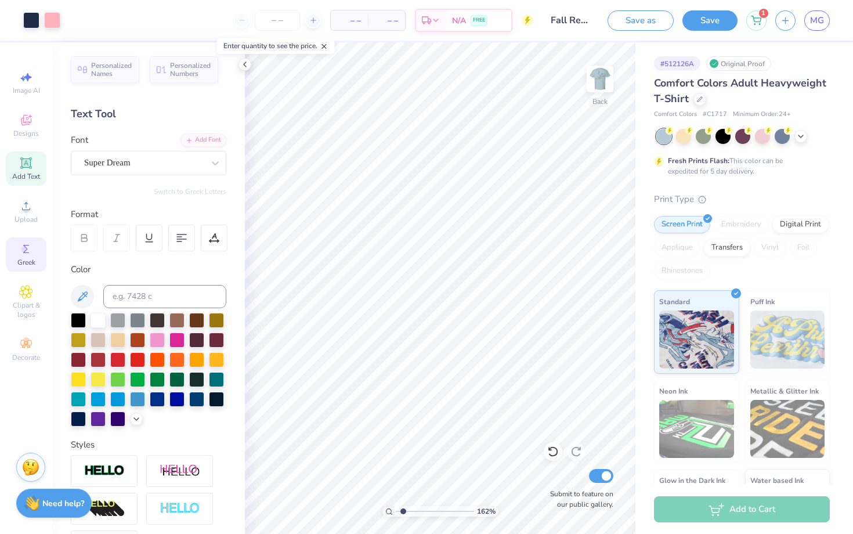
click at [28, 251] on icon at bounding box center [26, 249] width 14 height 14
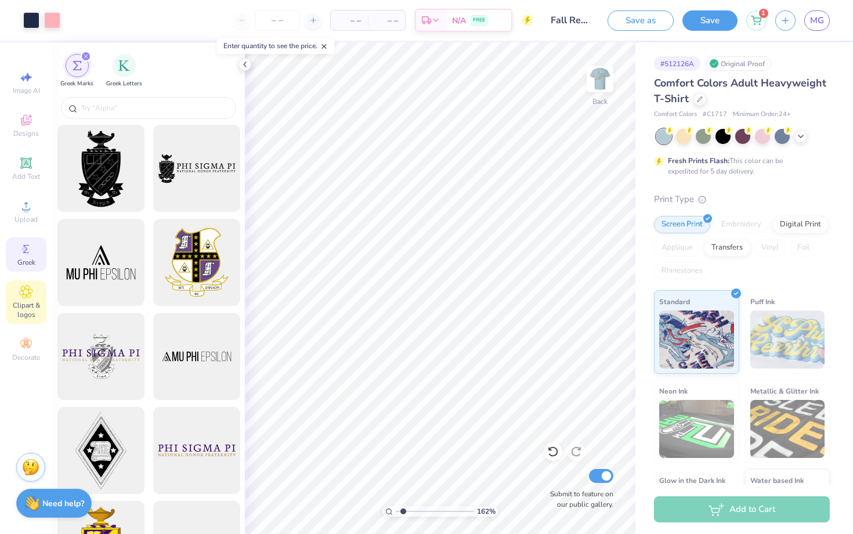
click at [38, 304] on span "Clipart & logos" at bounding box center [26, 309] width 41 height 19
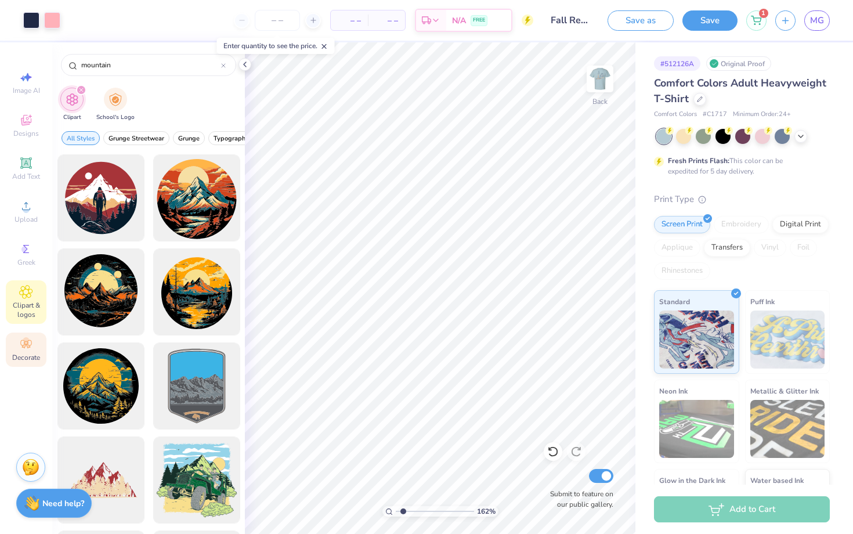
click at [32, 344] on icon at bounding box center [26, 344] width 14 height 14
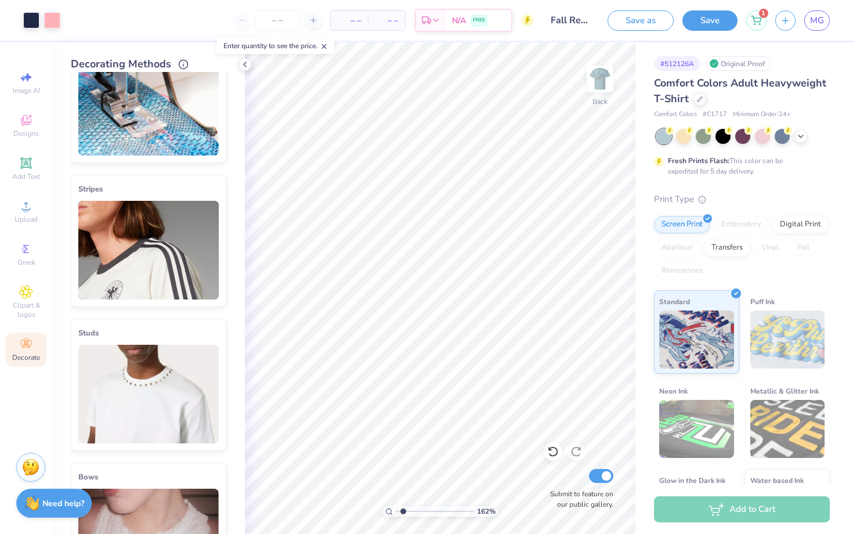
scroll to position [0, 0]
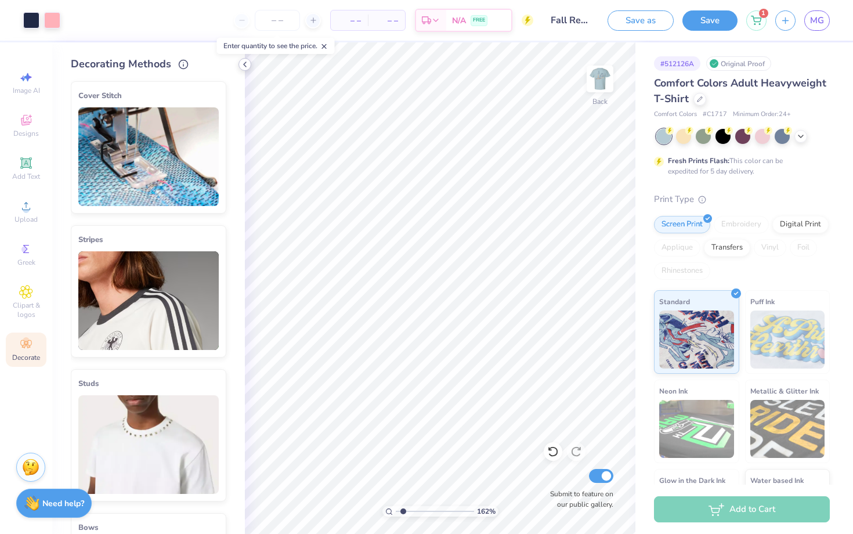
click at [247, 64] on icon at bounding box center [244, 64] width 9 height 9
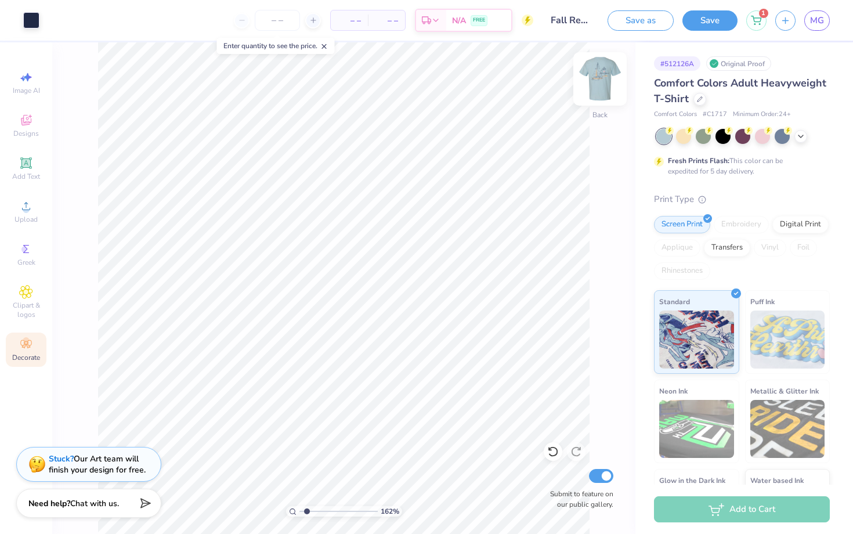
click at [604, 83] on img at bounding box center [599, 79] width 46 height 46
click at [604, 83] on img at bounding box center [599, 78] width 23 height 23
drag, startPoint x: 307, startPoint y: 510, endPoint x: 431, endPoint y: 517, distance: 124.3
click at [373, 516] on input "range" at bounding box center [336, 511] width 74 height 10
drag, startPoint x: 367, startPoint y: 512, endPoint x: 325, endPoint y: 498, distance: 43.8
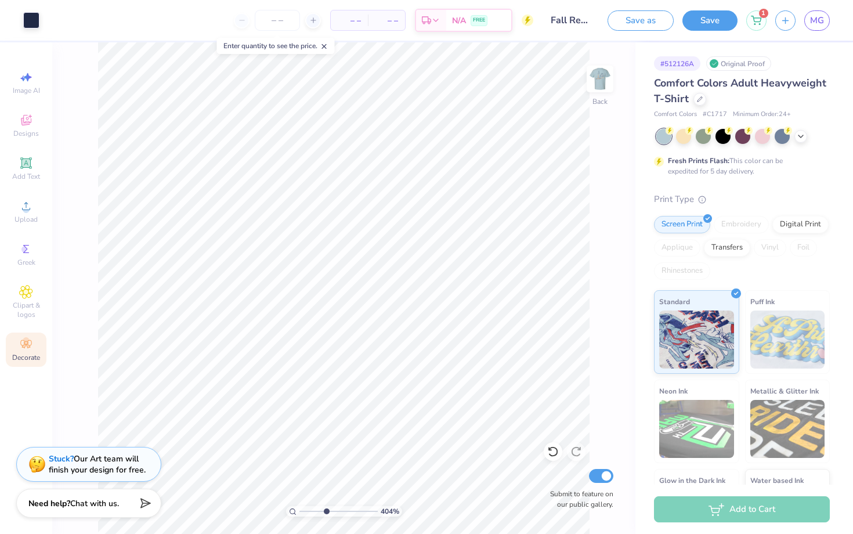
click at [325, 506] on input "range" at bounding box center [338, 511] width 78 height 10
drag, startPoint x: 326, startPoint y: 514, endPoint x: 317, endPoint y: 504, distance: 13.6
click at [317, 506] on input "range" at bounding box center [338, 511] width 78 height 10
click at [603, 91] on img at bounding box center [599, 79] width 46 height 46
click at [596, 89] on img at bounding box center [599, 79] width 46 height 46
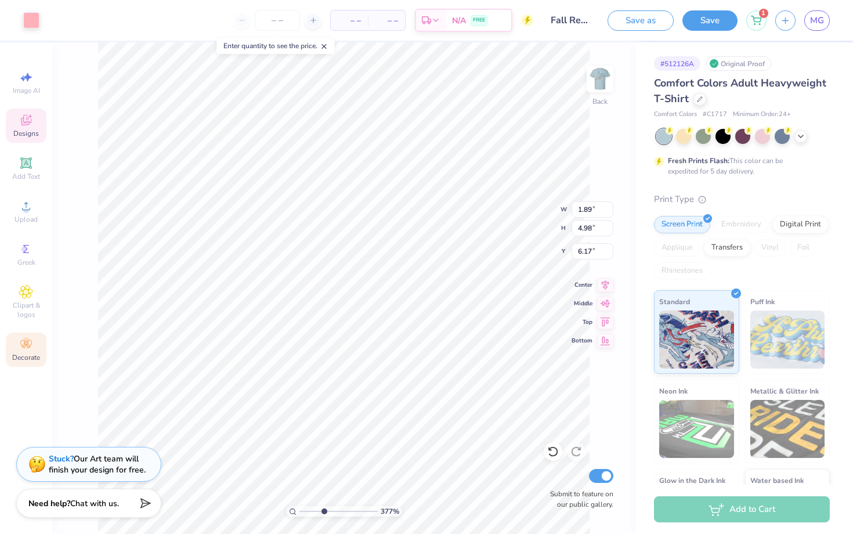
click at [323, 508] on input "range" at bounding box center [338, 511] width 78 height 10
drag, startPoint x: 323, startPoint y: 508, endPoint x: 269, endPoint y: 512, distance: 54.7
click at [299, 512] on input "range" at bounding box center [338, 511] width 78 height 10
drag, startPoint x: 301, startPoint y: 512, endPoint x: 327, endPoint y: 513, distance: 26.2
click at [327, 513] on input "range" at bounding box center [338, 511] width 78 height 10
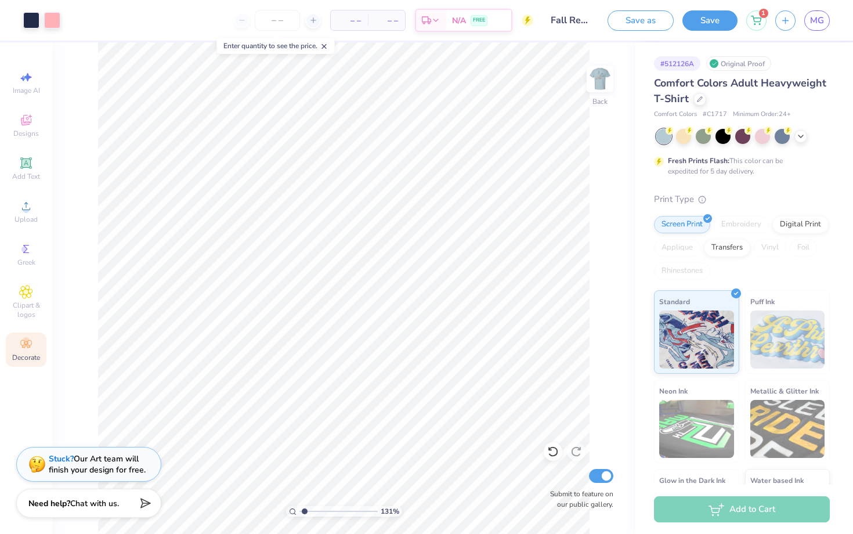
drag, startPoint x: 325, startPoint y: 512, endPoint x: 304, endPoint y: 509, distance: 21.7
click at [304, 509] on input "range" at bounding box center [338, 511] width 78 height 10
click at [595, 90] on img at bounding box center [599, 79] width 46 height 46
click at [605, 70] on img at bounding box center [599, 79] width 46 height 46
click at [90, 505] on span "Chat with us." at bounding box center [94, 501] width 49 height 11
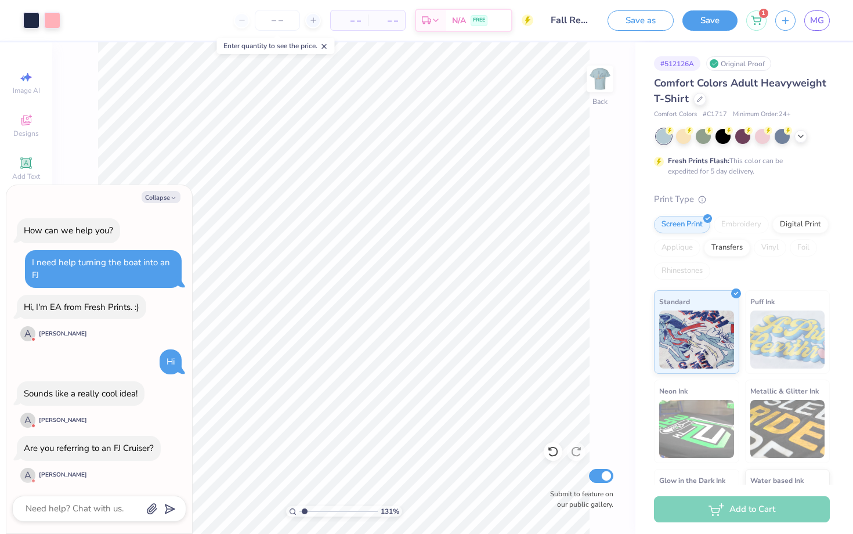
scroll to position [767, 0]
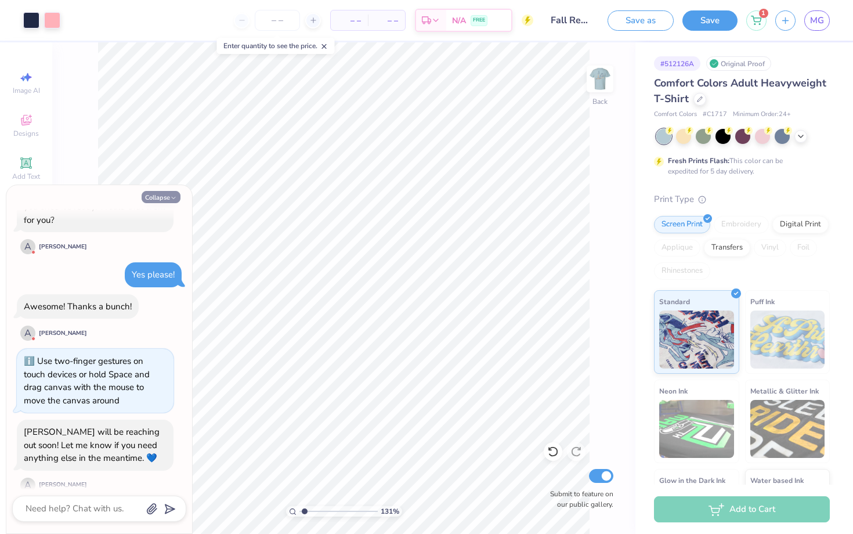
click at [172, 200] on icon "button" at bounding box center [173, 197] width 7 height 7
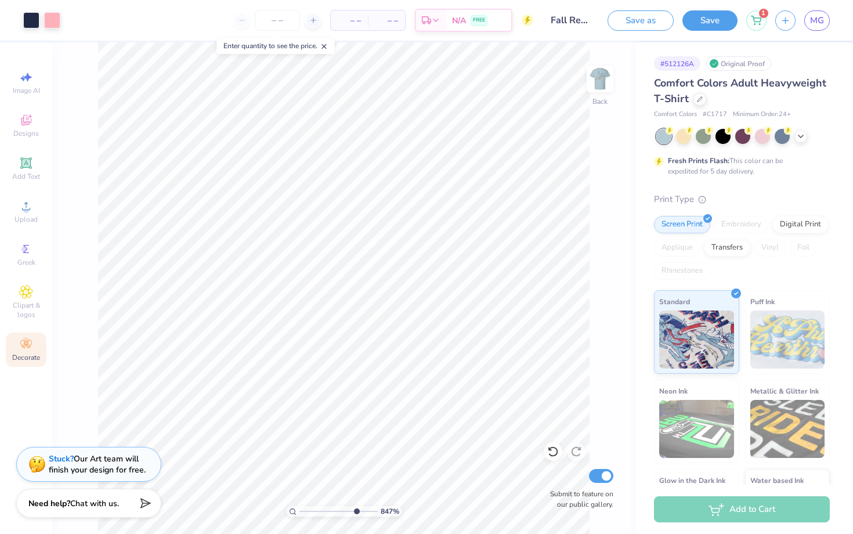
drag, startPoint x: 301, startPoint y: 512, endPoint x: 354, endPoint y: 512, distance: 52.8
click at [354, 513] on input "range" at bounding box center [338, 511] width 78 height 10
click at [354, 507] on input "range" at bounding box center [338, 511] width 78 height 10
drag, startPoint x: 355, startPoint y: 510, endPoint x: 334, endPoint y: 509, distance: 20.9
click at [334, 510] on input "range" at bounding box center [338, 511] width 78 height 10
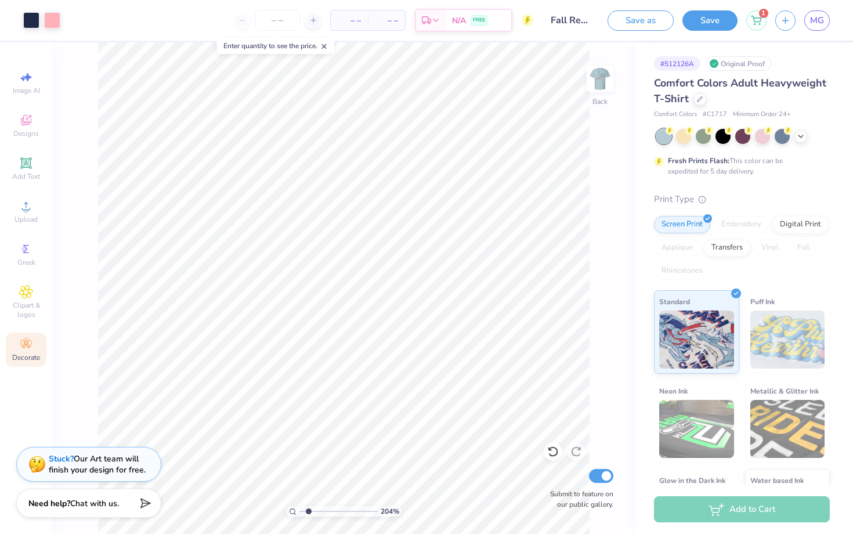
drag, startPoint x: 332, startPoint y: 512, endPoint x: 308, endPoint y: 513, distance: 24.4
click at [308, 513] on input "range" at bounding box center [338, 511] width 78 height 10
click at [598, 72] on img at bounding box center [599, 79] width 46 height 46
click at [598, 72] on img at bounding box center [599, 78] width 23 height 23
drag, startPoint x: 311, startPoint y: 512, endPoint x: 322, endPoint y: 513, distance: 11.0
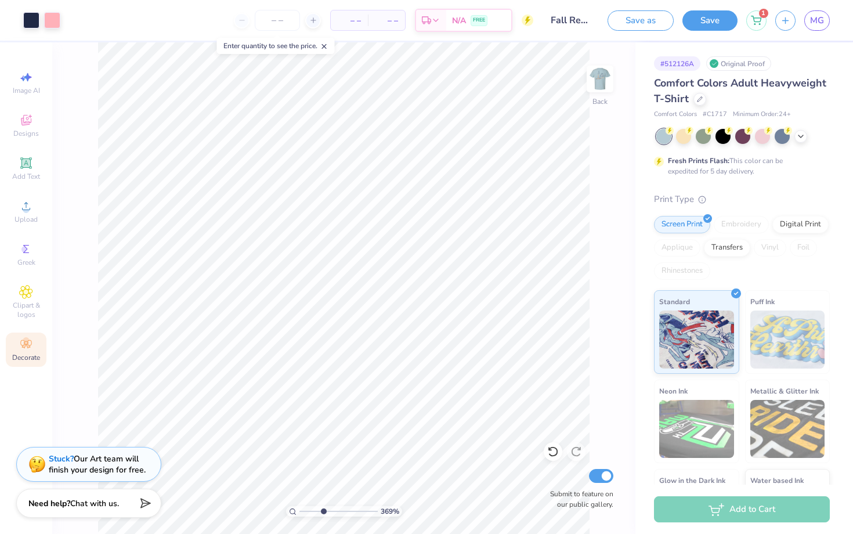
click at [322, 513] on input "range" at bounding box center [338, 511] width 78 height 10
click at [633, 97] on div "360 % Back Submit to feature on our public gallery." at bounding box center [343, 287] width 583 height 491
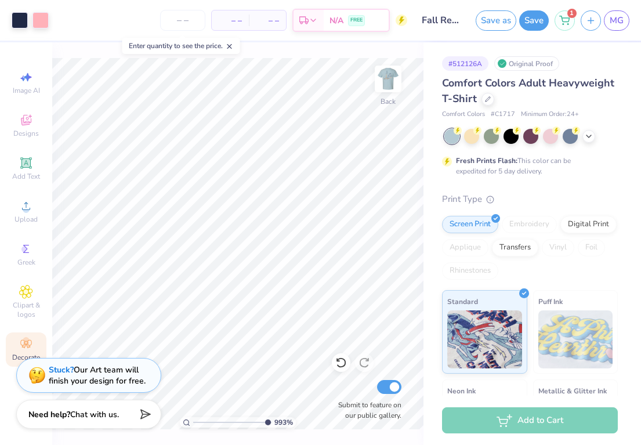
drag, startPoint x: 197, startPoint y: 417, endPoint x: 265, endPoint y: 418, distance: 68.4
click at [265, 418] on input "range" at bounding box center [232, 422] width 78 height 10
drag, startPoint x: 264, startPoint y: 420, endPoint x: 237, endPoint y: 420, distance: 27.8
click at [237, 420] on input "range" at bounding box center [232, 422] width 78 height 10
click at [530, 17] on button "Save" at bounding box center [534, 19] width 30 height 20
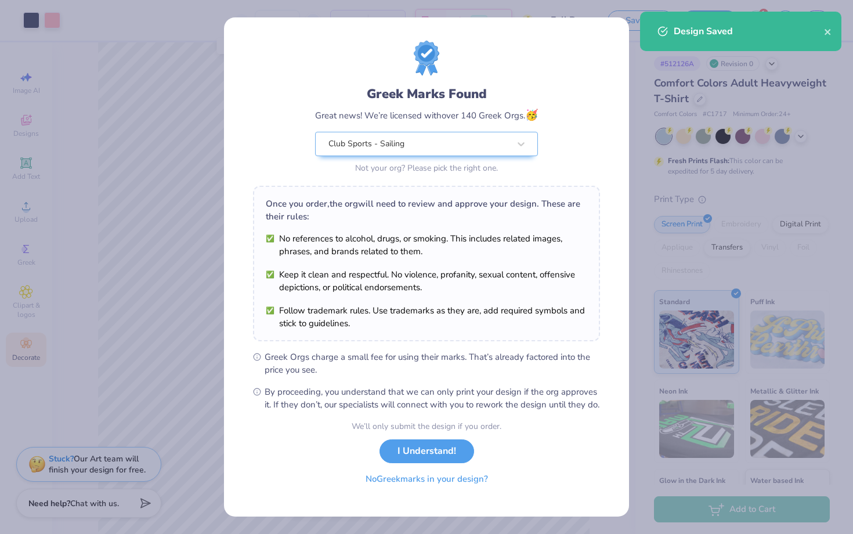
click at [397, 491] on button "No Greek marks in your design?" at bounding box center [427, 479] width 142 height 24
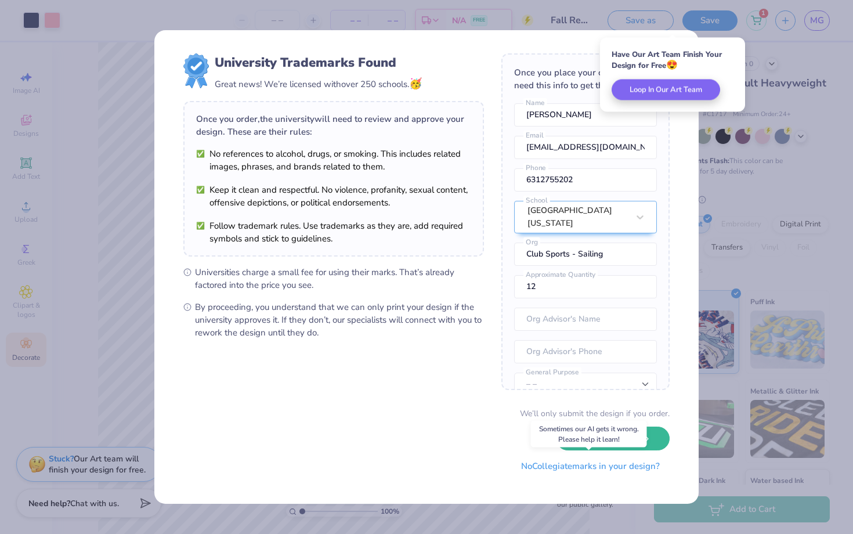
click at [550, 467] on button "No Collegiate marks in your design?" at bounding box center [590, 466] width 158 height 24
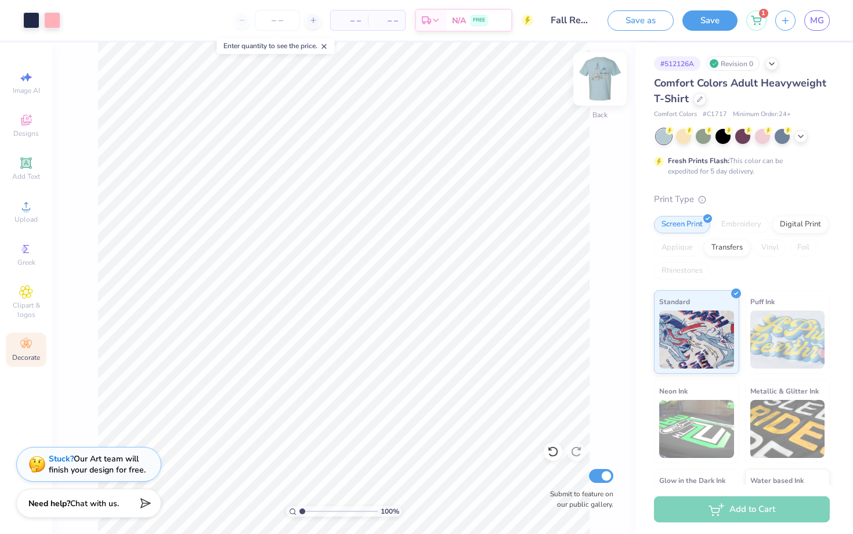
click at [589, 89] on img at bounding box center [599, 79] width 46 height 46
click at [589, 89] on img at bounding box center [599, 78] width 23 height 23
drag, startPoint x: 304, startPoint y: 509, endPoint x: 302, endPoint y: 487, distance: 22.1
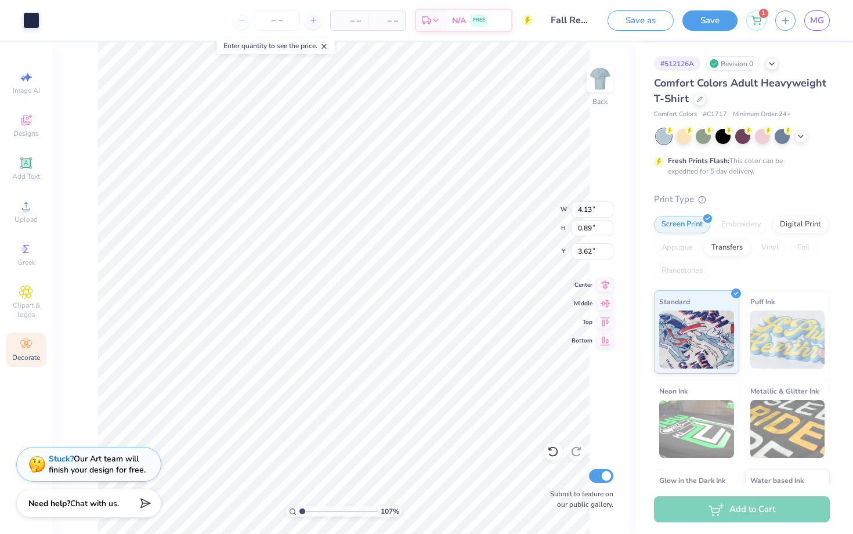
click at [302, 506] on input "range" at bounding box center [338, 511] width 78 height 10
drag, startPoint x: 303, startPoint y: 511, endPoint x: 311, endPoint y: 511, distance: 8.1
click at [311, 511] on input "range" at bounding box center [338, 511] width 78 height 10
drag, startPoint x: 312, startPoint y: 513, endPoint x: 304, endPoint y: 514, distance: 8.2
click at [304, 514] on input "range" at bounding box center [338, 511] width 78 height 10
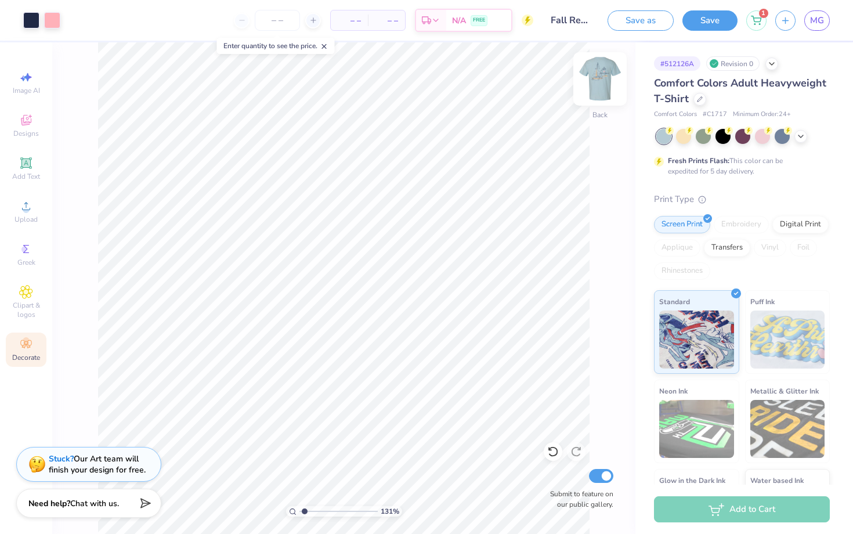
click at [604, 100] on div "Back" at bounding box center [599, 86] width 27 height 41
click at [604, 102] on div at bounding box center [599, 78] width 53 height 53
click at [594, 82] on img at bounding box center [599, 79] width 46 height 46
click at [602, 84] on img at bounding box center [599, 79] width 46 height 46
click at [616, 67] on img at bounding box center [599, 79] width 46 height 46
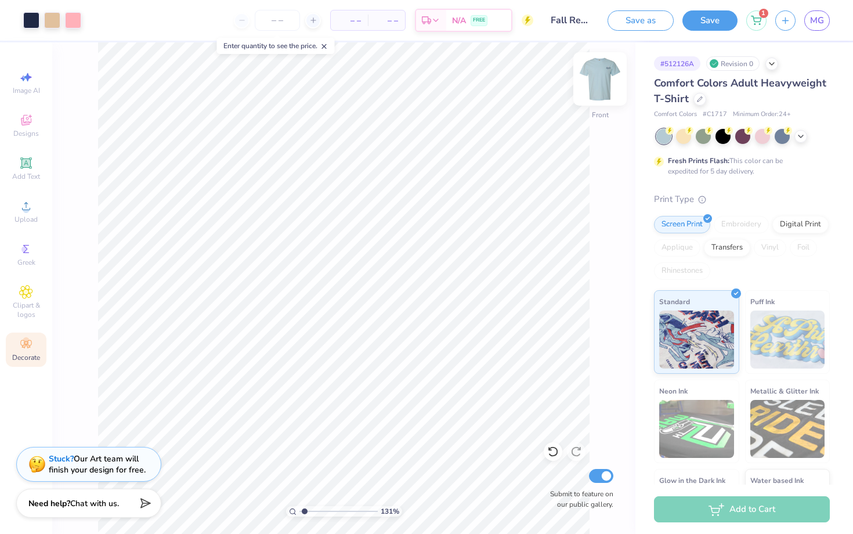
click at [607, 74] on img at bounding box center [599, 79] width 46 height 46
click at [694, 23] on button "Save" at bounding box center [709, 19] width 55 height 20
click at [596, 91] on img at bounding box center [599, 79] width 46 height 46
click at [74, 24] on div at bounding box center [73, 19] width 16 height 16
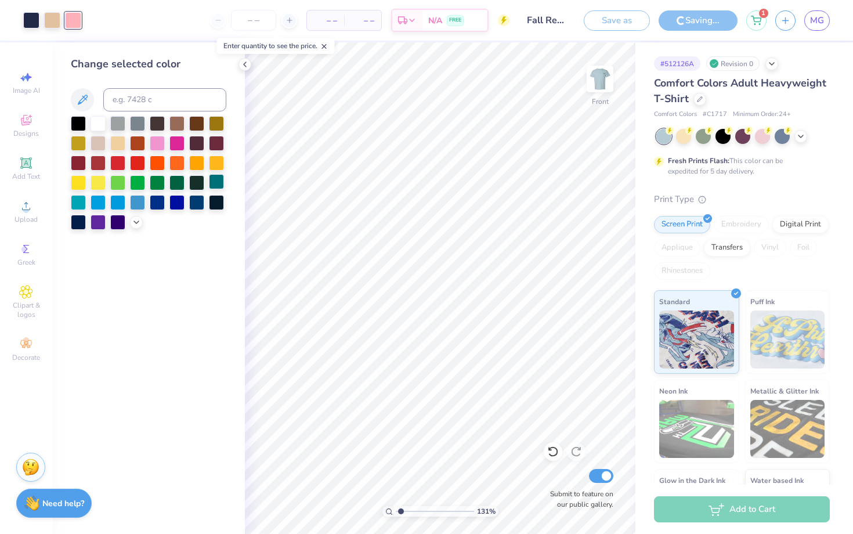
click at [211, 187] on div at bounding box center [216, 181] width 15 height 15
click at [139, 222] on icon at bounding box center [136, 220] width 9 height 9
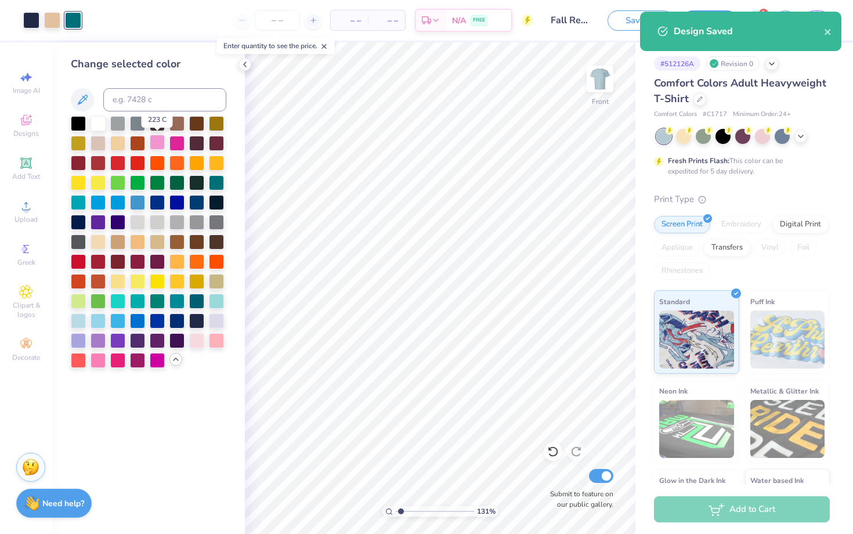
click at [161, 136] on div at bounding box center [157, 142] width 15 height 15
click at [179, 141] on div at bounding box center [176, 142] width 15 height 15
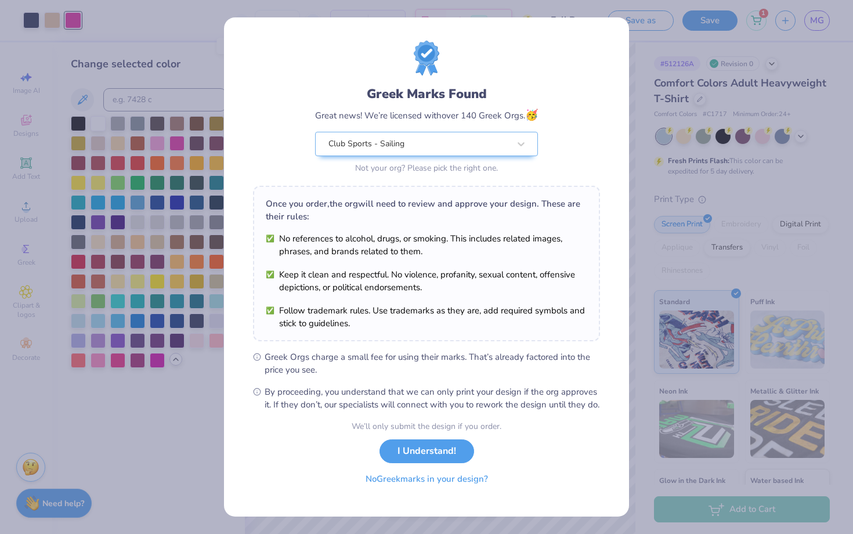
click at [383, 491] on button "No Greek marks in your design?" at bounding box center [427, 479] width 142 height 24
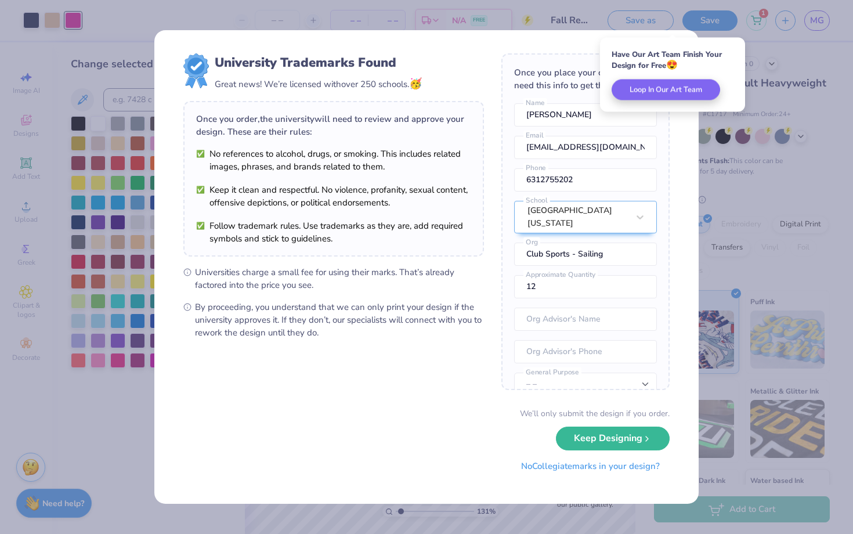
click at [581, 468] on button "No Collegiate marks in your design?" at bounding box center [590, 466] width 158 height 24
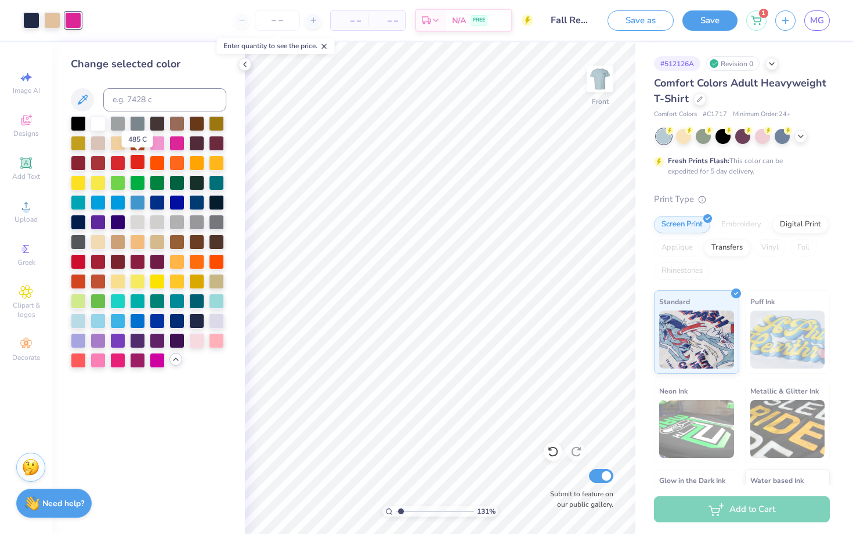
click at [139, 162] on div at bounding box center [137, 161] width 15 height 15
click at [119, 161] on div at bounding box center [117, 161] width 15 height 15
click at [163, 166] on div at bounding box center [157, 161] width 15 height 15
click at [179, 166] on div at bounding box center [176, 161] width 15 height 15
click at [191, 168] on div at bounding box center [196, 161] width 15 height 15
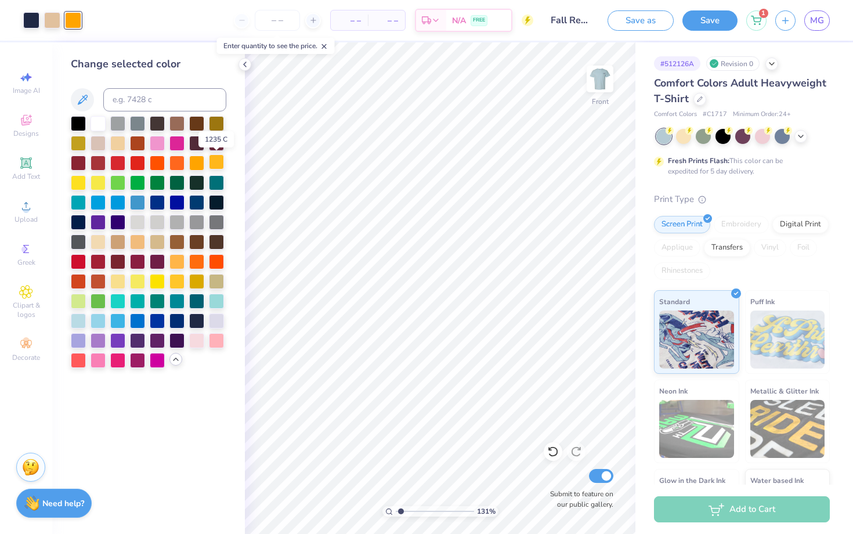
click at [219, 164] on div at bounding box center [216, 161] width 15 height 15
click at [138, 262] on div at bounding box center [137, 260] width 15 height 15
click at [155, 262] on div at bounding box center [157, 260] width 15 height 15
click at [224, 324] on div at bounding box center [216, 319] width 15 height 15
click at [139, 281] on div at bounding box center [137, 280] width 15 height 15
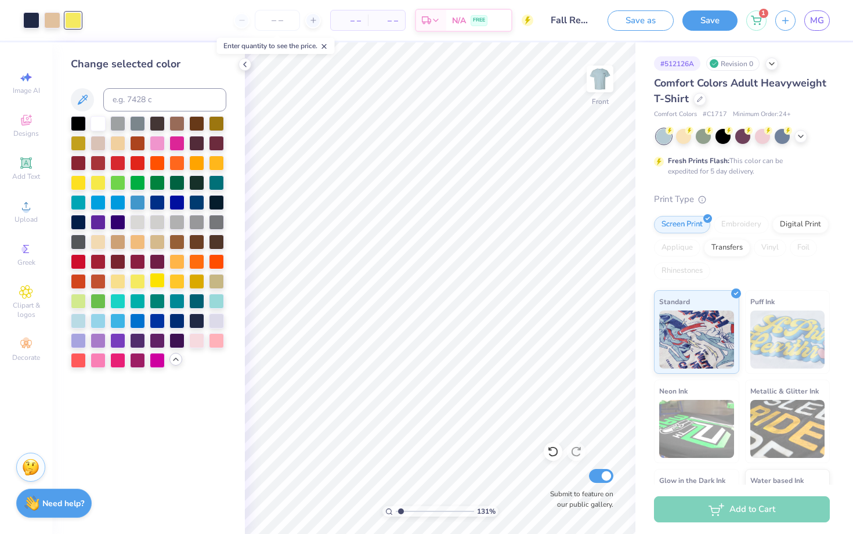
click at [151, 282] on div at bounding box center [157, 280] width 15 height 15
click at [164, 283] on div at bounding box center [157, 280] width 15 height 15
click at [179, 283] on div at bounding box center [176, 280] width 15 height 15
click at [192, 283] on div at bounding box center [196, 280] width 15 height 15
click at [219, 322] on div at bounding box center [216, 319] width 15 height 15
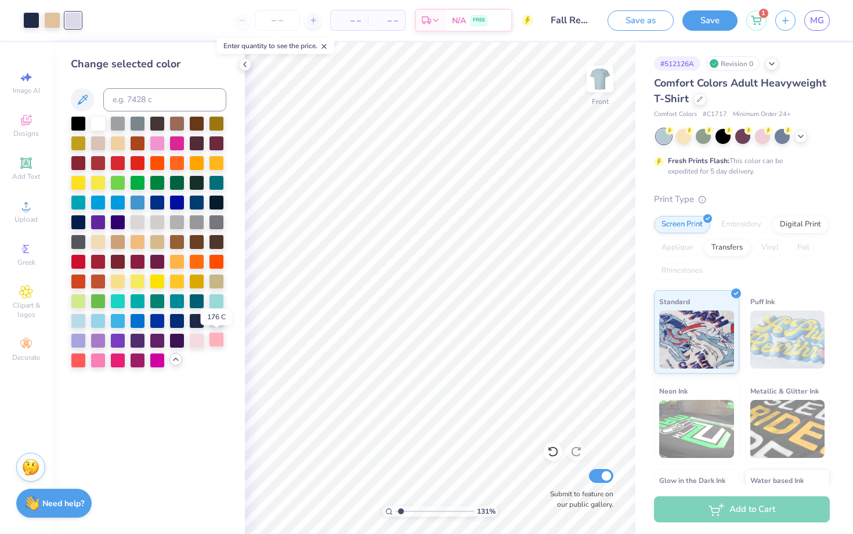
click at [219, 333] on div at bounding box center [216, 339] width 15 height 15
click at [199, 336] on div at bounding box center [196, 339] width 15 height 15
click at [155, 362] on div at bounding box center [157, 358] width 15 height 15
click at [220, 339] on div at bounding box center [216, 339] width 15 height 15
click at [86, 106] on icon at bounding box center [82, 100] width 14 height 14
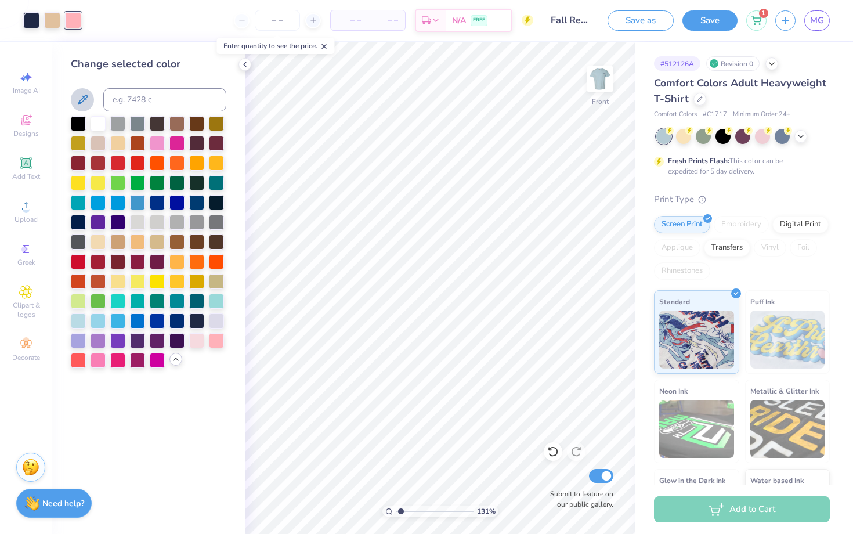
click at [84, 101] on icon at bounding box center [82, 100] width 14 height 14
click at [84, 96] on icon at bounding box center [83, 100] width 10 height 10
click at [85, 108] on button at bounding box center [82, 99] width 23 height 23
click at [85, 101] on icon at bounding box center [82, 100] width 14 height 14
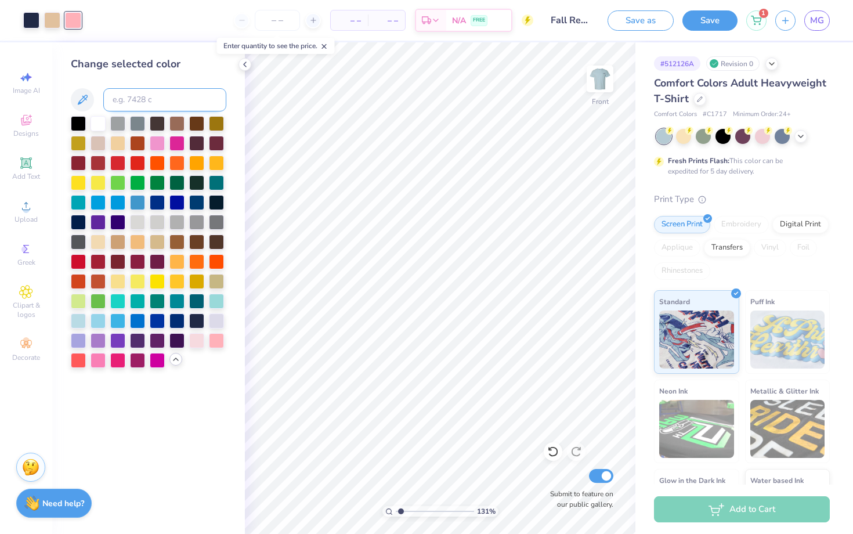
click at [158, 101] on input at bounding box center [164, 99] width 123 height 23
click at [177, 358] on icon at bounding box center [175, 358] width 9 height 9
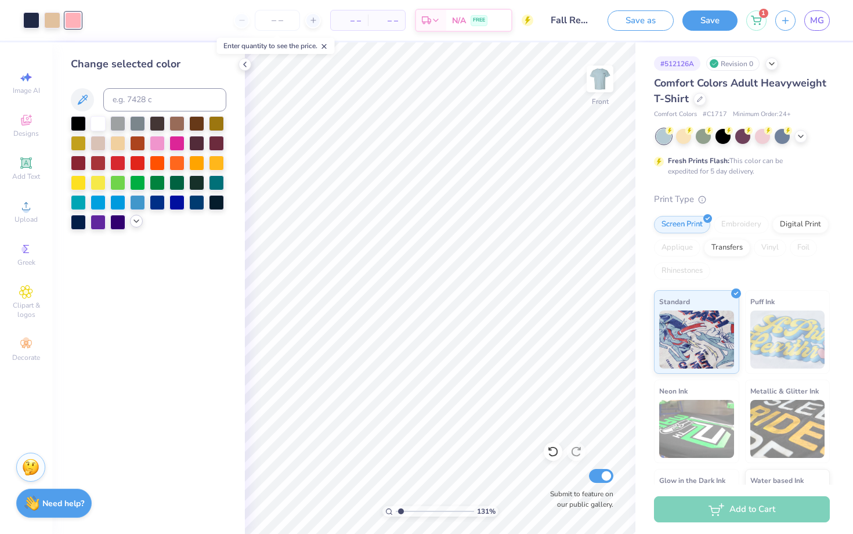
click at [91, 89] on div at bounding box center [148, 99] width 155 height 23
click at [91, 91] on div at bounding box center [148, 99] width 155 height 23
click at [83, 100] on icon at bounding box center [82, 100] width 14 height 14
click at [184, 328] on div "Change selected color" at bounding box center [148, 287] width 193 height 491
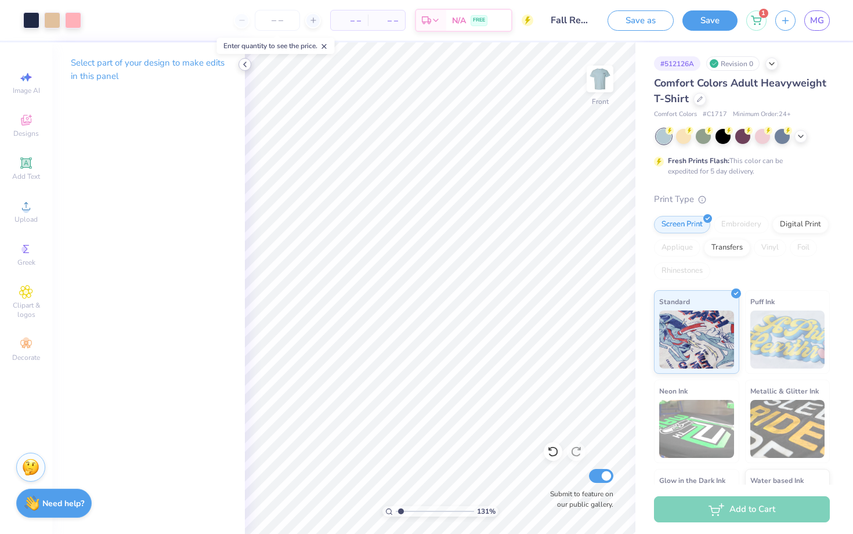
click at [246, 63] on icon at bounding box center [244, 64] width 9 height 9
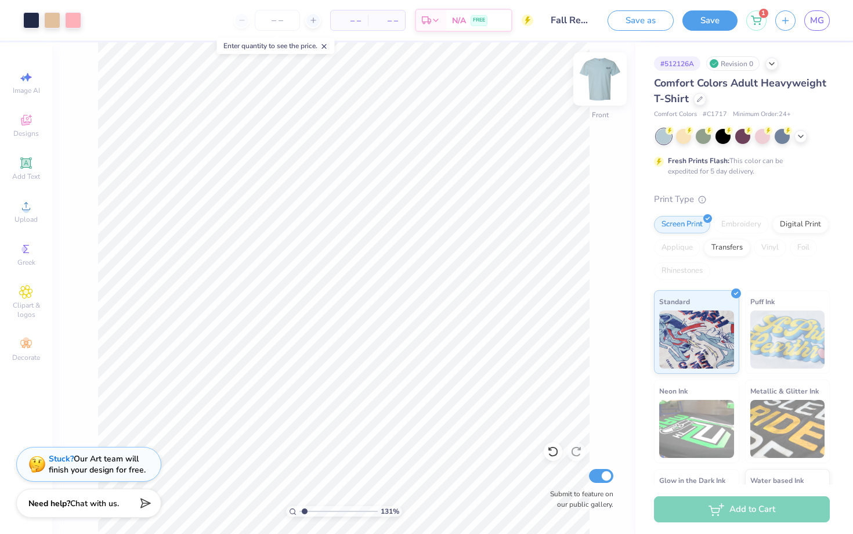
click at [594, 77] on img at bounding box center [599, 79] width 46 height 46
click at [594, 77] on img at bounding box center [599, 78] width 23 height 23
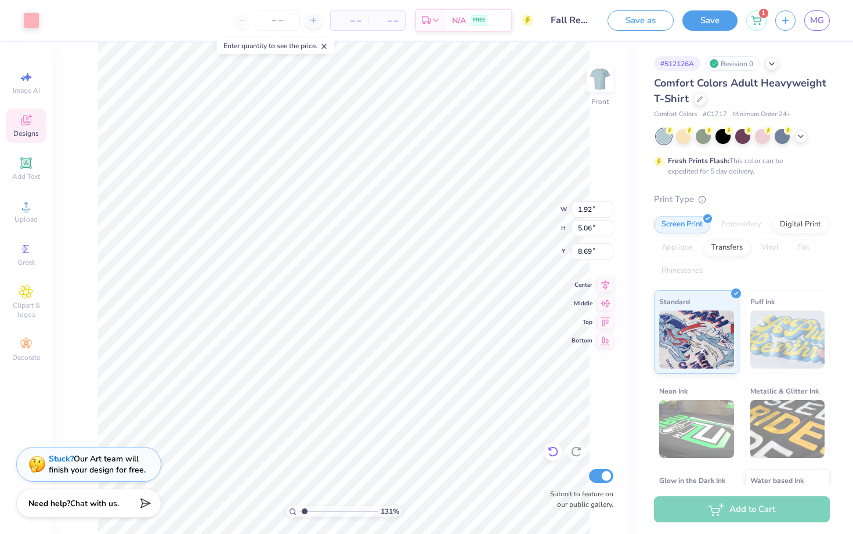
click at [555, 453] on icon at bounding box center [553, 451] width 12 height 12
click at [706, 27] on button "Save" at bounding box center [709, 20] width 55 height 20
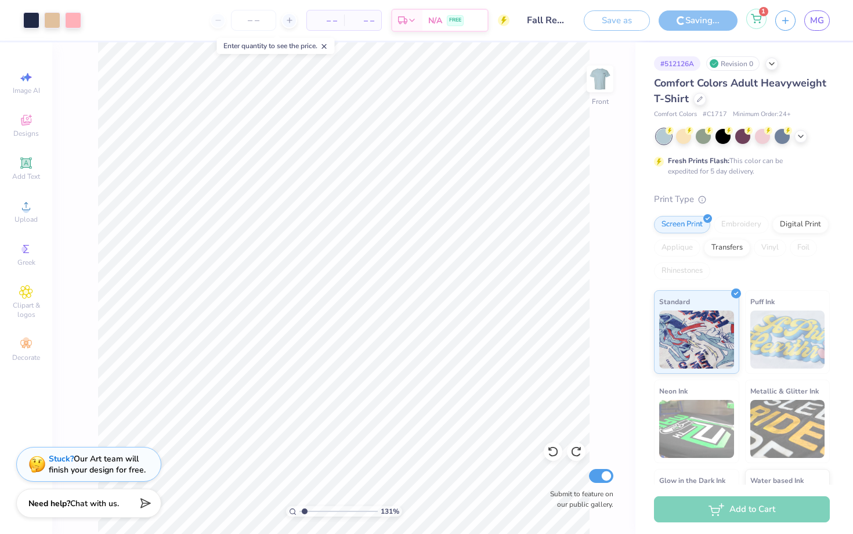
click at [755, 12] on div "1" at bounding box center [756, 19] width 20 height 20
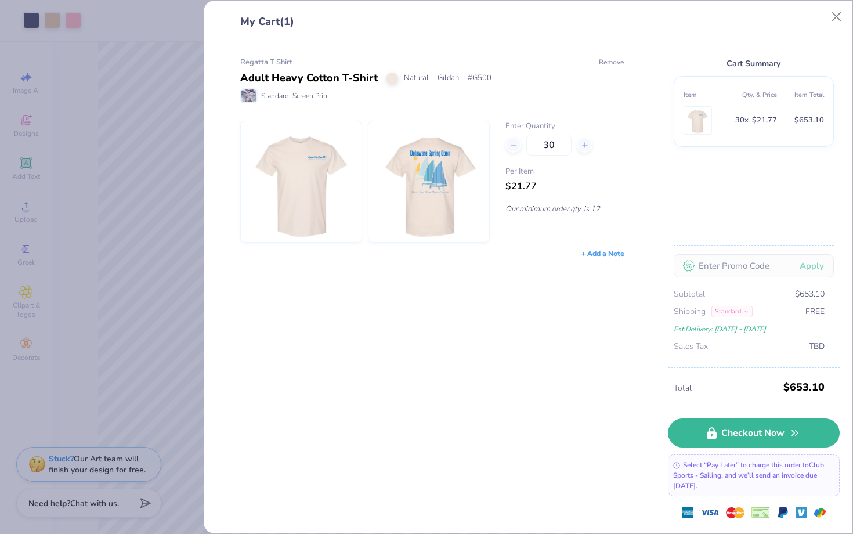
click at [601, 59] on button "Remove" at bounding box center [611, 62] width 26 height 10
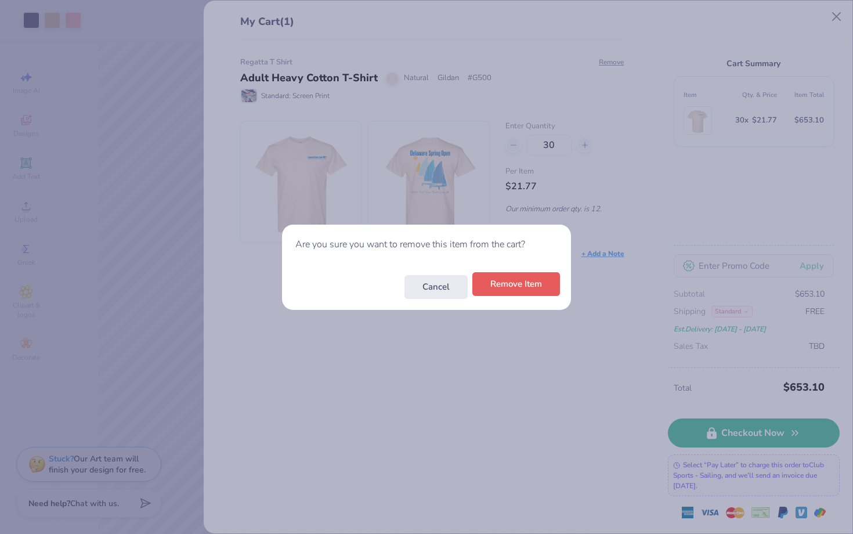
click at [521, 297] on div "Cancel Remove Item" at bounding box center [426, 286] width 289 height 45
click at [523, 288] on button "Remove Item" at bounding box center [516, 284] width 88 height 24
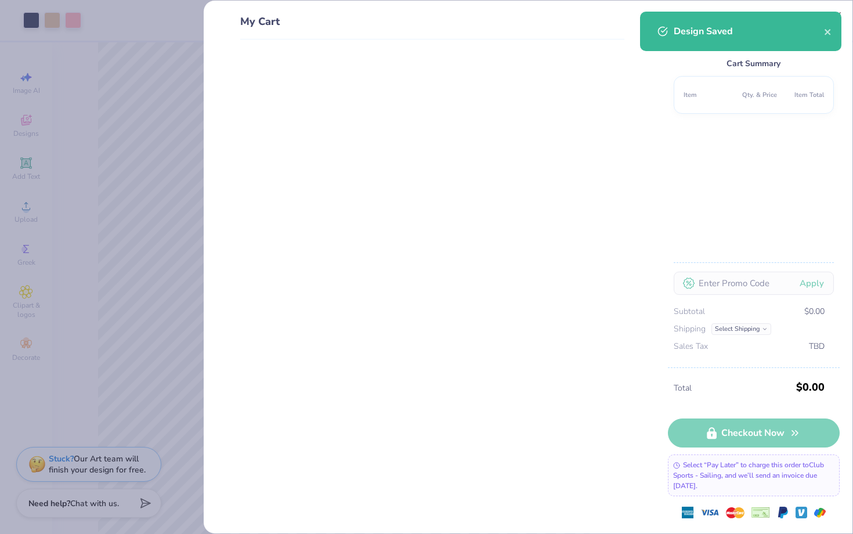
click at [823, 33] on div "Design Saved" at bounding box center [748, 31] width 150 height 14
click at [825, 33] on icon "close" at bounding box center [827, 32] width 6 height 6
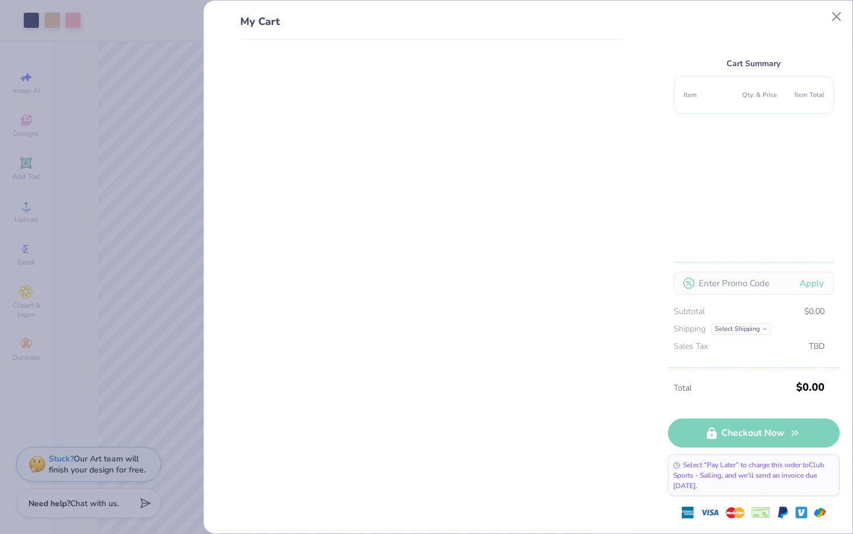
click at [834, 18] on div "Design Saved" at bounding box center [740, 35] width 206 height 53
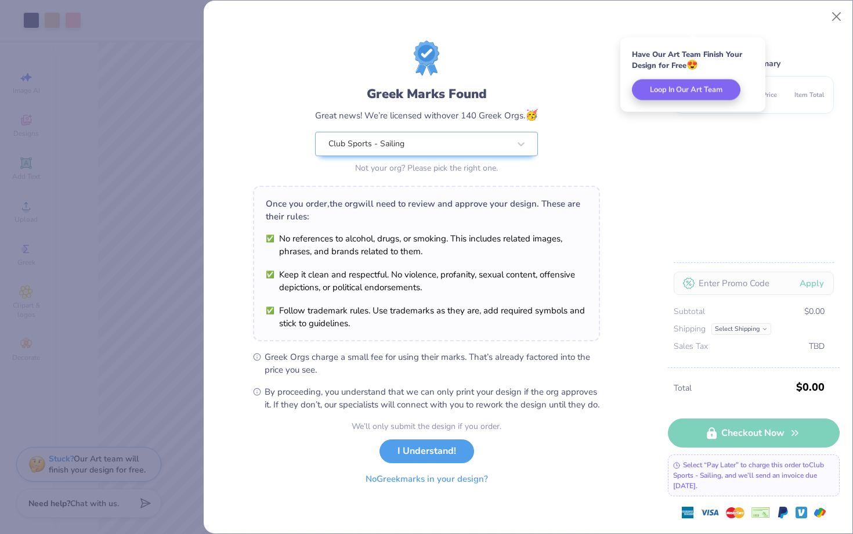
click at [384, 489] on button "No Greek marks in your design?" at bounding box center [427, 479] width 142 height 24
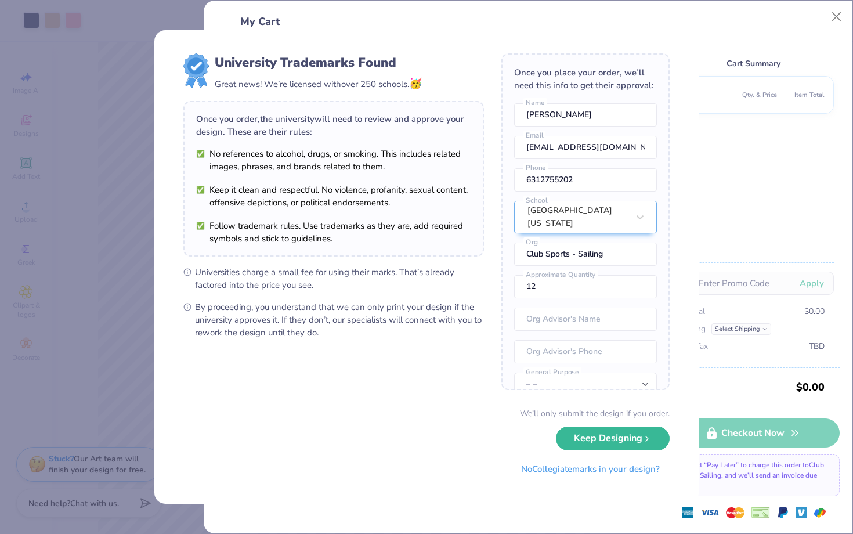
click at [828, 16] on div "University Trademarks Found Great news! We’re licensed with over 250 schools. 🥳…" at bounding box center [426, 267] width 853 height 534
click at [840, 16] on div "University Trademarks Found Great news! We’re licensed with over 250 schools. 🥳…" at bounding box center [426, 267] width 853 height 534
click at [542, 470] on button "No Collegiate marks in your design?" at bounding box center [590, 466] width 158 height 24
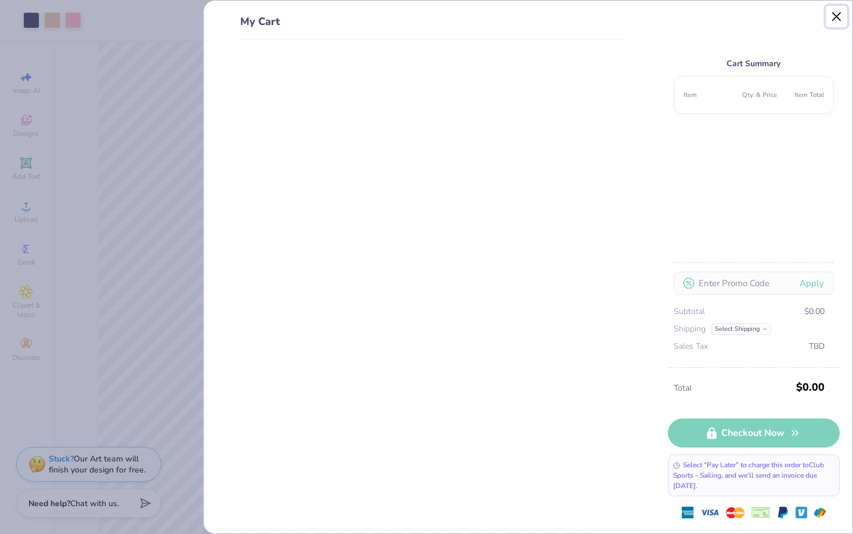
click at [839, 19] on button "Close" at bounding box center [836, 17] width 22 height 22
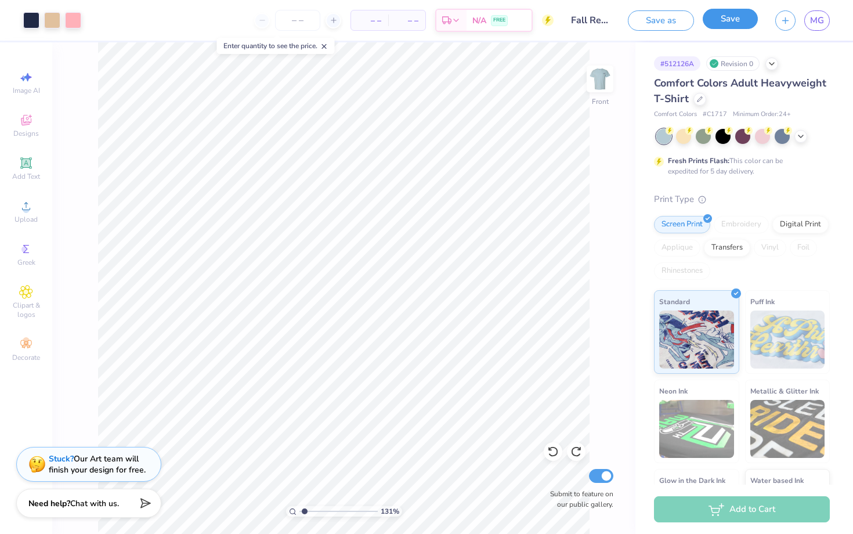
click at [722, 24] on button "Save" at bounding box center [729, 19] width 55 height 20
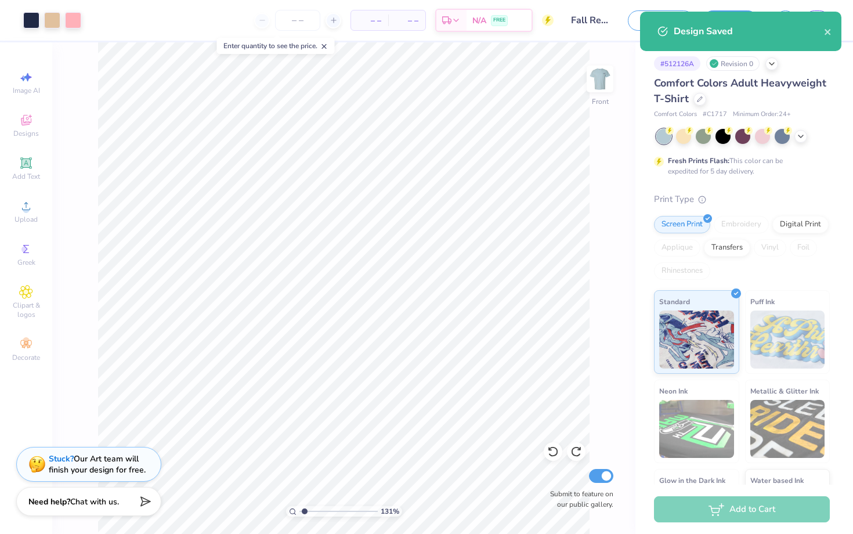
click at [74, 500] on span "Chat with us." at bounding box center [94, 501] width 49 height 11
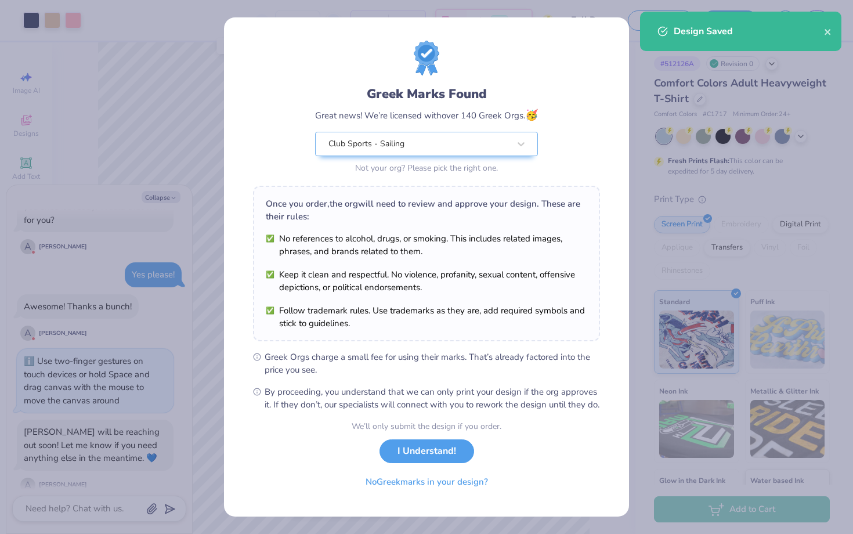
click at [80, 508] on div "Greek Marks Found Great news! We’re licensed with over 140 Greek Orgs. 🥳 Club S…" at bounding box center [426, 267] width 853 height 534
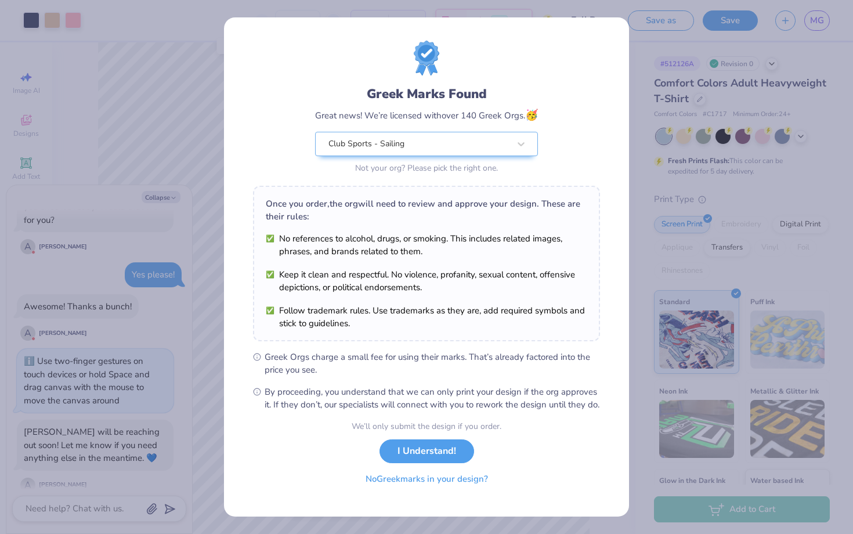
click at [377, 491] on button "No Greek marks in your design?" at bounding box center [427, 479] width 142 height 24
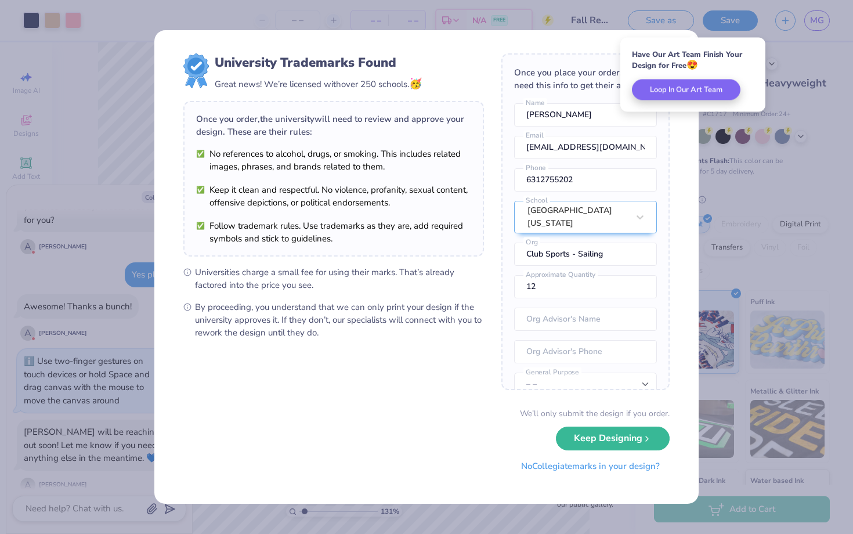
click at [525, 470] on button "No Collegiate marks in your design?" at bounding box center [590, 466] width 158 height 24
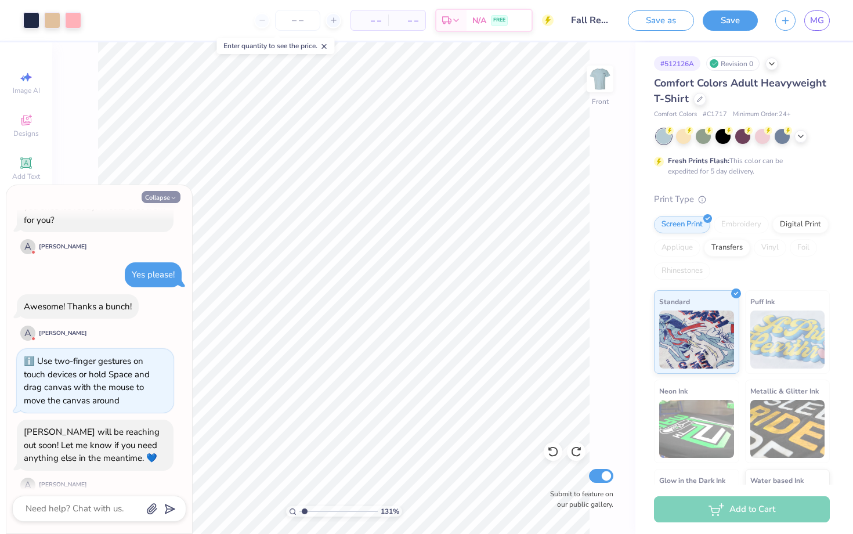
click at [173, 194] on icon "button" at bounding box center [173, 197] width 7 height 7
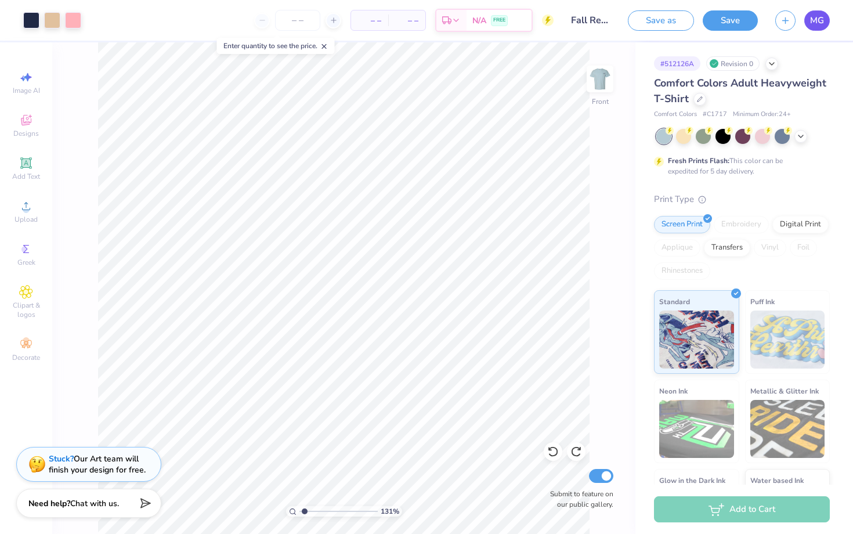
click at [828, 17] on link "MG" at bounding box center [817, 20] width 26 height 20
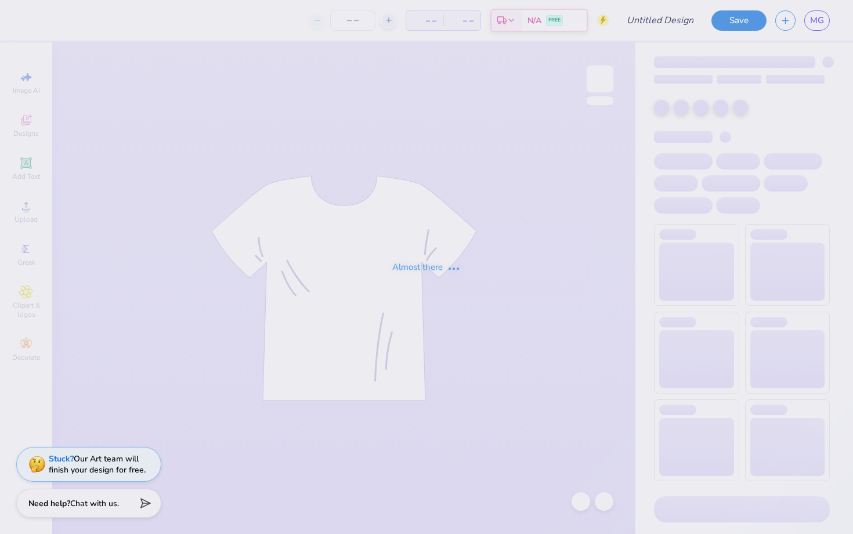
type input "Fall Regatta TShirt"
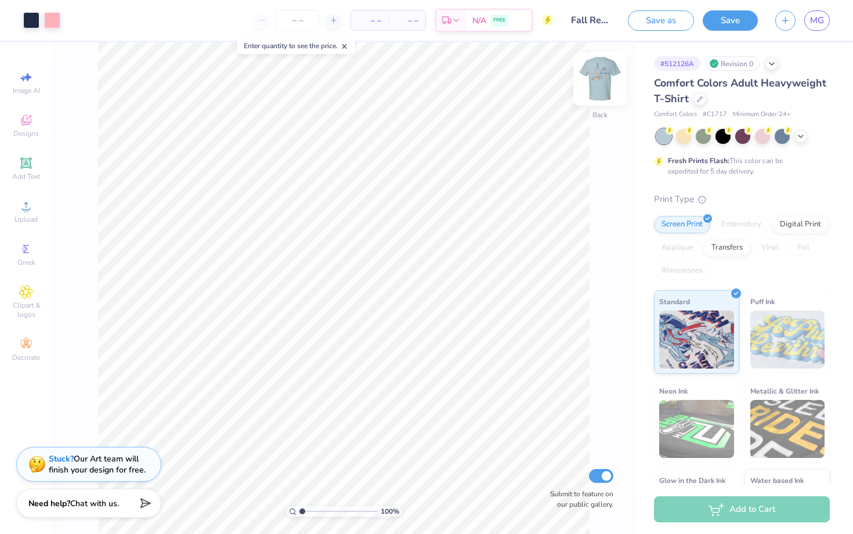
click at [599, 86] on img at bounding box center [599, 79] width 46 height 46
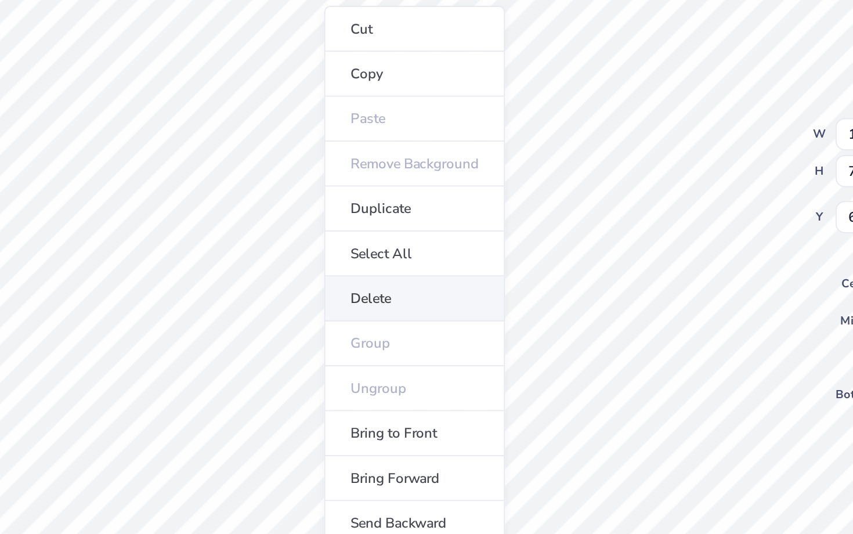
type input "14.20"
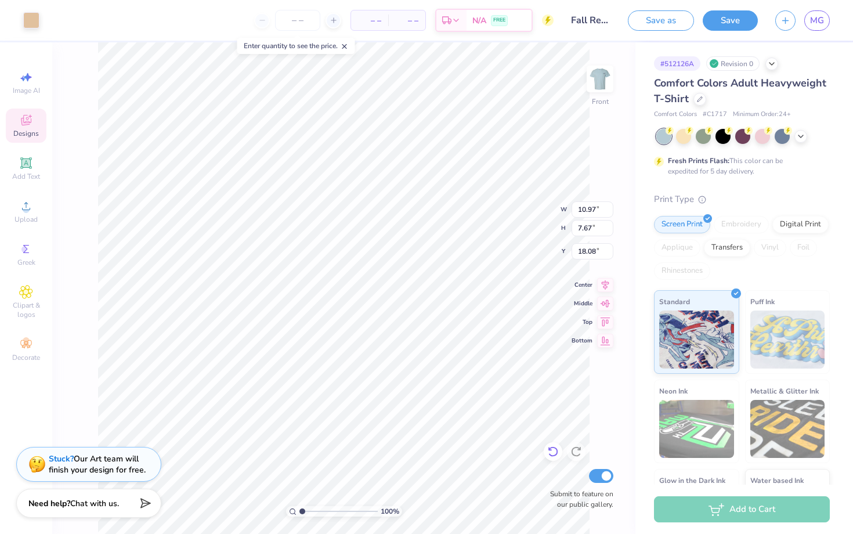
click at [552, 448] on icon at bounding box center [553, 451] width 12 height 12
type input "14.20"
click at [554, 449] on icon at bounding box center [553, 451] width 12 height 12
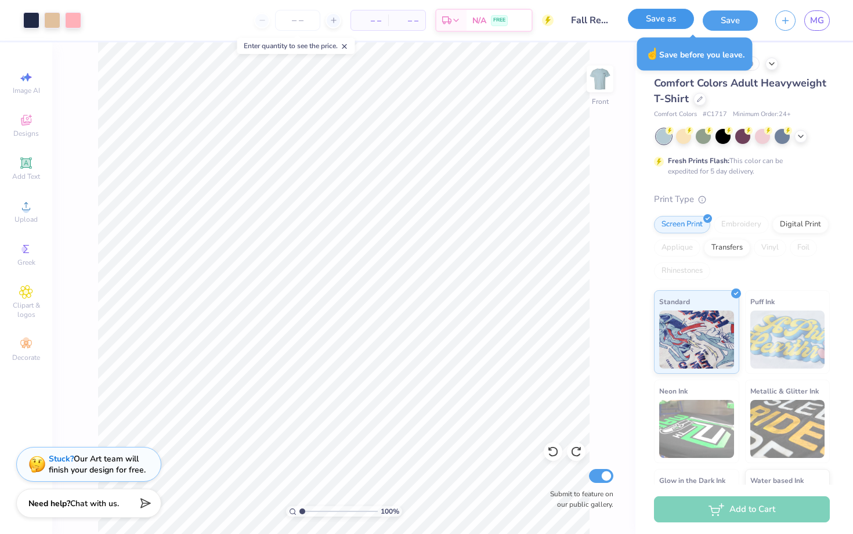
click at [679, 11] on button "Save as" at bounding box center [661, 19] width 66 height 20
